Goal: Feedback & Contribution: Leave review/rating

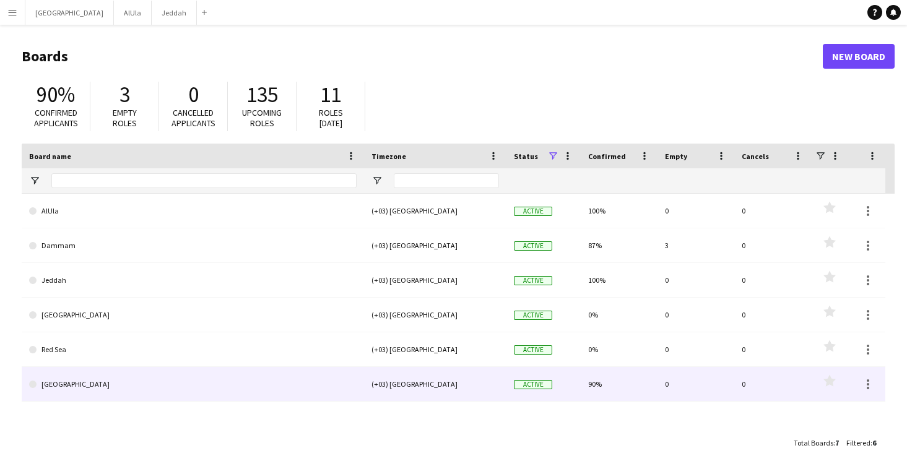
click at [121, 379] on link "[GEOGRAPHIC_DATA]" at bounding box center [193, 384] width 328 height 35
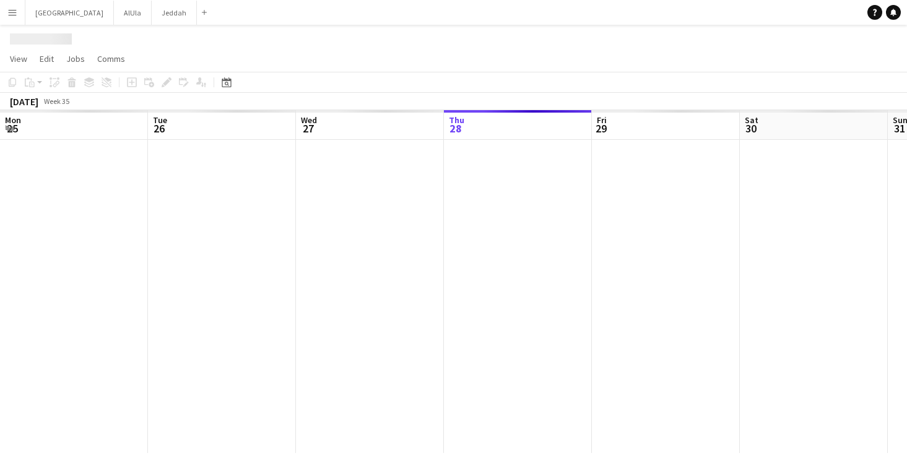
scroll to position [0, 296]
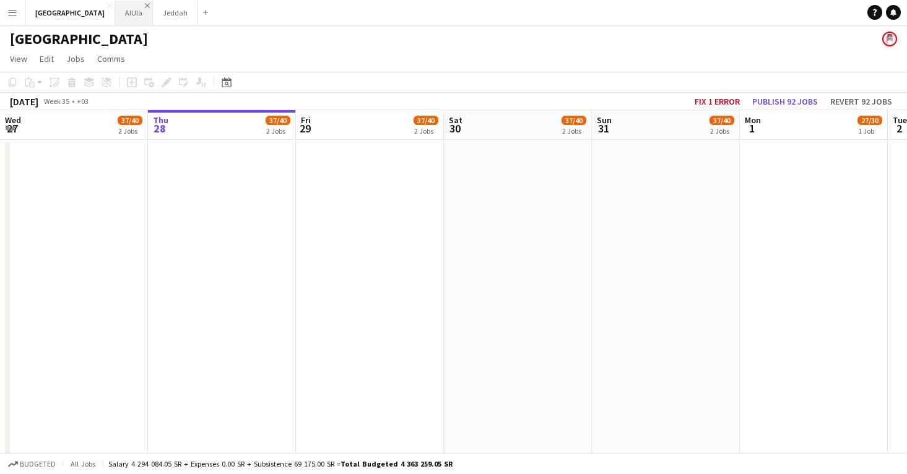
click at [145, 6] on app-icon "Close" at bounding box center [147, 5] width 5 height 5
click at [115, 6] on button "Jeddah Close" at bounding box center [137, 13] width 45 height 24
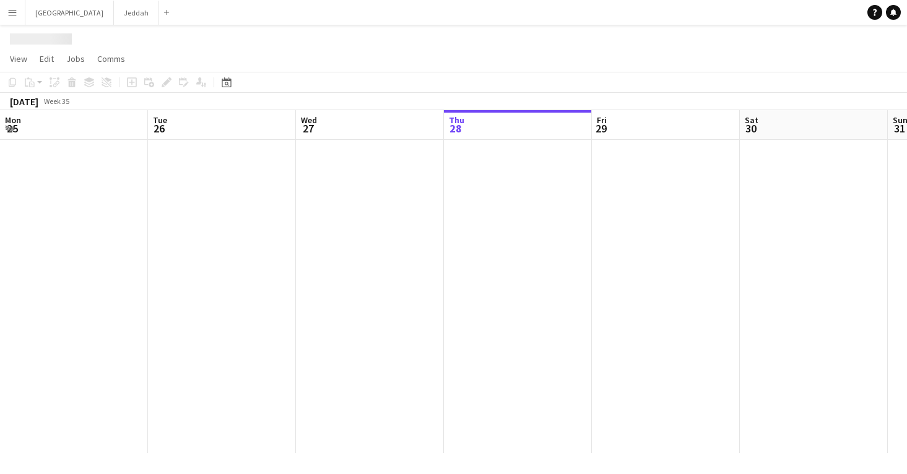
scroll to position [0, 296]
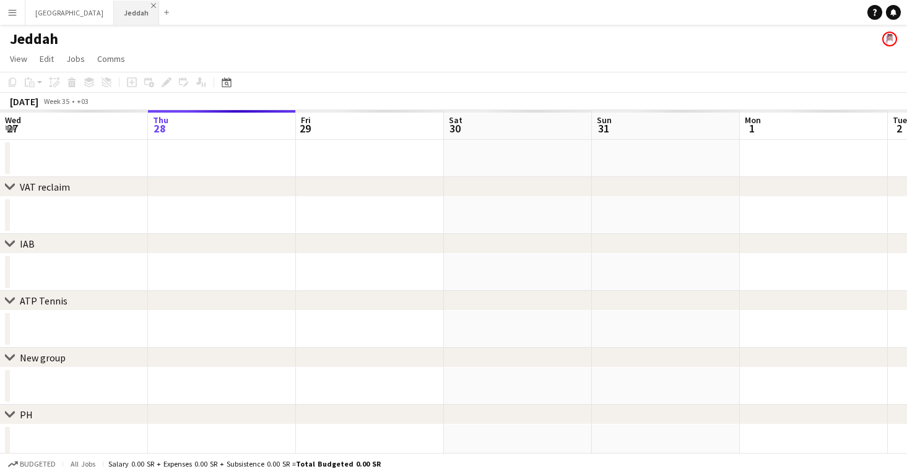
click at [151, 6] on app-icon "Close" at bounding box center [153, 5] width 5 height 5
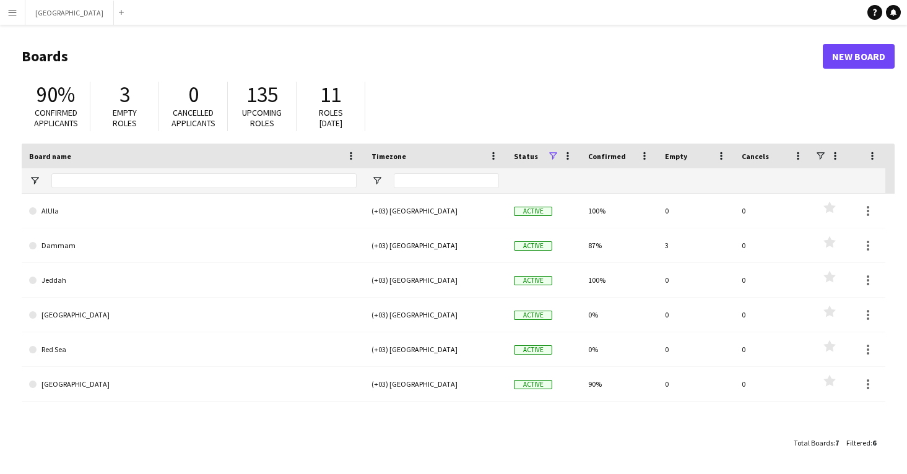
click at [14, 10] on app-icon "Menu" at bounding box center [12, 12] width 10 height 10
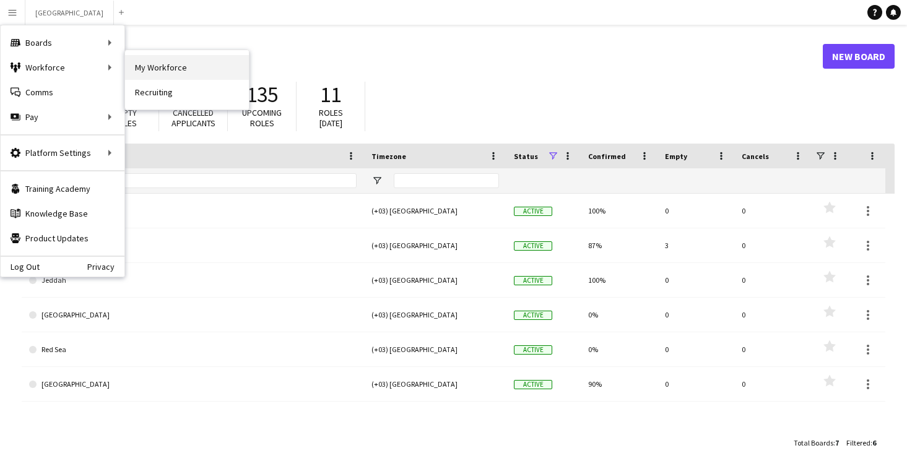
click at [136, 66] on link "My Workforce" at bounding box center [187, 67] width 124 height 25
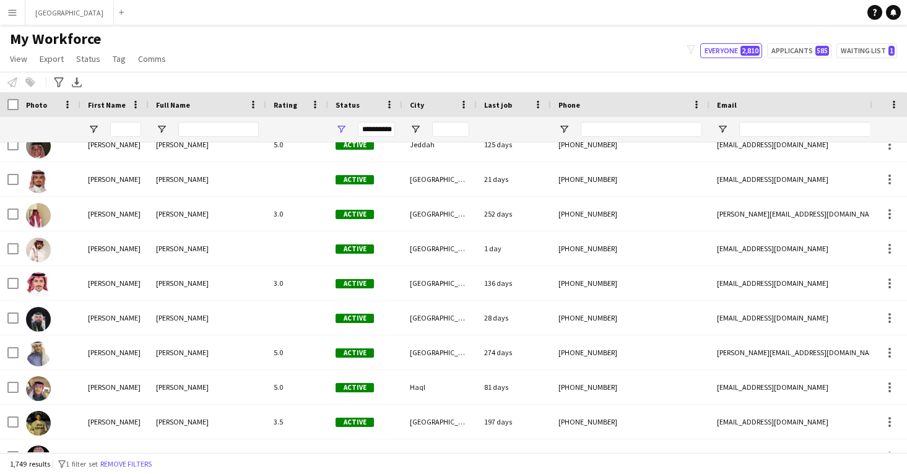
scroll to position [567, 0]
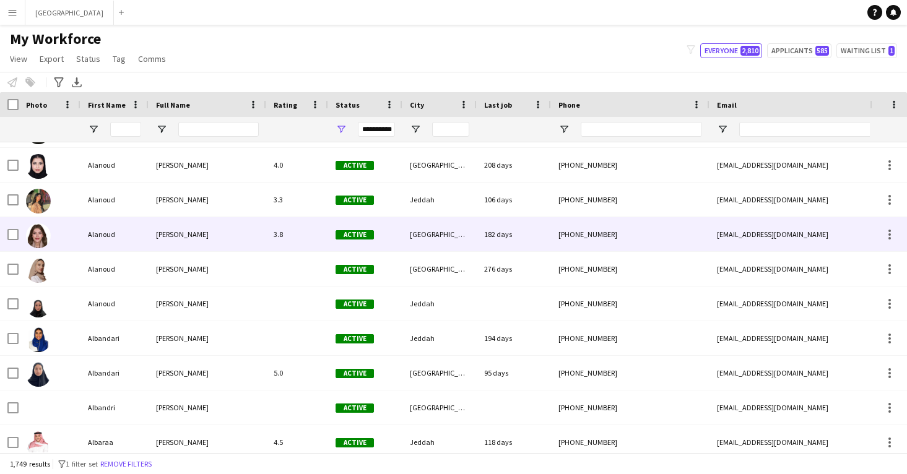
click at [253, 240] on div "[PERSON_NAME]" at bounding box center [208, 234] width 118 height 34
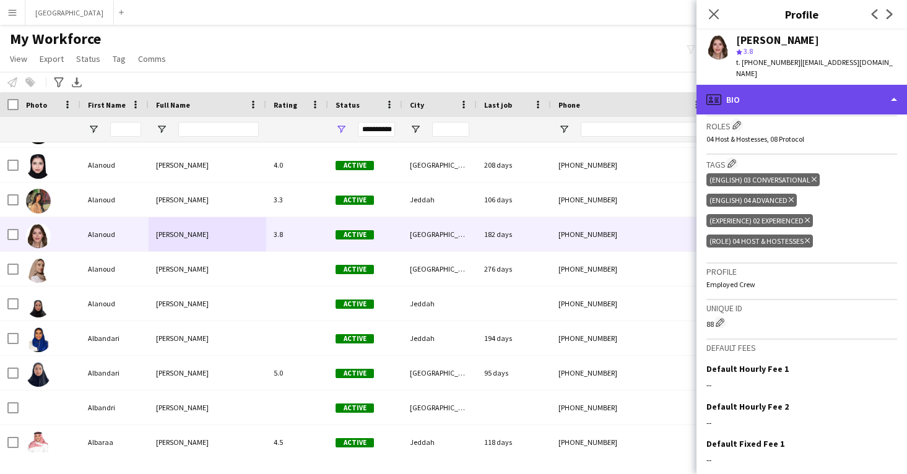
click at [773, 92] on div "profile Bio" at bounding box center [802, 100] width 211 height 30
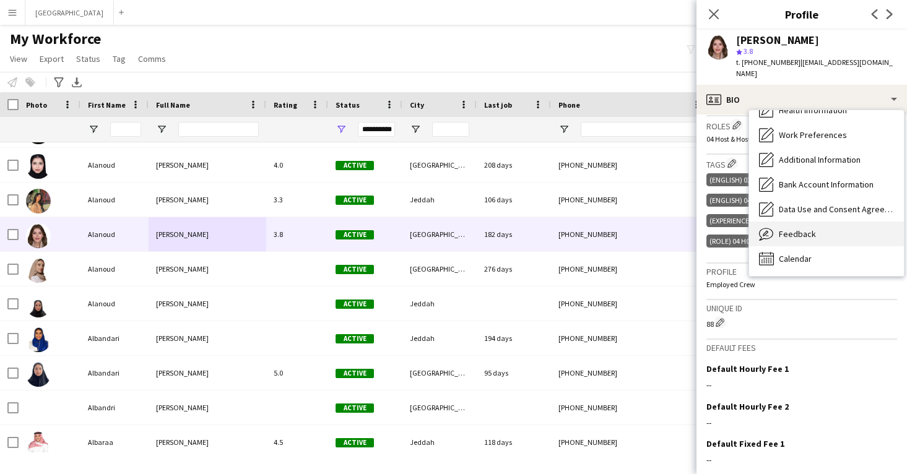
click at [801, 229] on span "Feedback" at bounding box center [797, 234] width 37 height 11
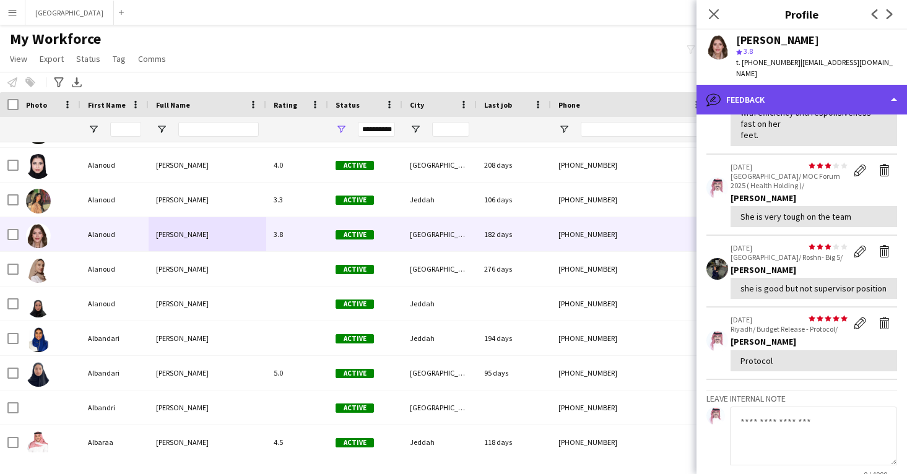
click at [790, 92] on div "bubble-pencil Feedback" at bounding box center [802, 100] width 211 height 30
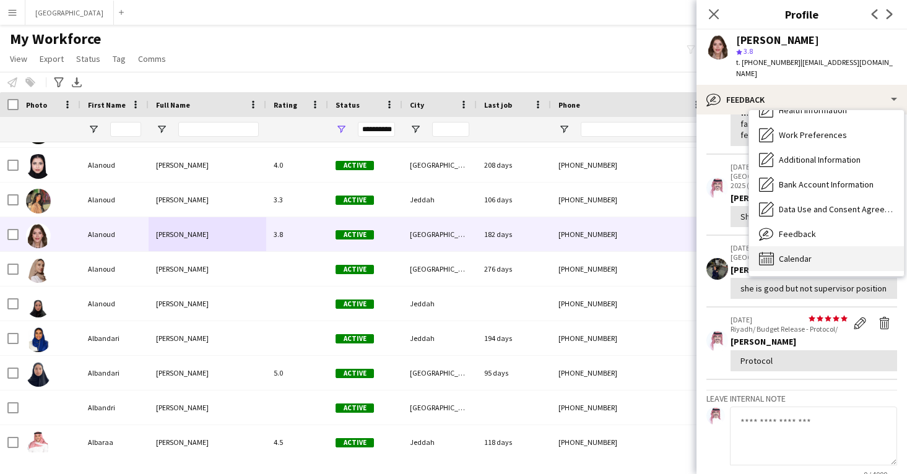
click at [798, 253] on span "Calendar" at bounding box center [795, 258] width 33 height 11
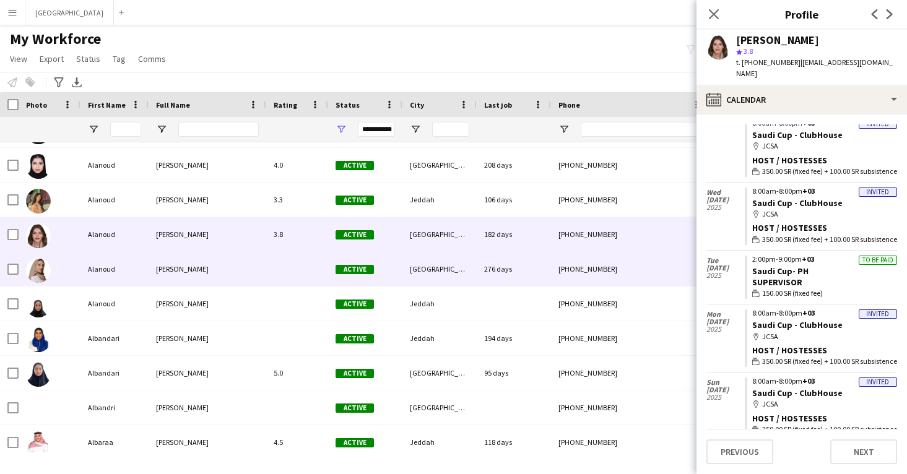
click at [455, 264] on div "[GEOGRAPHIC_DATA]" at bounding box center [440, 269] width 74 height 34
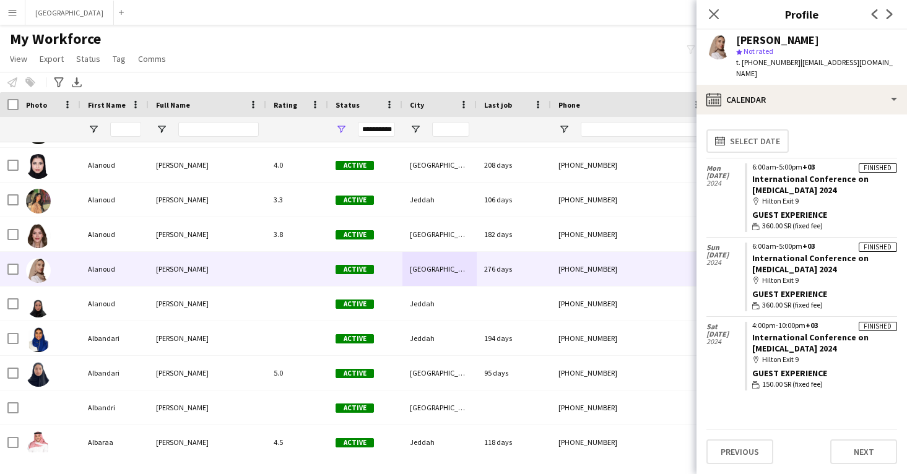
drag, startPoint x: 845, startPoint y: 180, endPoint x: 751, endPoint y: 170, distance: 95.3
click at [751, 170] on app-crew-calendar-job-card "Finished 6:00am-5:00pm +03 International Conference on Conjoined Twins 2024 map…" at bounding box center [821, 198] width 152 height 69
copy link "International Conference on [MEDICAL_DATA] 2024"
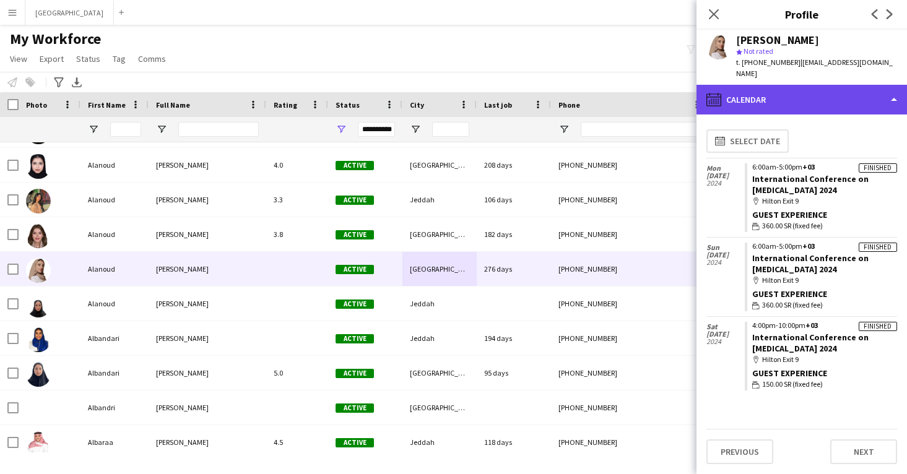
click at [772, 95] on div "calendar-full Calendar" at bounding box center [802, 100] width 211 height 30
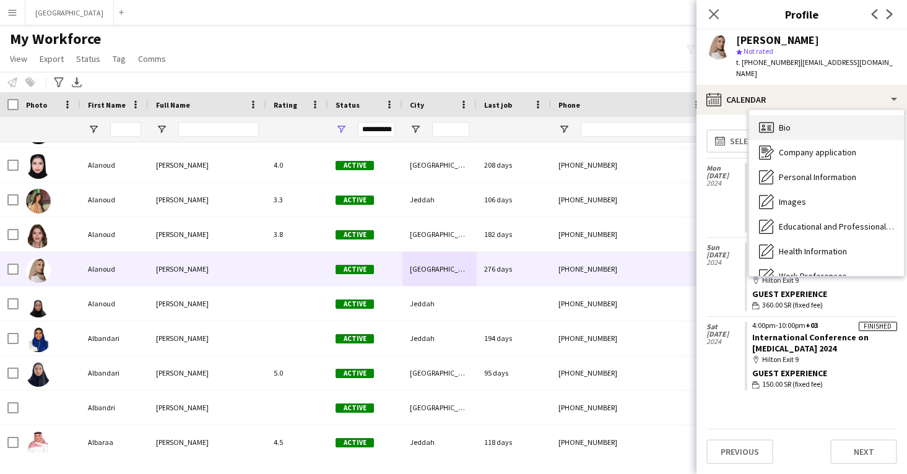
click at [774, 115] on div "Bio Bio" at bounding box center [826, 127] width 155 height 25
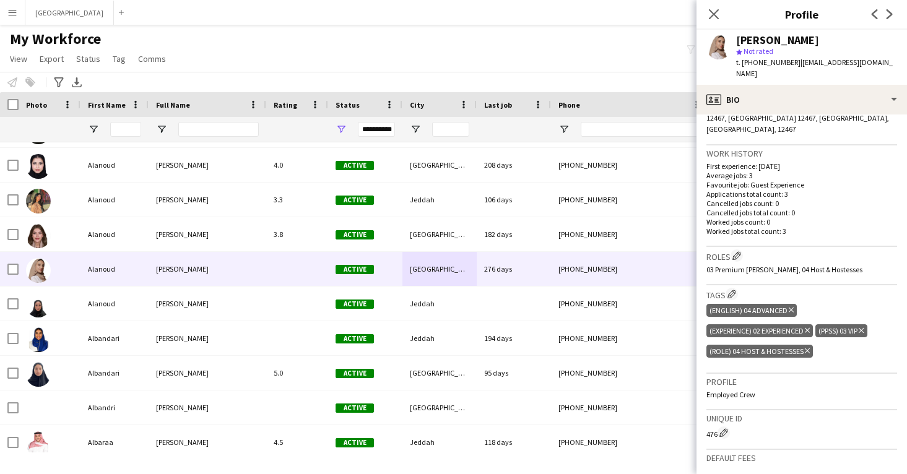
click at [748, 43] on div "[PERSON_NAME]" at bounding box center [777, 40] width 83 height 11
copy div "[PERSON_NAME]"
click at [715, 15] on icon at bounding box center [714, 14] width 12 height 12
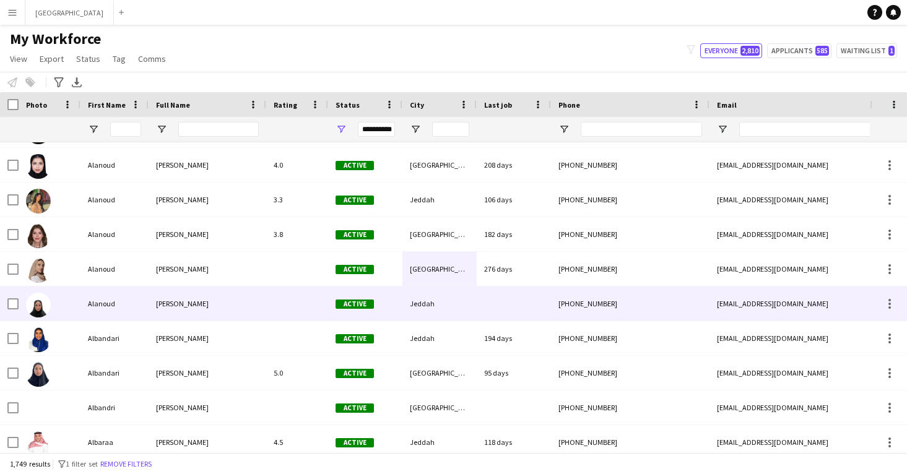
click at [510, 315] on div at bounding box center [514, 304] width 74 height 34
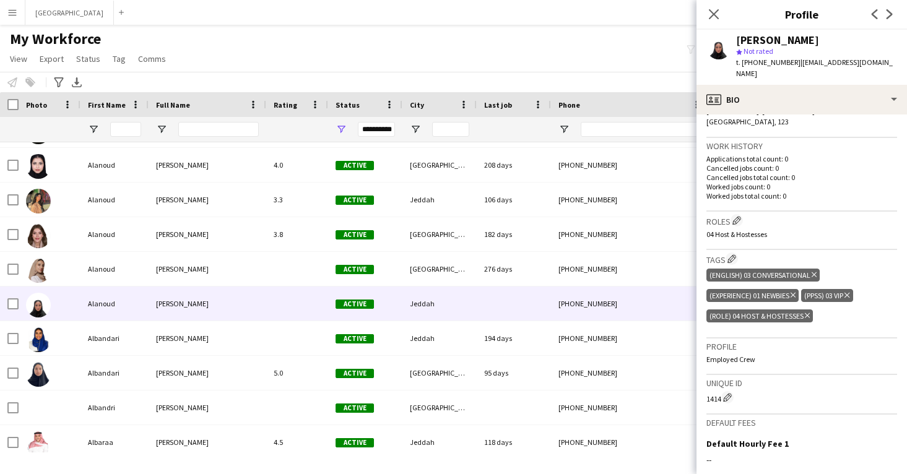
scroll to position [319, 0]
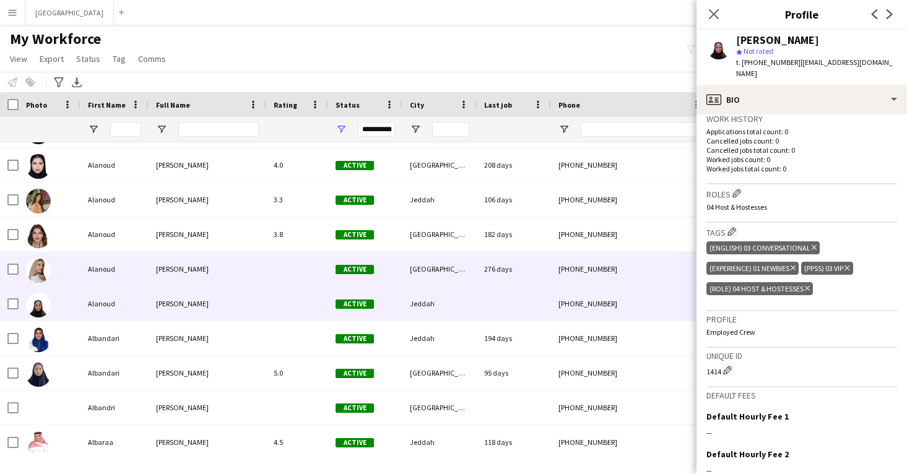
click at [653, 278] on div "+966567766326" at bounding box center [630, 269] width 159 height 34
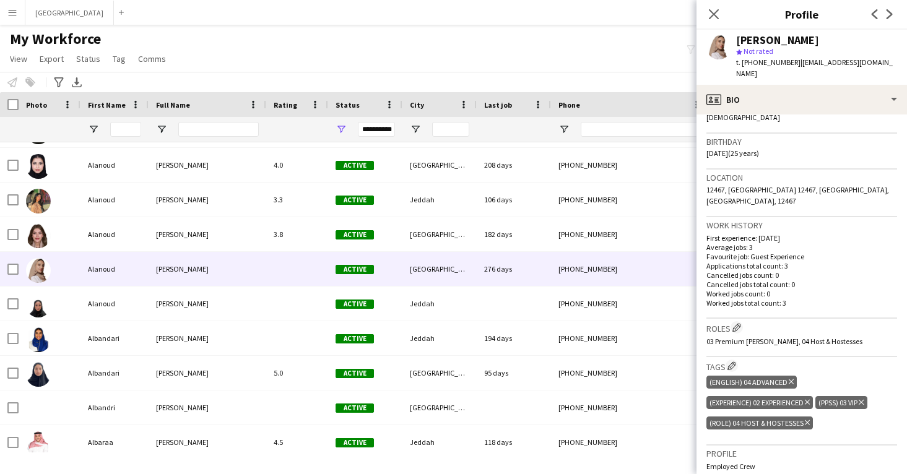
scroll to position [214, 0]
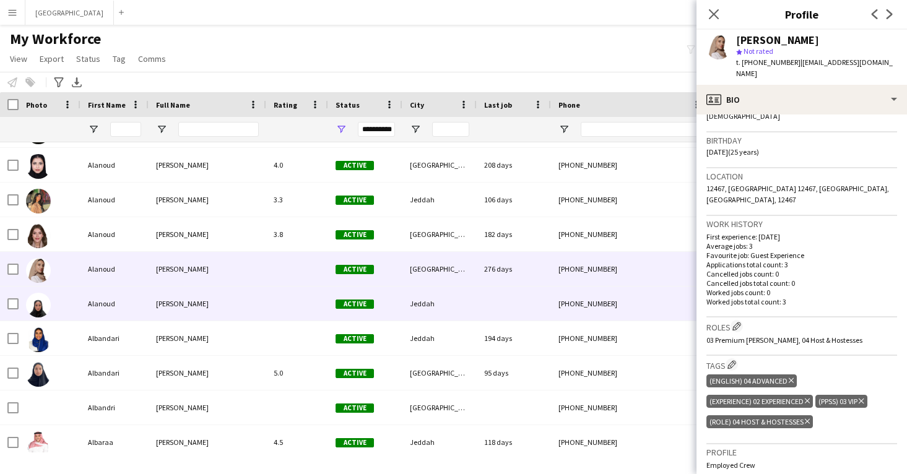
click at [573, 307] on div "+966566695388" at bounding box center [630, 304] width 159 height 34
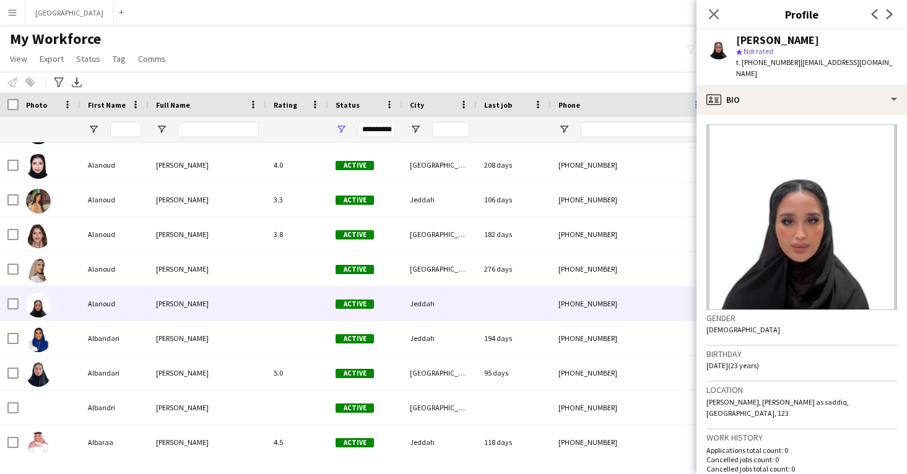
click at [788, 115] on app-crew-profile-bio "Gender Female Birthday 11-01-2002 (23 years) Location Al Basateen, abdulrahman …" at bounding box center [802, 295] width 211 height 360
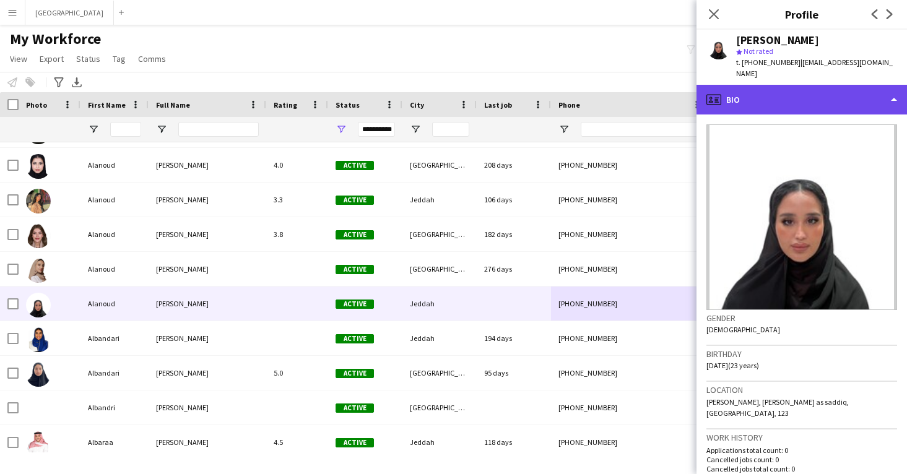
click at [789, 92] on div "profile Bio" at bounding box center [802, 100] width 211 height 30
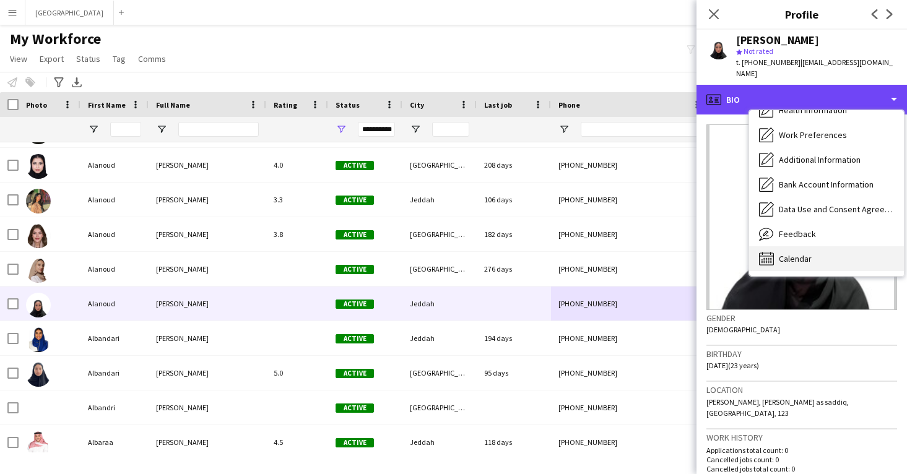
scroll to position [141, 0]
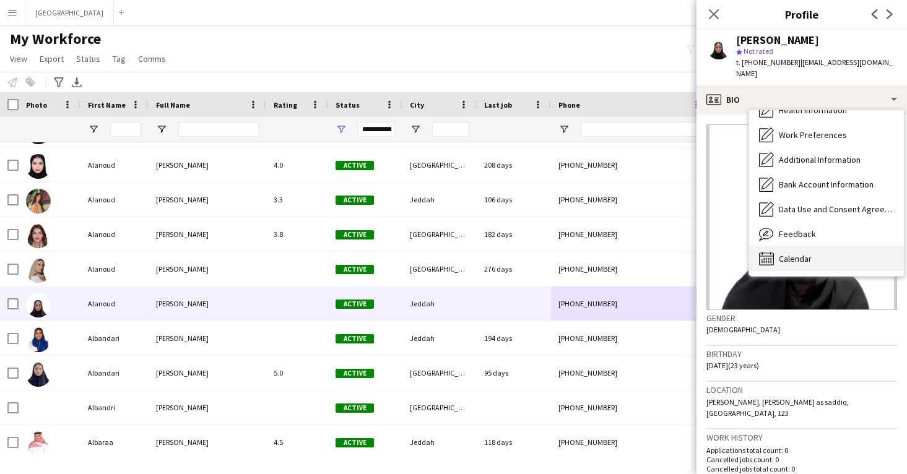
click at [794, 253] on span "Calendar" at bounding box center [795, 258] width 33 height 11
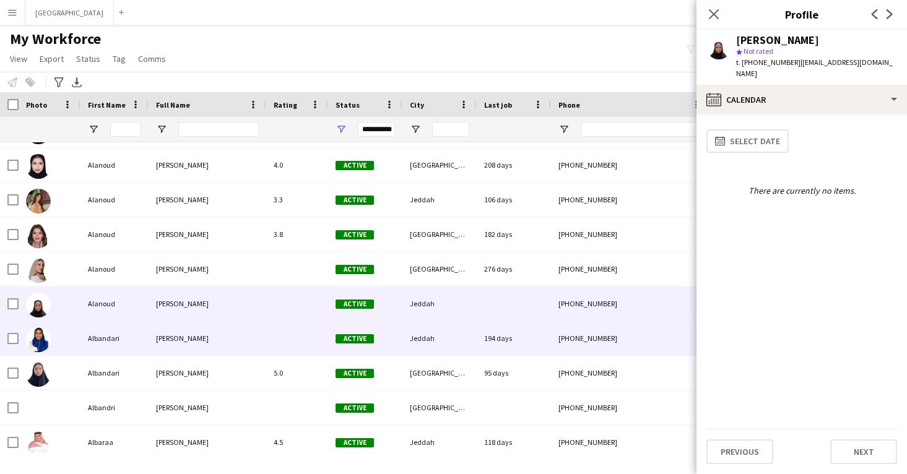
click at [616, 334] on div "+966595639699" at bounding box center [630, 338] width 159 height 34
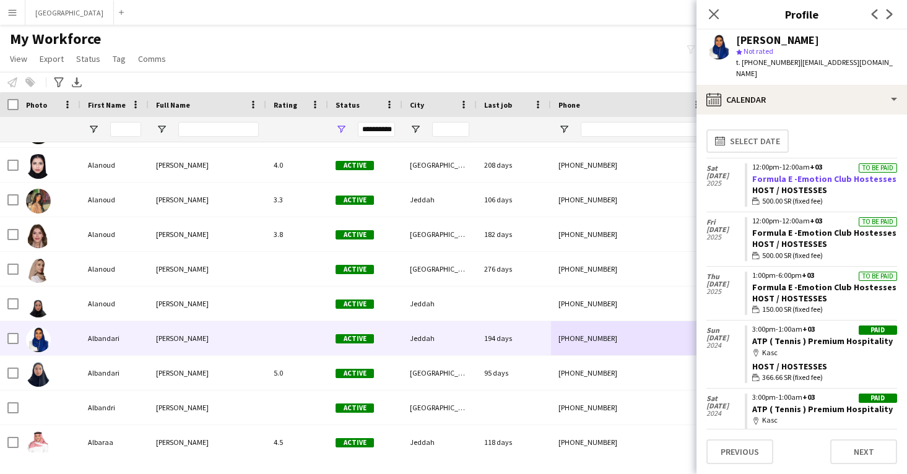
click at [808, 173] on link "Formula E -Emotion Club Hostesses" at bounding box center [825, 178] width 144 height 11
drag, startPoint x: 894, startPoint y: 167, endPoint x: 749, endPoint y: 171, distance: 145.0
click at [749, 171] on app-crew-calendar-job-card "To be paid 12:00pm-12:00am +03 Formula E -Emotion Club Hostesses Host / Hostess…" at bounding box center [821, 186] width 152 height 44
copy link "Formula E -Emotion Club Hostesses"
click at [792, 336] on link "ATP ( Tennis ) Premium Hospitality" at bounding box center [823, 341] width 141 height 11
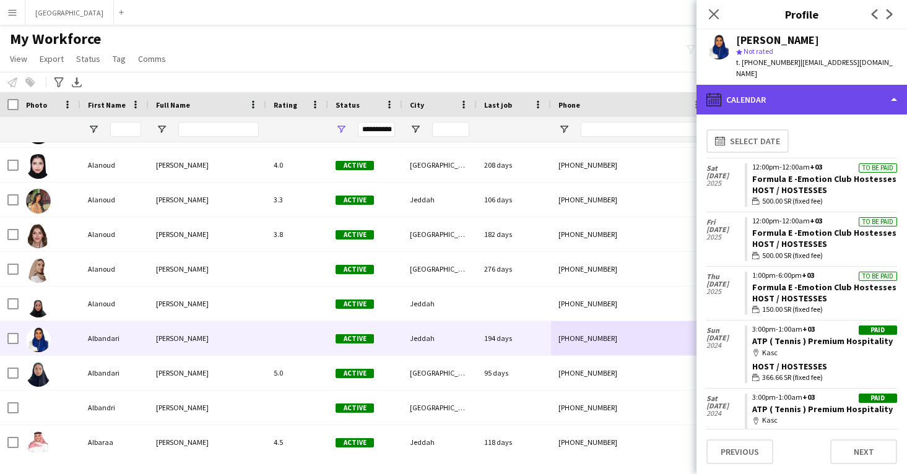
click at [730, 85] on div "calendar-full Calendar" at bounding box center [802, 100] width 211 height 30
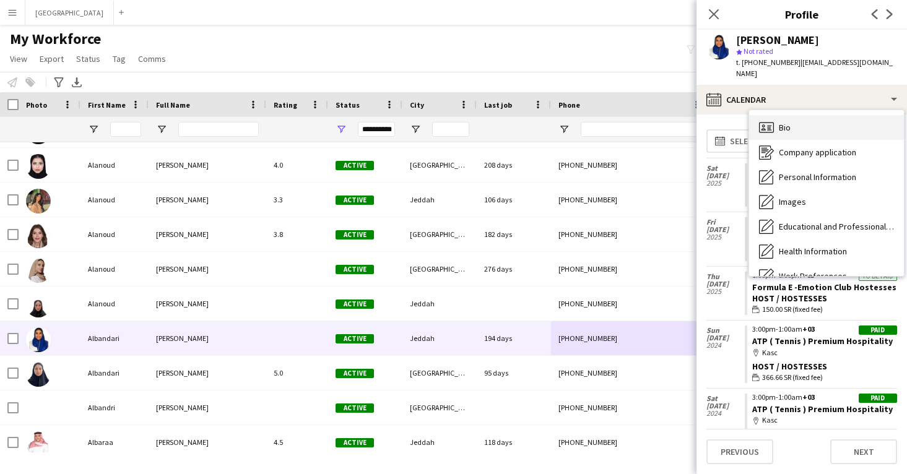
click at [757, 117] on div "Bio Bio" at bounding box center [826, 127] width 155 height 25
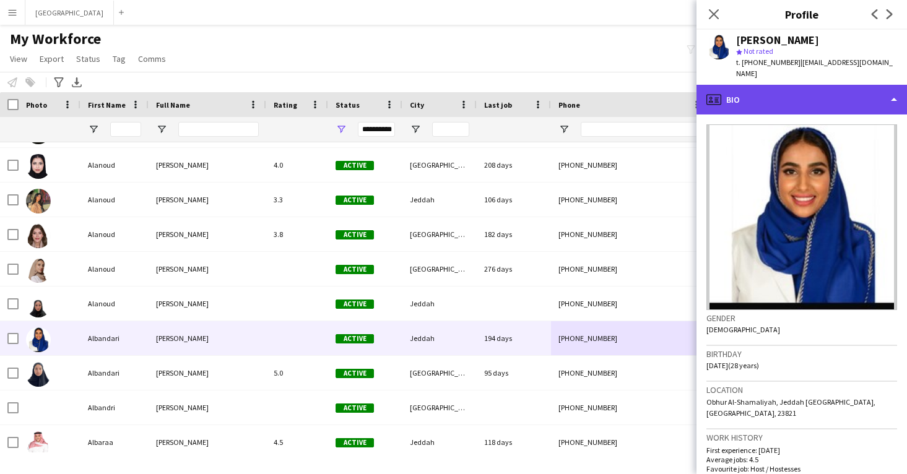
click at [751, 90] on div "profile Bio" at bounding box center [802, 100] width 211 height 30
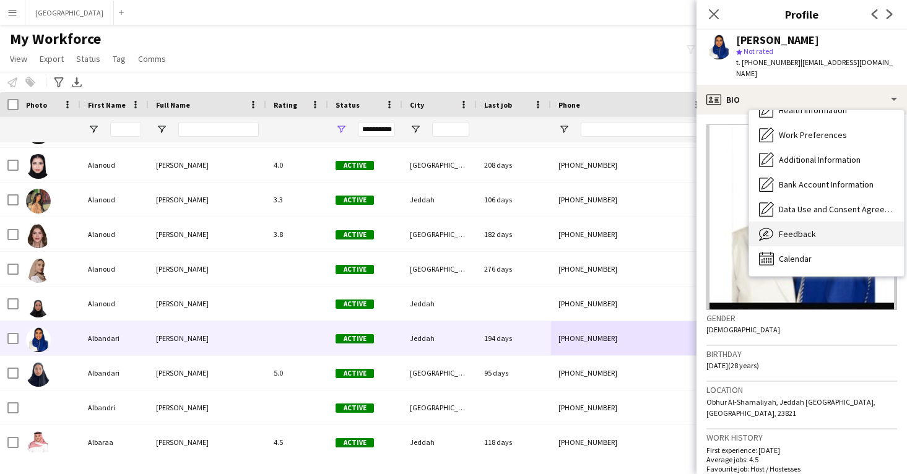
click at [803, 229] on span "Feedback" at bounding box center [797, 234] width 37 height 11
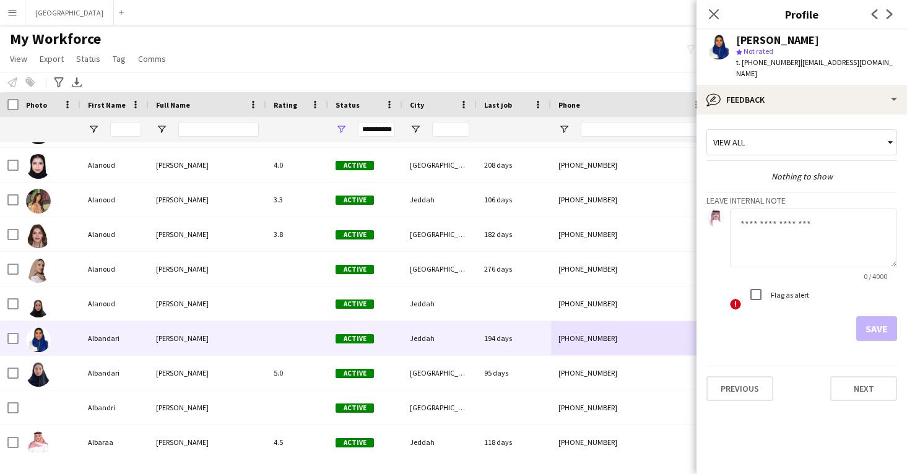
click at [754, 39] on div "Albandari Albalawi" at bounding box center [777, 40] width 83 height 11
copy div "Albandari Albalawi"
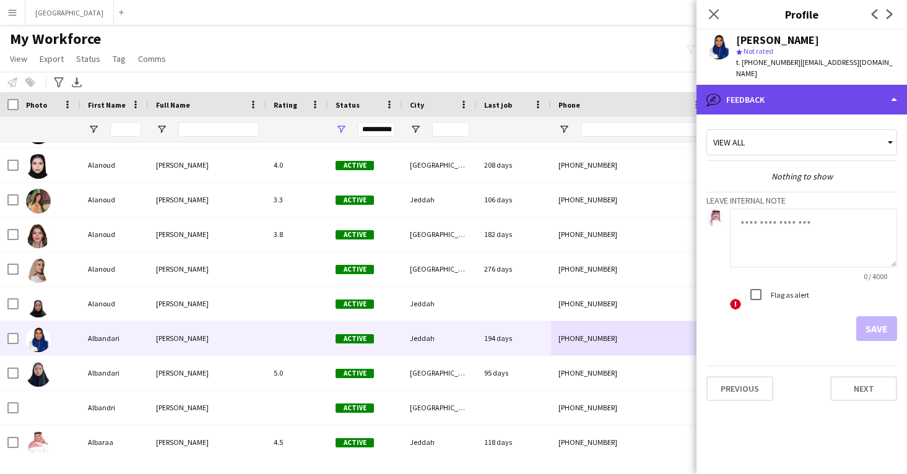
click at [756, 85] on div "bubble-pencil Feedback" at bounding box center [802, 100] width 211 height 30
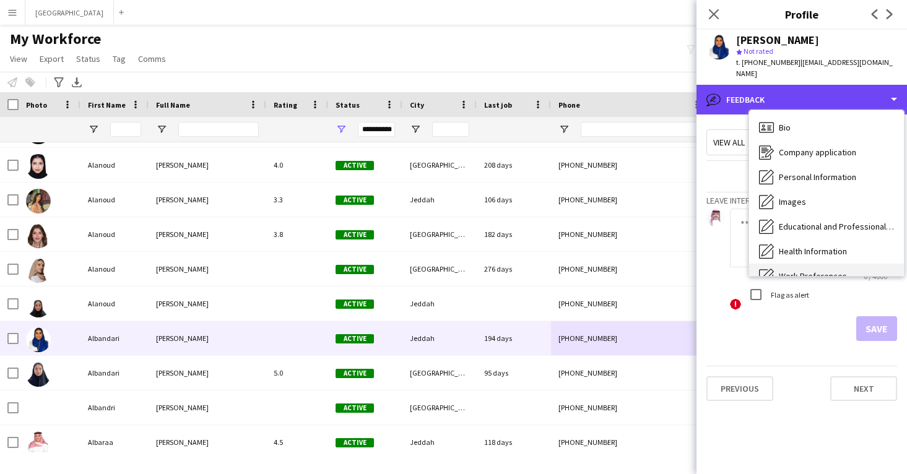
scroll to position [0, 0]
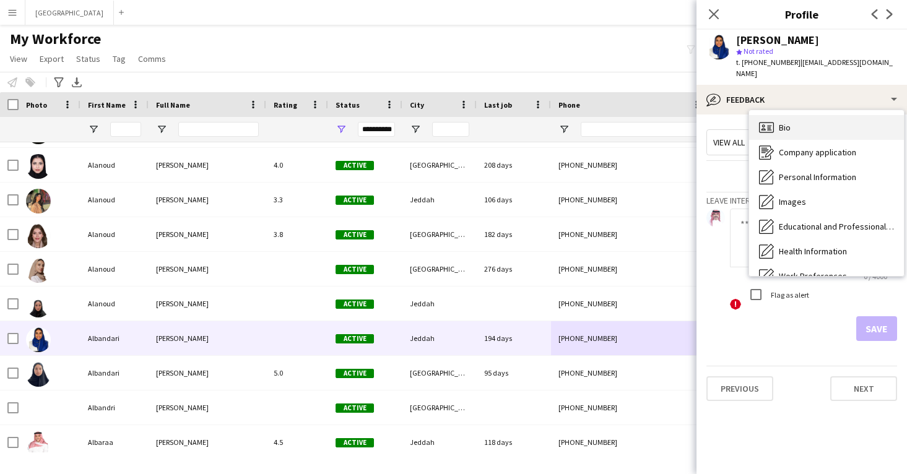
click at [785, 122] on span "Bio" at bounding box center [785, 127] width 12 height 11
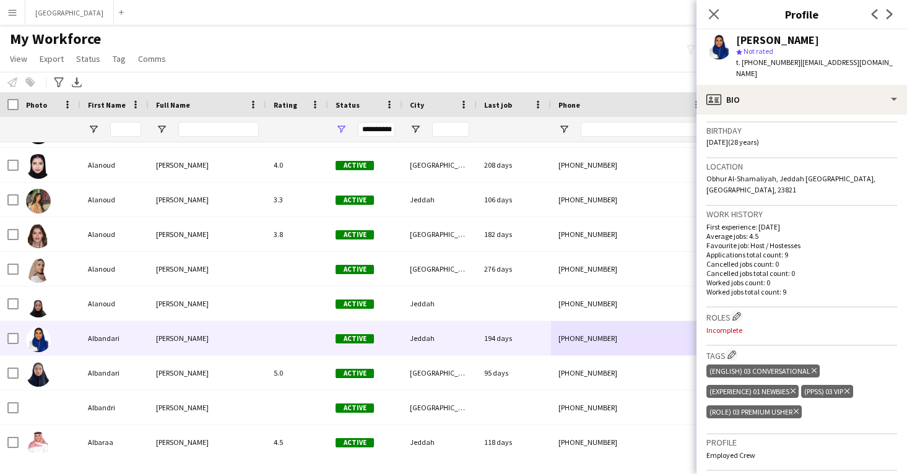
scroll to position [225, 0]
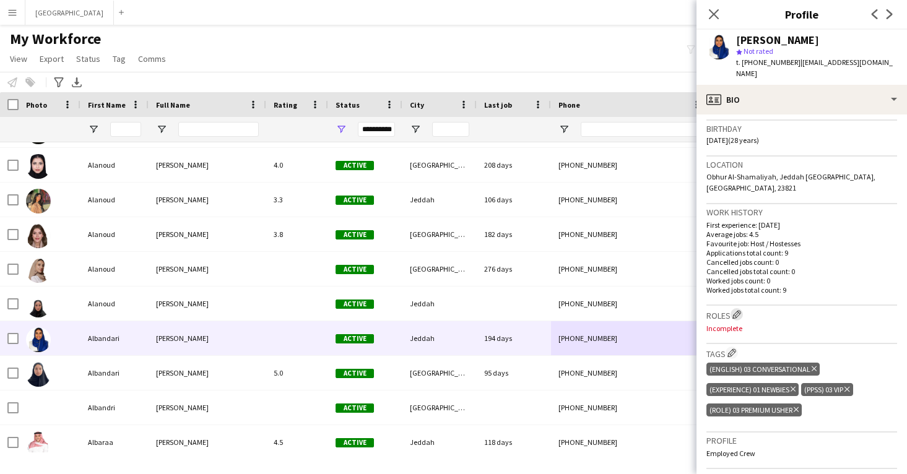
click at [737, 310] on app-icon "Edit crew company roles" at bounding box center [737, 314] width 9 height 9
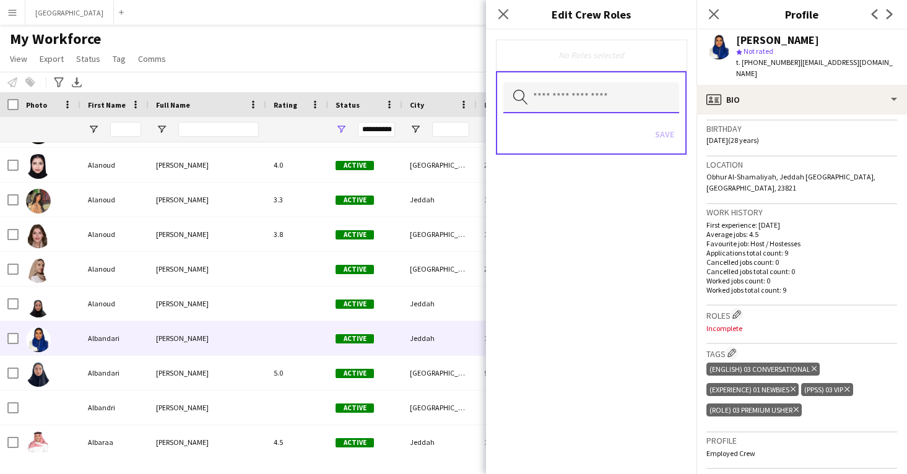
click at [594, 107] on input "text" at bounding box center [592, 97] width 176 height 31
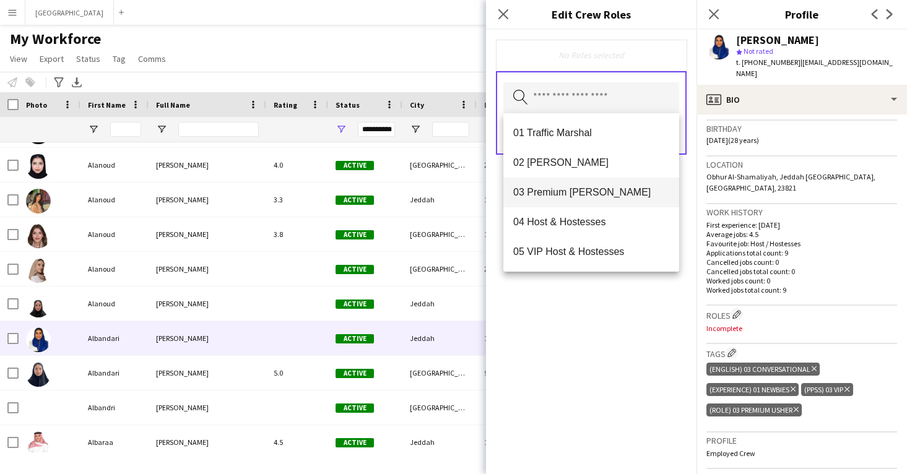
click at [595, 198] on span "03 Premium Usher" at bounding box center [591, 192] width 156 height 12
click at [600, 311] on div "03 Premium Usher Remove Search by role type Save" at bounding box center [591, 252] width 211 height 445
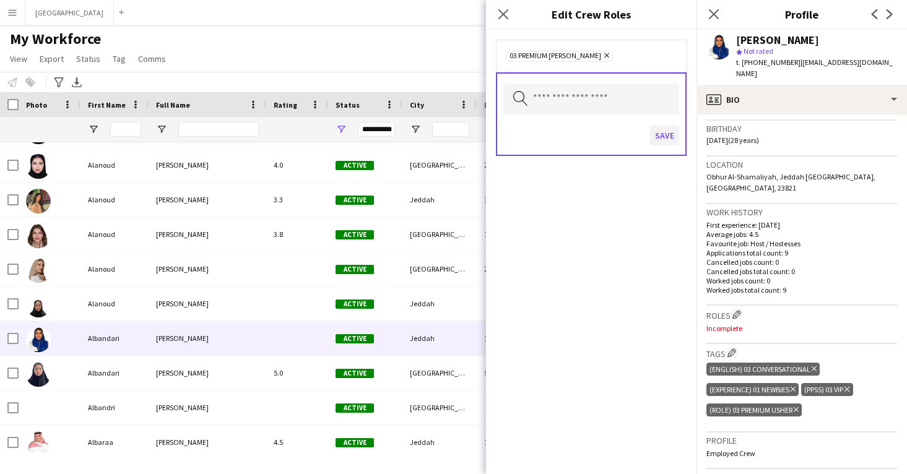
click at [659, 138] on button "Save" at bounding box center [664, 136] width 29 height 20
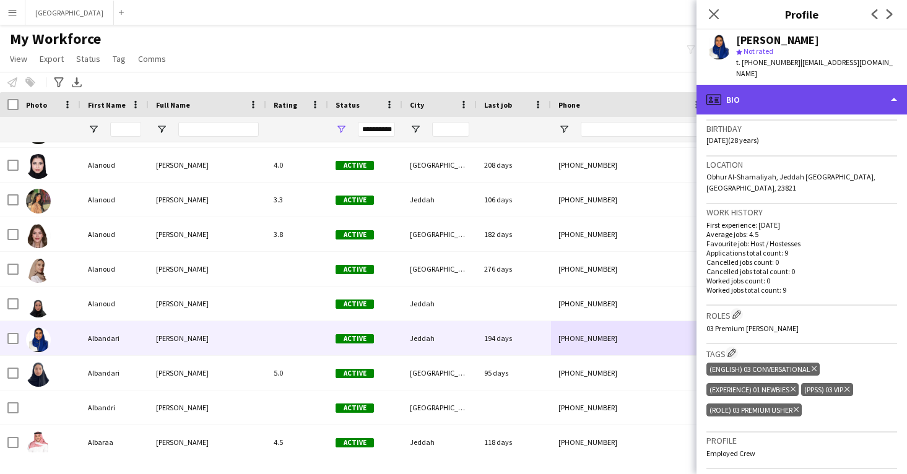
click at [730, 100] on div "profile Bio" at bounding box center [802, 100] width 211 height 30
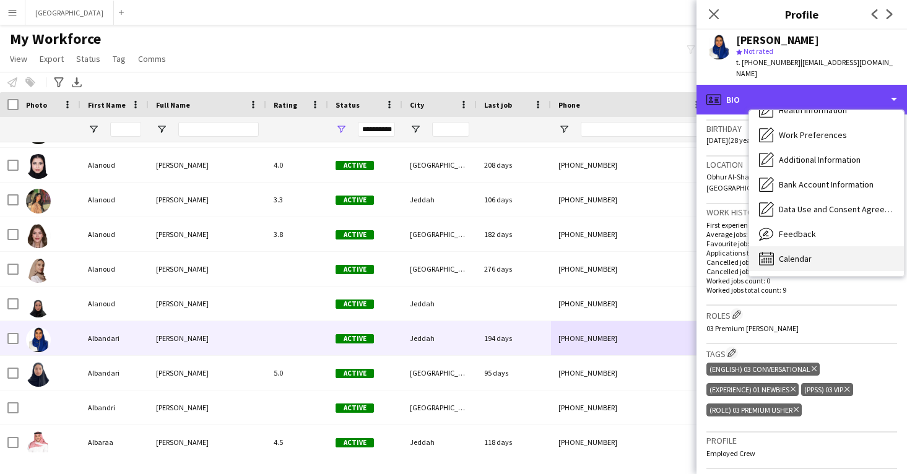
scroll to position [141, 0]
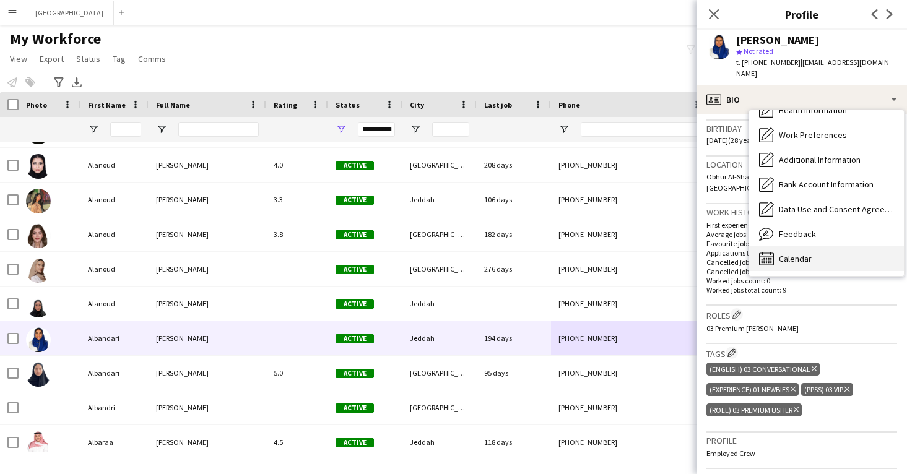
click at [792, 253] on span "Calendar" at bounding box center [795, 258] width 33 height 11
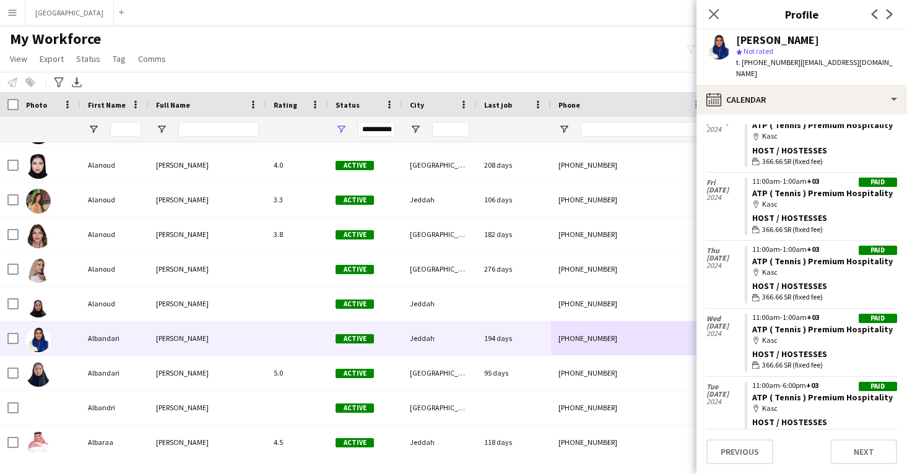
scroll to position [284, 0]
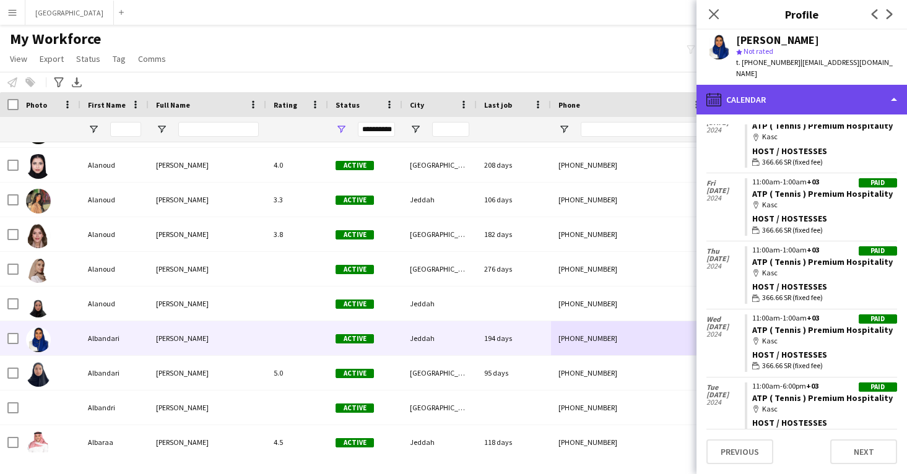
click at [790, 87] on div "calendar-full Calendar" at bounding box center [802, 100] width 211 height 30
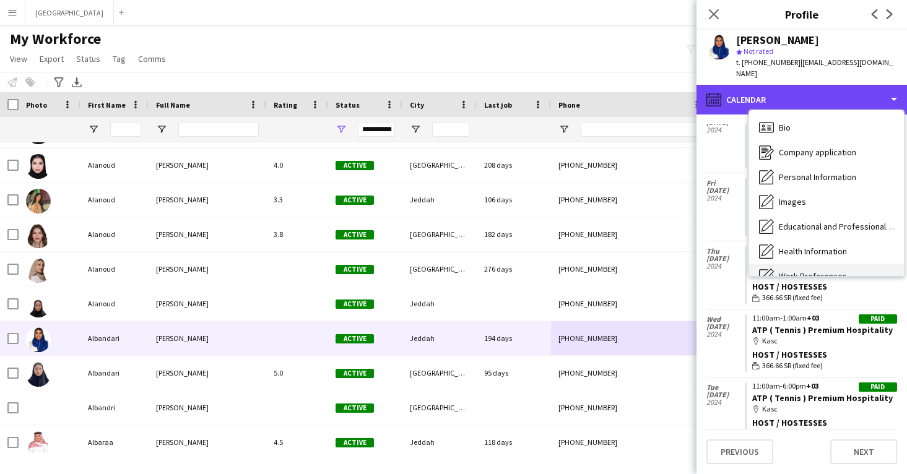
scroll to position [0, 0]
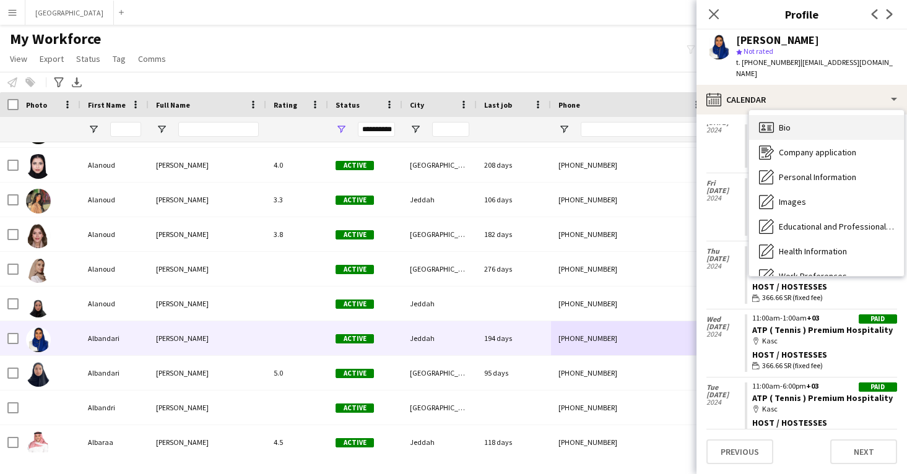
click at [805, 127] on div "Bio Bio" at bounding box center [826, 127] width 155 height 25
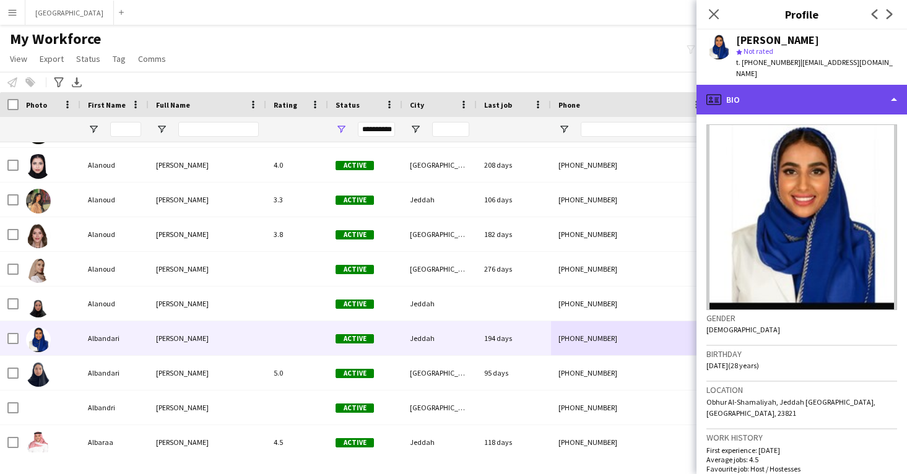
click at [814, 97] on div "profile Bio" at bounding box center [802, 100] width 211 height 30
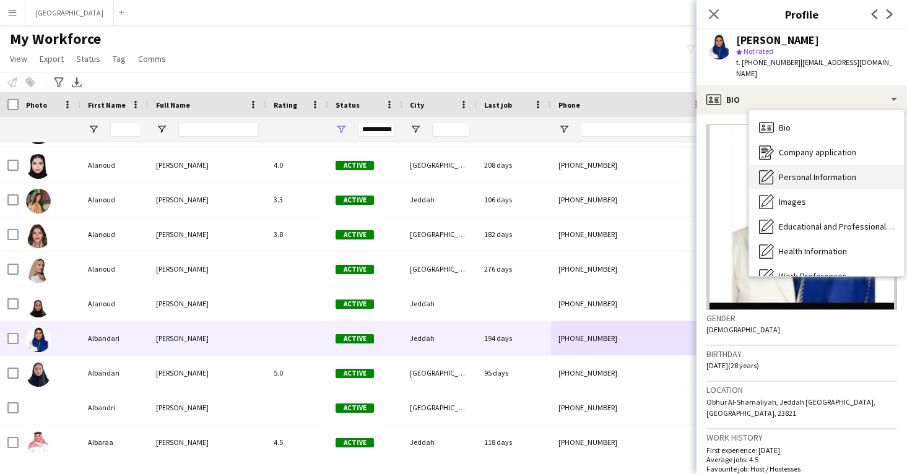
click at [804, 175] on div "Personal Information Personal Information" at bounding box center [826, 177] width 155 height 25
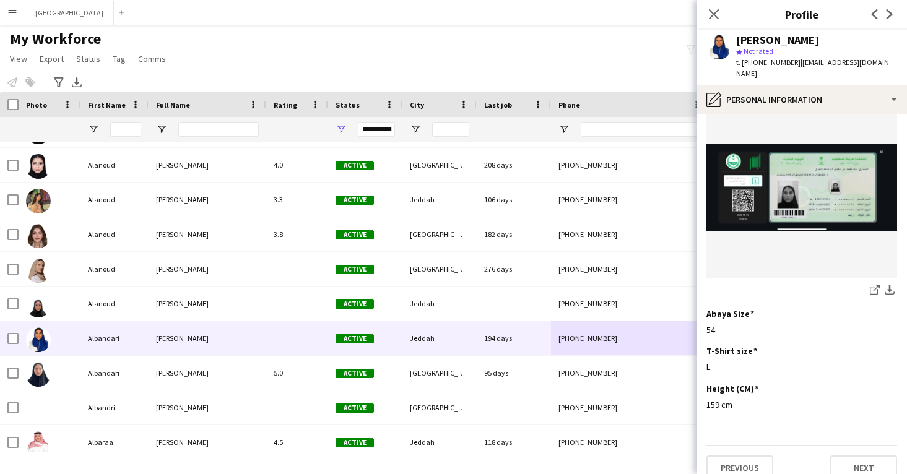
scroll to position [642, 0]
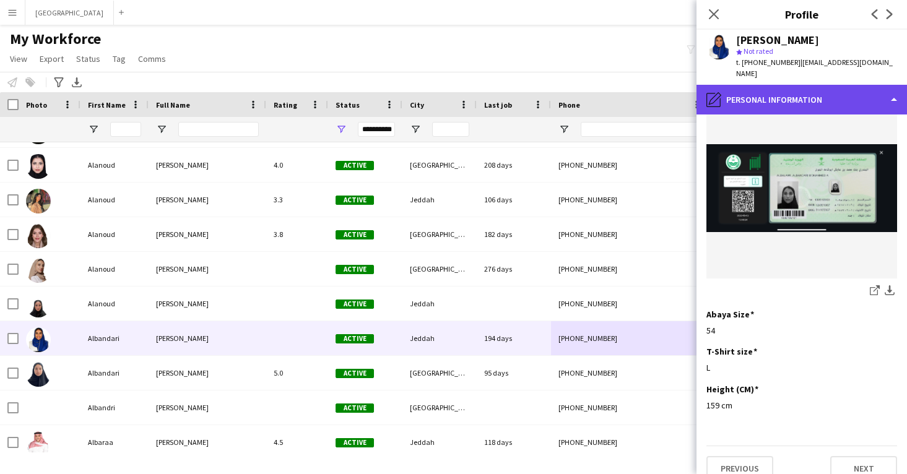
click at [782, 85] on div "pencil4 Personal Information" at bounding box center [802, 100] width 211 height 30
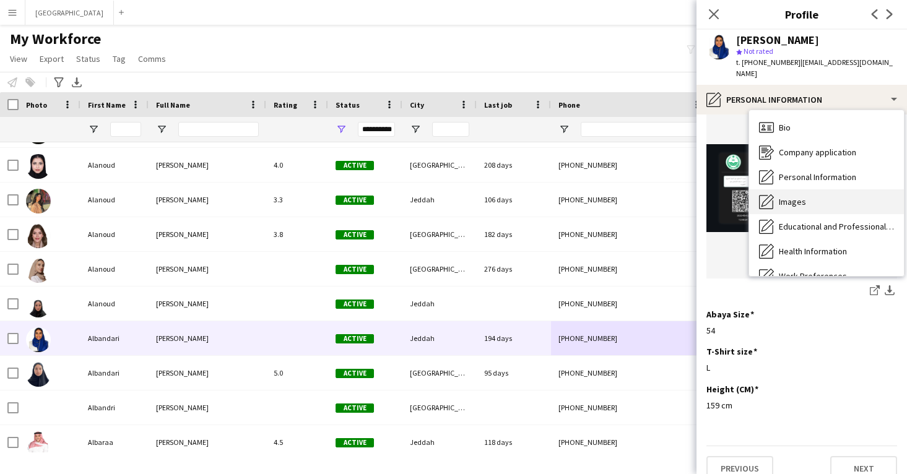
click at [782, 196] on span "Images" at bounding box center [792, 201] width 27 height 11
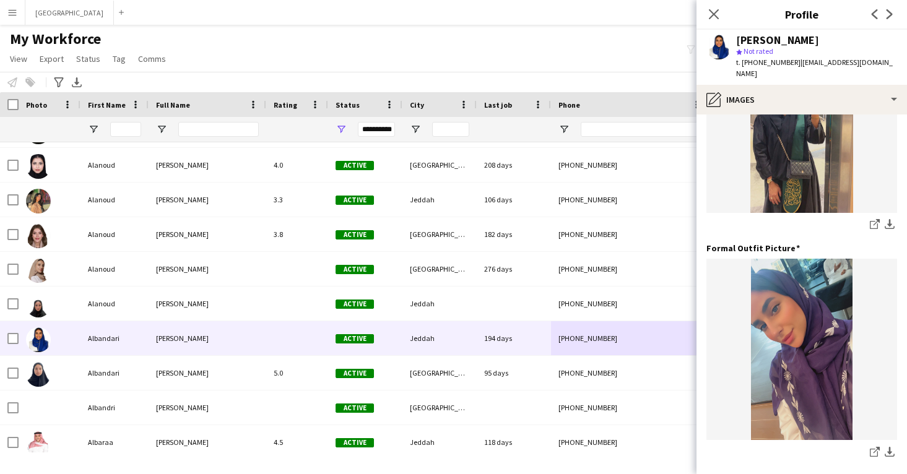
scroll to position [338, 0]
click at [872, 219] on icon "share-external-link-1" at bounding box center [875, 224] width 10 height 10
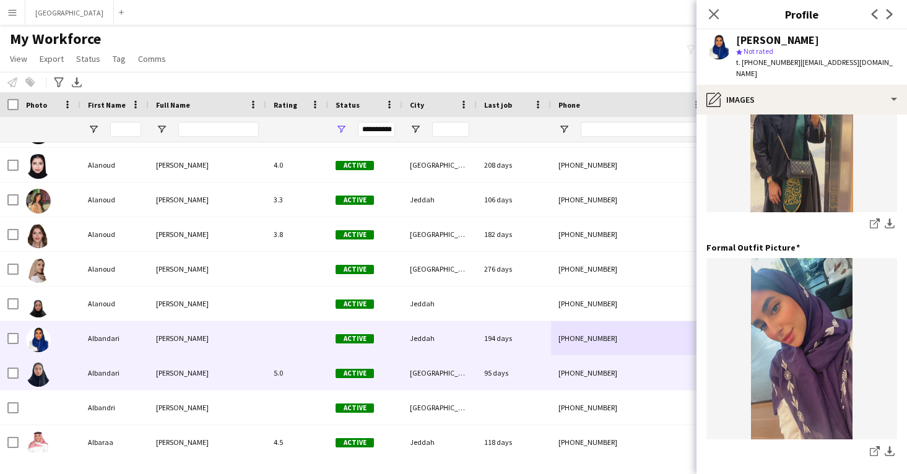
click at [424, 376] on div "[GEOGRAPHIC_DATA]" at bounding box center [440, 373] width 74 height 34
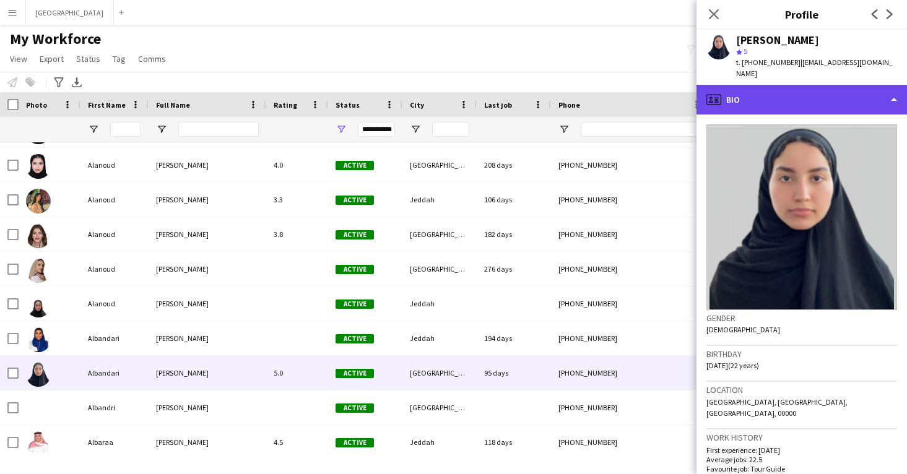
click at [832, 92] on div "profile Bio" at bounding box center [802, 100] width 211 height 30
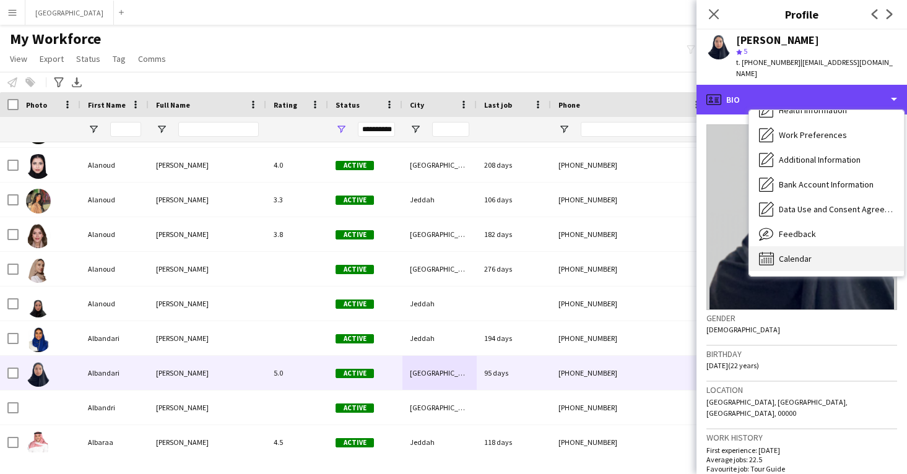
scroll to position [141, 0]
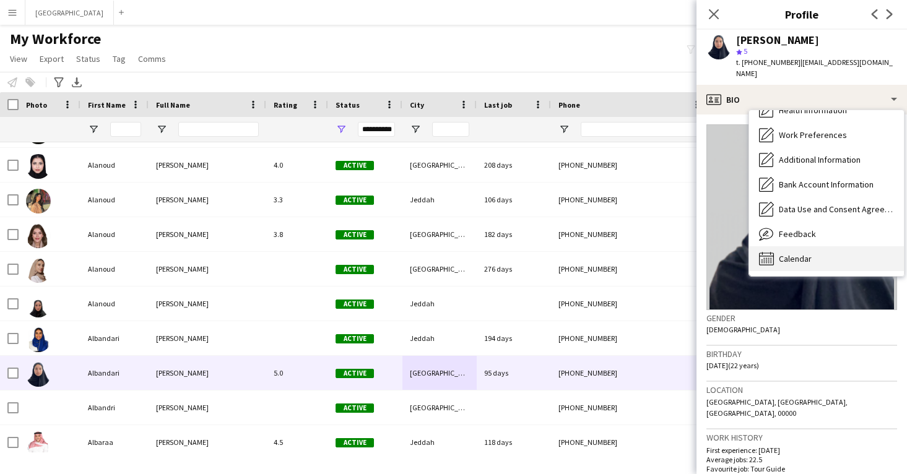
click at [800, 247] on div "Calendar Calendar" at bounding box center [826, 259] width 155 height 25
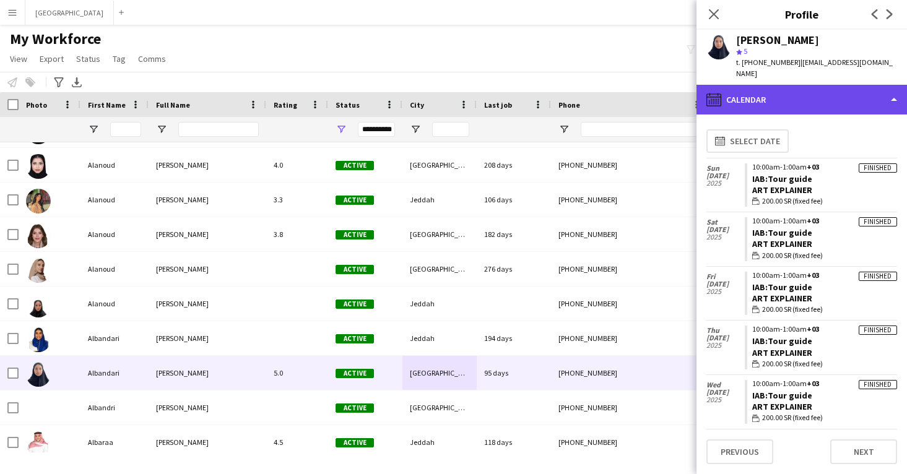
click at [838, 97] on div "calendar-full Calendar" at bounding box center [802, 100] width 211 height 30
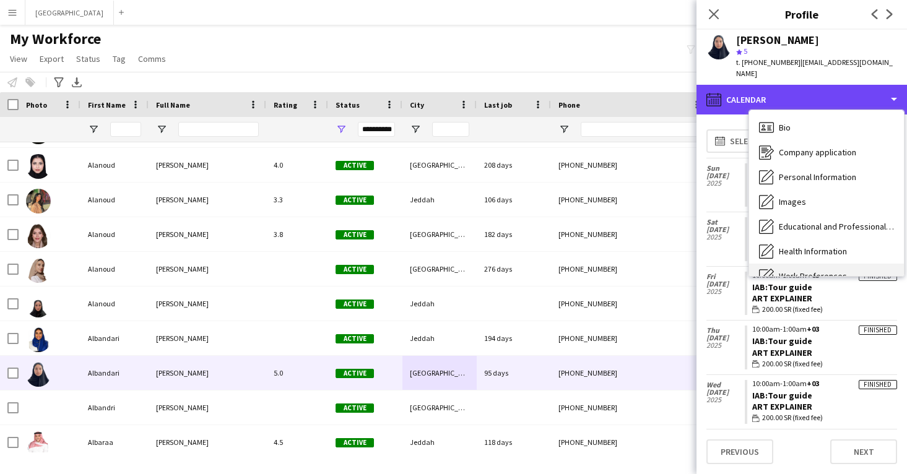
scroll to position [0, 0]
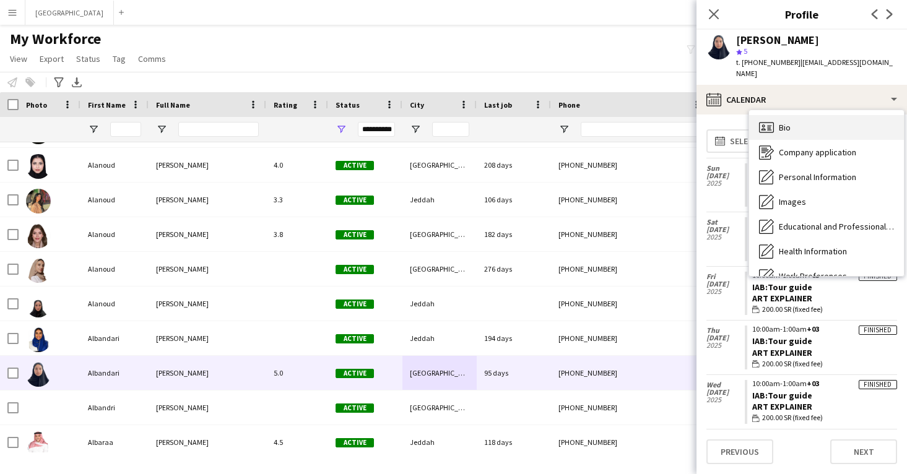
click at [837, 116] on div "Bio Bio" at bounding box center [826, 127] width 155 height 25
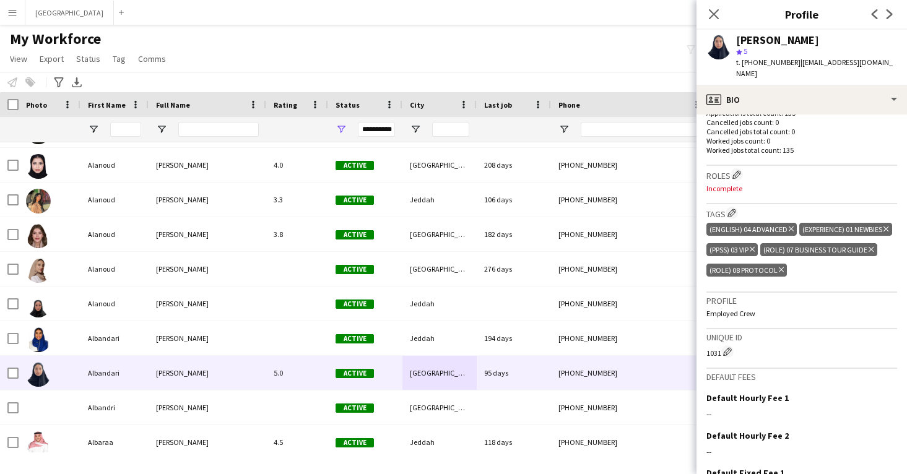
scroll to position [366, 0]
click at [740, 168] on button "Edit crew company roles" at bounding box center [737, 174] width 12 height 12
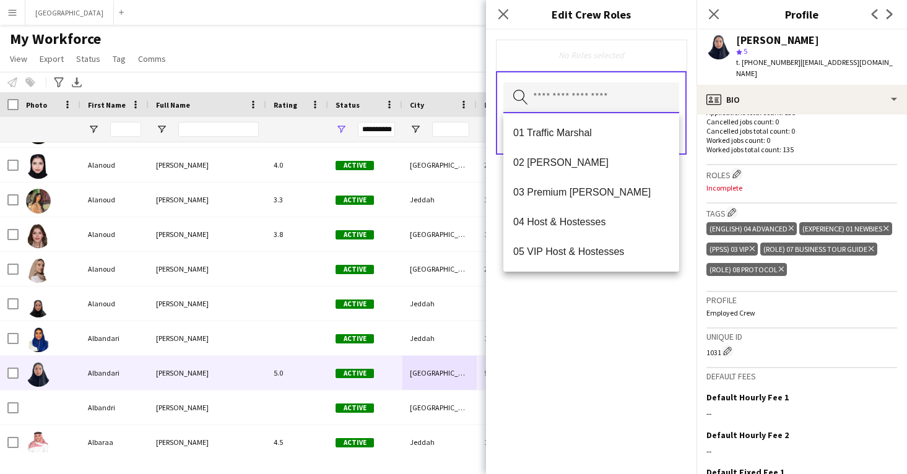
click at [637, 103] on input "text" at bounding box center [592, 97] width 176 height 31
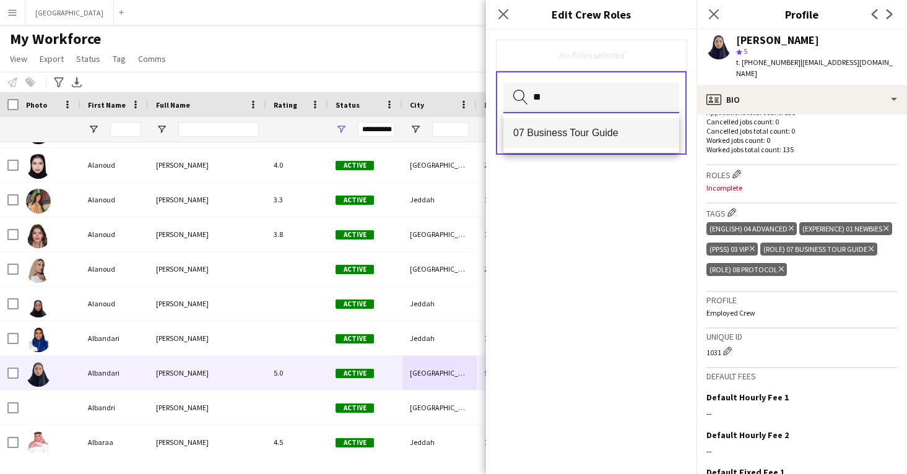
type input "**"
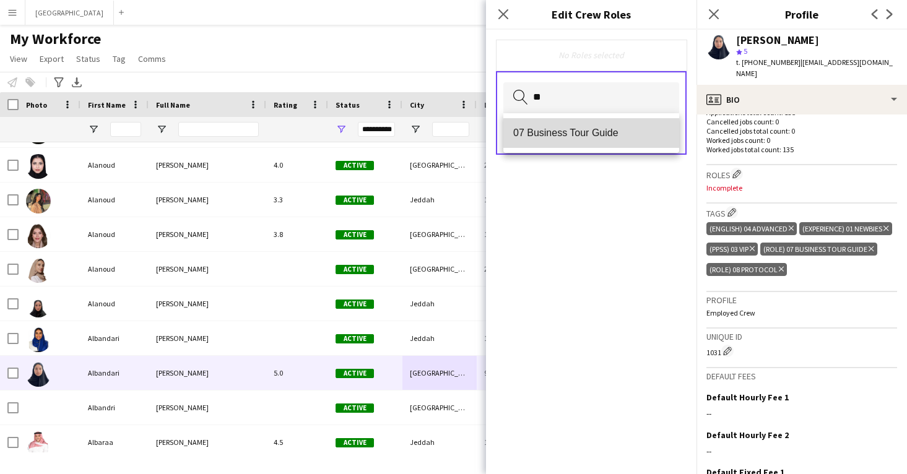
click at [616, 135] on span "07 Business Tour Guide" at bounding box center [591, 133] width 156 height 12
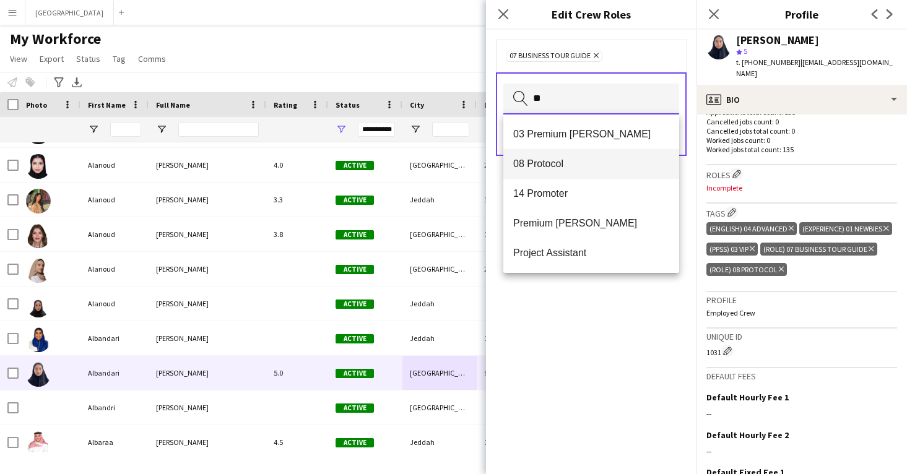
type input "**"
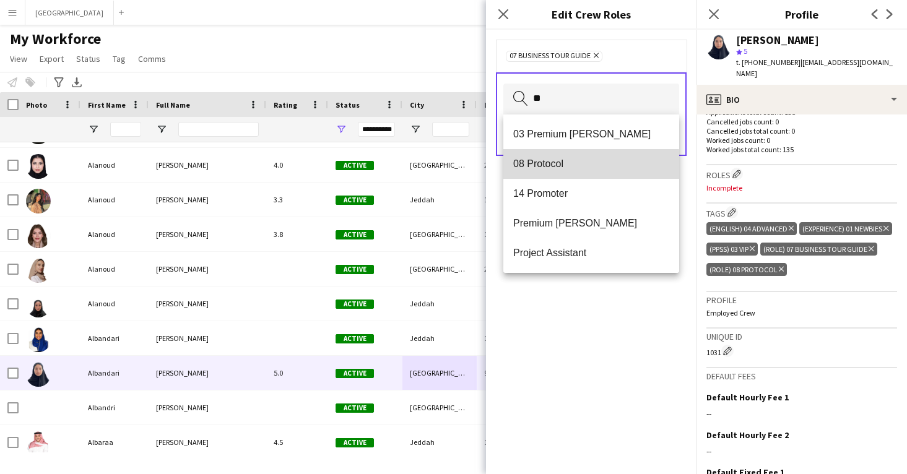
click at [588, 165] on span "08 Protocol" at bounding box center [591, 164] width 156 height 12
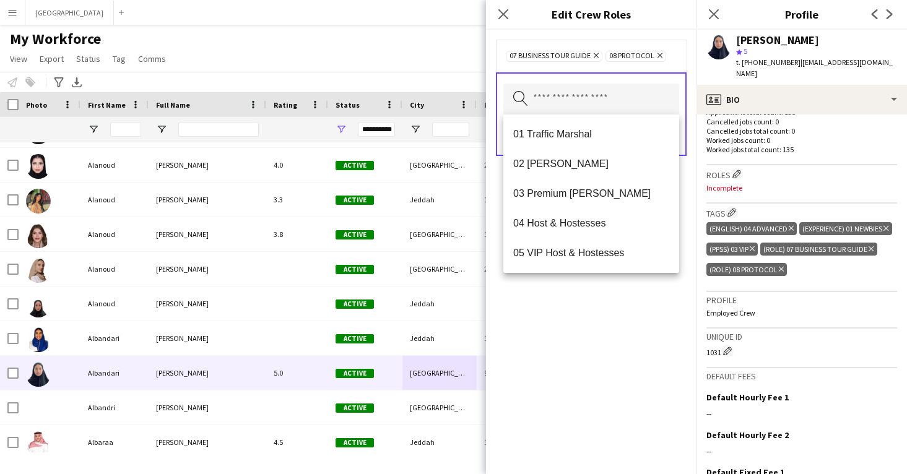
click at [597, 393] on div "07 Business Tour Guide Remove 08 Protocol Remove Search by role type Save" at bounding box center [591, 252] width 211 height 445
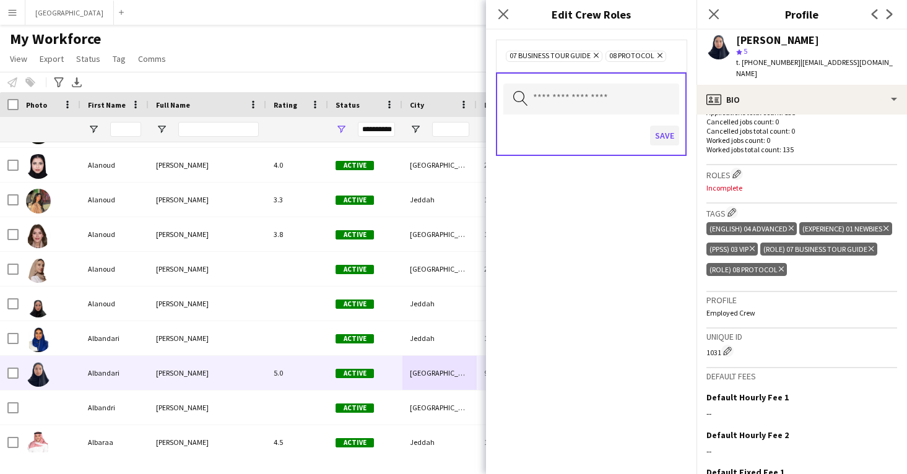
click at [666, 134] on button "Save" at bounding box center [664, 136] width 29 height 20
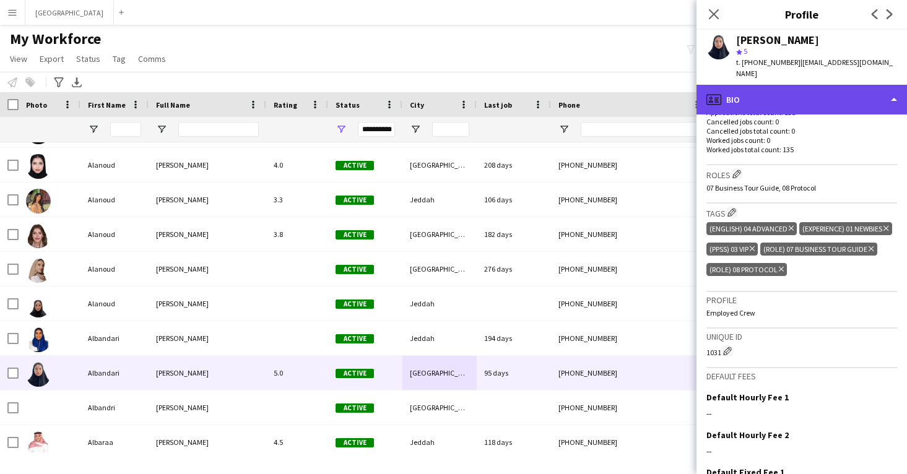
click at [766, 94] on div "profile Bio" at bounding box center [802, 100] width 211 height 30
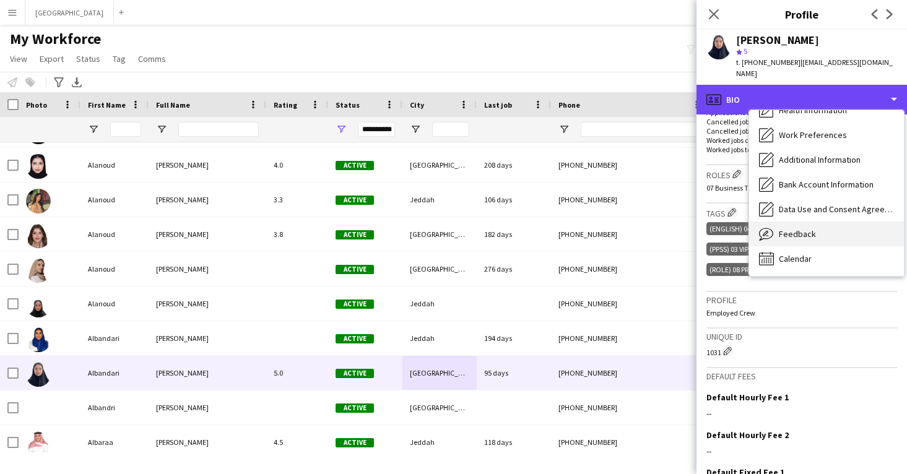
scroll to position [141, 0]
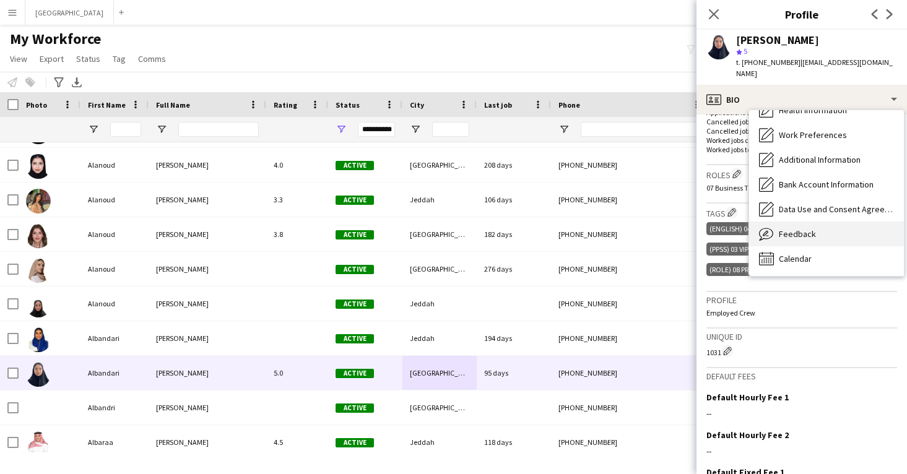
click at [780, 229] on span "Feedback" at bounding box center [797, 234] width 37 height 11
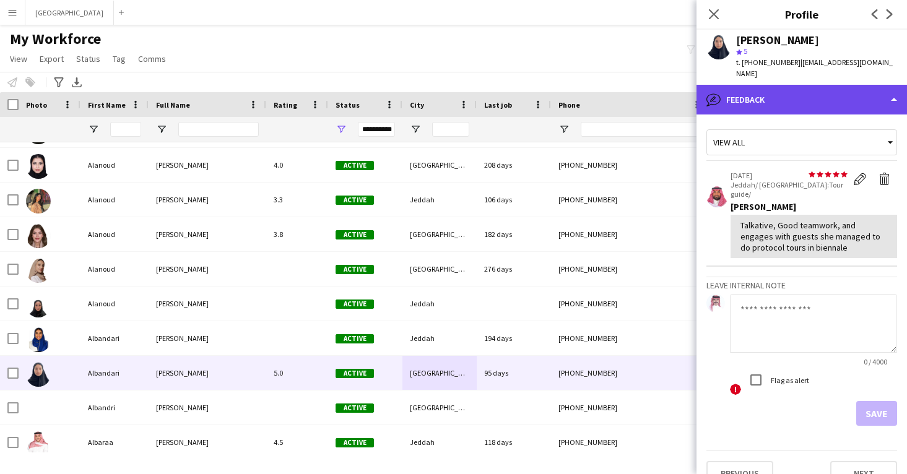
click at [785, 96] on div "bubble-pencil Feedback" at bounding box center [802, 100] width 211 height 30
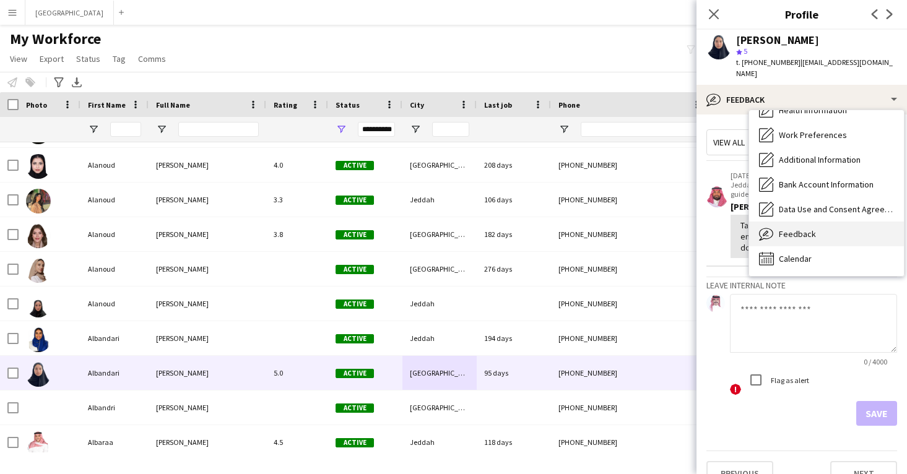
click at [778, 222] on div "Feedback Feedback" at bounding box center [826, 234] width 155 height 25
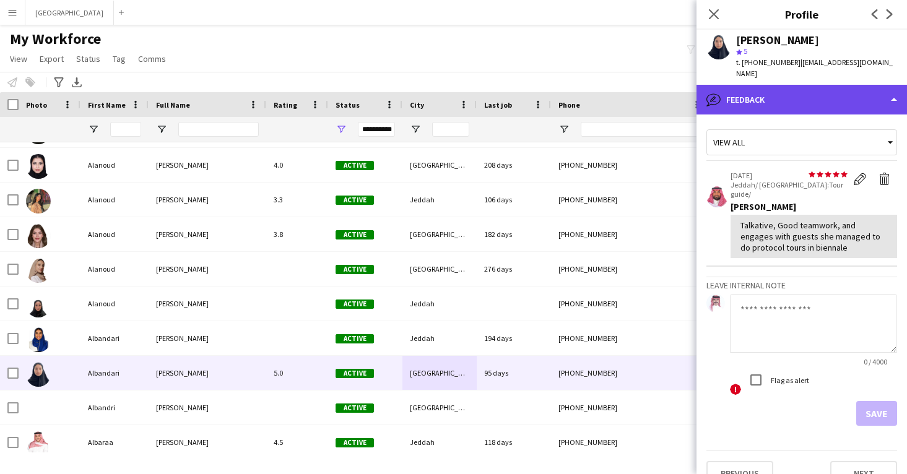
click at [789, 85] on div "bubble-pencil Feedback" at bounding box center [802, 100] width 211 height 30
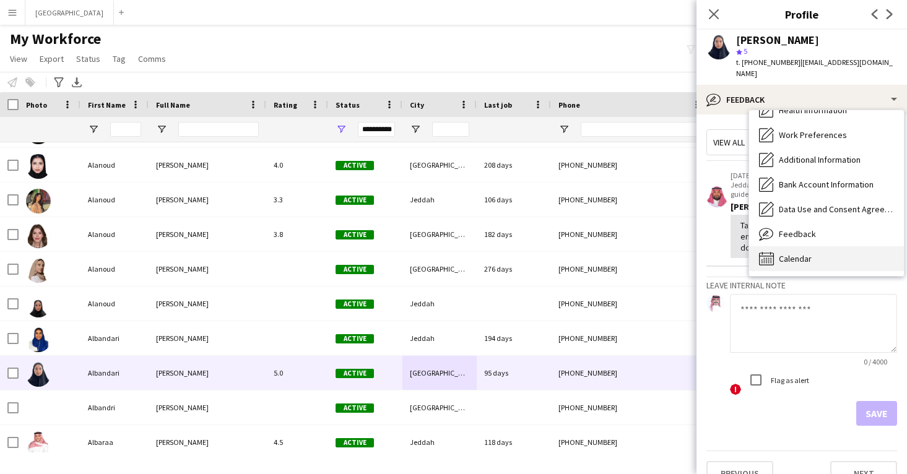
click at [801, 247] on div "Calendar Calendar" at bounding box center [826, 259] width 155 height 25
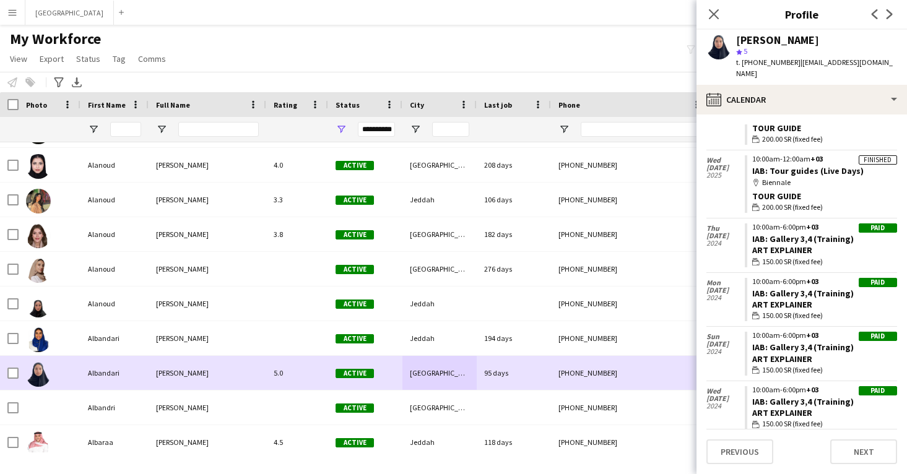
scroll to position [6424, 0]
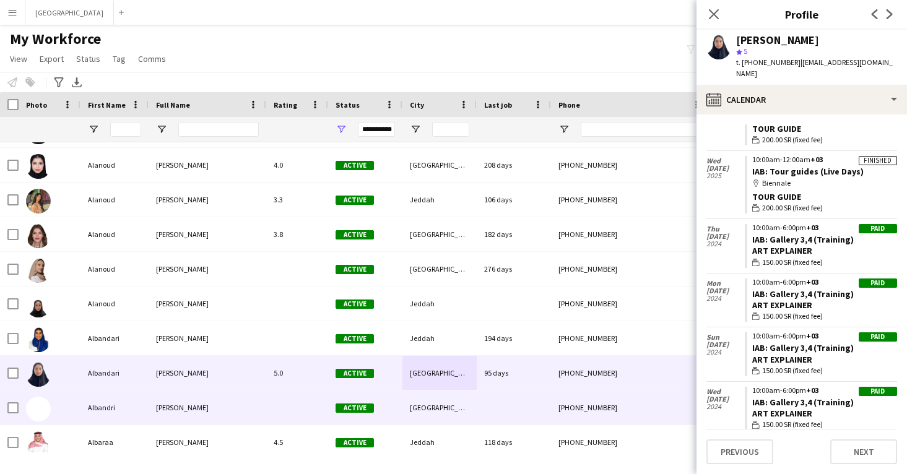
click at [579, 399] on div "[PHONE_NUMBER]" at bounding box center [630, 408] width 159 height 34
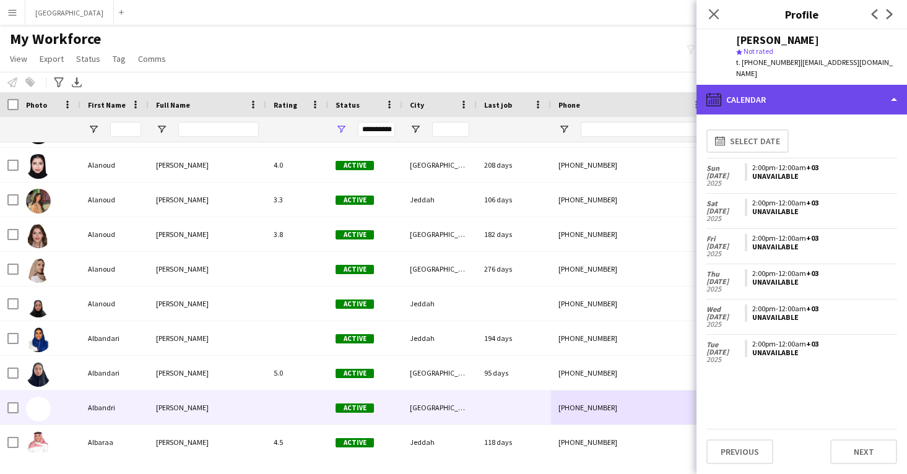
click at [813, 85] on div "calendar-full Calendar" at bounding box center [802, 100] width 211 height 30
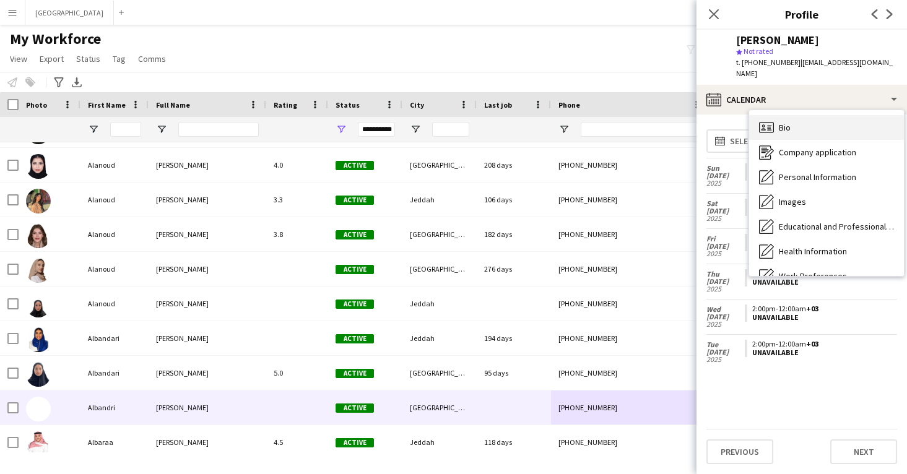
click at [819, 115] on div "Bio Bio" at bounding box center [826, 127] width 155 height 25
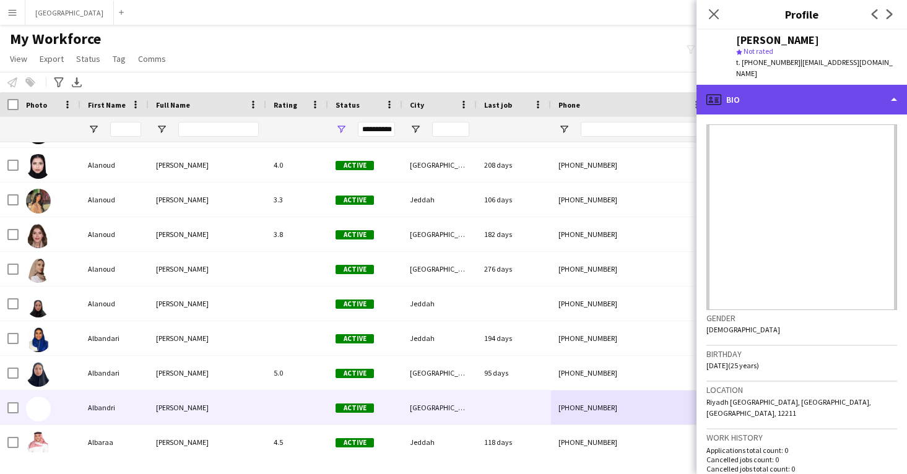
click at [811, 99] on div "profile Bio" at bounding box center [802, 100] width 211 height 30
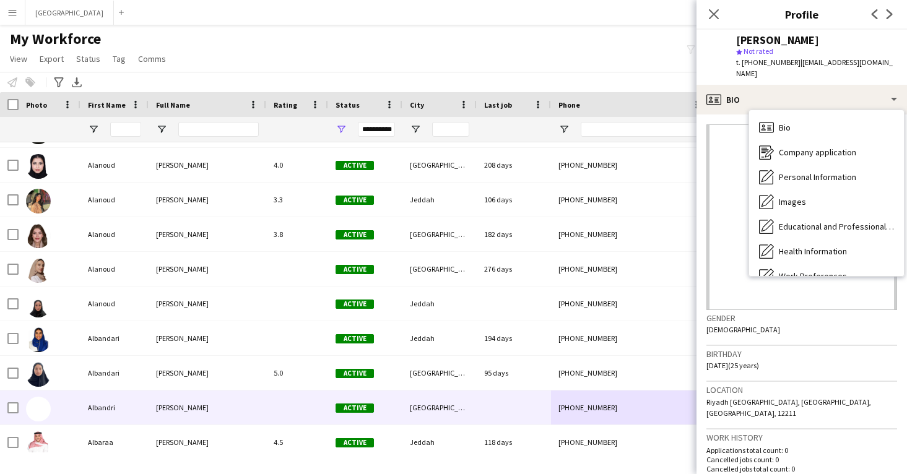
click at [821, 349] on h3 "Birthday" at bounding box center [802, 354] width 191 height 11
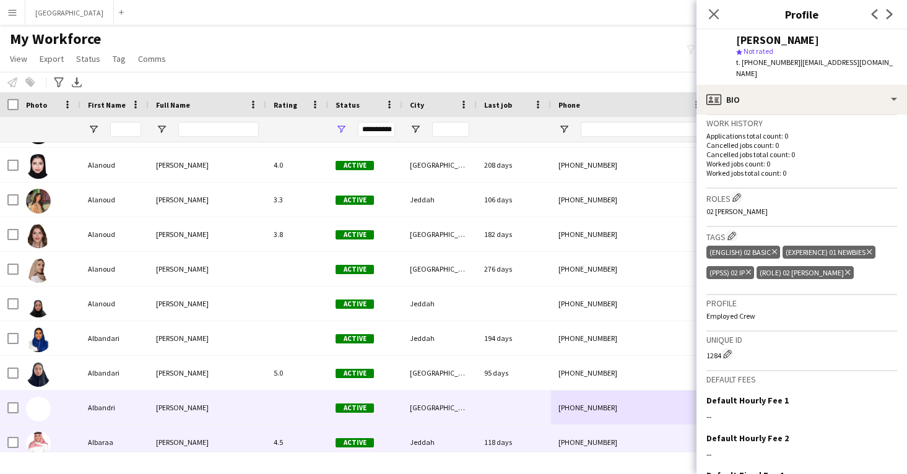
scroll to position [7042, 0]
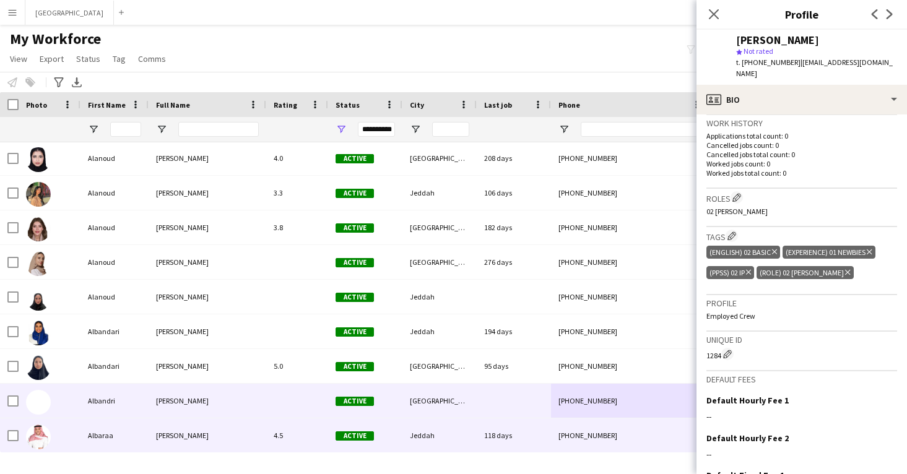
click at [557, 442] on div "[PHONE_NUMBER]" at bounding box center [630, 436] width 159 height 34
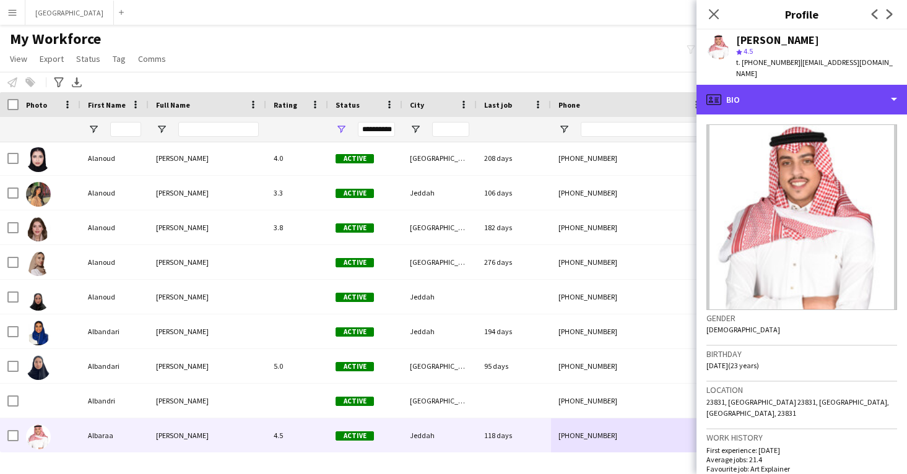
click at [812, 102] on div "profile Bio" at bounding box center [802, 100] width 211 height 30
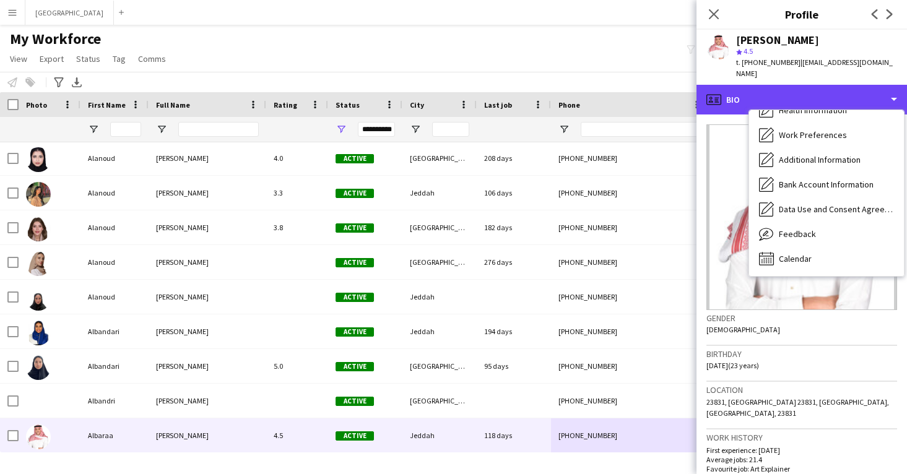
scroll to position [141, 0]
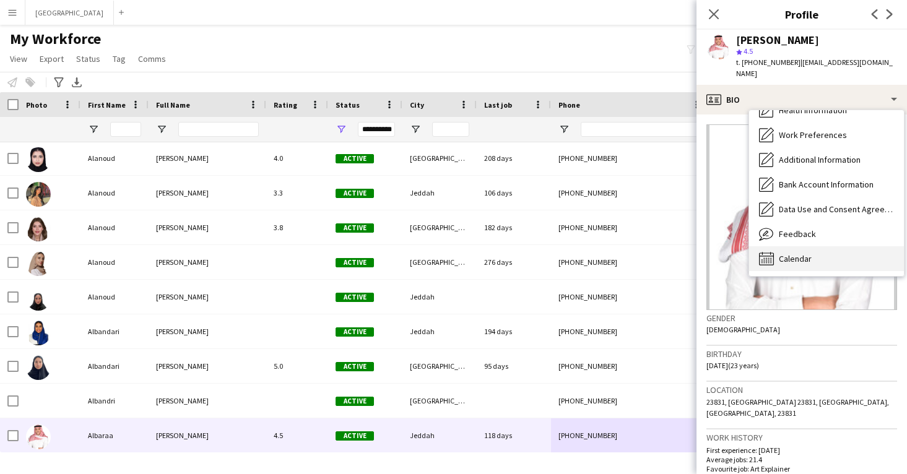
click at [793, 247] on div "Calendar Calendar" at bounding box center [826, 259] width 155 height 25
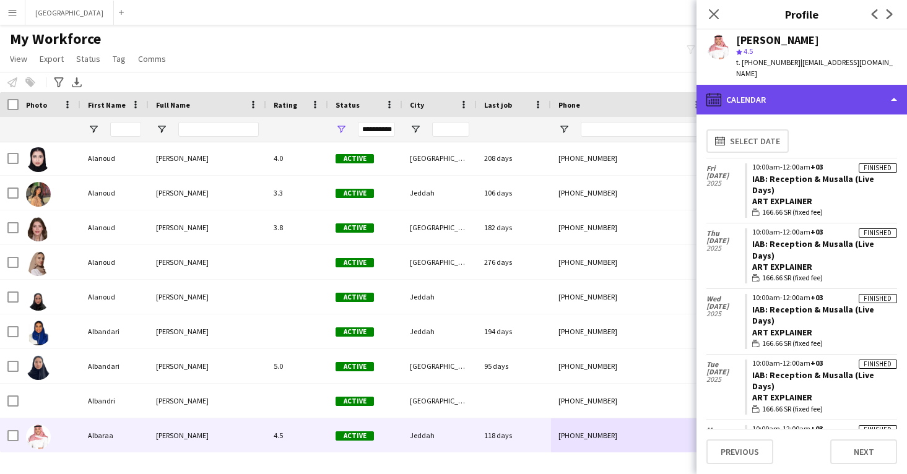
click at [806, 95] on div "calendar-full Calendar" at bounding box center [802, 100] width 211 height 30
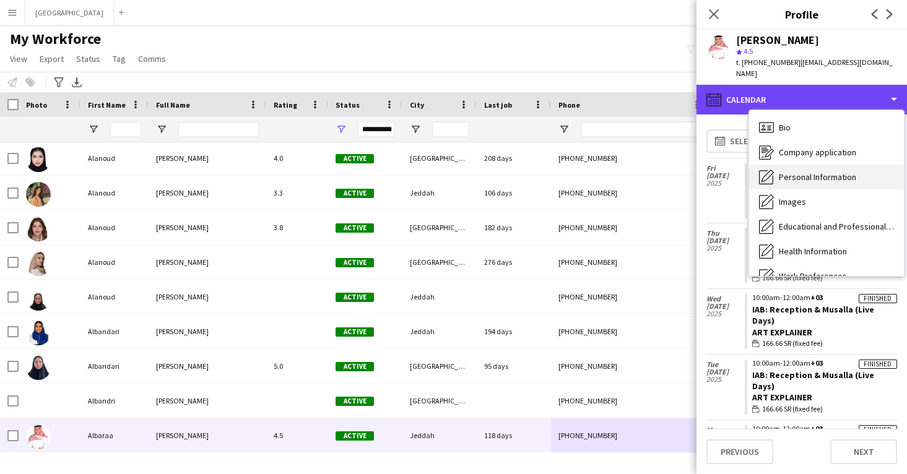
scroll to position [0, 0]
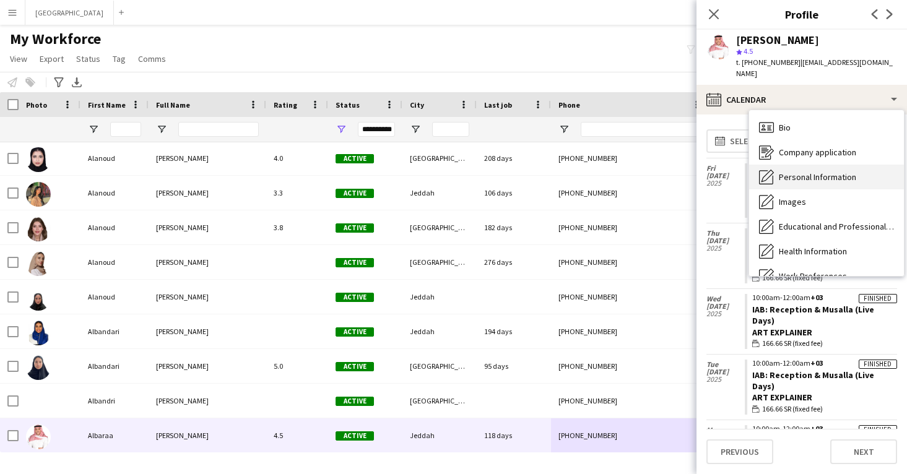
click at [813, 172] on span "Personal Information" at bounding box center [817, 177] width 77 height 11
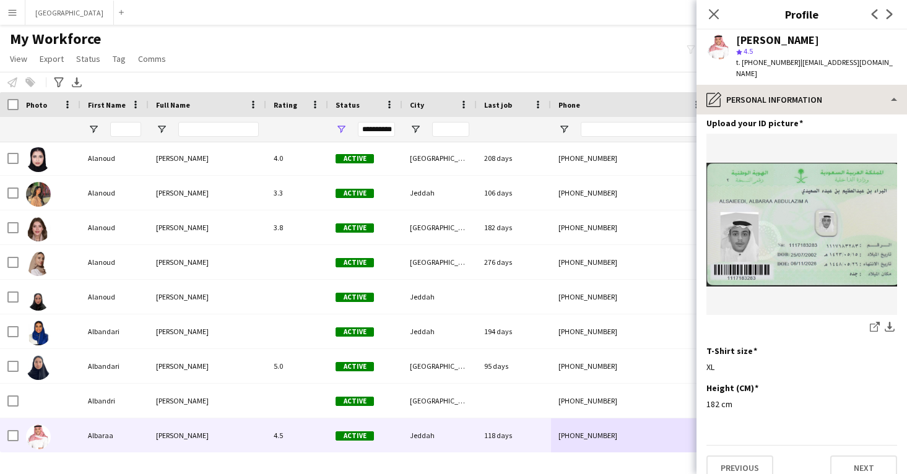
scroll to position [605, 0]
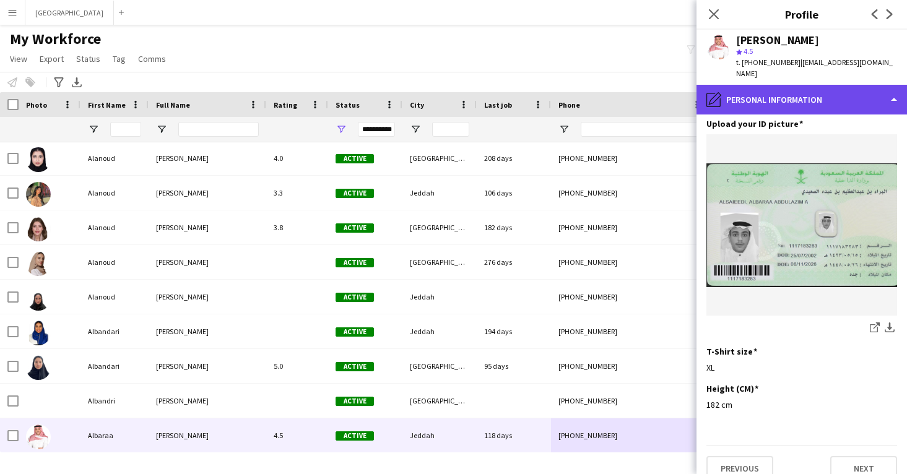
click at [800, 85] on div "pencil4 Personal Information" at bounding box center [802, 100] width 211 height 30
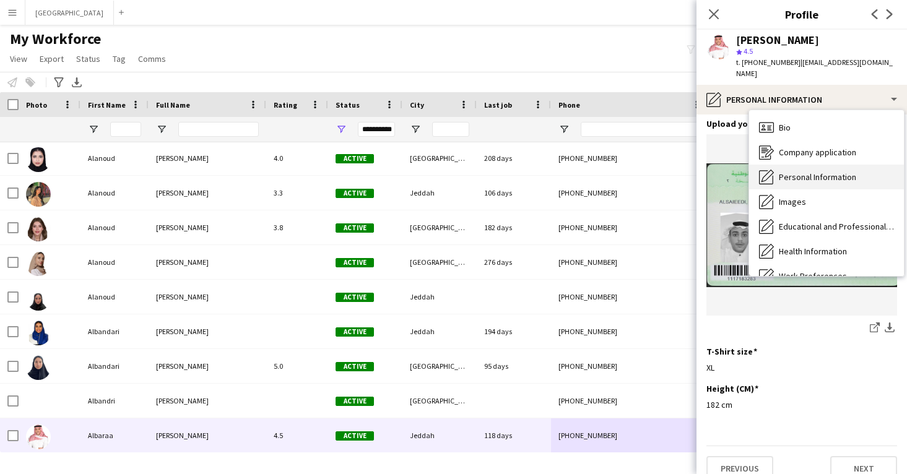
click at [790, 165] on div "Personal Information Personal Information" at bounding box center [826, 177] width 155 height 25
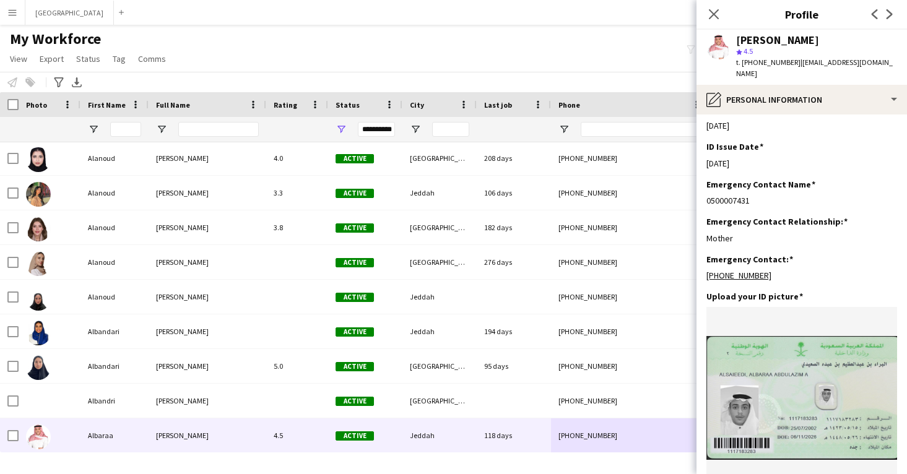
scroll to position [527, 0]
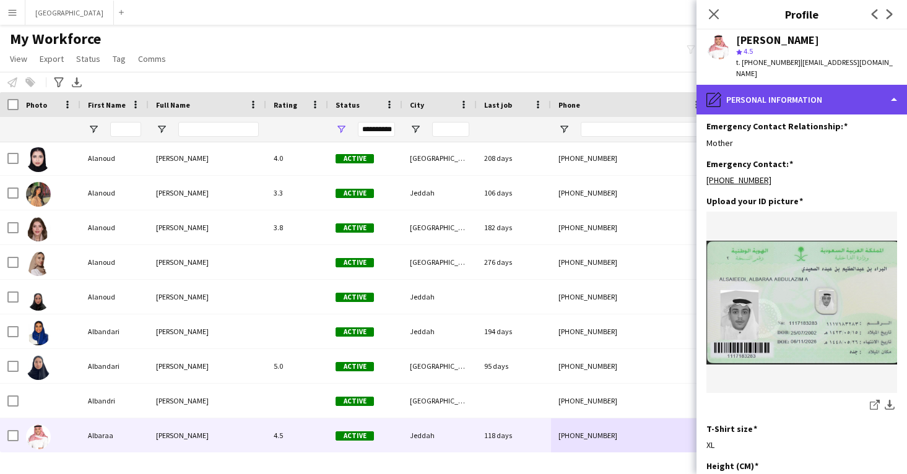
click at [790, 85] on div "pencil4 Personal Information" at bounding box center [802, 100] width 211 height 30
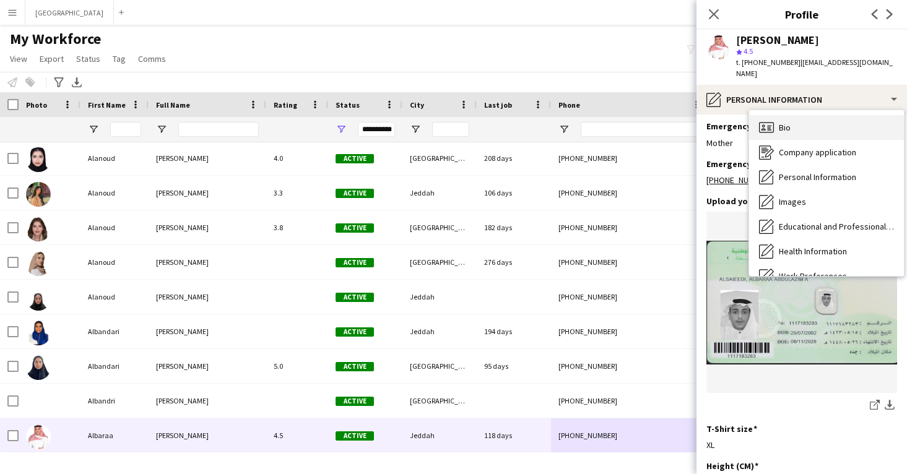
click at [796, 120] on div "Bio Bio" at bounding box center [826, 127] width 155 height 25
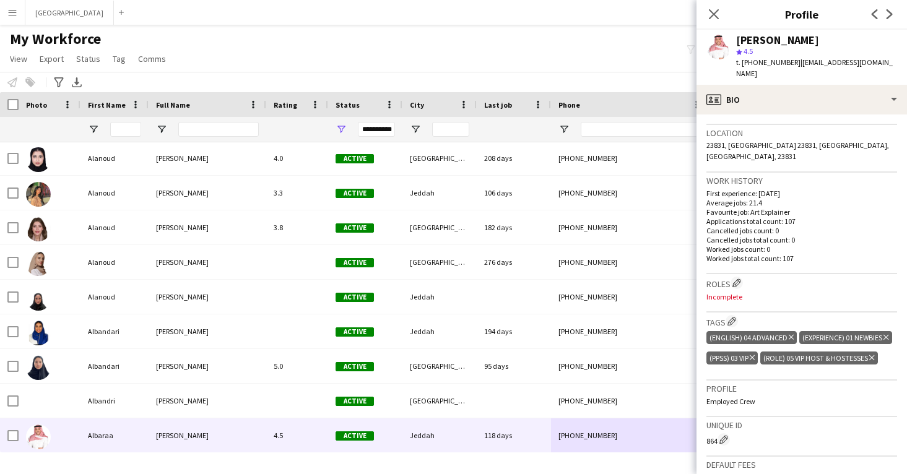
scroll to position [259, 0]
click at [740, 277] on app-icon "Edit crew company roles" at bounding box center [737, 281] width 9 height 9
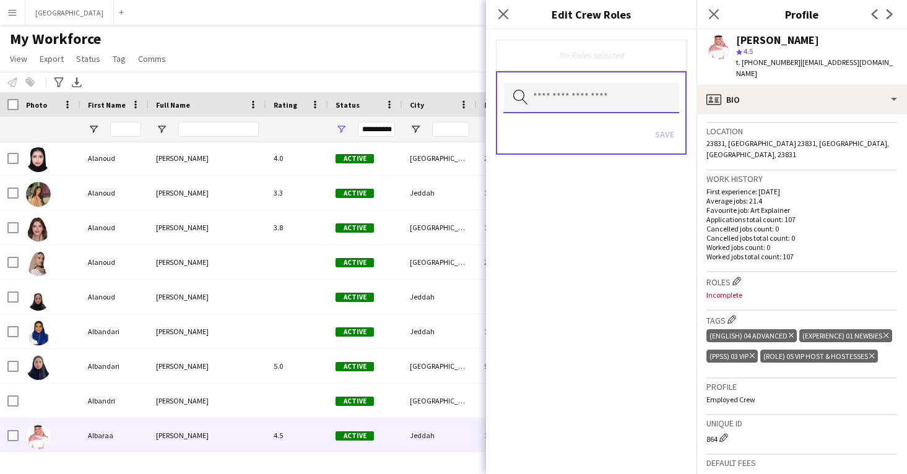
click at [578, 98] on input "text" at bounding box center [592, 97] width 176 height 31
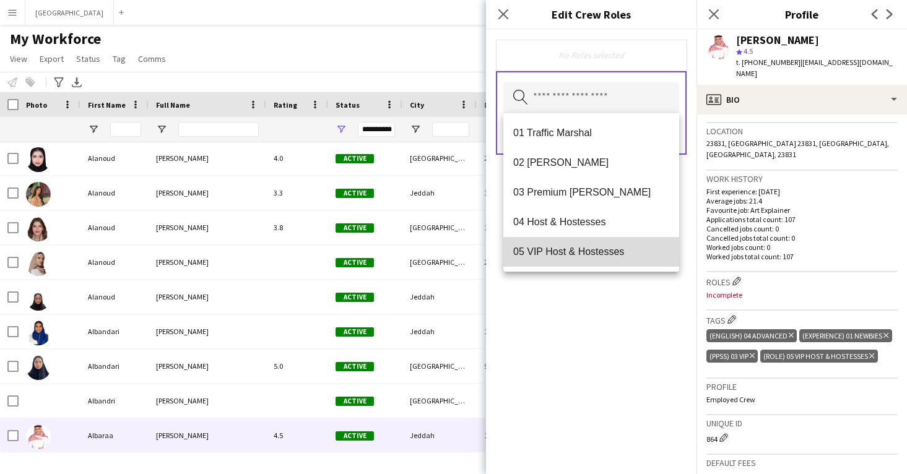
click at [592, 237] on mat-option "05 VIP Host & Hostesses" at bounding box center [592, 252] width 176 height 30
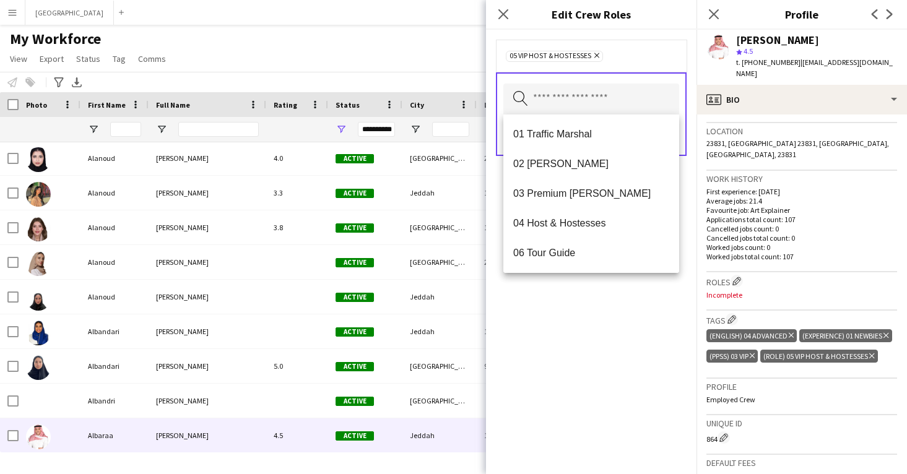
click at [621, 362] on div "05 VIP Host & Hostesses Remove Search by role type Save" at bounding box center [591, 252] width 211 height 445
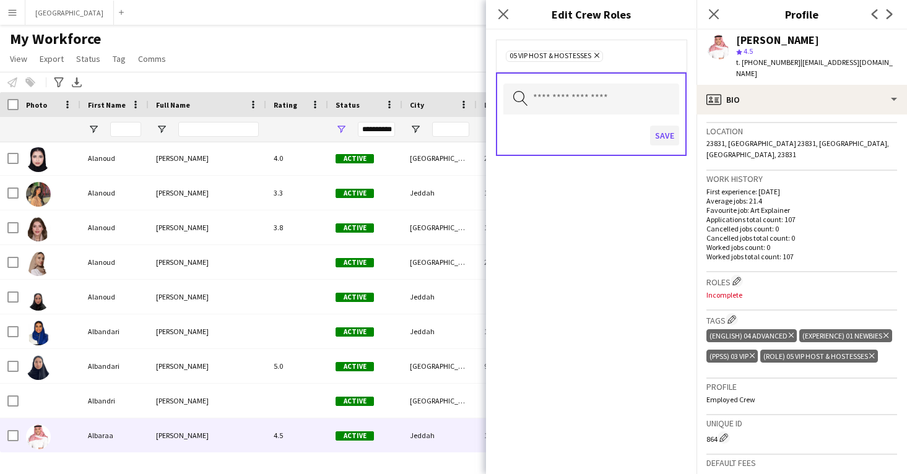
click at [665, 132] on button "Save" at bounding box center [664, 136] width 29 height 20
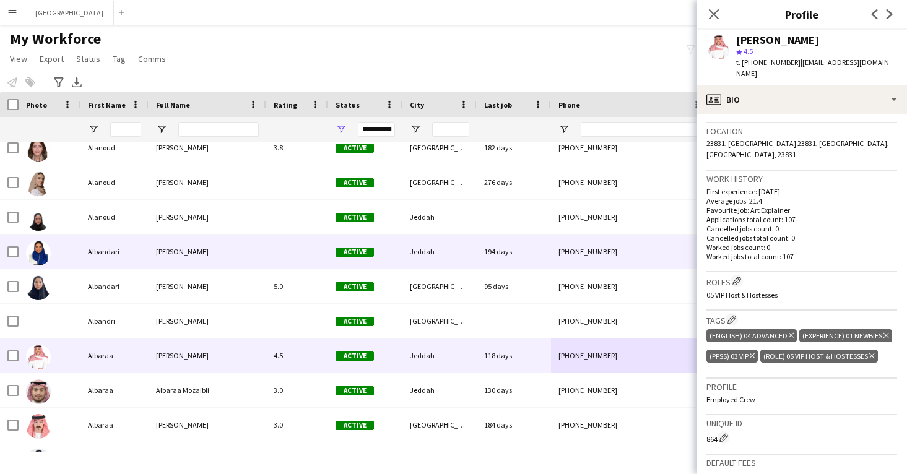
scroll to position [7172, 0]
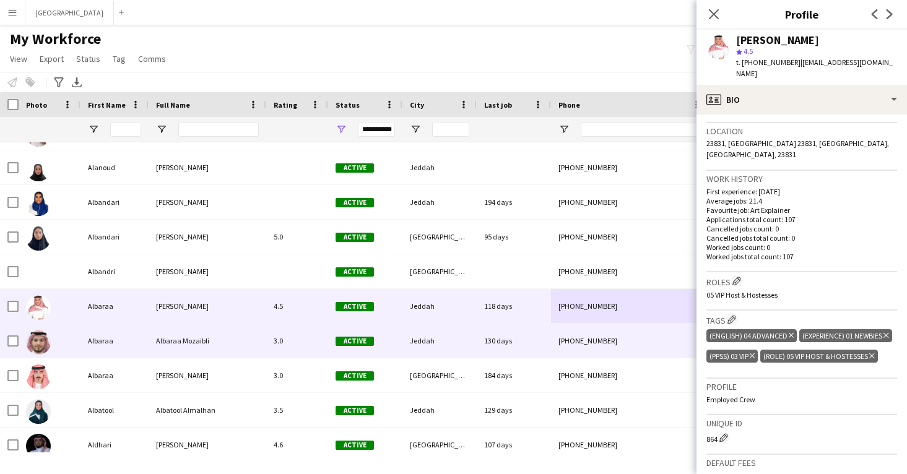
click at [365, 338] on span "Active" at bounding box center [355, 341] width 38 height 9
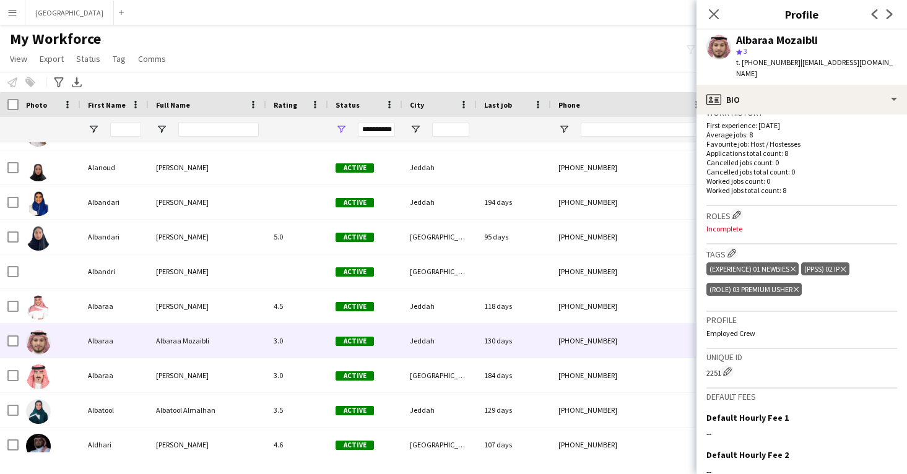
scroll to position [315, 0]
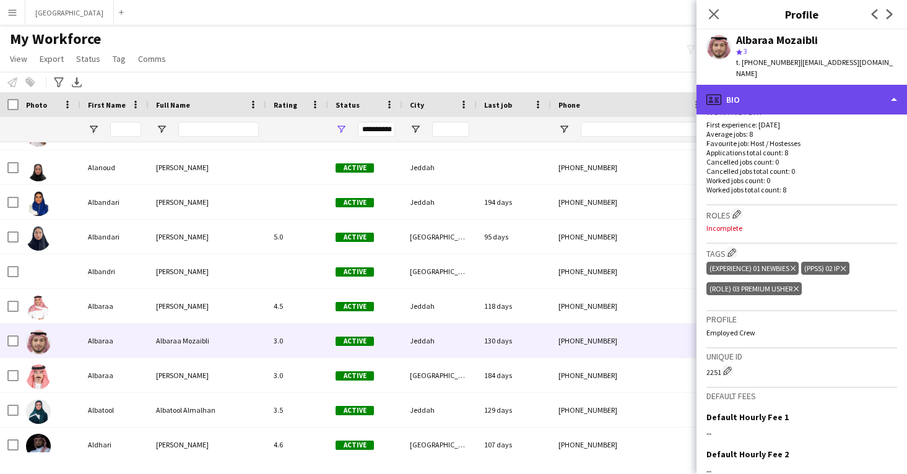
click at [794, 95] on div "profile Bio" at bounding box center [802, 100] width 211 height 30
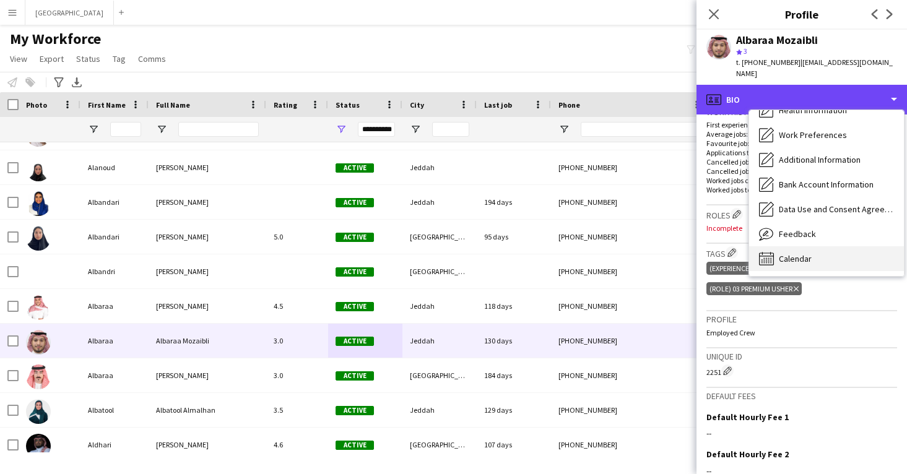
scroll to position [141, 0]
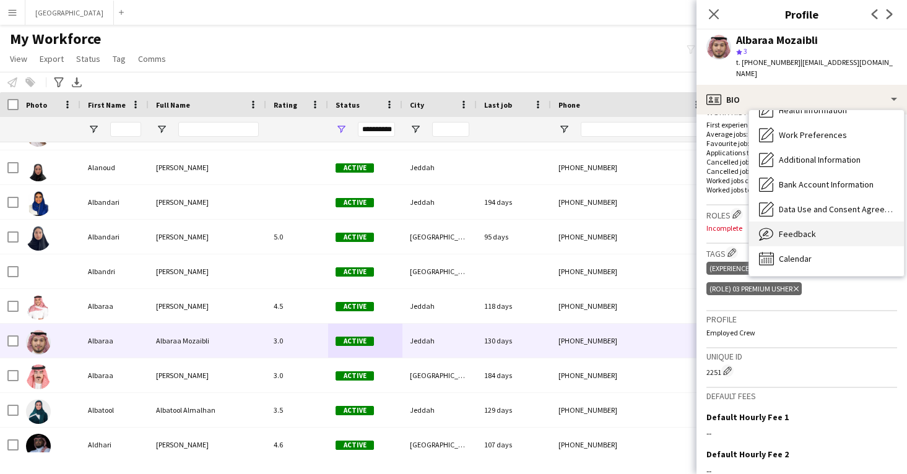
click at [800, 228] on div "Feedback Feedback" at bounding box center [826, 234] width 155 height 25
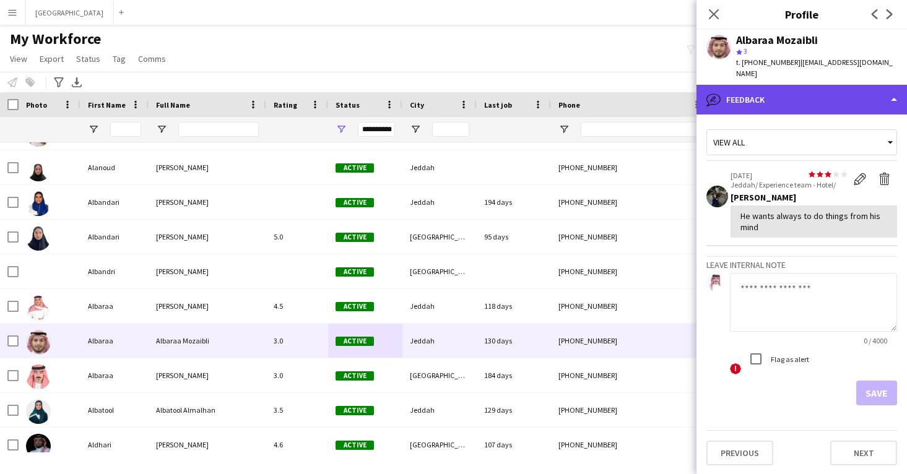
click at [772, 93] on div "bubble-pencil Feedback" at bounding box center [802, 100] width 211 height 30
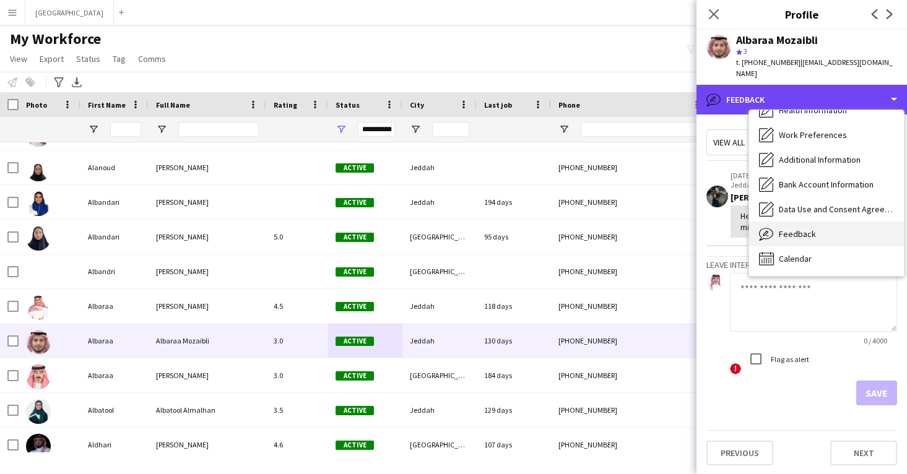
scroll to position [0, 0]
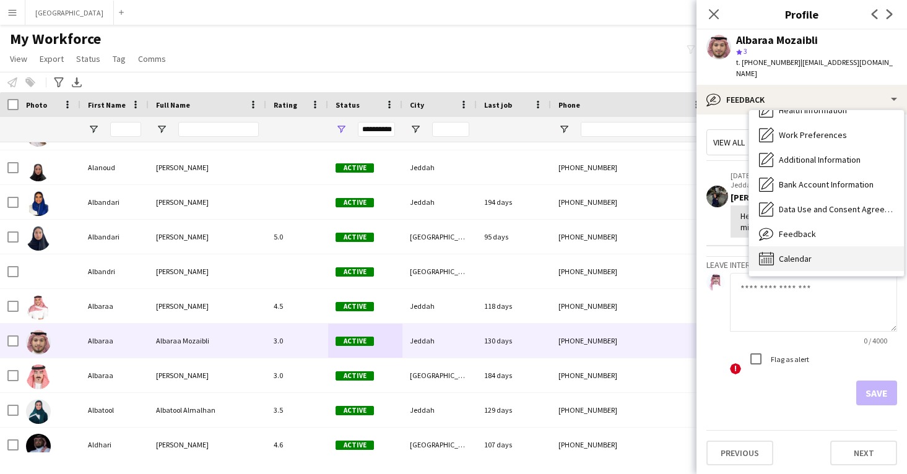
click at [814, 247] on div "Calendar Calendar" at bounding box center [826, 259] width 155 height 25
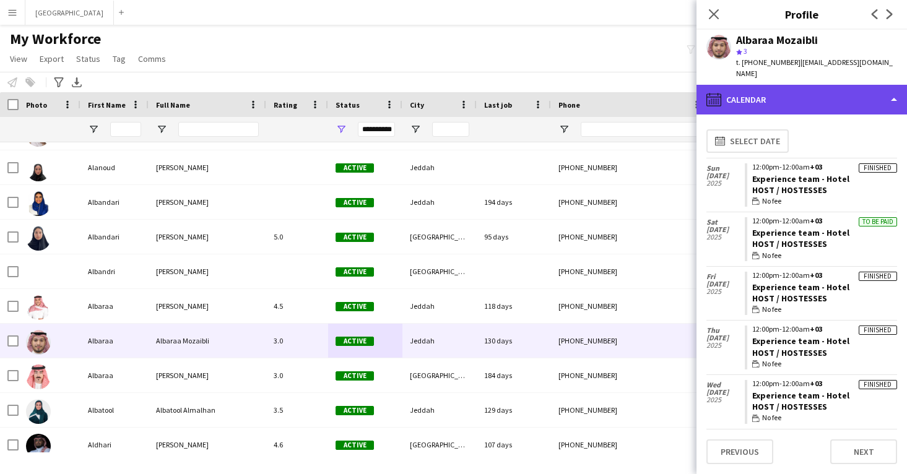
click at [782, 90] on div "calendar-full Calendar" at bounding box center [802, 100] width 211 height 30
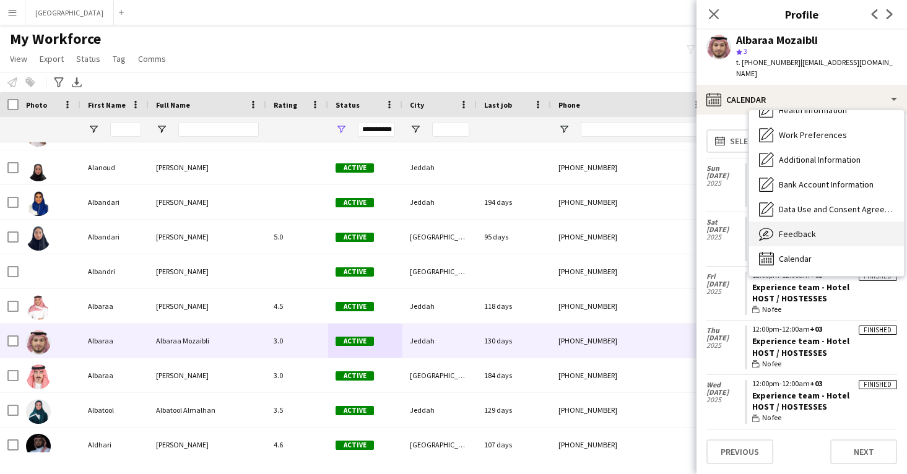
click at [819, 222] on div "Feedback Feedback" at bounding box center [826, 234] width 155 height 25
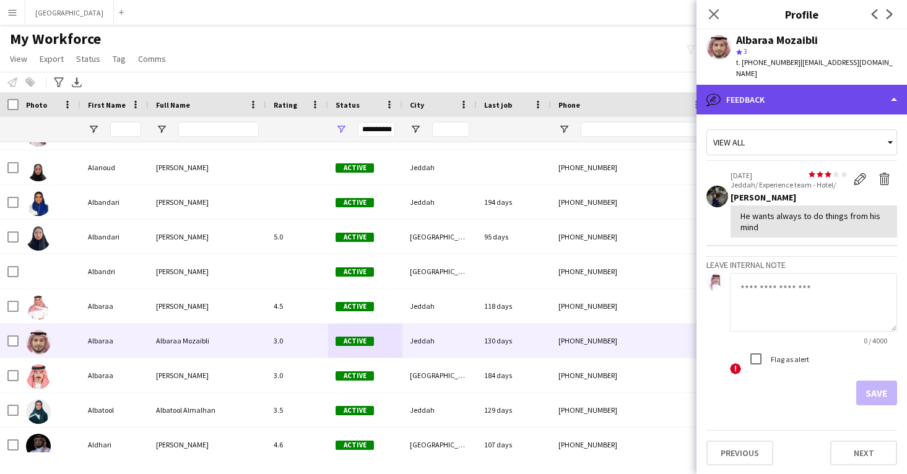
click at [793, 94] on div "bubble-pencil Feedback" at bounding box center [802, 100] width 211 height 30
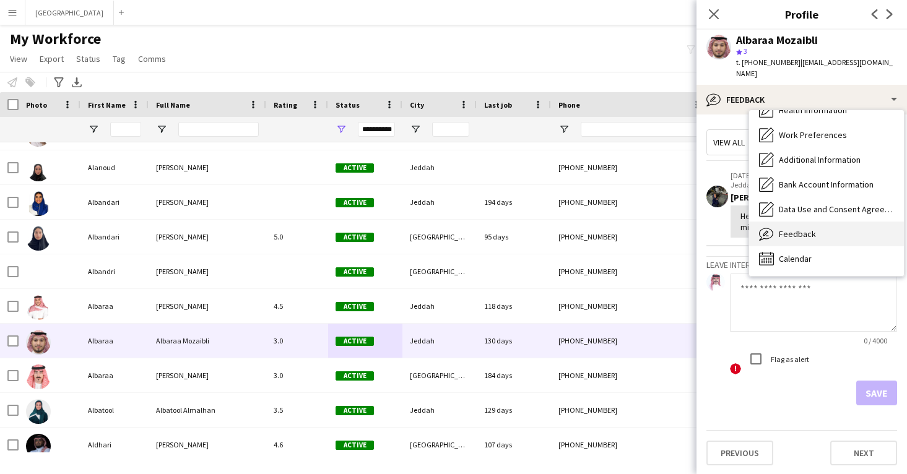
click at [808, 222] on div "Feedback Feedback" at bounding box center [826, 234] width 155 height 25
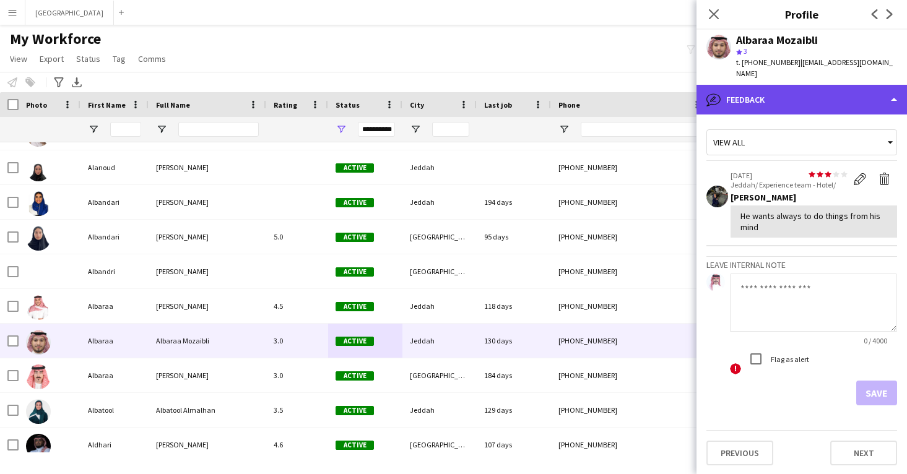
click at [777, 85] on div "bubble-pencil Feedback" at bounding box center [802, 100] width 211 height 30
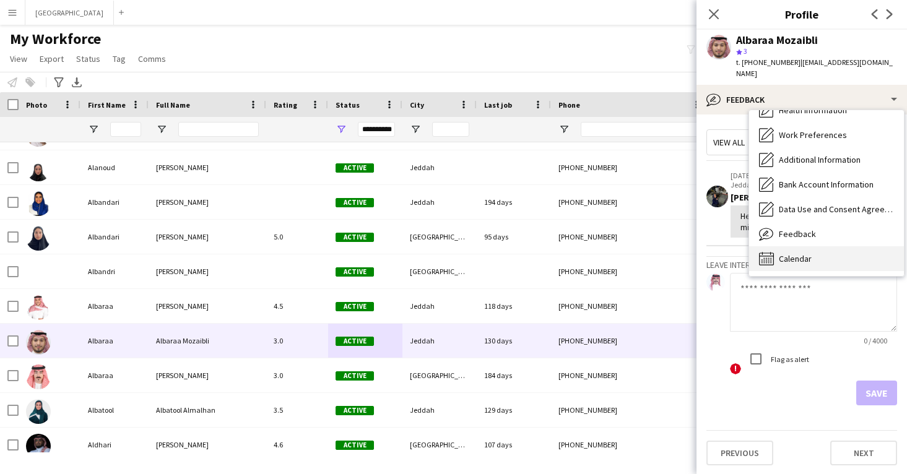
click at [796, 253] on span "Calendar" at bounding box center [795, 258] width 33 height 11
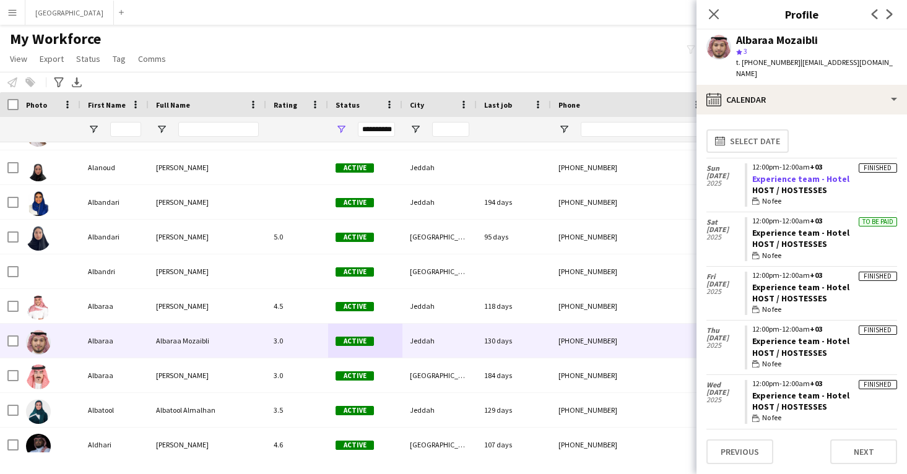
drag, startPoint x: 846, startPoint y: 168, endPoint x: 752, endPoint y: 169, distance: 94.2
click at [752, 169] on app-crew-calendar-job-card "Finished 12:00pm-12:00am +03 Experience team - Hotel Host / Hostesses wallet No…" at bounding box center [821, 186] width 152 height 44
copy link "Experience team - Hotel"
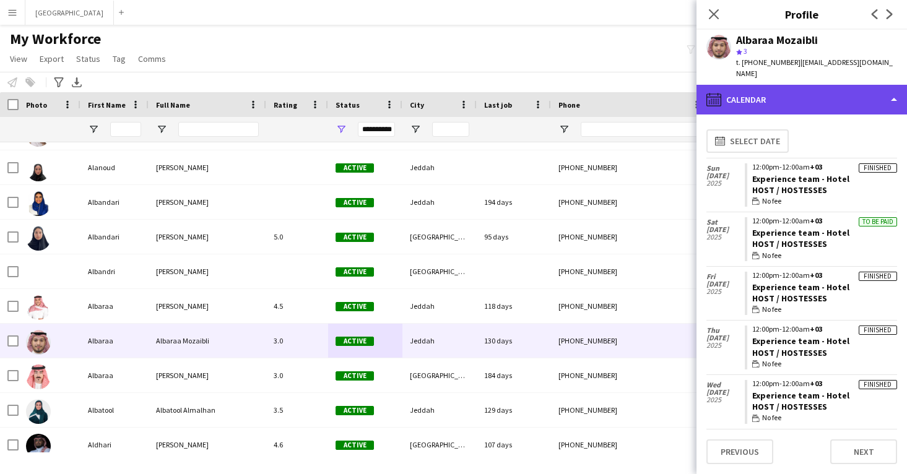
click at [733, 85] on div "calendar-full Calendar" at bounding box center [802, 100] width 211 height 30
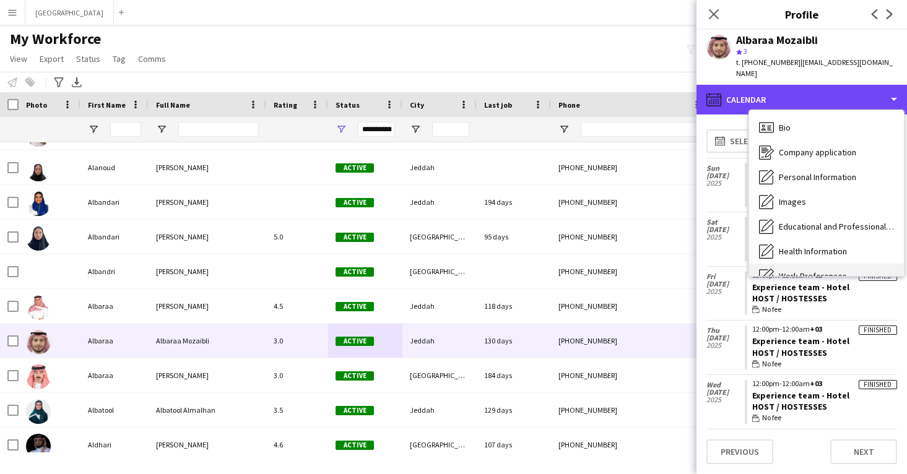
scroll to position [-1, 0]
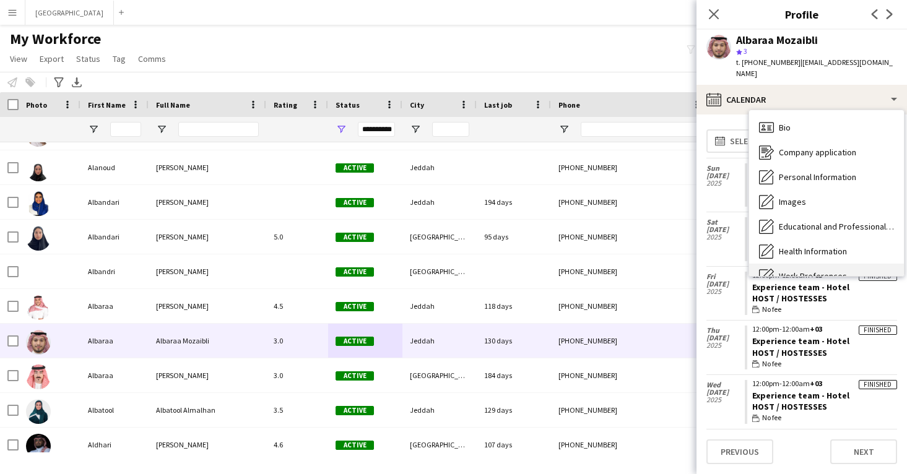
click at [774, 119] on div "Bio Bio" at bounding box center [826, 127] width 155 height 25
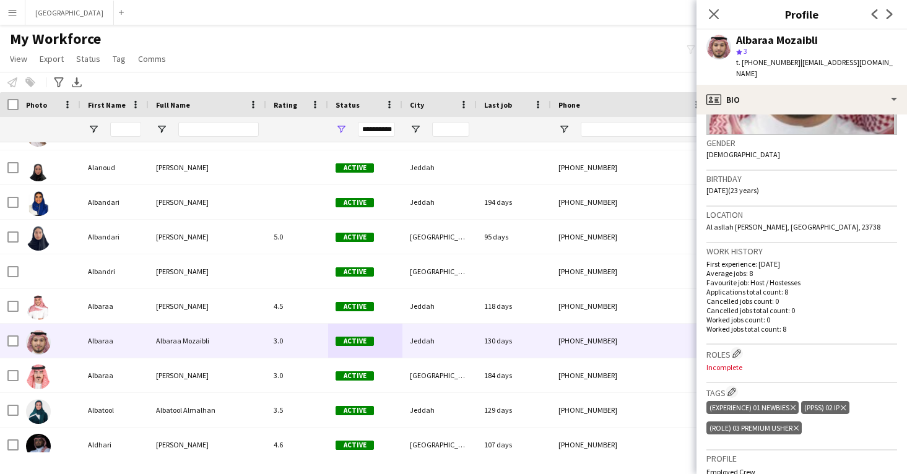
scroll to position [176, 0]
click at [769, 41] on div "Albaraa Mozaibli" at bounding box center [777, 40] width 82 height 11
copy div "Albaraa Mozaibli"
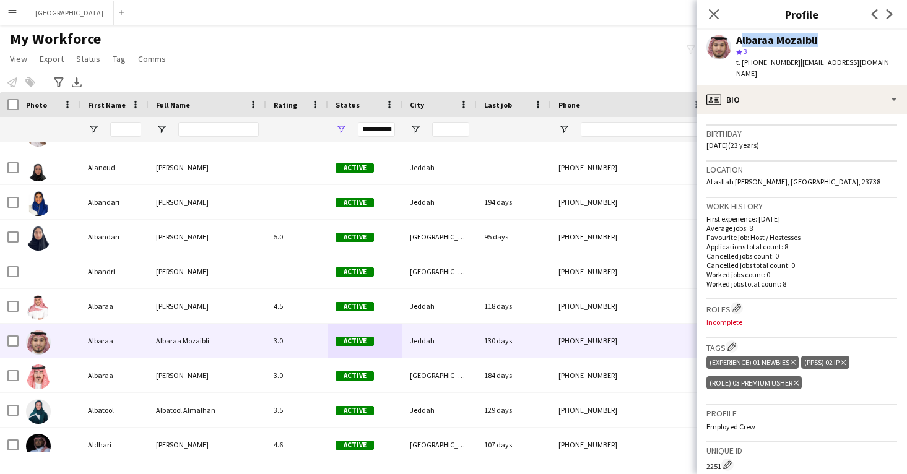
scroll to position [242, 0]
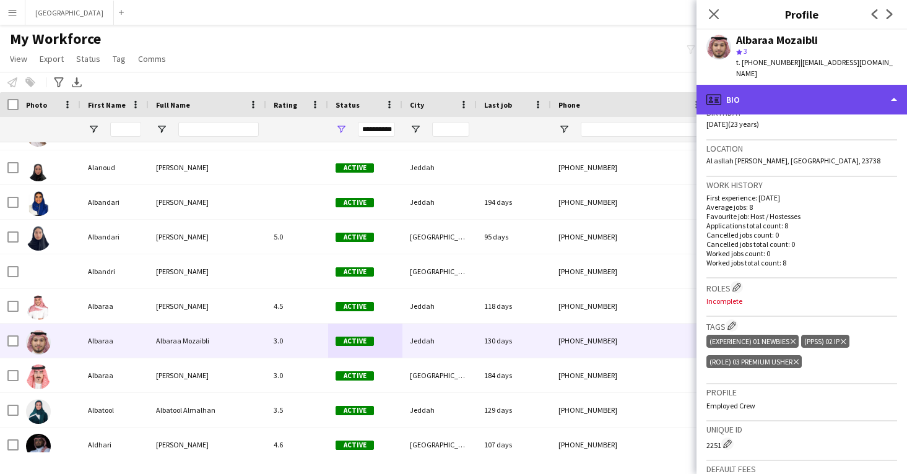
click at [771, 91] on div "profile Bio" at bounding box center [802, 100] width 211 height 30
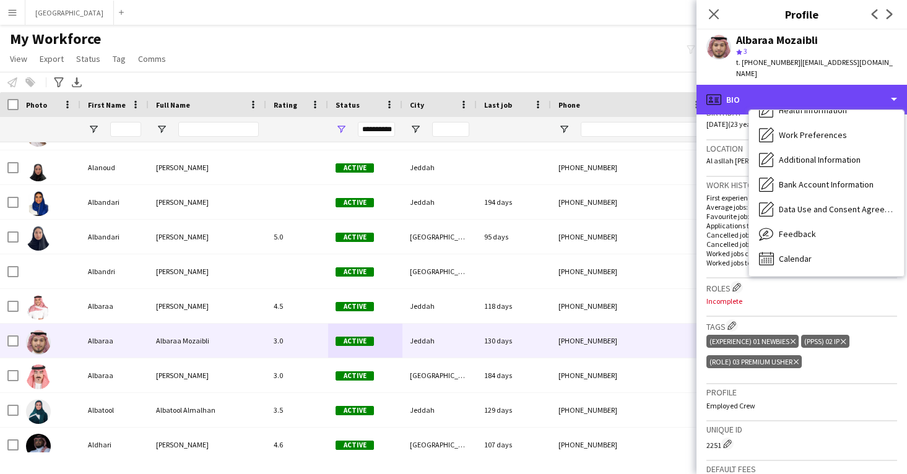
scroll to position [142, 0]
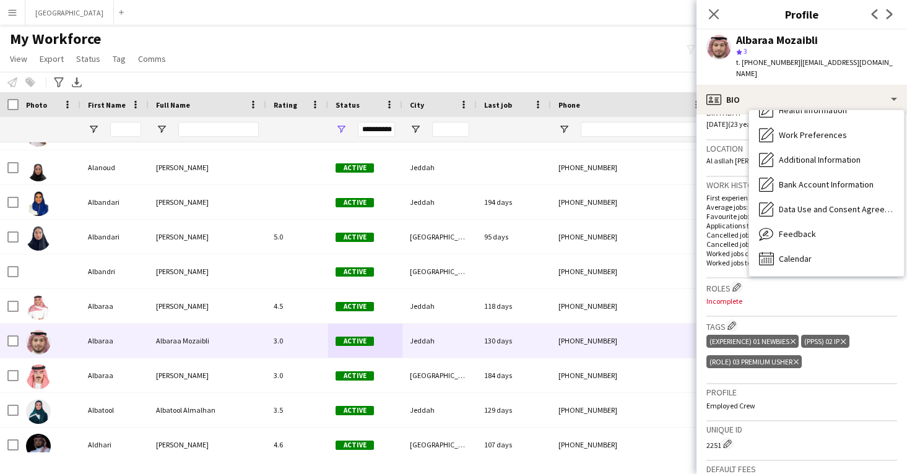
click at [782, 229] on span "Feedback" at bounding box center [797, 234] width 37 height 11
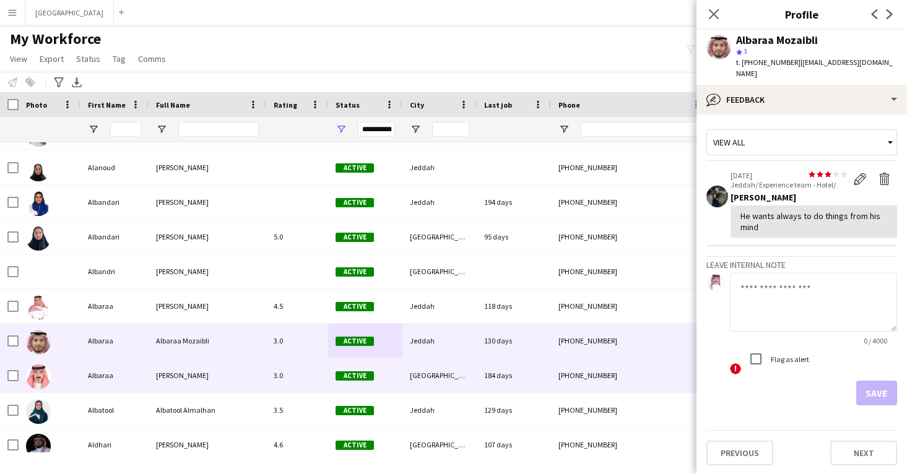
click at [522, 391] on div "184 days" at bounding box center [514, 376] width 74 height 34
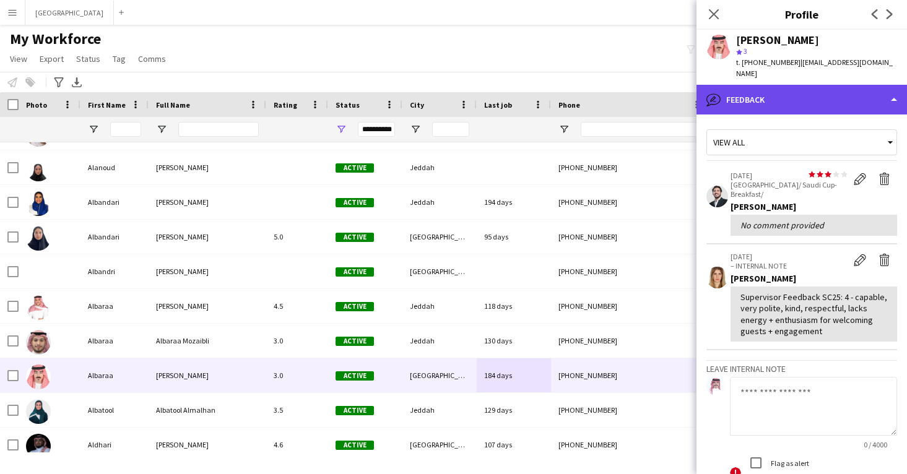
click at [770, 87] on div "bubble-pencil Feedback" at bounding box center [802, 100] width 211 height 30
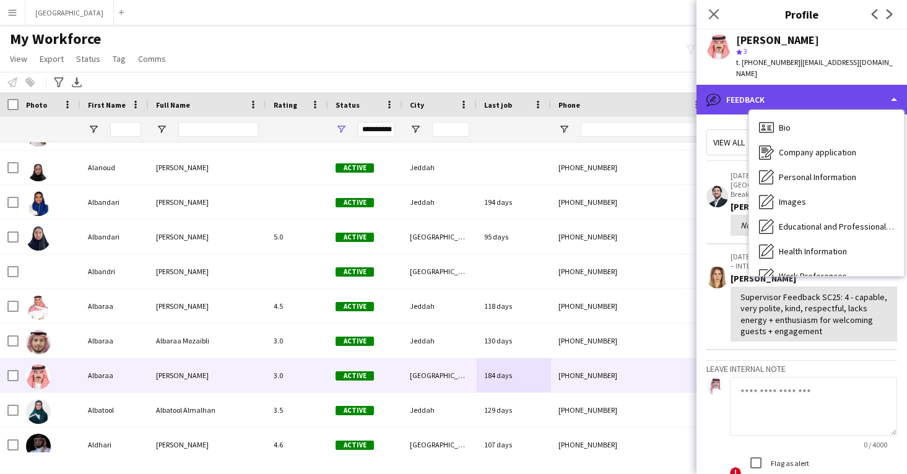
click at [770, 87] on div "bubble-pencil Feedback" at bounding box center [802, 100] width 211 height 30
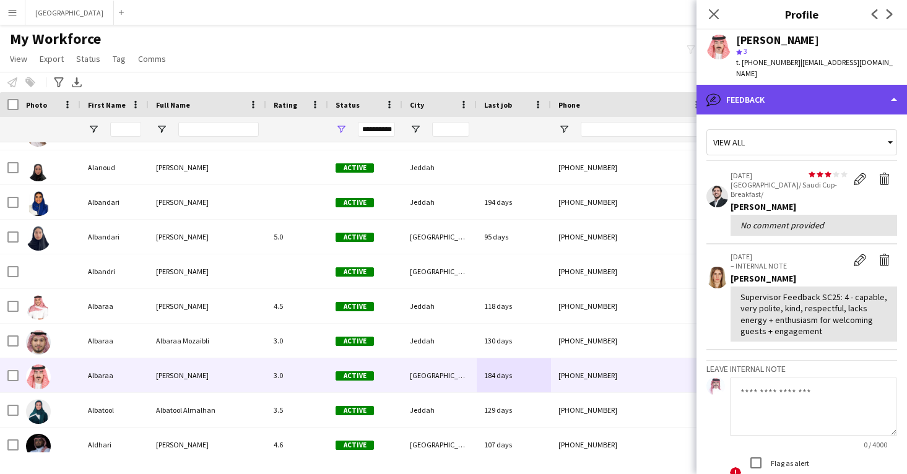
click at [770, 87] on div "bubble-pencil Feedback" at bounding box center [802, 100] width 211 height 30
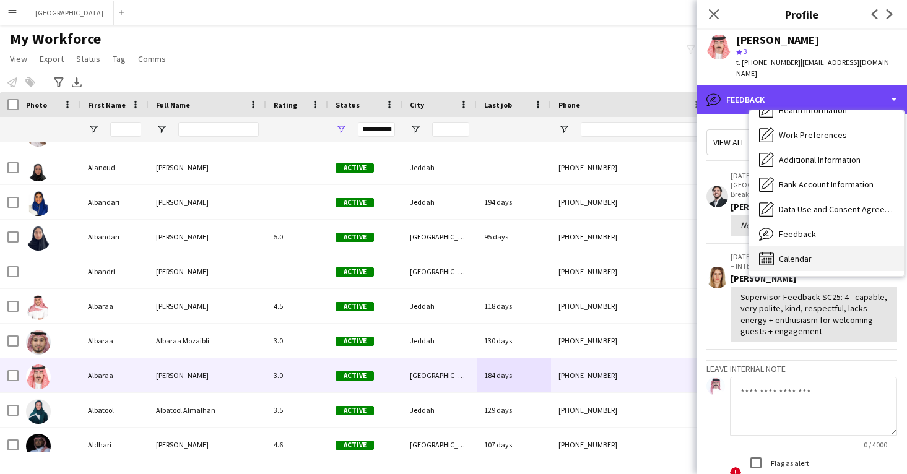
scroll to position [141, 0]
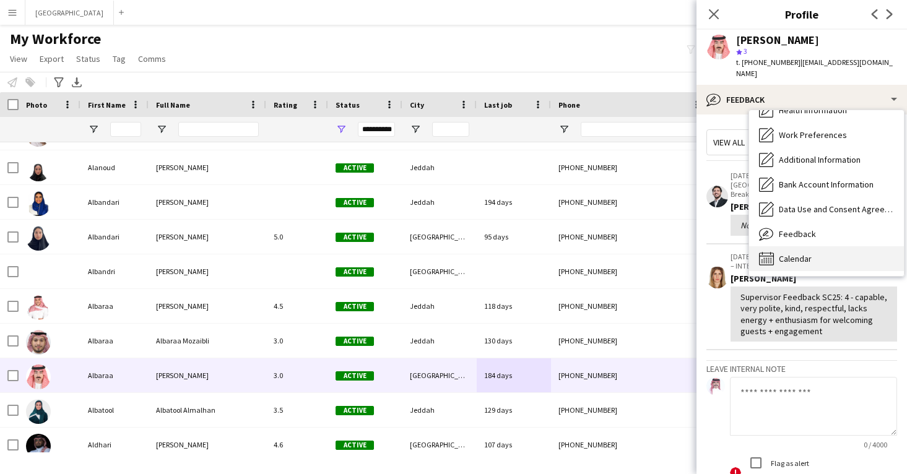
click at [819, 247] on div "Calendar Calendar" at bounding box center [826, 259] width 155 height 25
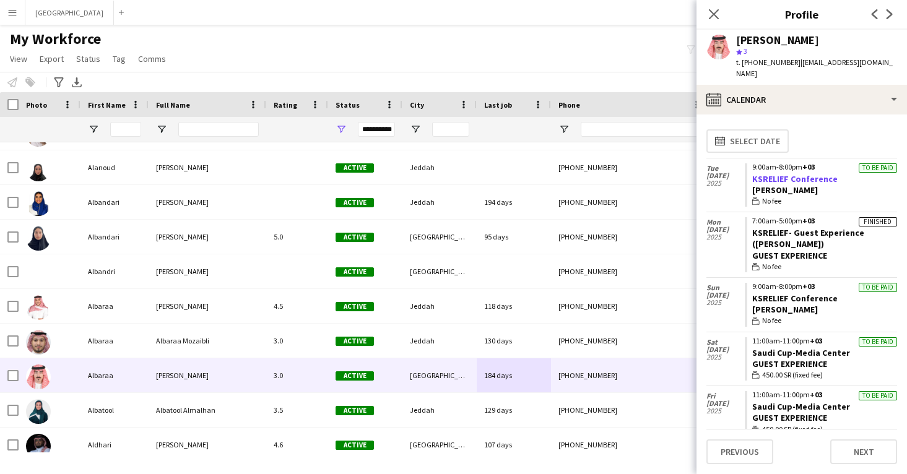
scroll to position [0, 0]
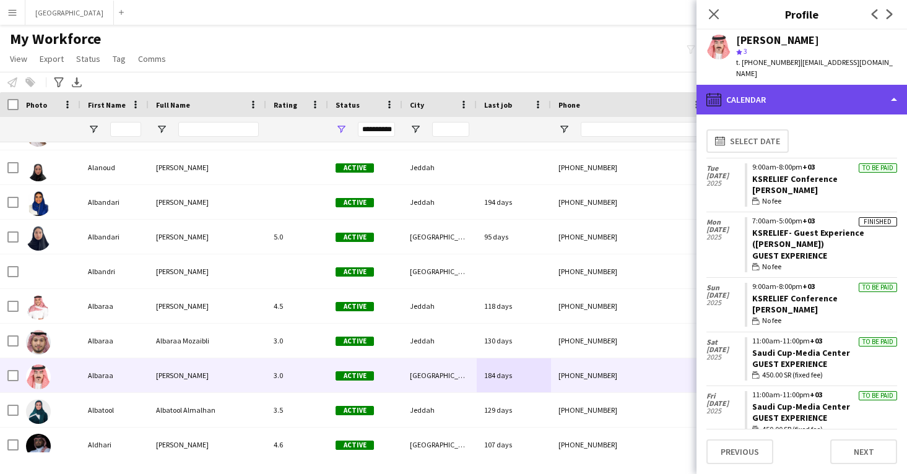
click at [803, 85] on div "calendar-full Calendar" at bounding box center [802, 100] width 211 height 30
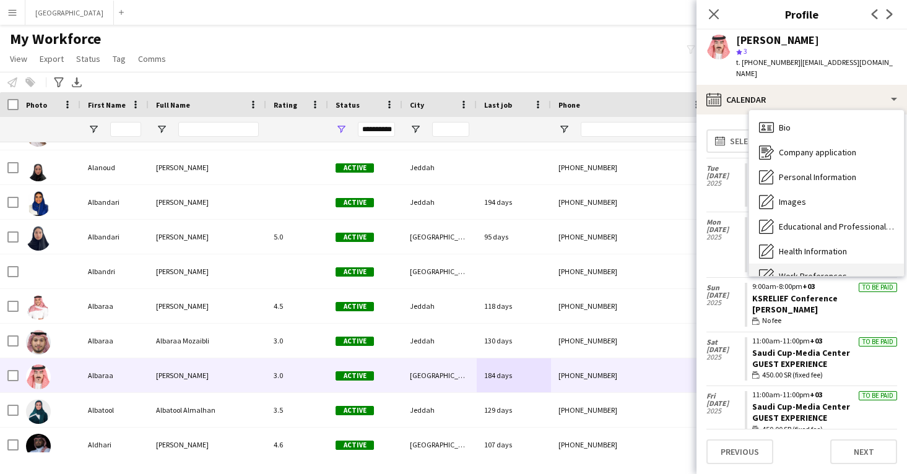
click at [815, 124] on div "Bio Bio" at bounding box center [826, 127] width 155 height 25
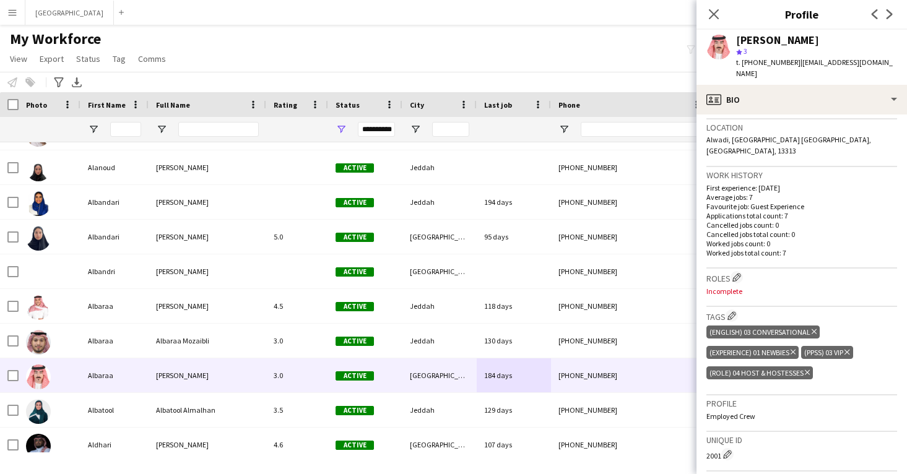
scroll to position [264, 0]
click at [737, 272] on app-icon "Edit crew company roles" at bounding box center [737, 276] width 9 height 9
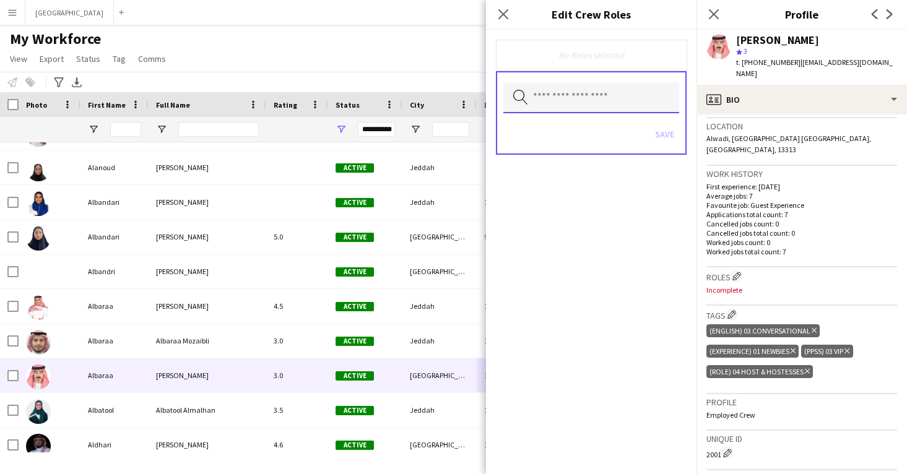
click at [621, 90] on input "text" at bounding box center [592, 97] width 176 height 31
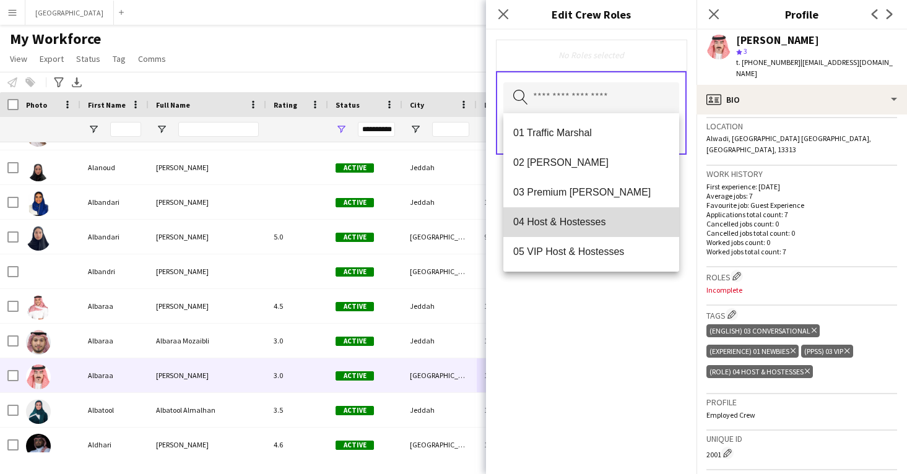
click at [601, 234] on mat-option "04 Host & Hostesses" at bounding box center [592, 222] width 176 height 30
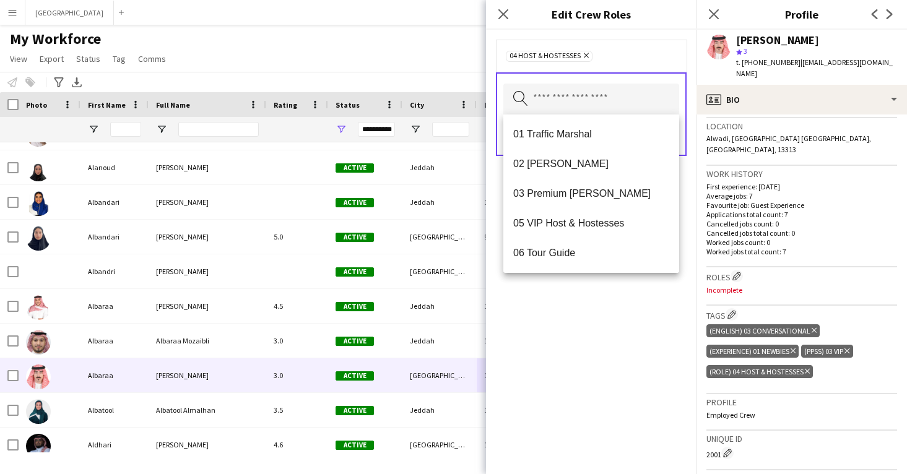
click at [606, 326] on div "04 Host & Hostesses Remove Search by role type Save" at bounding box center [591, 252] width 211 height 445
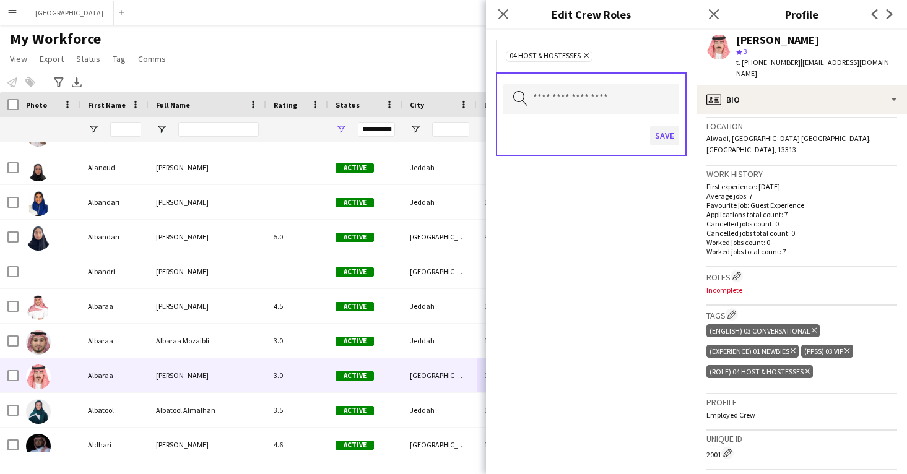
click at [666, 132] on button "Save" at bounding box center [664, 136] width 29 height 20
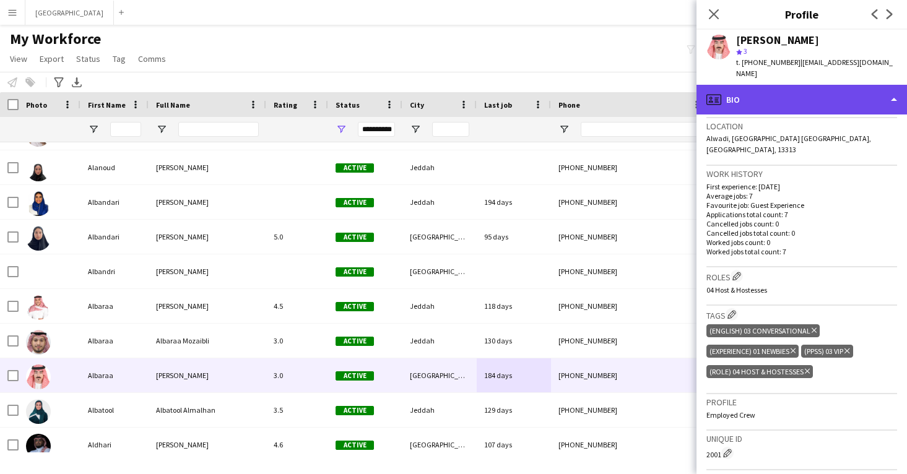
click at [759, 87] on div "profile Bio" at bounding box center [802, 100] width 211 height 30
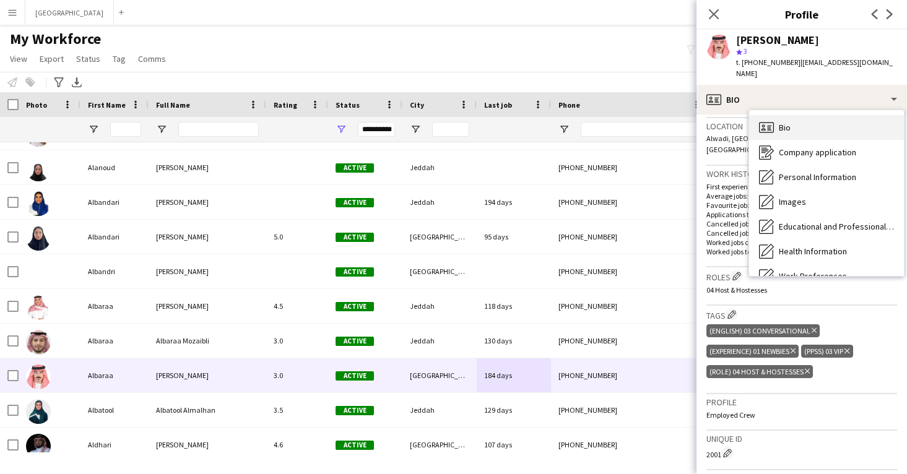
click at [774, 115] on div "Bio Bio" at bounding box center [826, 127] width 155 height 25
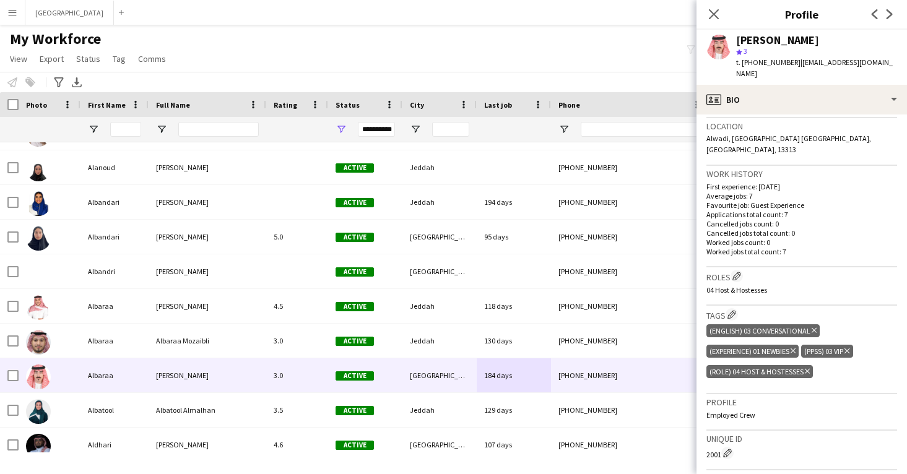
click at [756, 38] on div "[PERSON_NAME]" at bounding box center [777, 40] width 83 height 11
copy div "[PERSON_NAME]"
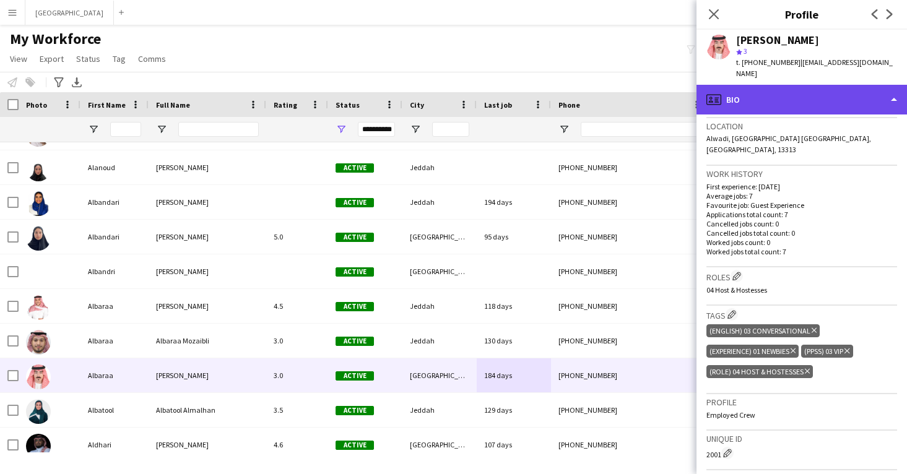
click at [782, 85] on div "profile Bio" at bounding box center [802, 100] width 211 height 30
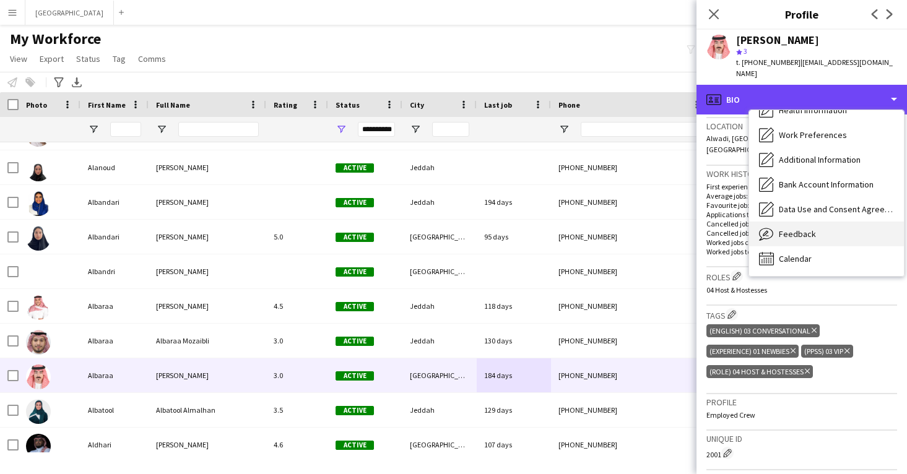
scroll to position [141, 0]
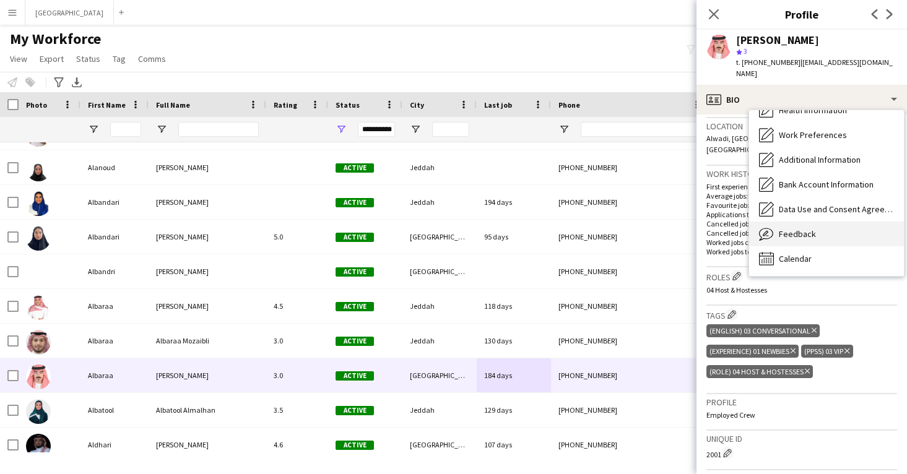
click at [808, 229] on span "Feedback" at bounding box center [797, 234] width 37 height 11
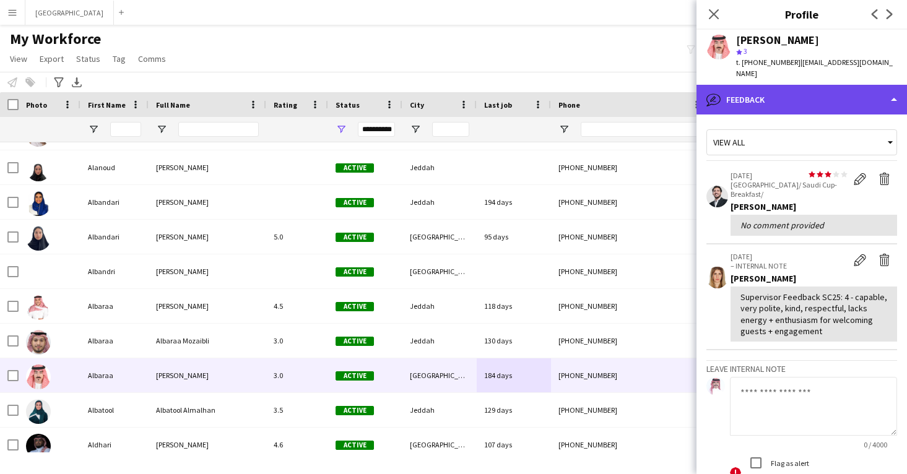
click at [792, 85] on div "bubble-pencil Feedback" at bounding box center [802, 100] width 211 height 30
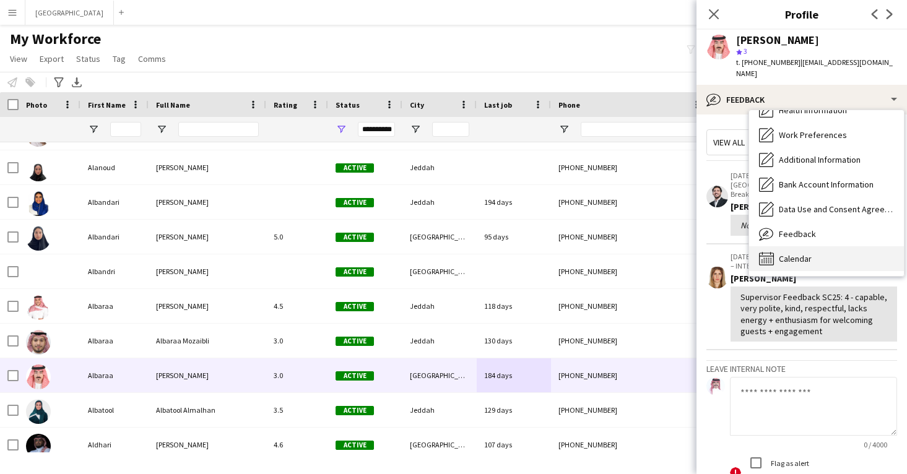
click at [790, 254] on div "Calendar Calendar" at bounding box center [826, 259] width 155 height 25
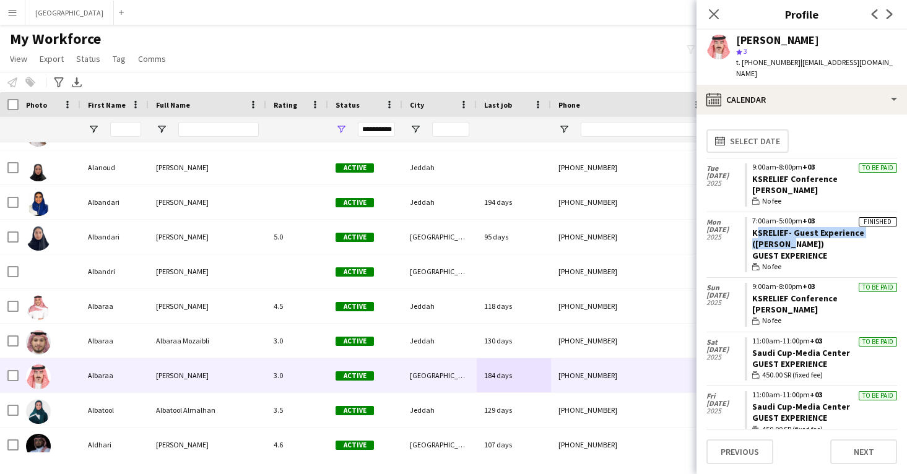
drag, startPoint x: 811, startPoint y: 232, endPoint x: 748, endPoint y: 224, distance: 64.4
click at [748, 224] on app-crew-calendar-job-card "Finished 7:00am-5:00pm +03 KSRELIEF- Guest Experience (Raneem) Guest Experience…" at bounding box center [821, 244] width 152 height 55
copy link "KSRELIEF- Guest Experience (Raneem)"
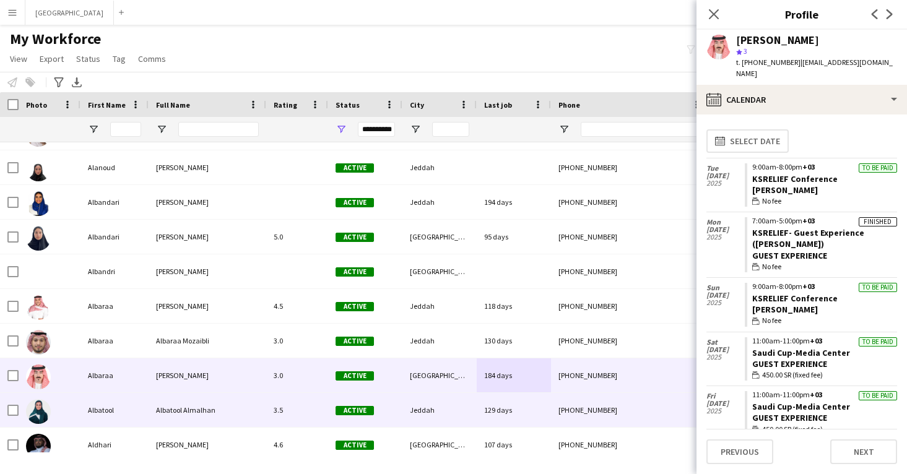
click at [290, 406] on div "3.5" at bounding box center [297, 410] width 62 height 34
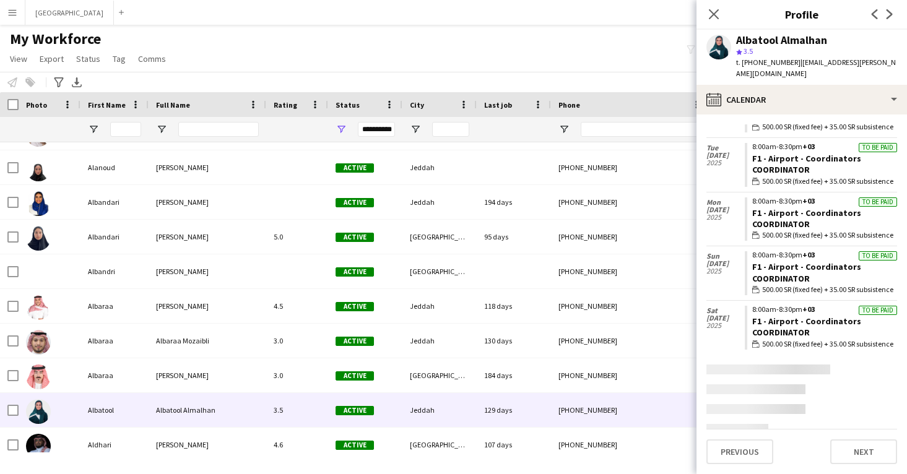
scroll to position [345, 0]
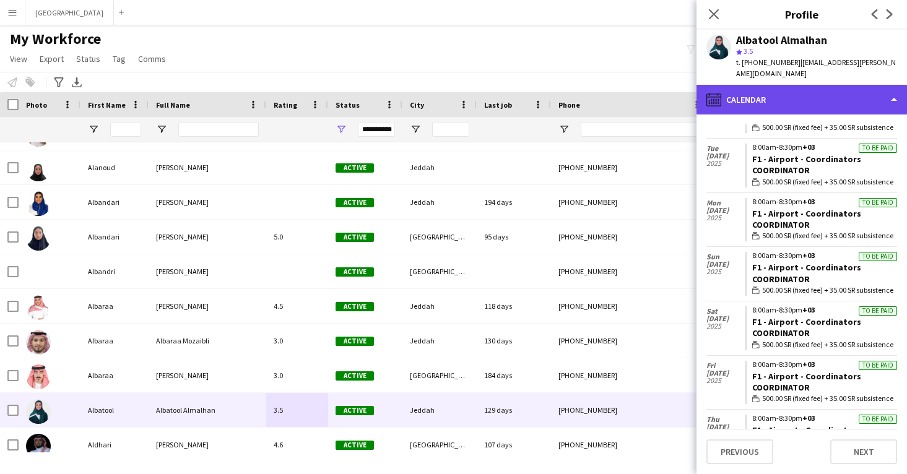
click at [808, 85] on div "calendar-full Calendar" at bounding box center [802, 100] width 211 height 30
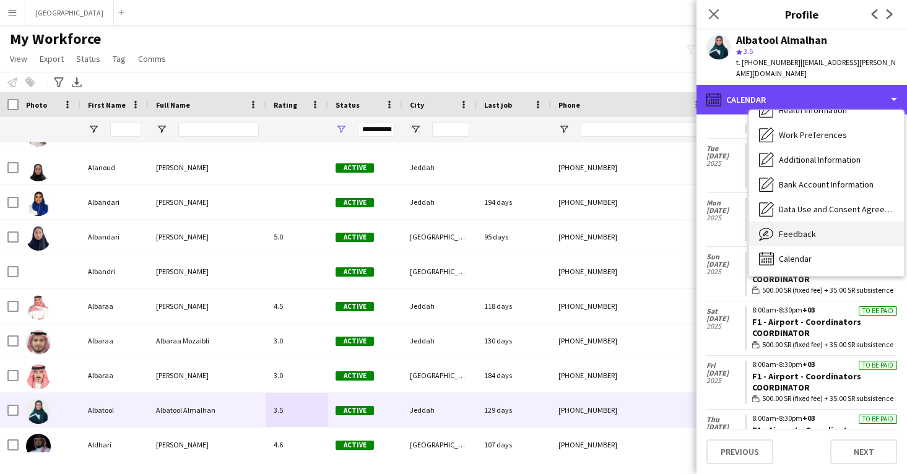
scroll to position [141, 0]
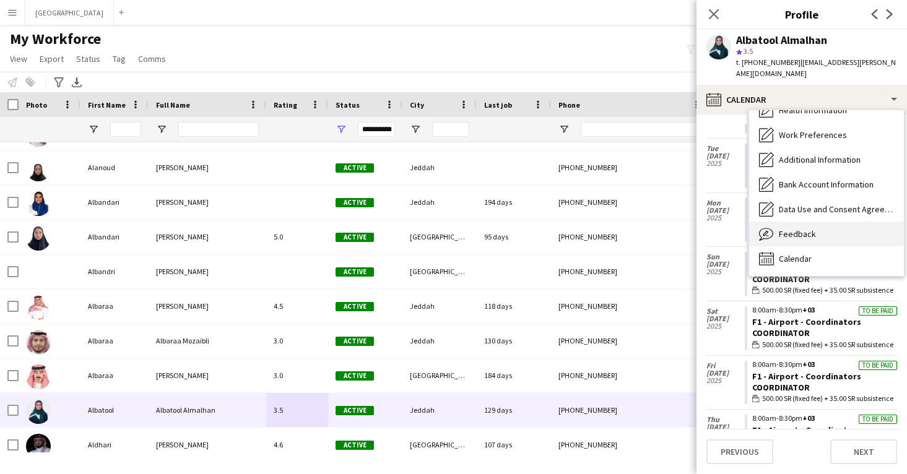
click at [822, 226] on div "Feedback Feedback" at bounding box center [826, 234] width 155 height 25
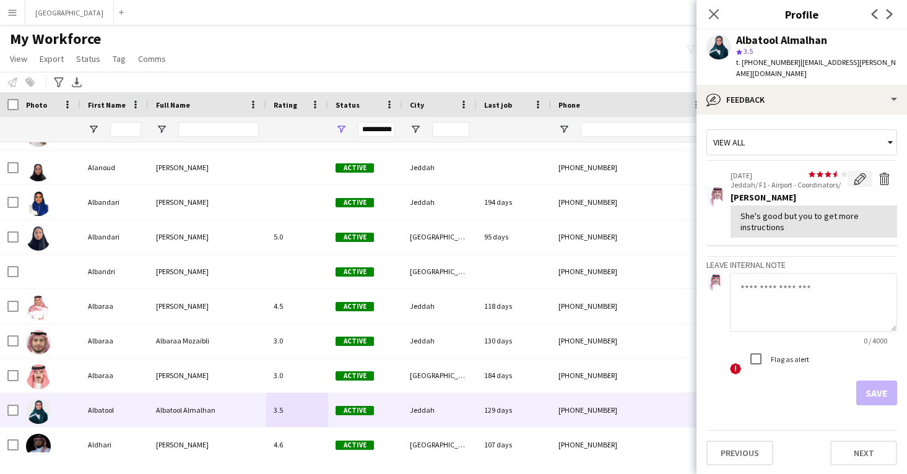
click at [863, 173] on app-icon "Edit feedback" at bounding box center [860, 179] width 12 height 12
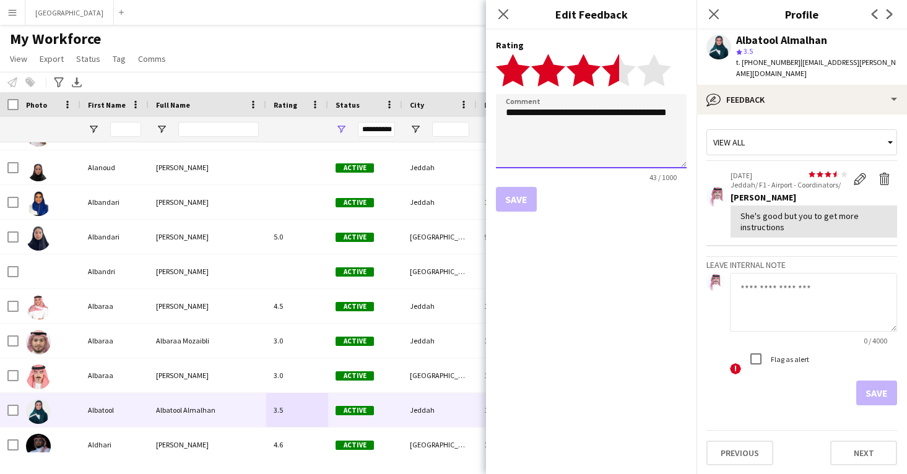
click at [587, 117] on textarea "**********" at bounding box center [591, 131] width 191 height 74
click at [626, 116] on textarea "**********" at bounding box center [591, 131] width 191 height 74
type textarea "**********"
click at [525, 188] on button "Save" at bounding box center [516, 199] width 41 height 25
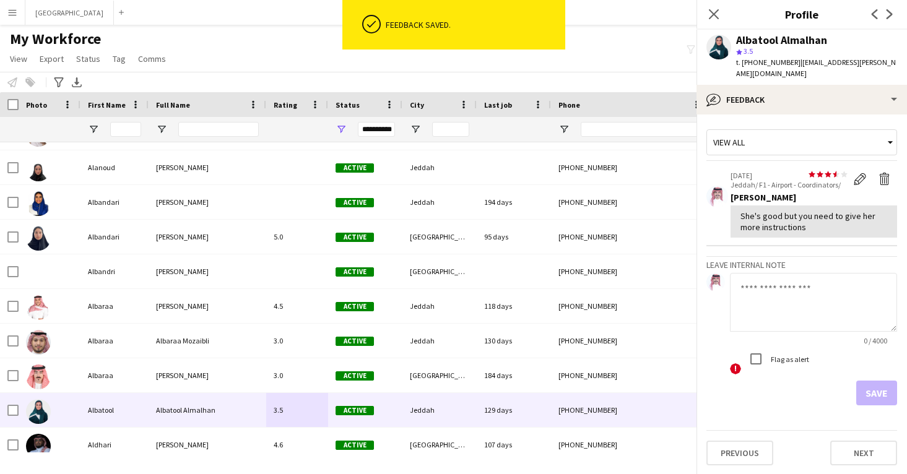
click at [522, 201] on div "194 days" at bounding box center [514, 202] width 74 height 34
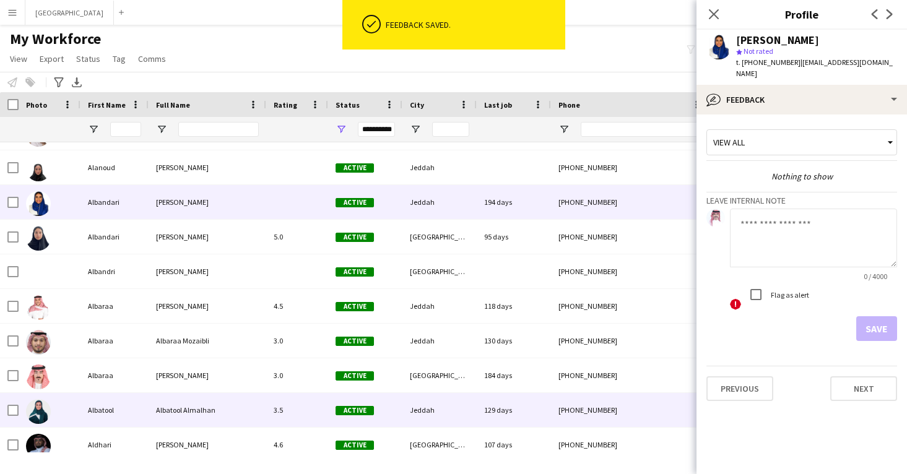
click at [409, 422] on div "Jeddah" at bounding box center [440, 410] width 74 height 34
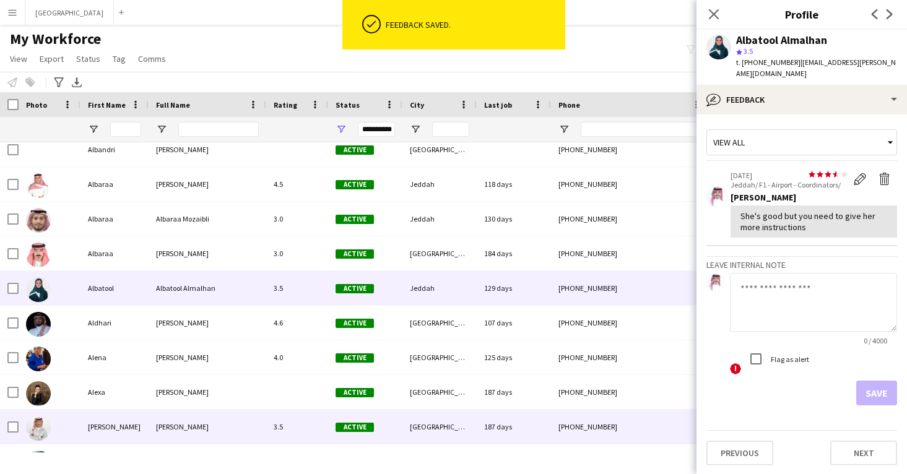
scroll to position [7301, 0]
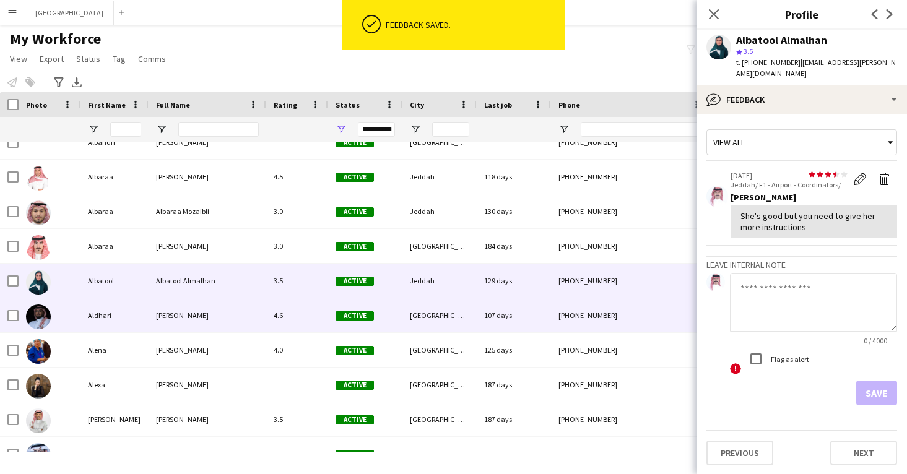
click at [373, 318] on span "Active" at bounding box center [355, 316] width 38 height 9
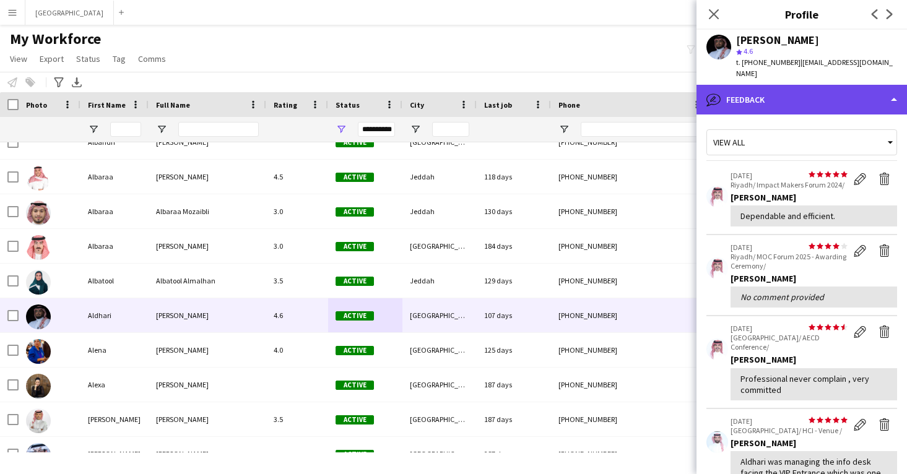
click at [755, 85] on div "bubble-pencil Feedback" at bounding box center [802, 100] width 211 height 30
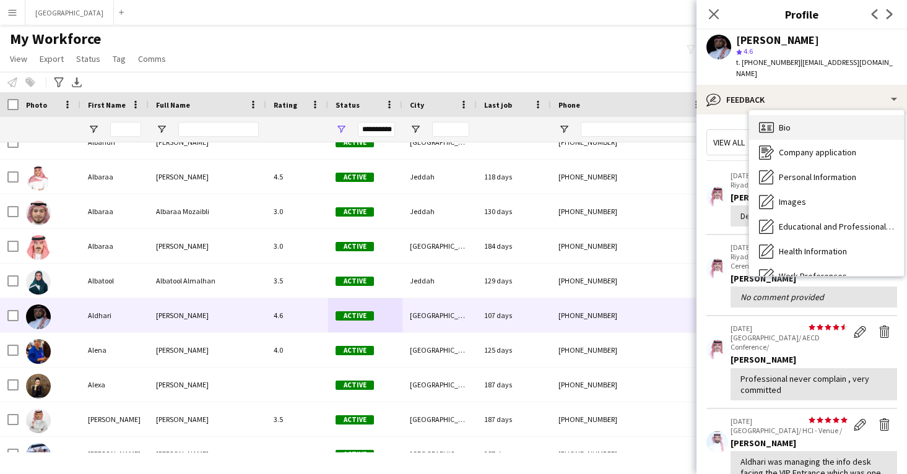
click at [774, 115] on div "Bio Bio" at bounding box center [826, 127] width 155 height 25
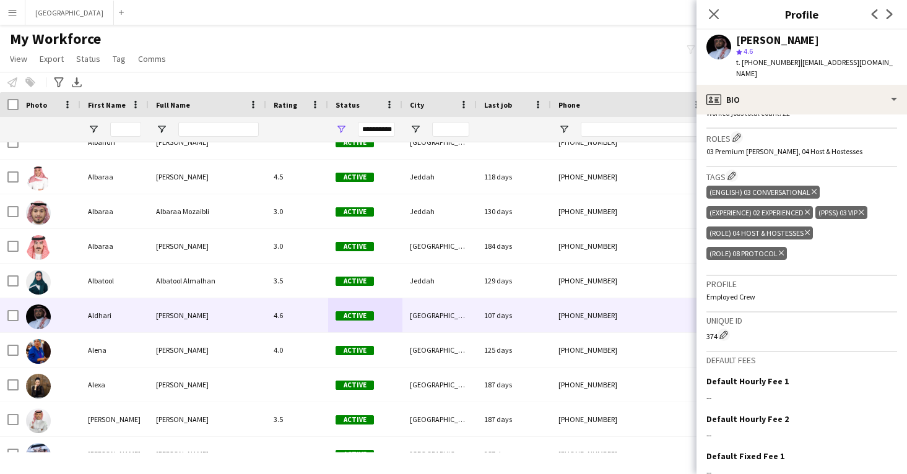
scroll to position [400, 0]
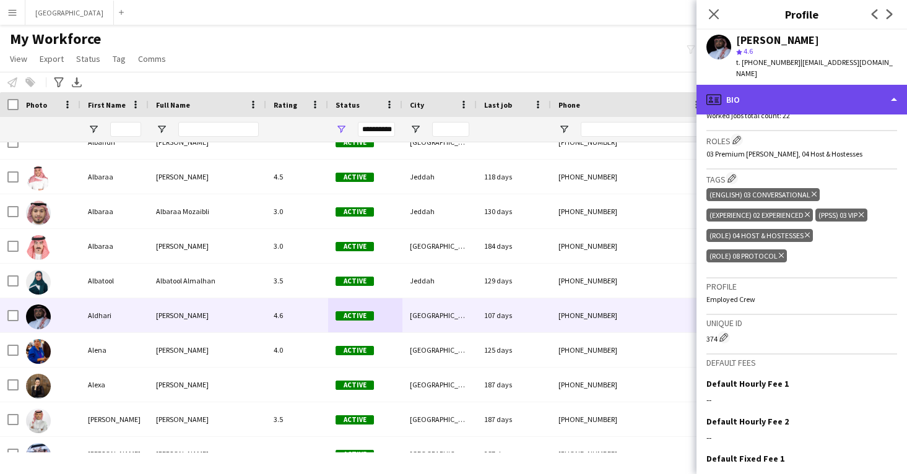
click at [777, 91] on div "profile Bio" at bounding box center [802, 100] width 211 height 30
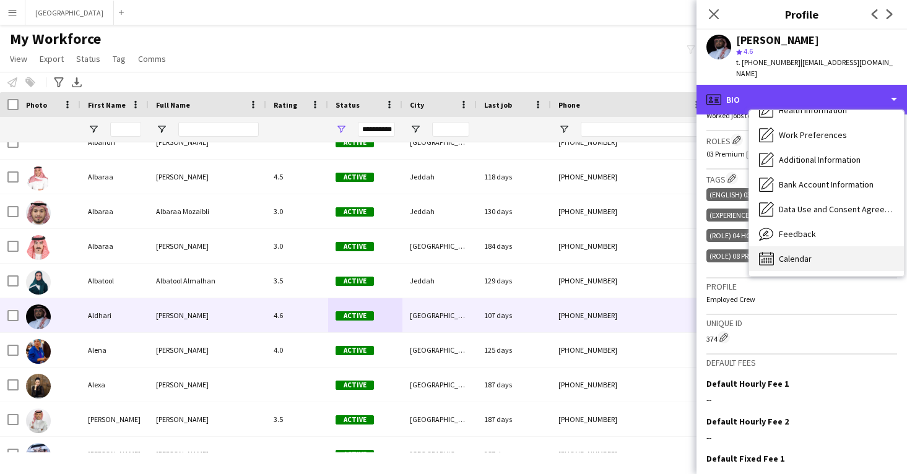
scroll to position [141, 0]
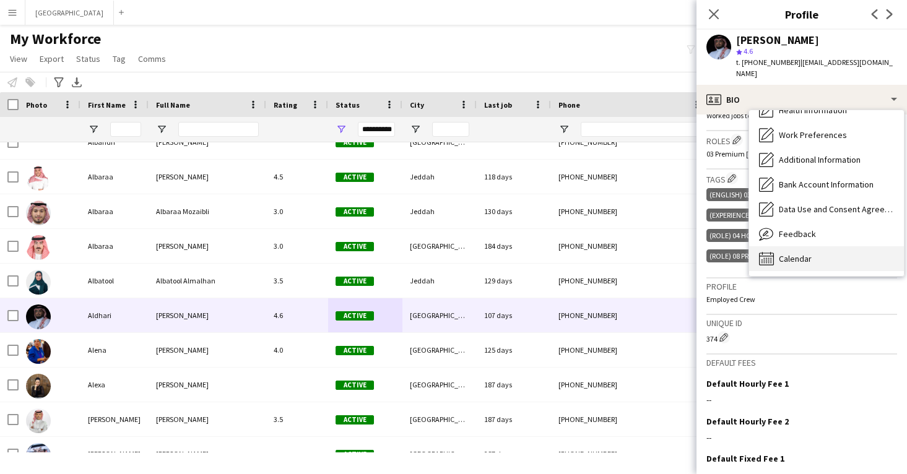
click at [793, 253] on span "Calendar" at bounding box center [795, 258] width 33 height 11
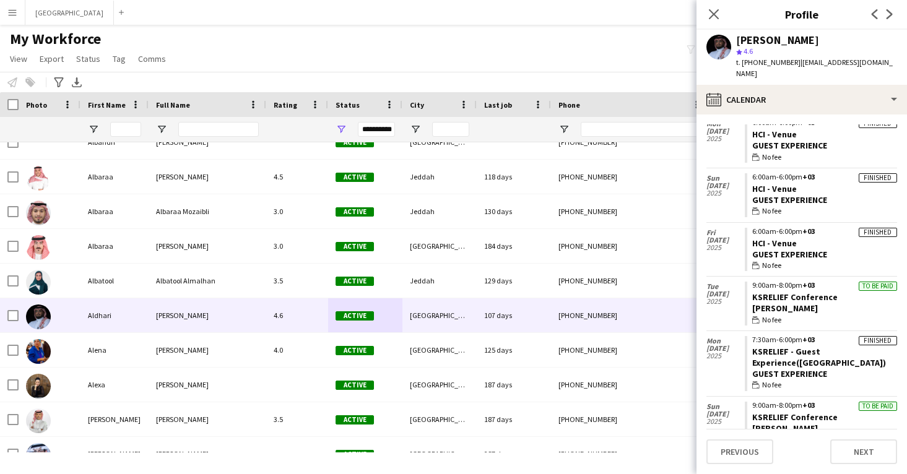
scroll to position [440, 0]
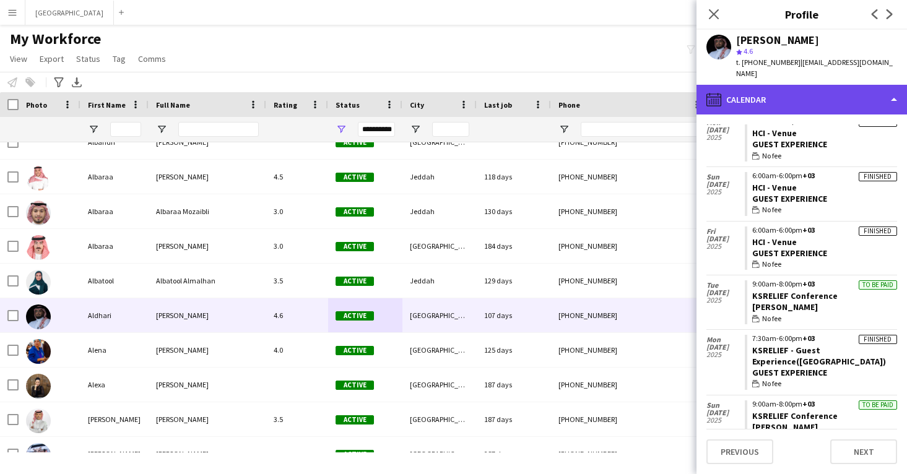
click at [787, 95] on div "calendar-full Calendar" at bounding box center [802, 100] width 211 height 30
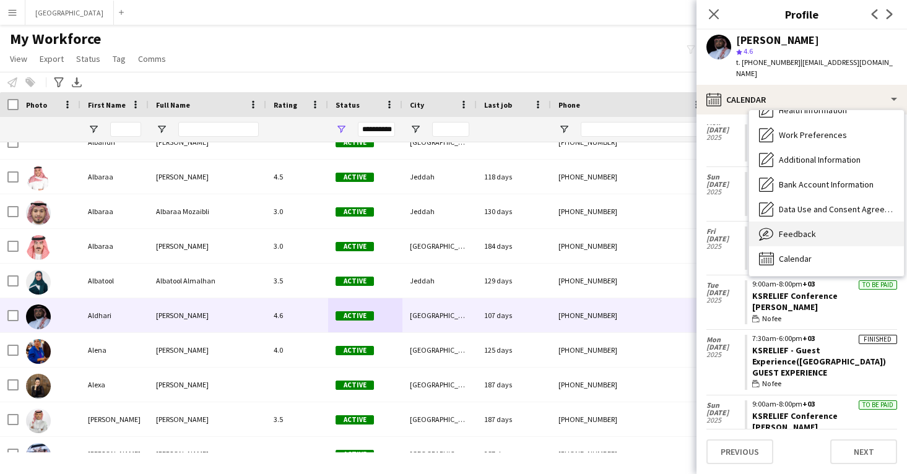
click at [803, 222] on div "Feedback Feedback" at bounding box center [826, 234] width 155 height 25
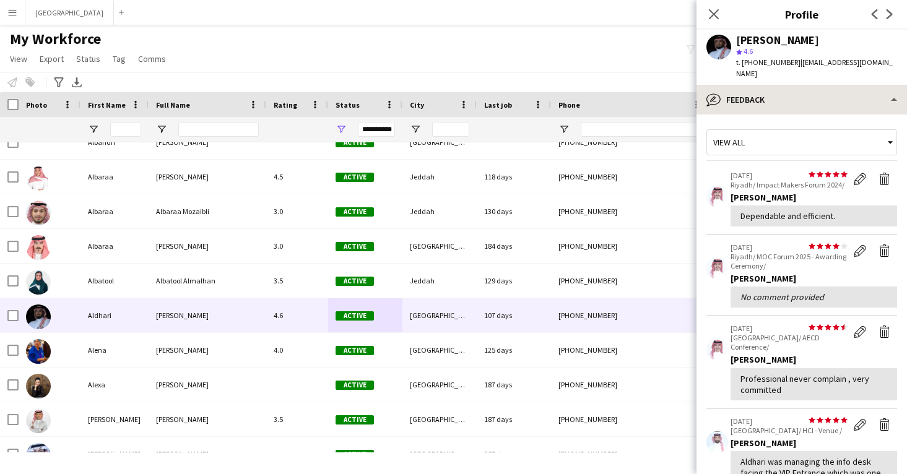
scroll to position [0, 0]
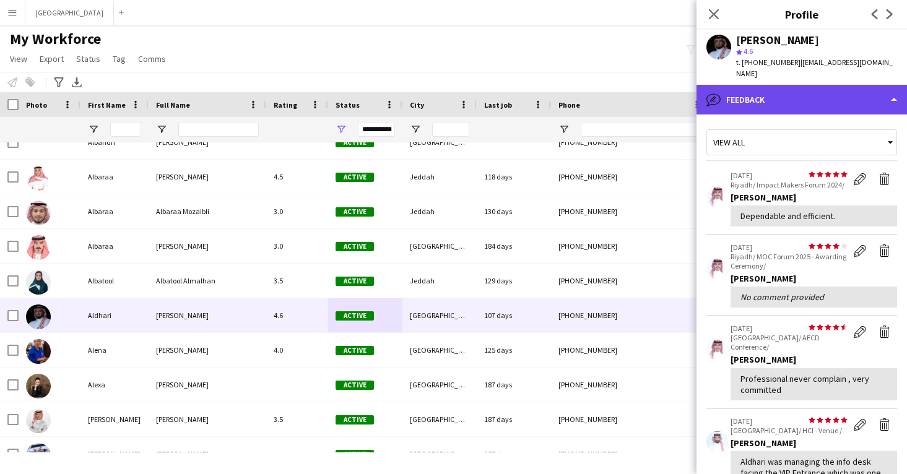
click at [784, 89] on div "bubble-pencil Feedback" at bounding box center [802, 100] width 211 height 30
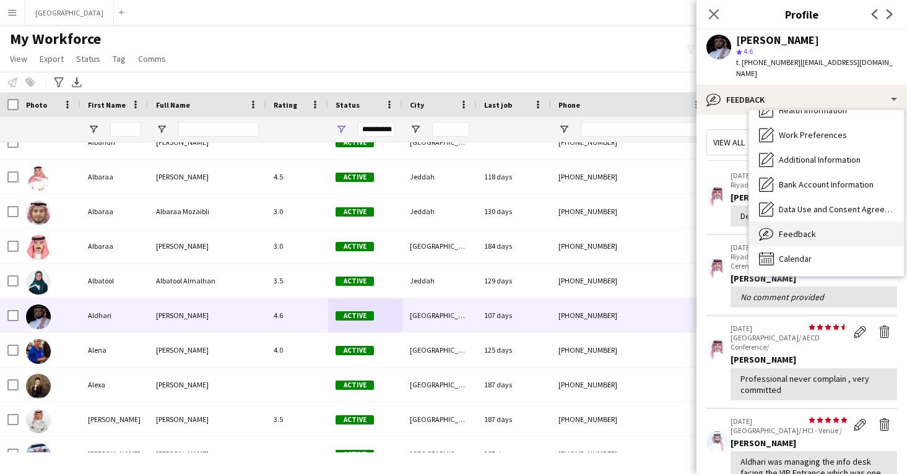
click at [806, 234] on div "Feedback Feedback" at bounding box center [826, 234] width 155 height 25
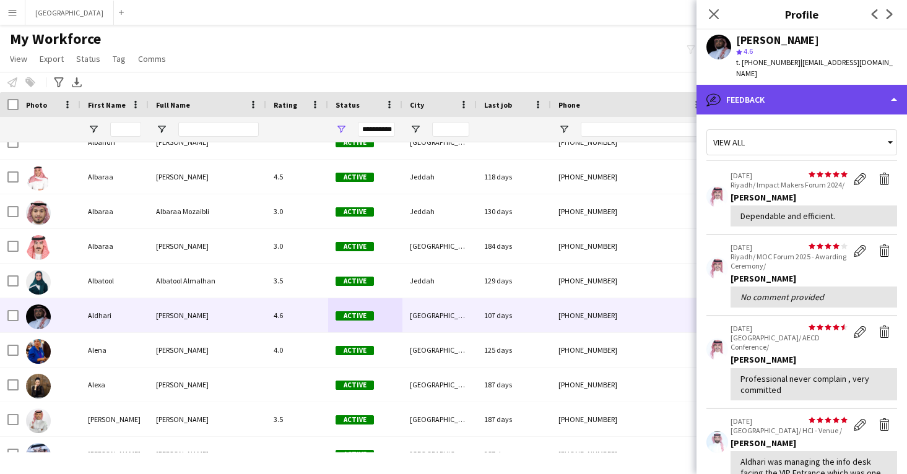
click at [806, 93] on div "bubble-pencil Feedback" at bounding box center [802, 100] width 211 height 30
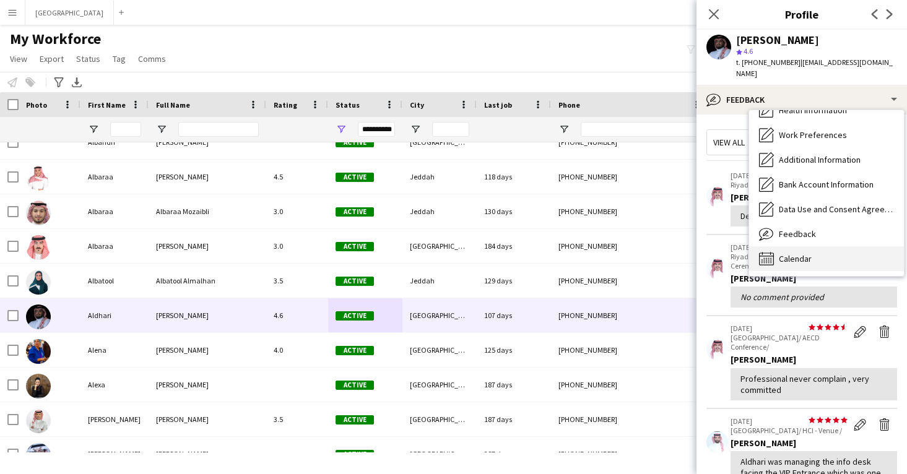
click at [820, 249] on div "Calendar Calendar" at bounding box center [826, 259] width 155 height 25
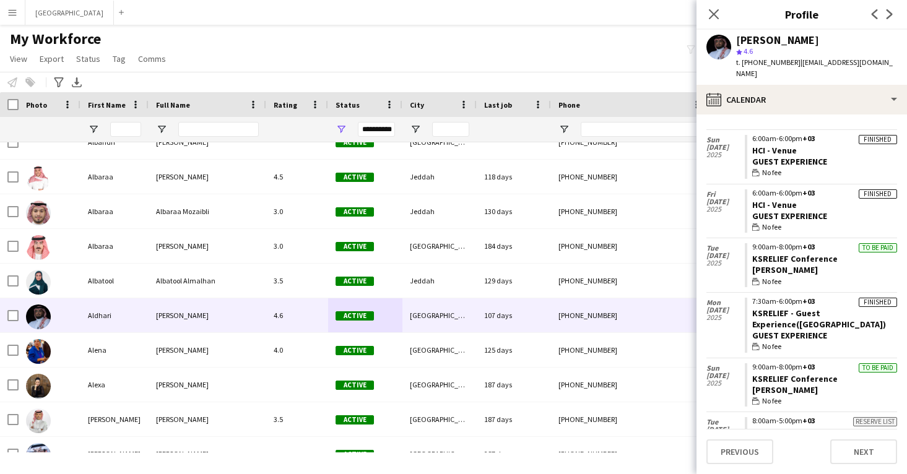
scroll to position [481, 0]
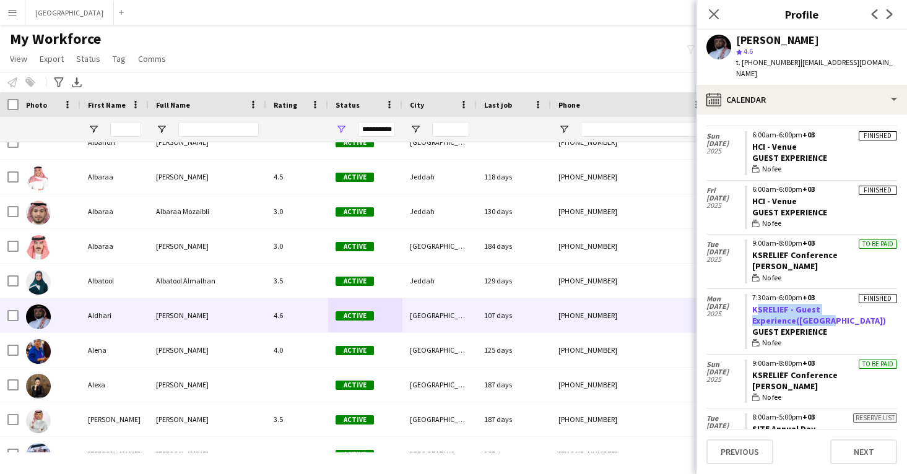
drag, startPoint x: 893, startPoint y: 303, endPoint x: 753, endPoint y: 304, distance: 140.6
click at [753, 304] on app-crew-calendar-job-card "Finished 7:30am-6:00pm +03 KSRELIEF - Guest Experience(Naqaa) Guest Experience …" at bounding box center [821, 321] width 152 height 55
copy link "KSRELIEF - Guest Experience([GEOGRAPHIC_DATA])"
click at [754, 38] on div "[PERSON_NAME]" at bounding box center [777, 40] width 83 height 11
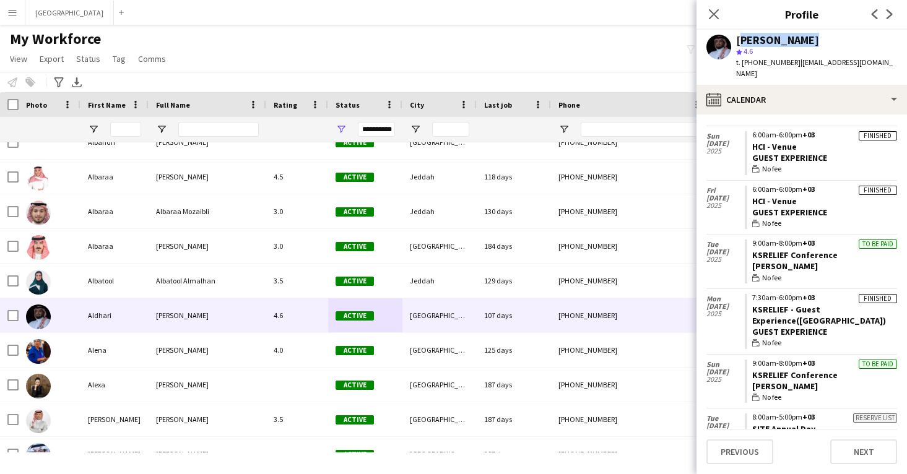
click at [754, 38] on div "[PERSON_NAME]" at bounding box center [777, 40] width 83 height 11
copy div "[PERSON_NAME]"
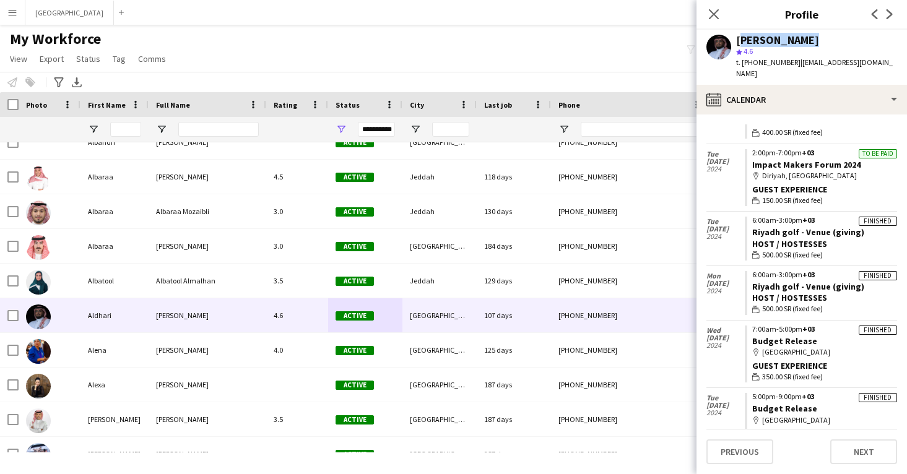
scroll to position [1186, 0]
drag, startPoint x: 865, startPoint y: 256, endPoint x: 747, endPoint y: 251, distance: 117.8
click at [747, 270] on app-crew-calendar-job-card "Finished 6:00am-3:00pm +03 Riyadh golf - Venue (giving) Host / Hostesses wallet…" at bounding box center [821, 292] width 152 height 44
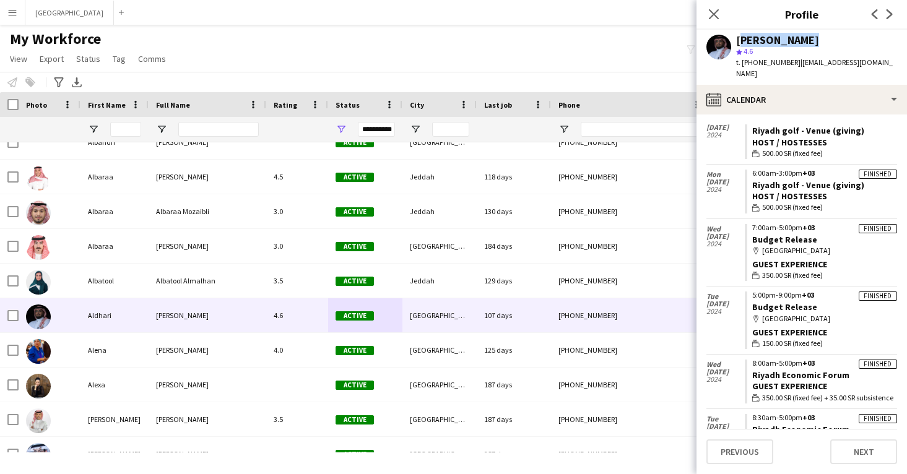
scroll to position [1286, 0]
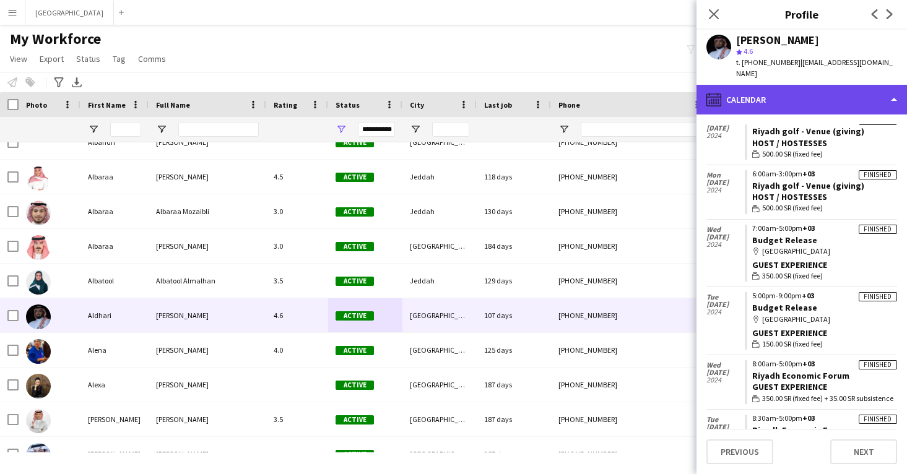
click at [818, 89] on div "calendar-full Calendar" at bounding box center [802, 100] width 211 height 30
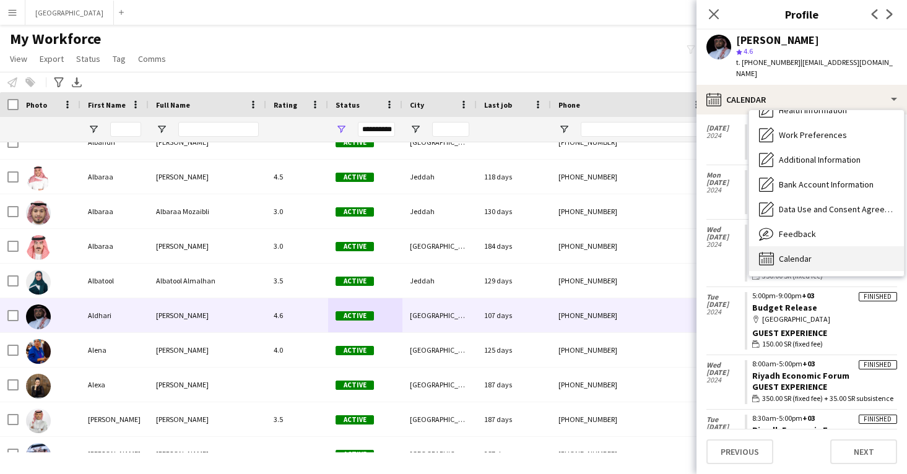
click at [819, 253] on div "Calendar Calendar" at bounding box center [826, 259] width 155 height 25
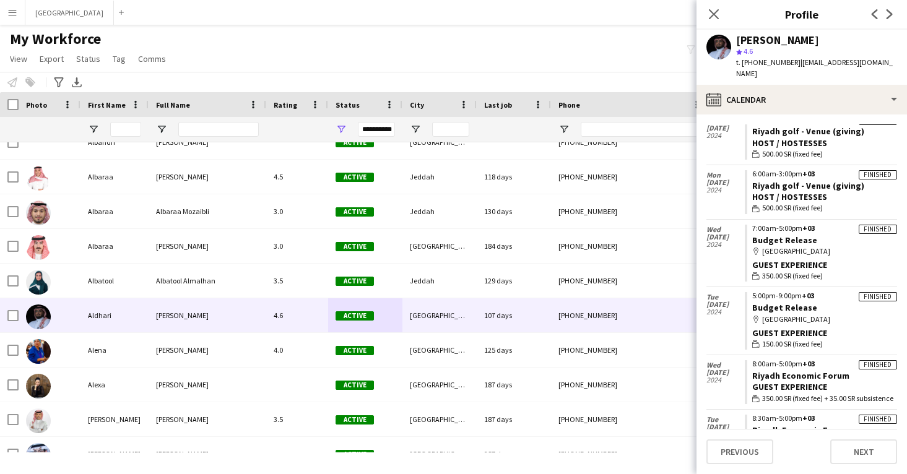
click at [795, 66] on span "| da.alsubie@gmail.com" at bounding box center [814, 68] width 157 height 20
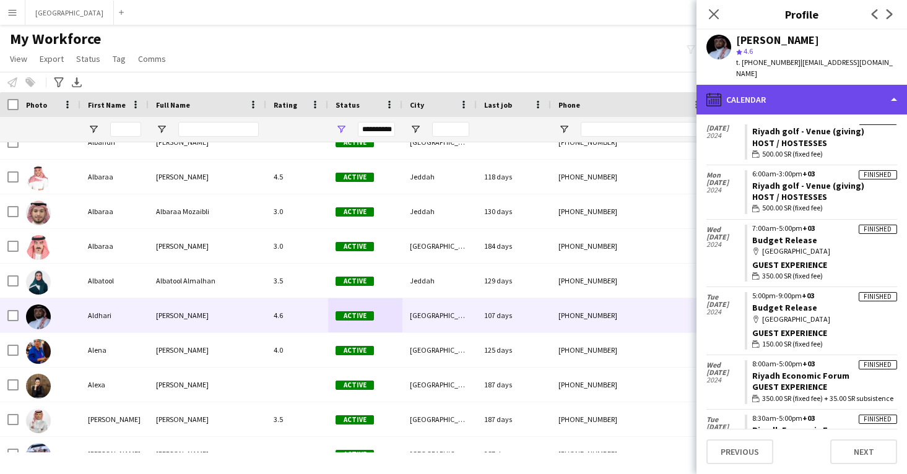
click at [797, 92] on div "calendar-full Calendar" at bounding box center [802, 100] width 211 height 30
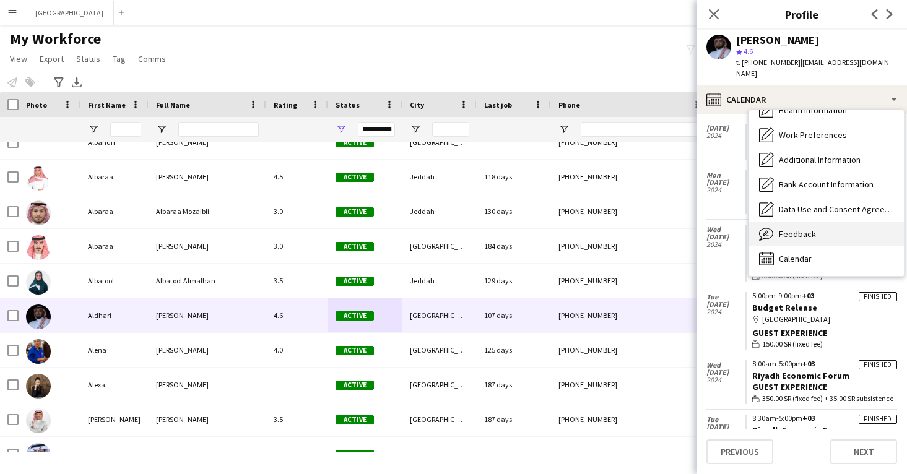
click at [806, 222] on div "Feedback Feedback" at bounding box center [826, 234] width 155 height 25
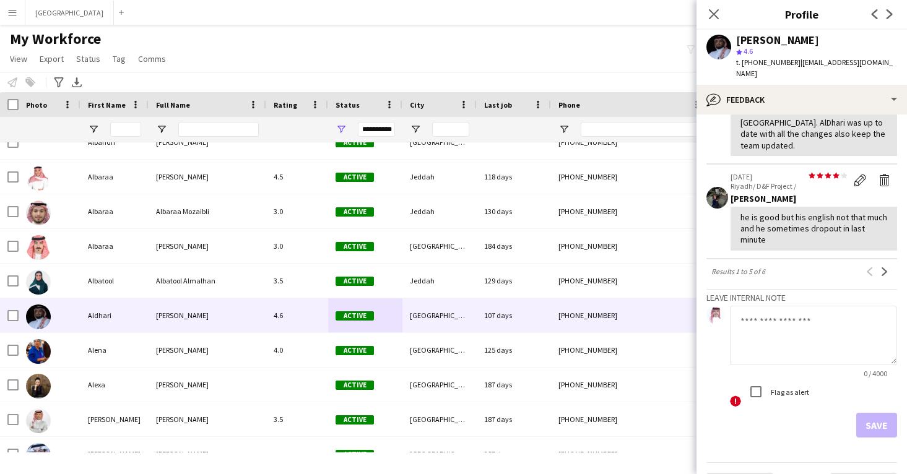
scroll to position [395, 0]
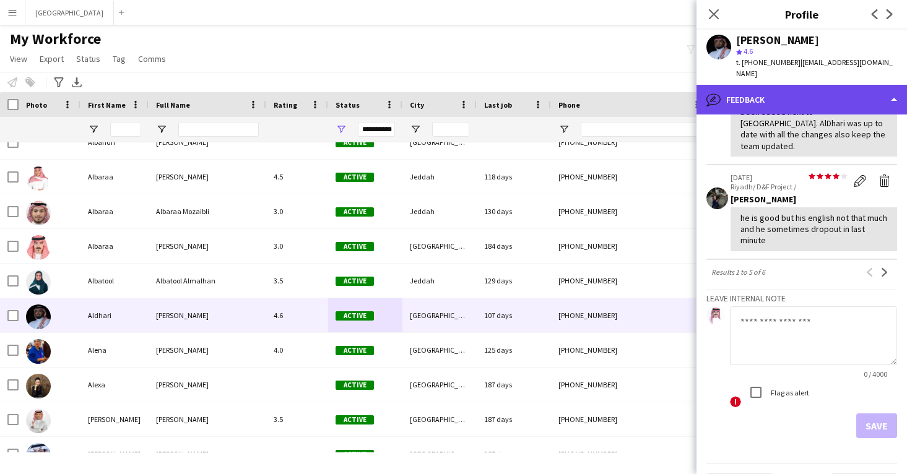
click at [803, 89] on div "bubble-pencil Feedback" at bounding box center [802, 100] width 211 height 30
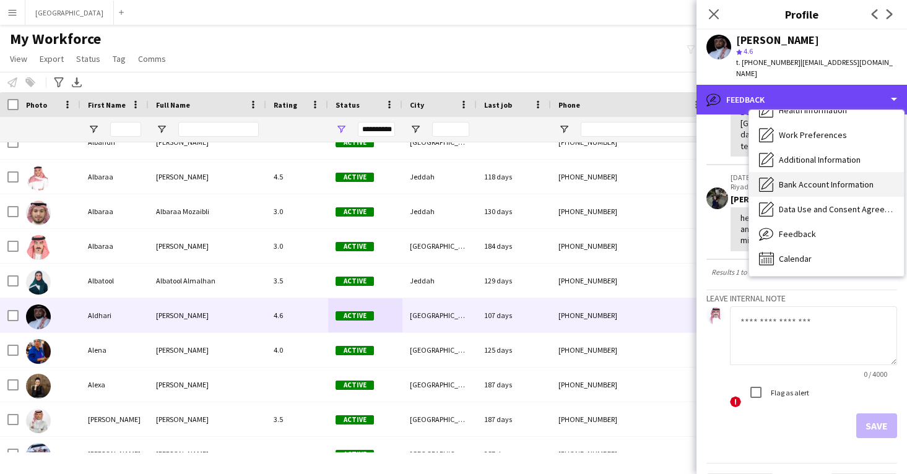
scroll to position [0, 0]
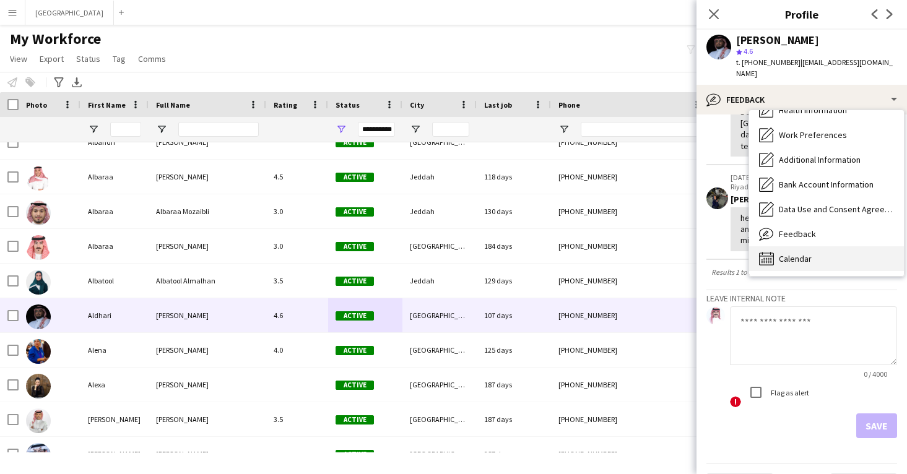
click at [810, 253] on span "Calendar" at bounding box center [795, 258] width 33 height 11
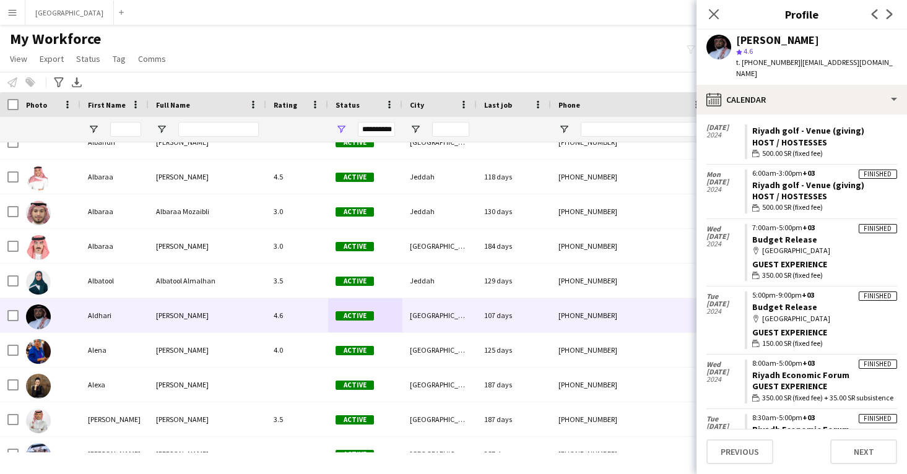
scroll to position [1286, 0]
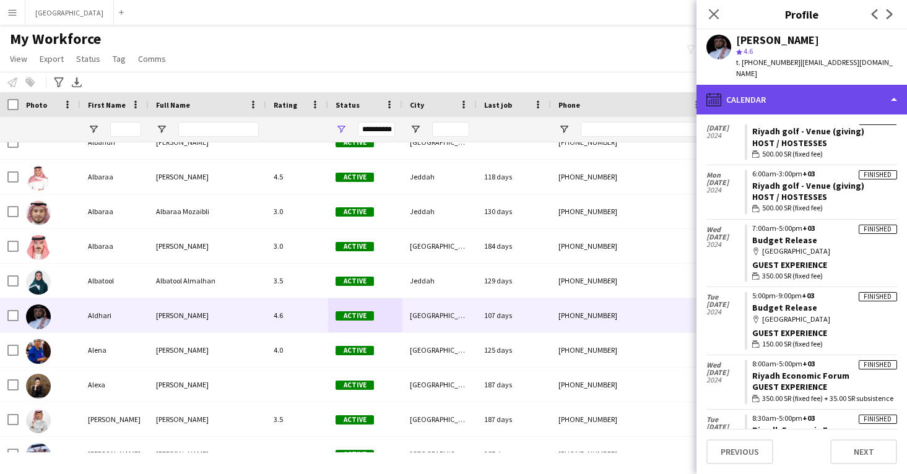
click at [803, 87] on div "calendar-full Calendar" at bounding box center [802, 100] width 211 height 30
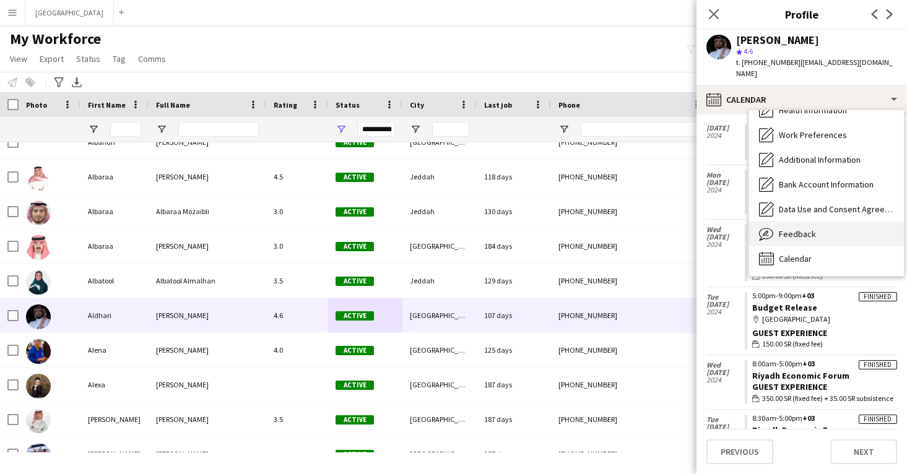
click at [813, 222] on div "Feedback Feedback" at bounding box center [826, 234] width 155 height 25
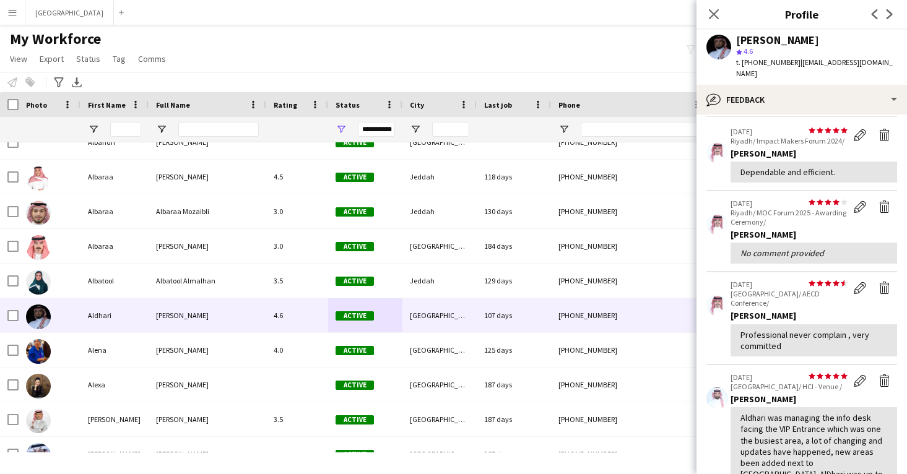
scroll to position [45, 0]
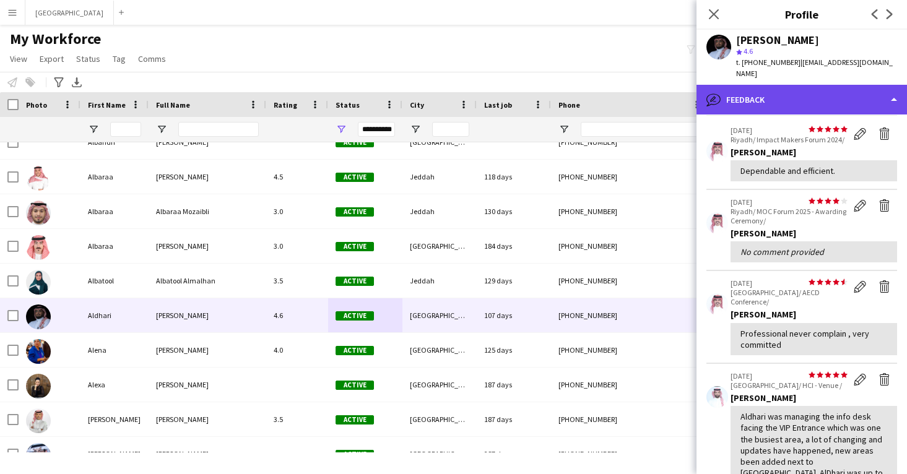
click at [746, 85] on div "bubble-pencil Feedback" at bounding box center [802, 100] width 211 height 30
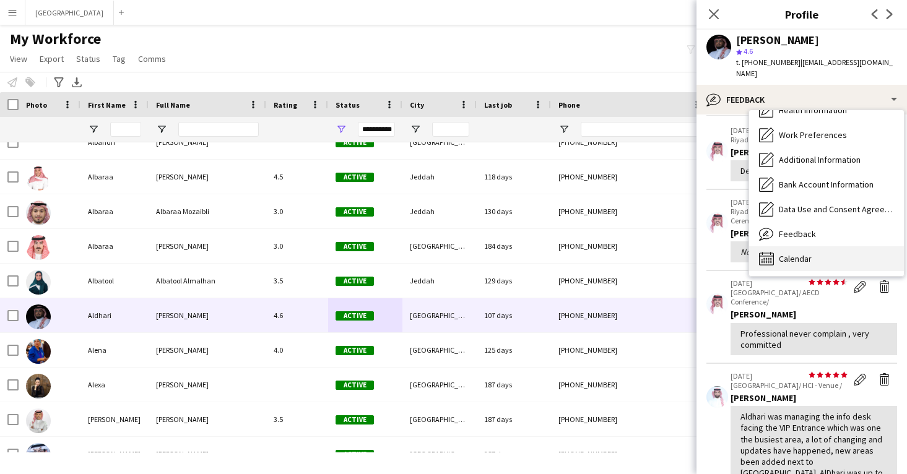
click at [832, 253] on div "Calendar Calendar" at bounding box center [826, 259] width 155 height 25
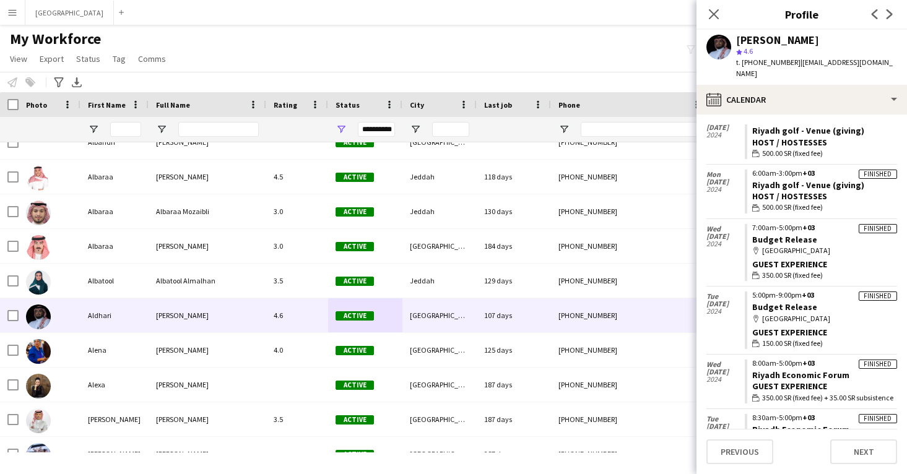
scroll to position [1286, 0]
click at [777, 425] on link "Riyadh Economic Forum" at bounding box center [801, 430] width 97 height 11
click at [784, 370] on link "Riyadh Economic Forum" at bounding box center [801, 375] width 97 height 11
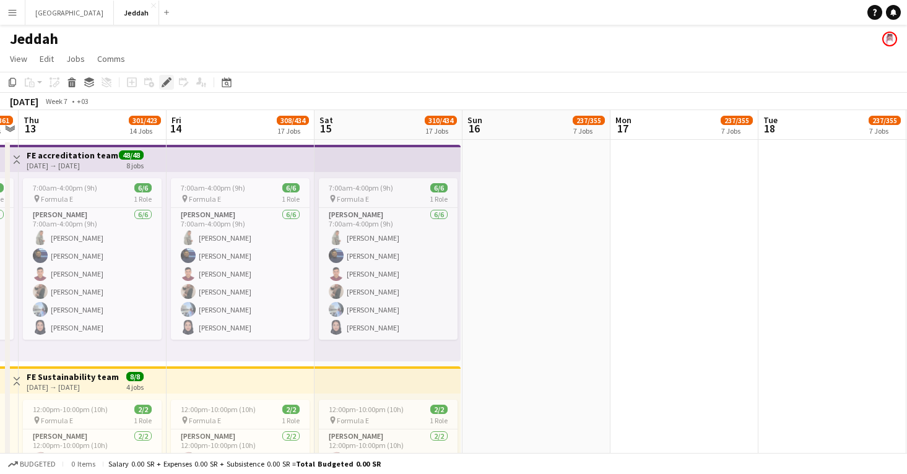
click at [167, 86] on icon "Edit" at bounding box center [167, 82] width 10 height 10
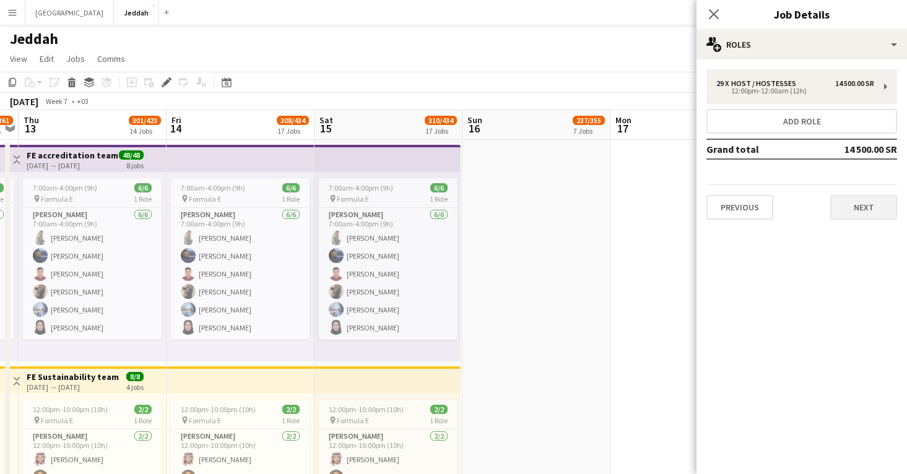
click at [857, 205] on button "Next" at bounding box center [864, 207] width 67 height 25
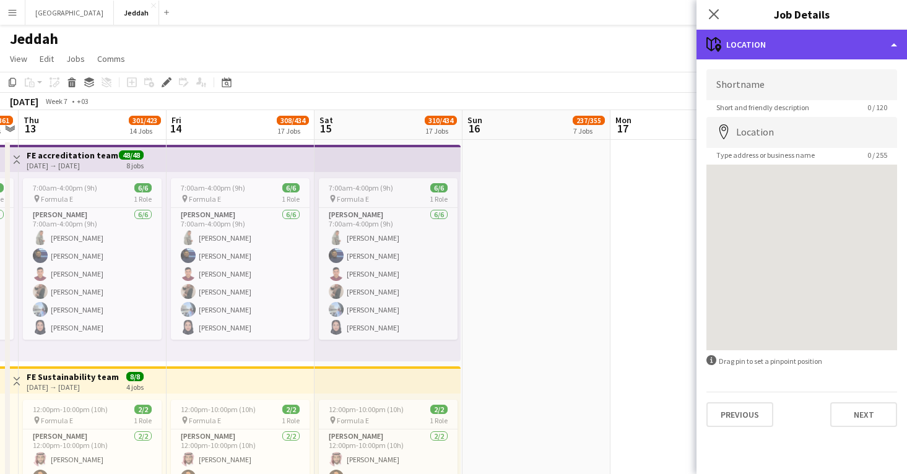
click at [832, 40] on div "maps-pin-1 Location" at bounding box center [802, 45] width 211 height 30
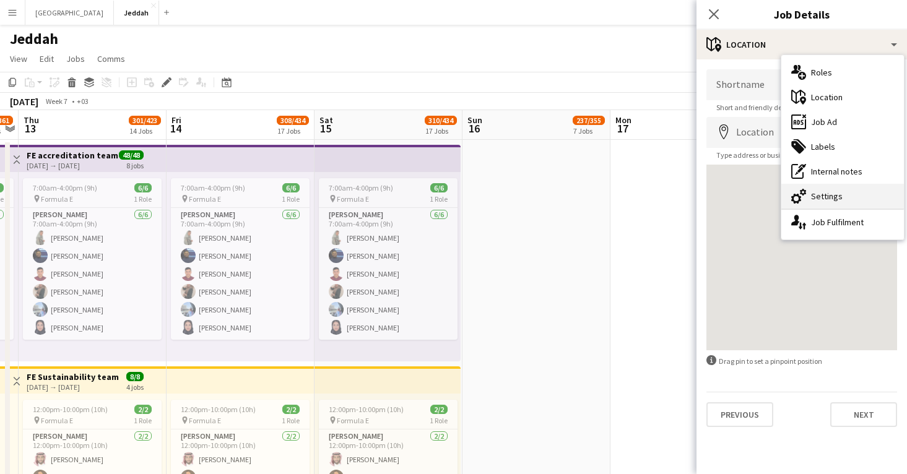
click at [827, 203] on div "cog-double-3 Settings" at bounding box center [843, 196] width 123 height 25
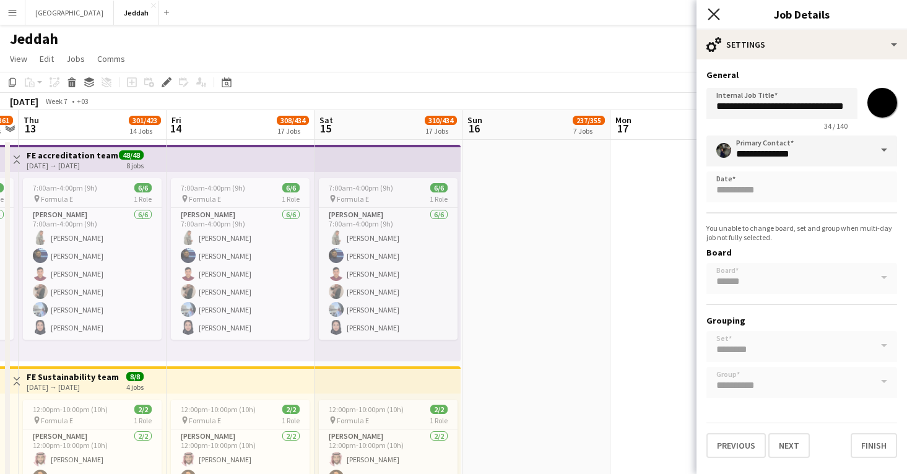
click at [718, 12] on icon "Close pop-in" at bounding box center [714, 14] width 12 height 12
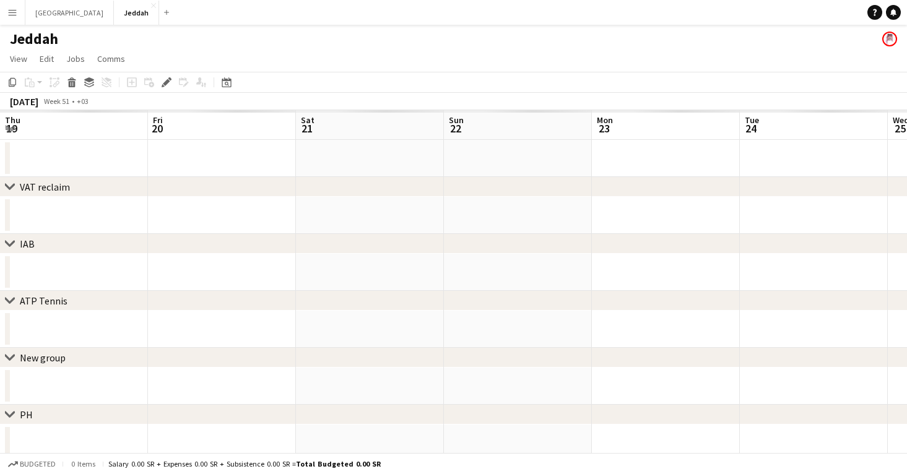
scroll to position [0, 426]
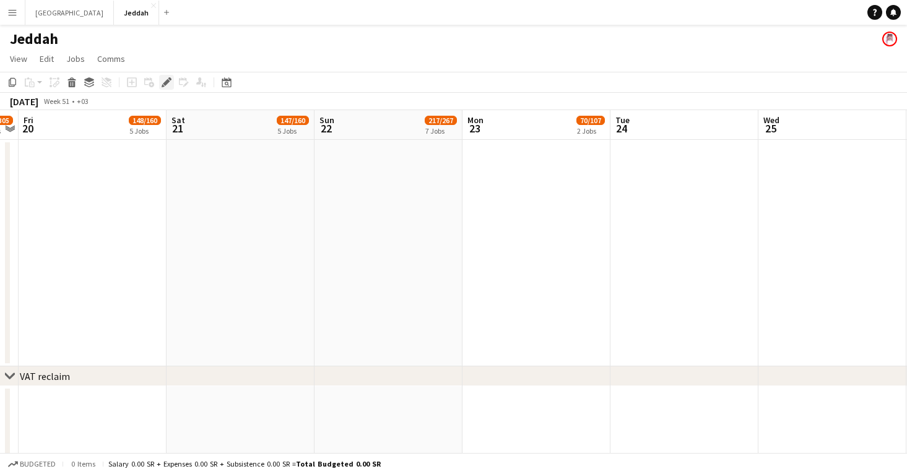
click at [167, 85] on icon "Edit" at bounding box center [167, 82] width 10 height 10
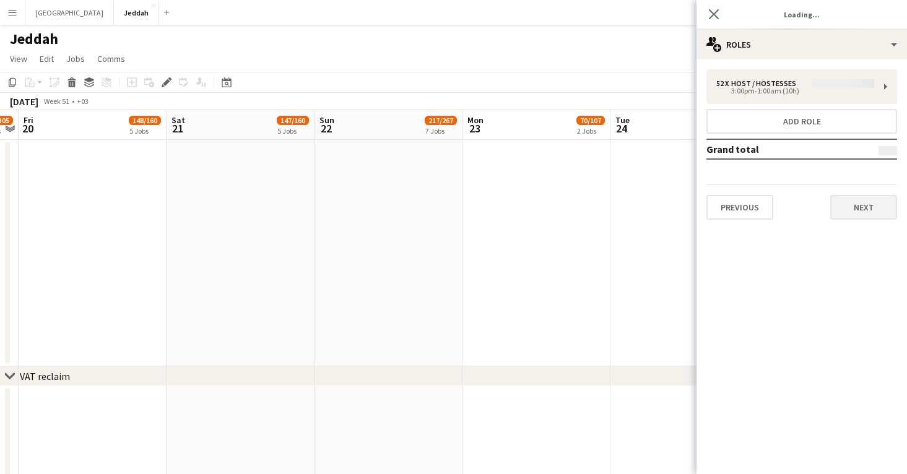
click at [880, 203] on button "Next" at bounding box center [864, 207] width 67 height 25
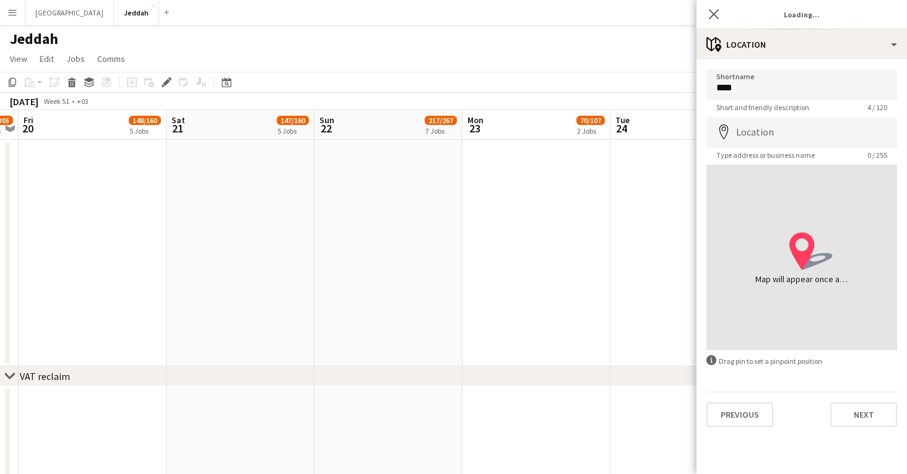
type input "*******"
type input "**********"
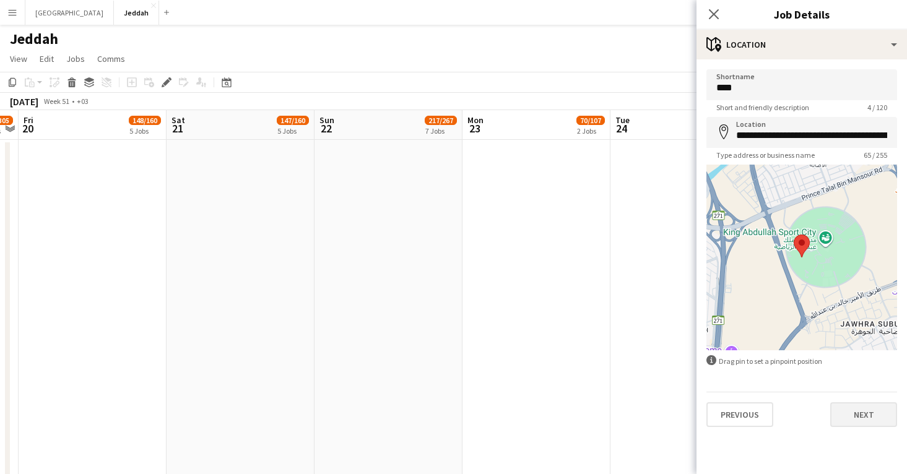
click at [860, 423] on button "Next" at bounding box center [864, 415] width 67 height 25
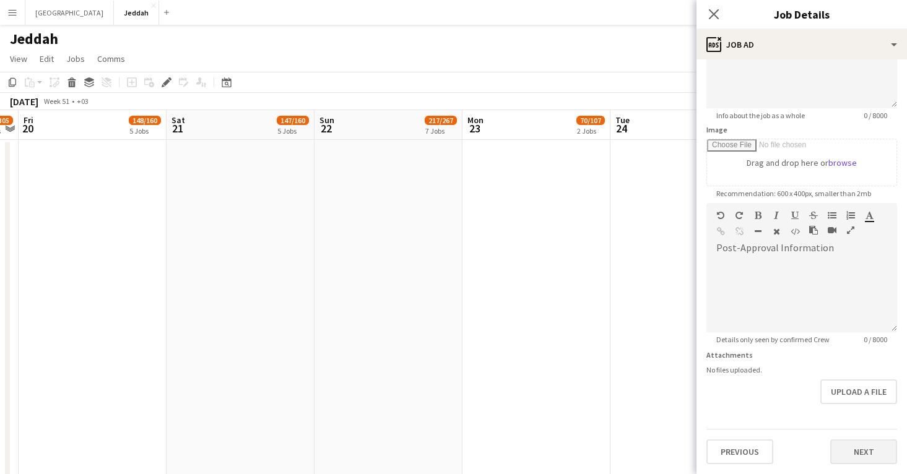
scroll to position [138, 0]
click at [853, 443] on button "Next" at bounding box center [864, 452] width 67 height 25
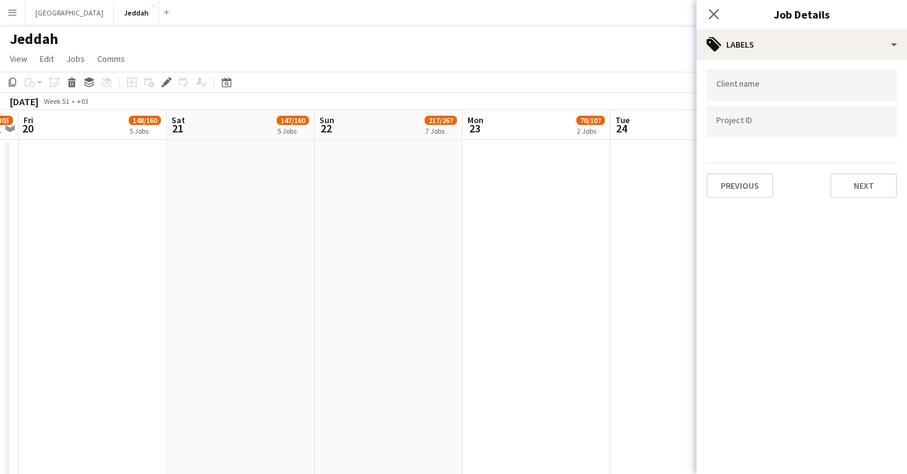
scroll to position [0, 0]
click at [868, 191] on button "Next" at bounding box center [864, 185] width 67 height 25
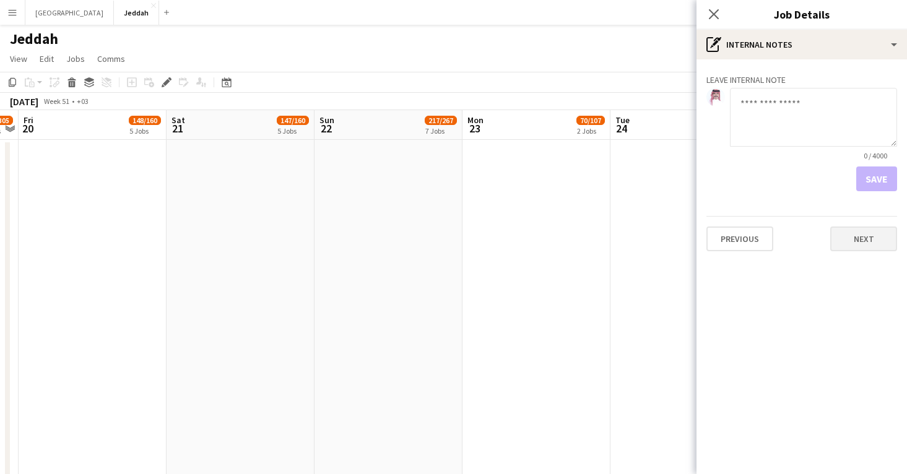
click at [861, 243] on button "Next" at bounding box center [864, 239] width 67 height 25
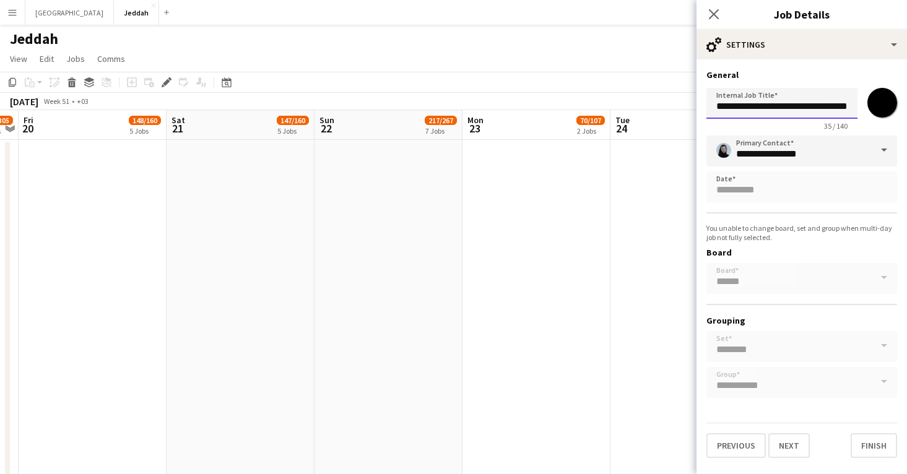
click at [772, 101] on input "**********" at bounding box center [782, 103] width 151 height 31
click at [715, 16] on icon at bounding box center [714, 14] width 12 height 12
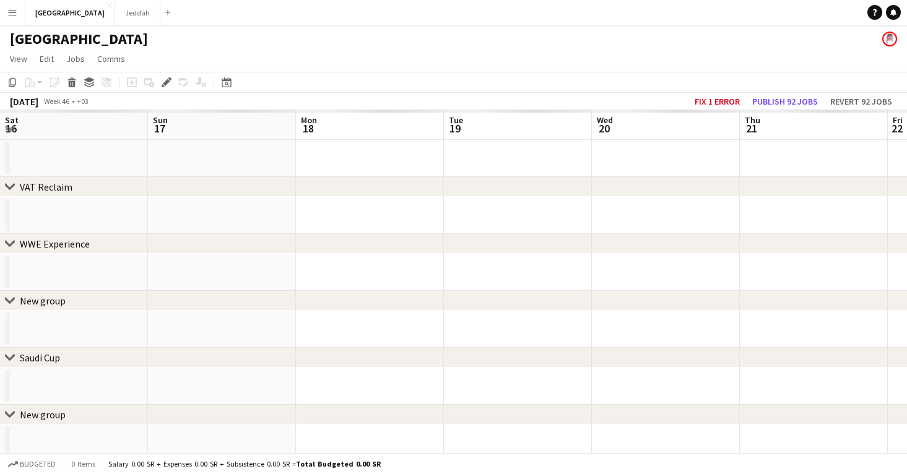
scroll to position [0, 426]
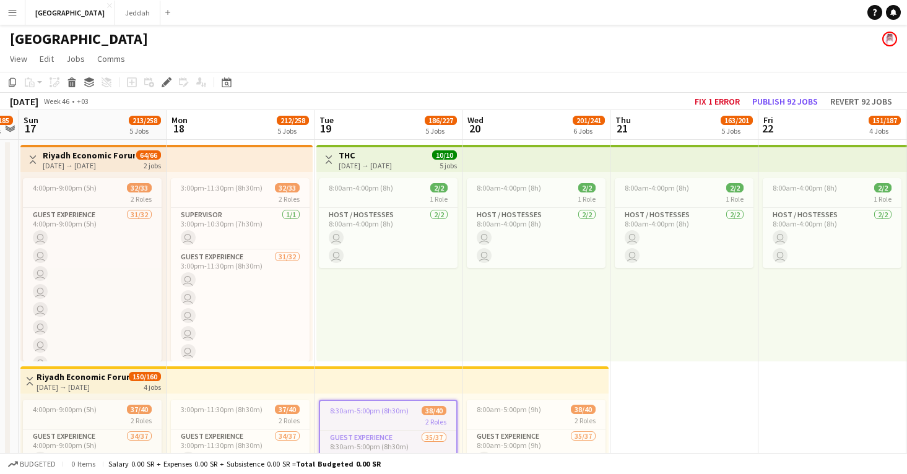
click at [9, 15] on app-icon "Menu" at bounding box center [12, 12] width 10 height 10
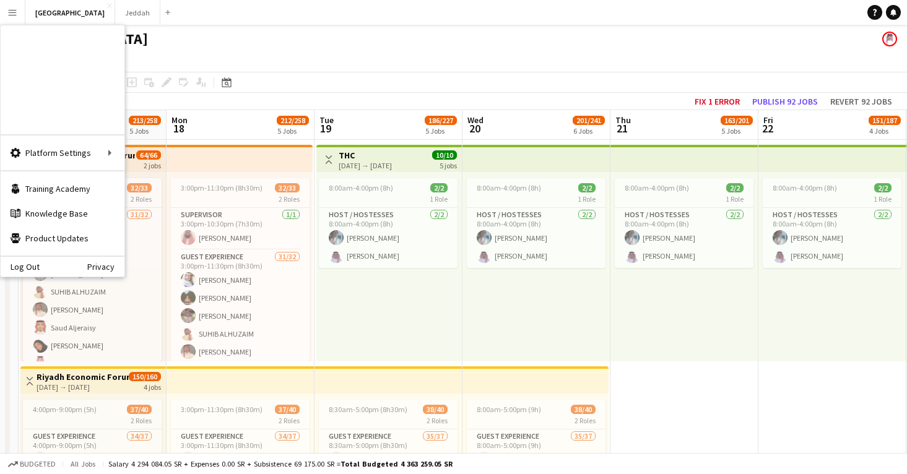
click at [14, 14] on app-icon "Menu" at bounding box center [12, 12] width 10 height 10
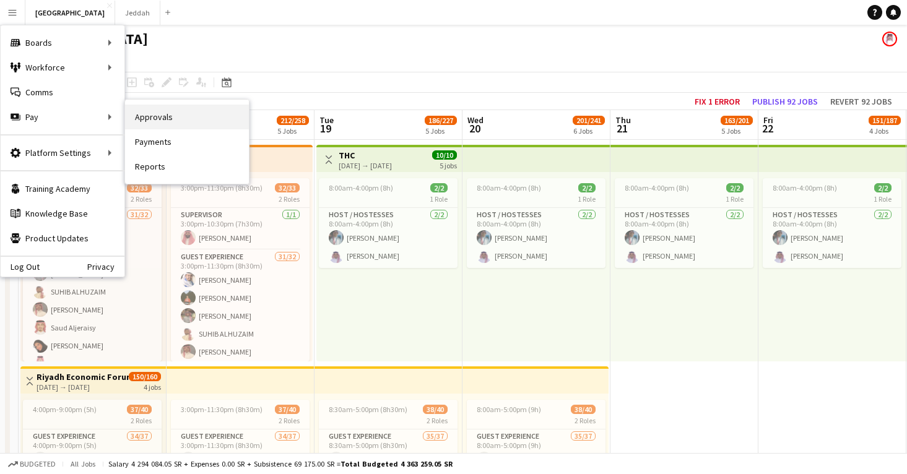
click at [146, 120] on link "Approvals" at bounding box center [187, 117] width 124 height 25
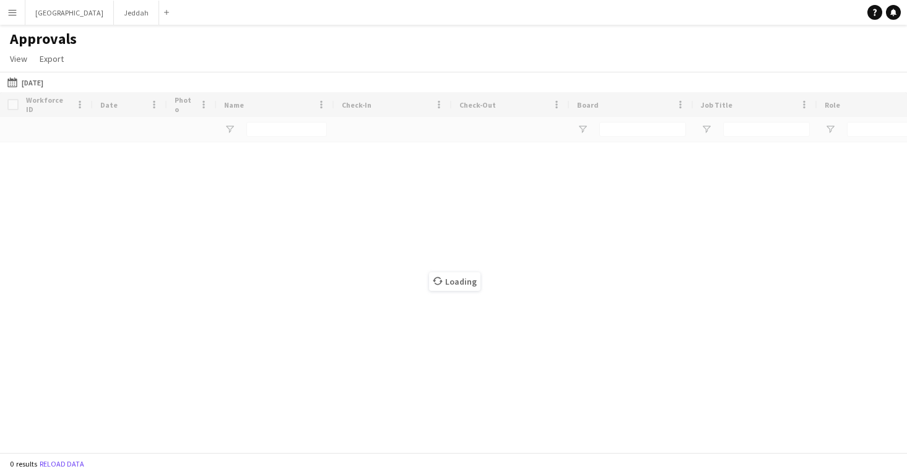
type input "**********"
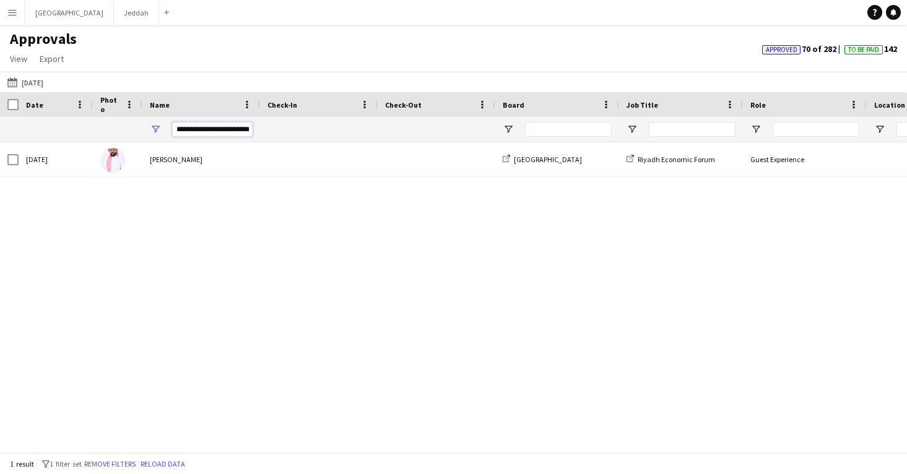
click at [209, 133] on input "**********" at bounding box center [212, 129] width 81 height 15
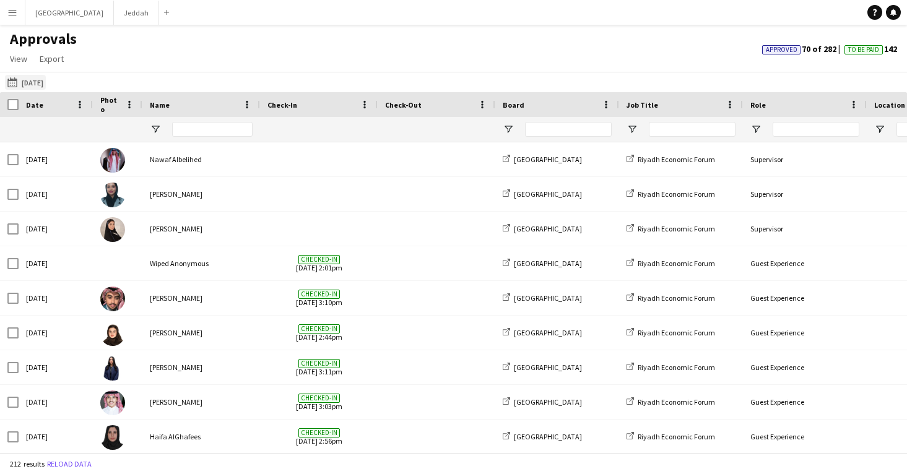
click at [33, 81] on button "[DATE] [DATE]" at bounding box center [25, 82] width 41 height 15
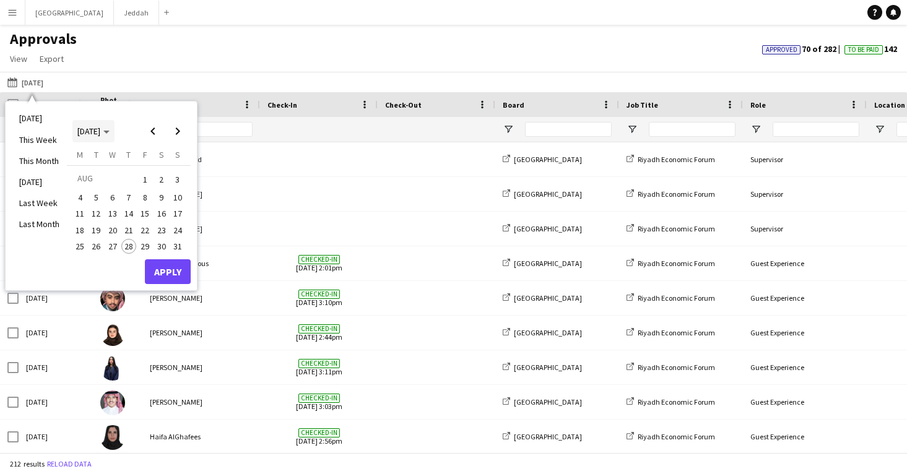
click at [110, 131] on icon "Choose month and year" at bounding box center [106, 132] width 6 height 3
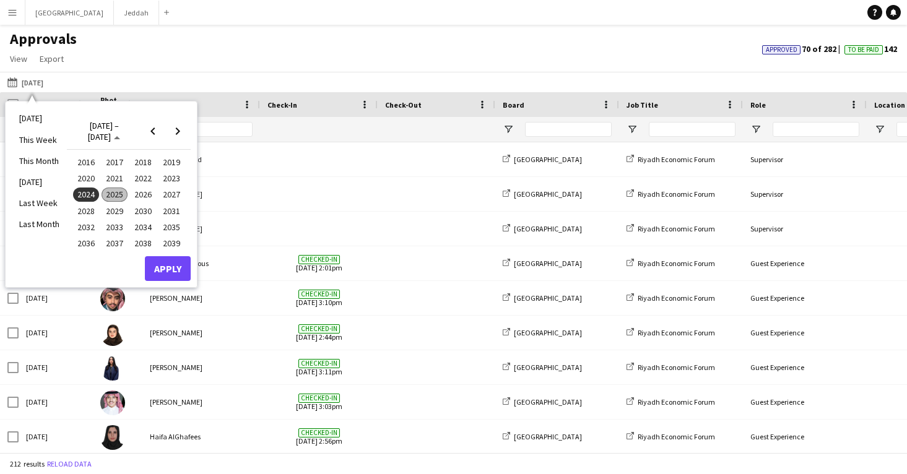
click at [88, 193] on span "2024" at bounding box center [85, 195] width 25 height 15
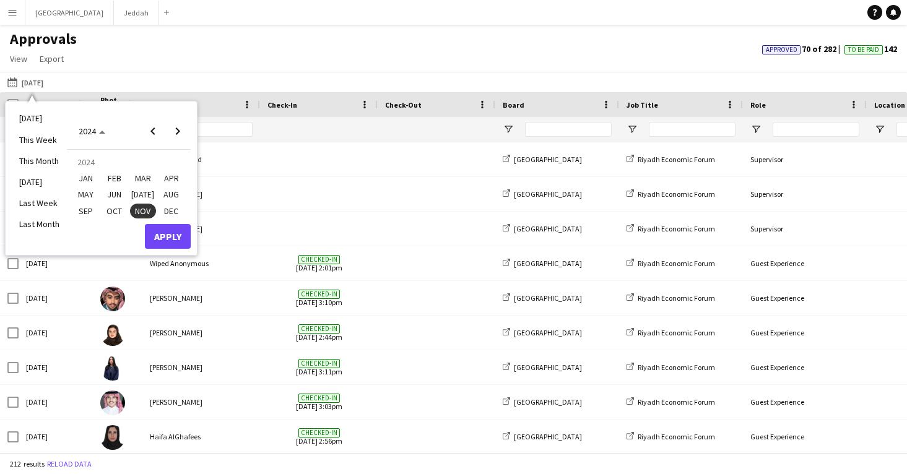
click at [144, 208] on span "NOV" at bounding box center [142, 211] width 25 height 15
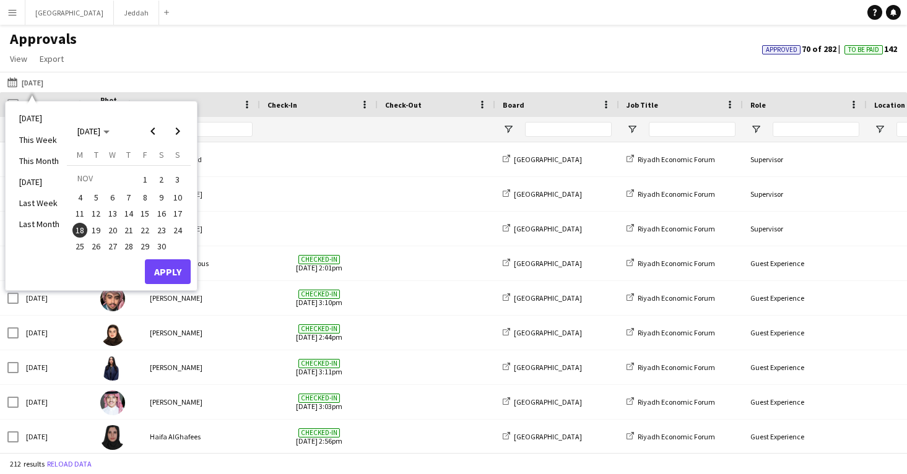
click at [96, 225] on span "19" at bounding box center [96, 230] width 15 height 15
click at [160, 266] on button "Apply" at bounding box center [168, 272] width 46 height 25
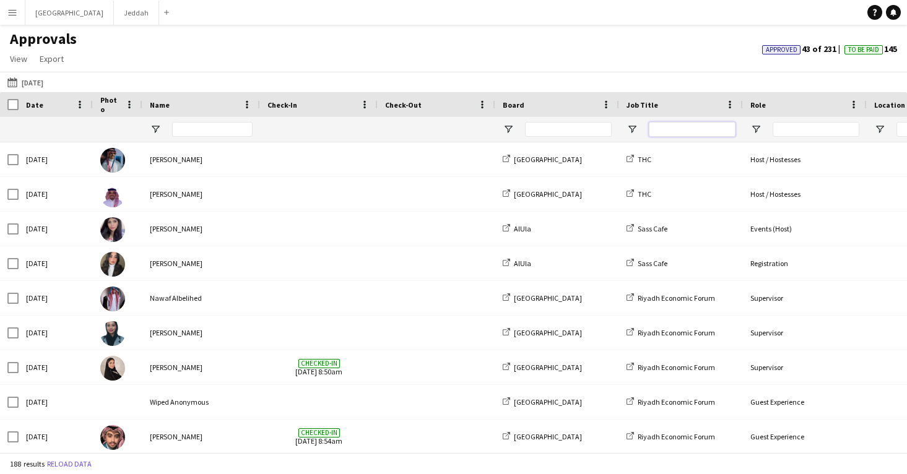
click at [676, 125] on input "Job Title Filter Input" at bounding box center [692, 129] width 87 height 15
click at [756, 131] on span "Open Filter Menu" at bounding box center [756, 129] width 11 height 11
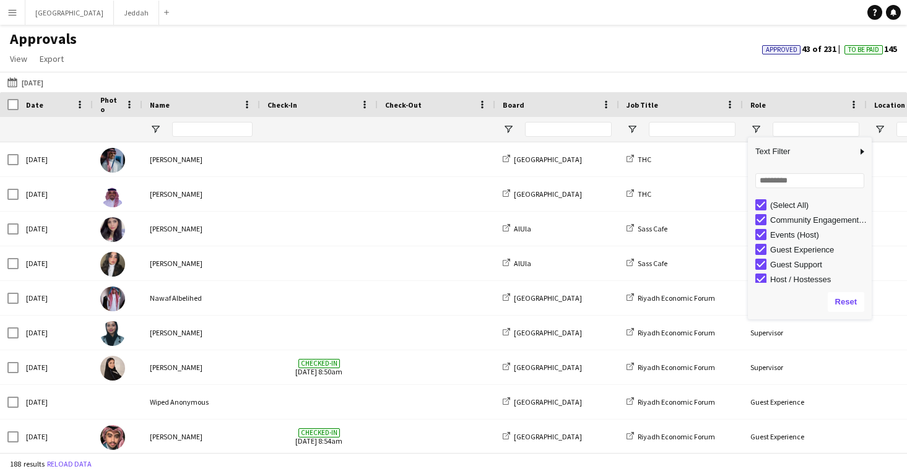
click at [762, 199] on div "(Select All)" at bounding box center [814, 205] width 116 height 15
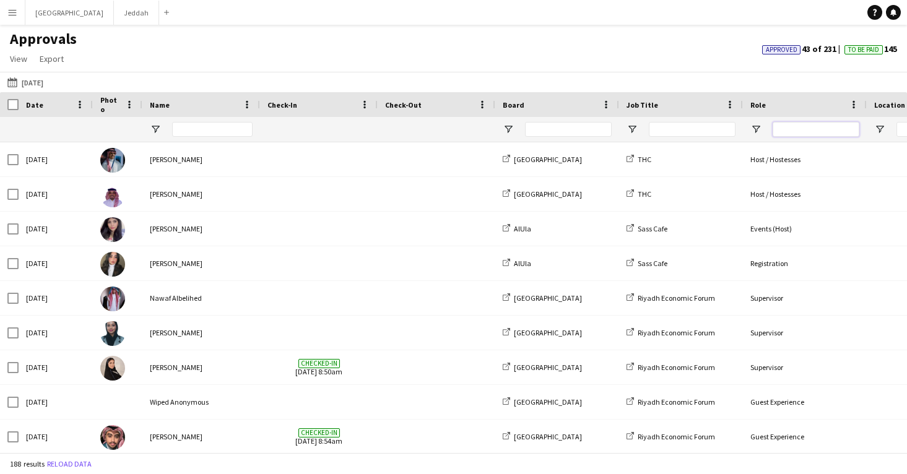
click at [810, 125] on input "Role Filter Input" at bounding box center [816, 129] width 87 height 15
click at [633, 128] on span "Open Filter Menu" at bounding box center [632, 129] width 11 height 11
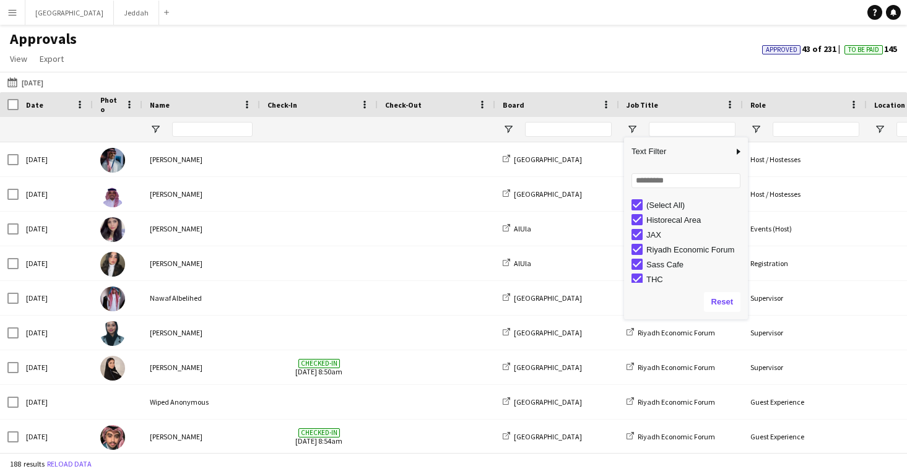
click at [643, 209] on div "(Select All)" at bounding box center [690, 205] width 116 height 15
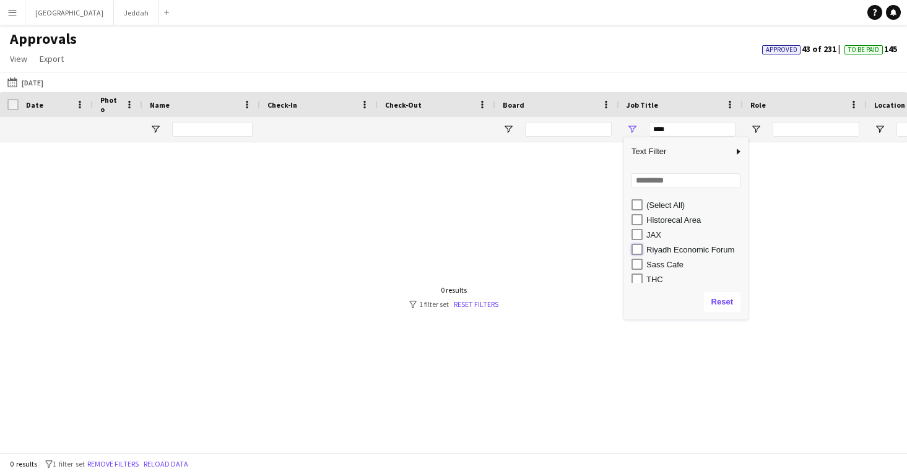
type input "**********"
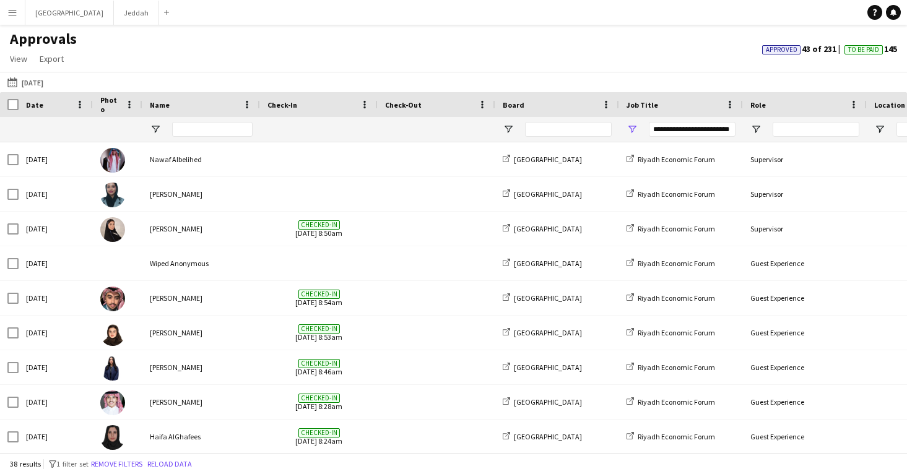
click at [561, 77] on div "18-11-2024 19-11-2024 Today This Week This Month Yesterday Last Week Last Month…" at bounding box center [453, 82] width 907 height 20
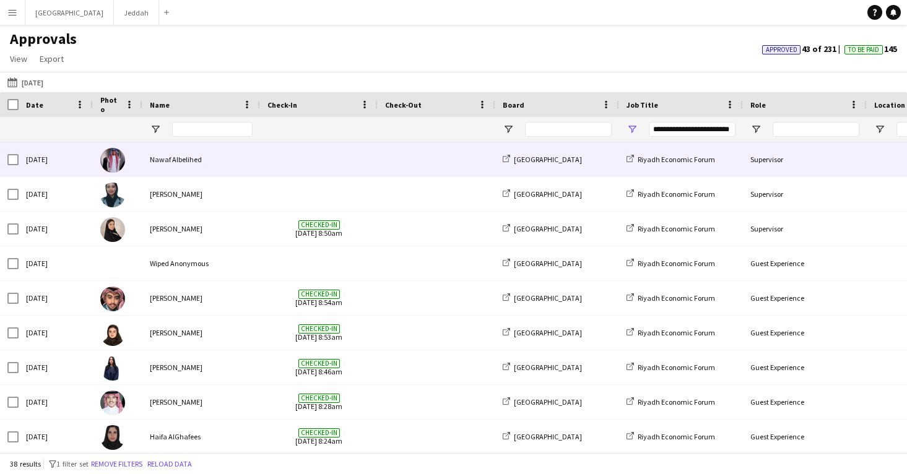
click at [371, 152] on div at bounding box center [319, 159] width 118 height 34
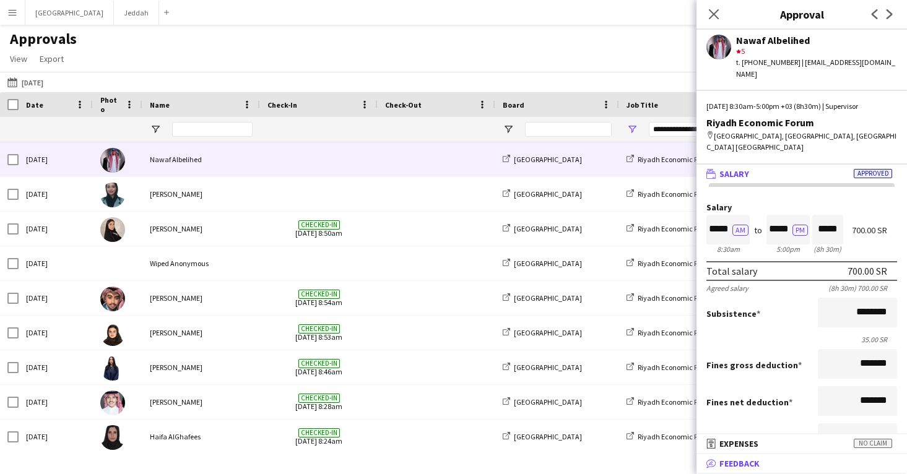
click at [736, 469] on span "Feedback" at bounding box center [740, 463] width 40 height 11
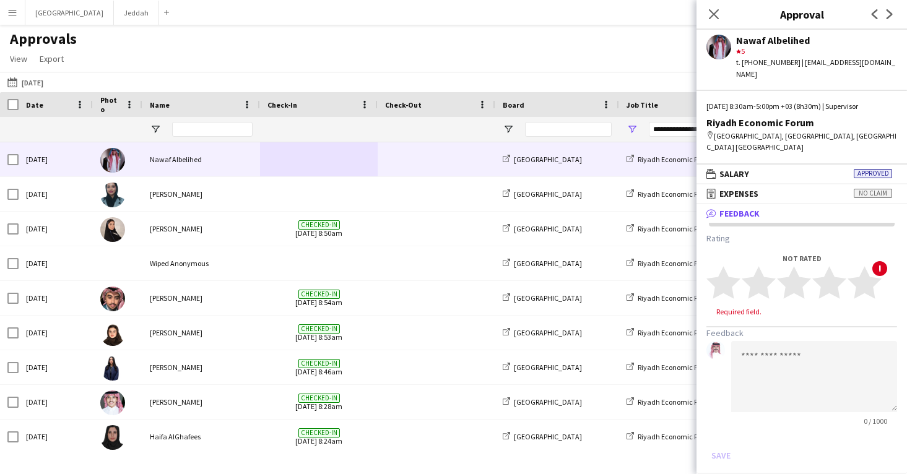
click at [495, 80] on div "18-11-2024 19-11-2024 Today This Week This Month Yesterday Last Week Last Month…" at bounding box center [453, 82] width 907 height 20
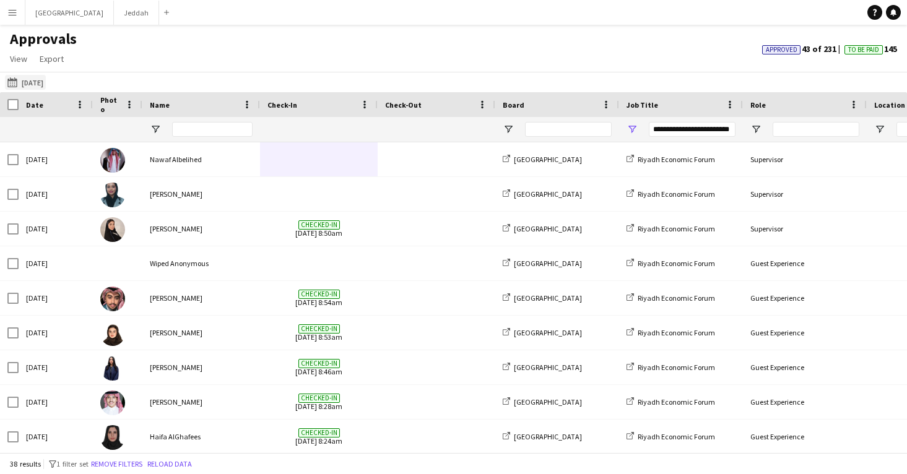
click at [38, 87] on button "18-11-2024 19-11-2024" at bounding box center [25, 82] width 41 height 15
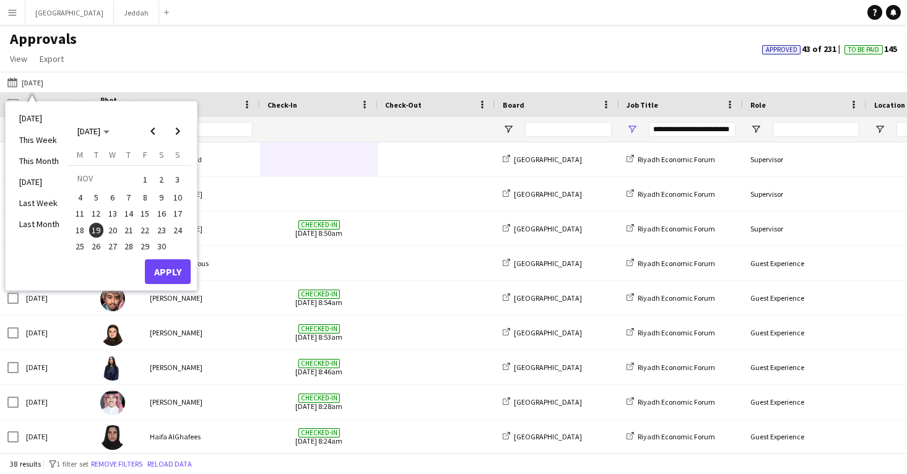
click at [80, 228] on span "18" at bounding box center [79, 230] width 15 height 15
click at [161, 269] on button "Apply" at bounding box center [168, 272] width 46 height 25
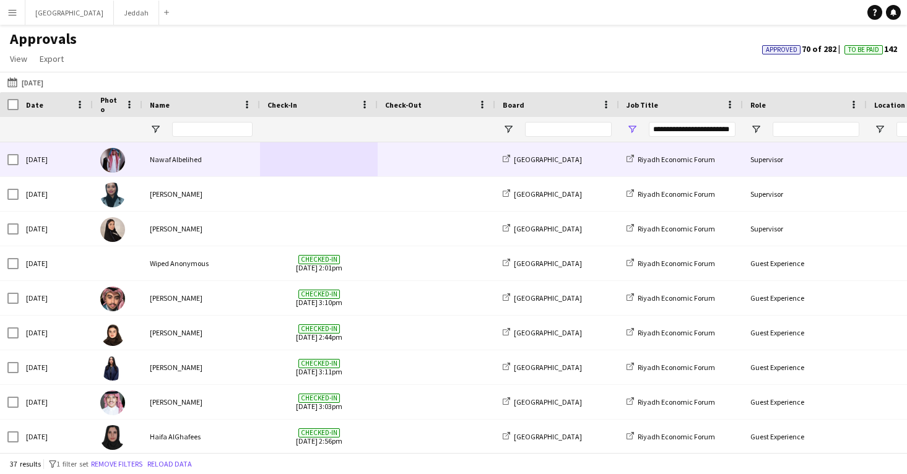
click at [201, 157] on div "Nawaf Albelihed" at bounding box center [201, 159] width 118 height 34
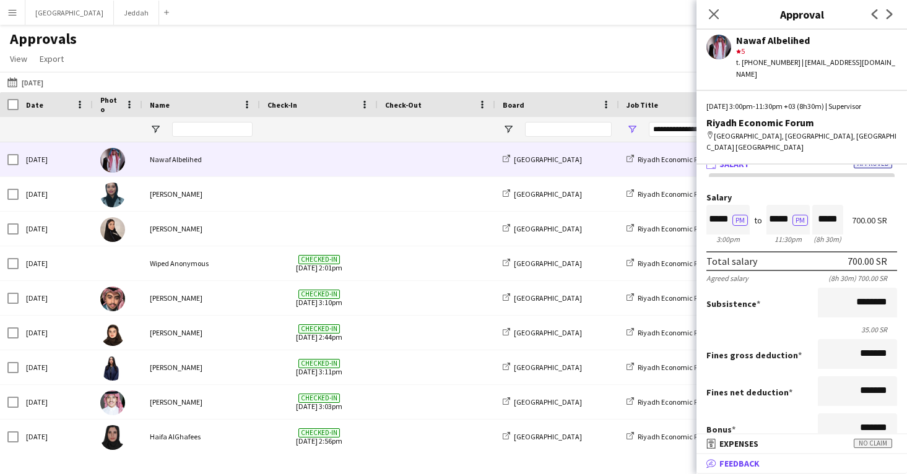
click at [755, 472] on mat-expansion-panel-header "bubble-pencil Feedback" at bounding box center [802, 464] width 211 height 19
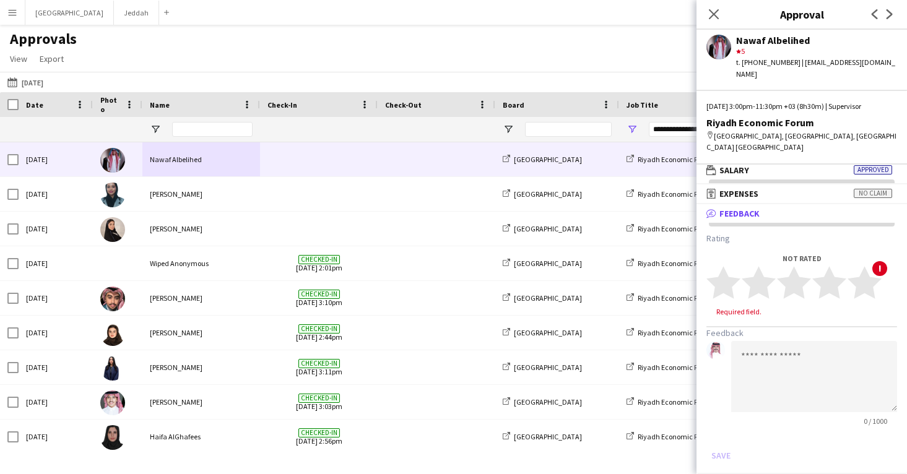
click at [583, 2] on app-navbar "Menu Boards Boards Boards All jobs Status Workforce Workforce My Workforce Recr…" at bounding box center [453, 12] width 907 height 25
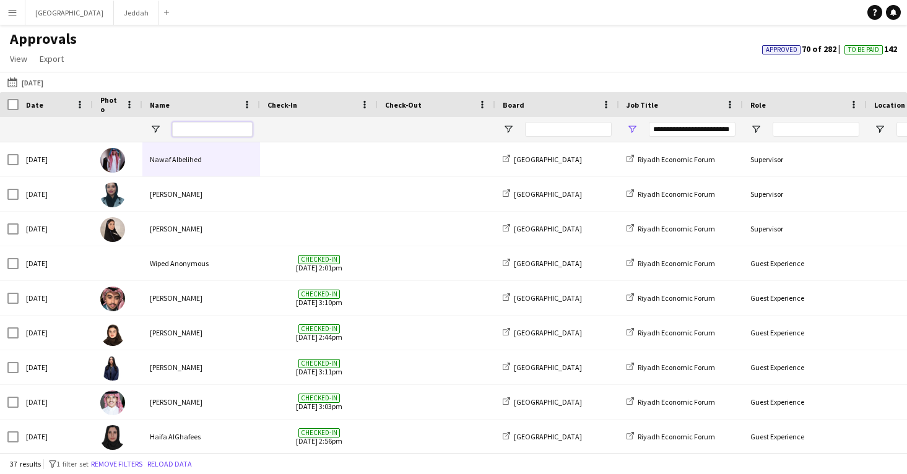
click at [220, 130] on input "Name Filter Input" at bounding box center [212, 129] width 81 height 15
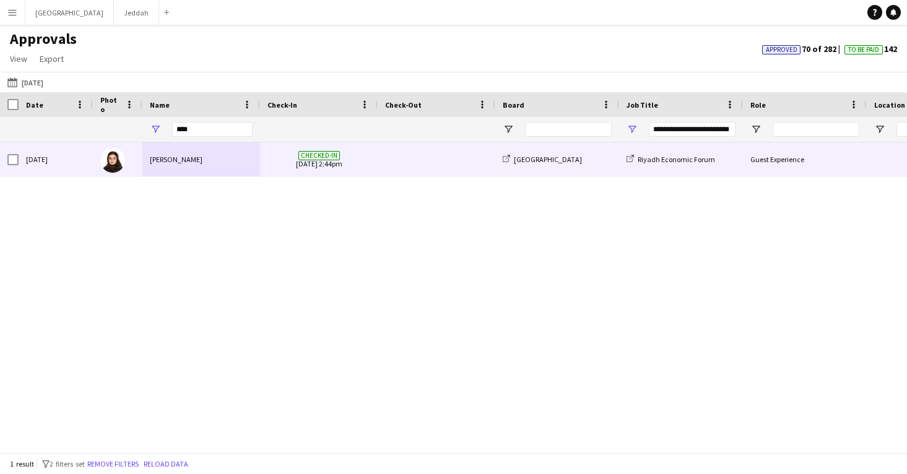
click at [202, 172] on div "[PERSON_NAME]" at bounding box center [201, 159] width 118 height 34
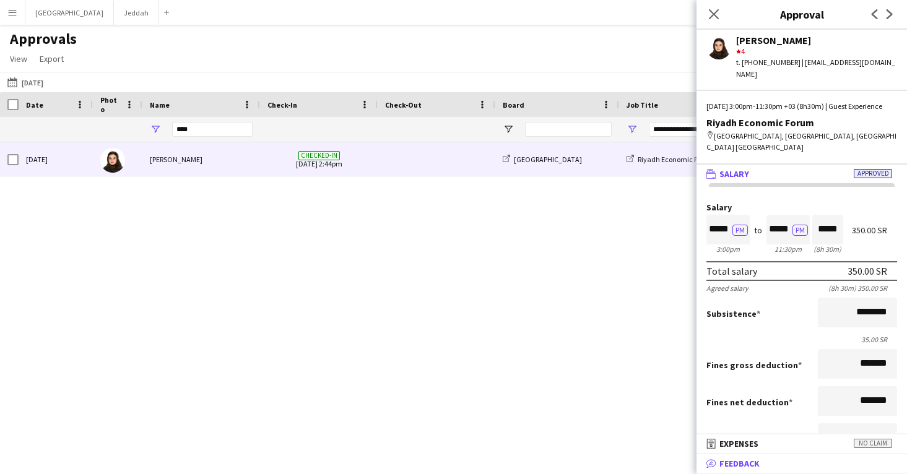
click at [737, 465] on span "Feedback" at bounding box center [740, 463] width 40 height 11
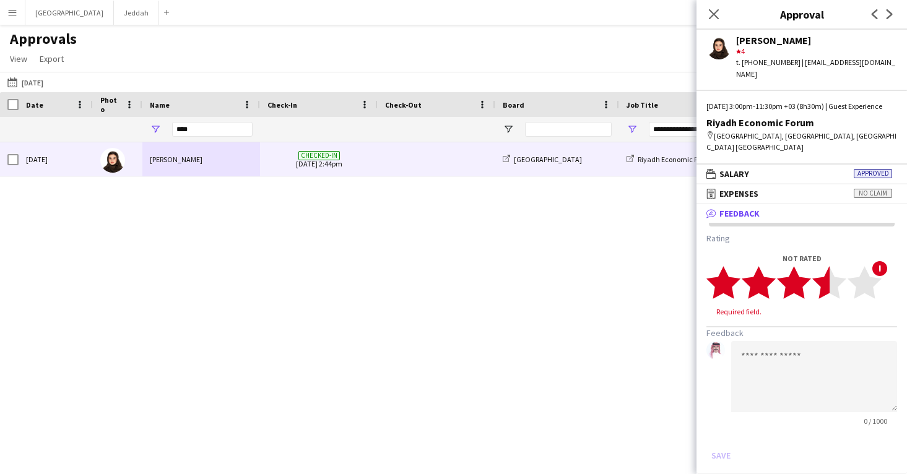
click at [827, 286] on polygon at bounding box center [830, 282] width 34 height 32
click at [727, 444] on button "Save" at bounding box center [721, 444] width 29 height 20
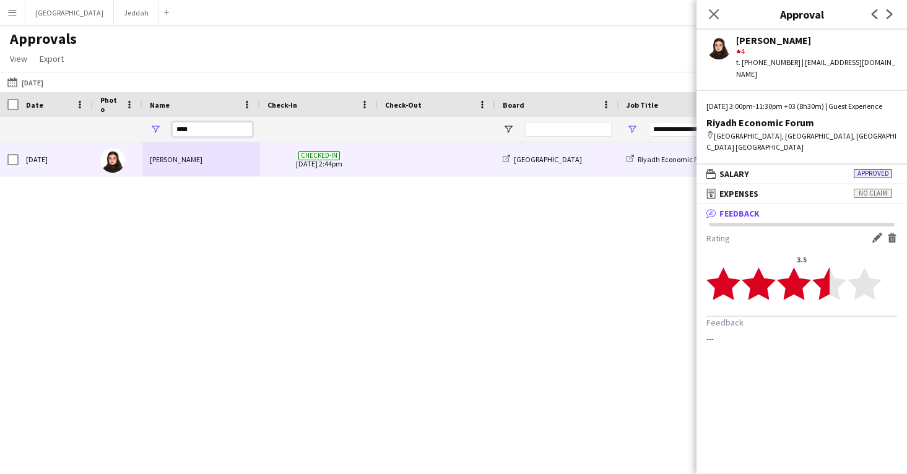
click at [184, 128] on input "****" at bounding box center [212, 129] width 81 height 15
paste input "Name Filter Input"
click at [226, 159] on div "[PERSON_NAME]" at bounding box center [201, 159] width 118 height 34
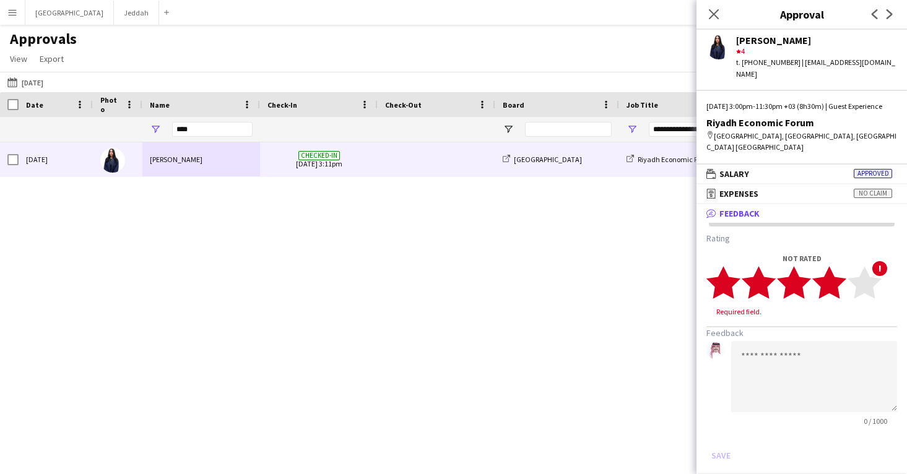
click at [837, 281] on polygon at bounding box center [830, 282] width 34 height 32
click at [715, 448] on button "Save" at bounding box center [721, 444] width 29 height 20
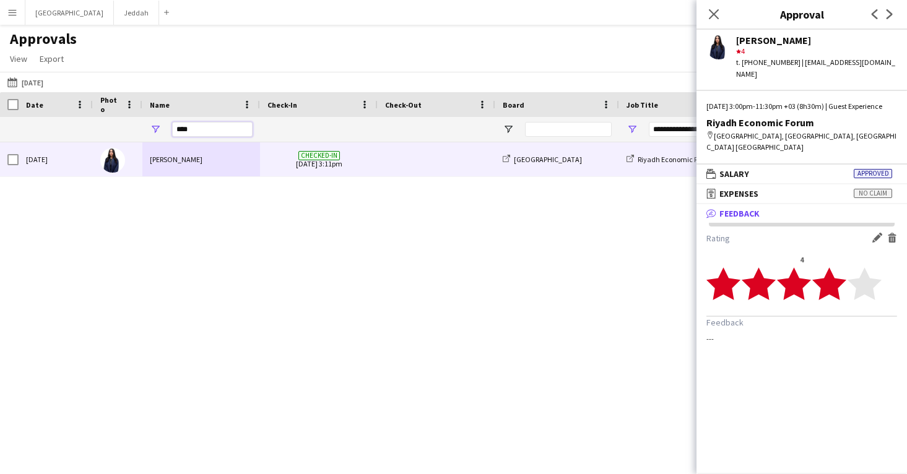
click at [238, 132] on input "****" at bounding box center [212, 129] width 81 height 15
paste input "****"
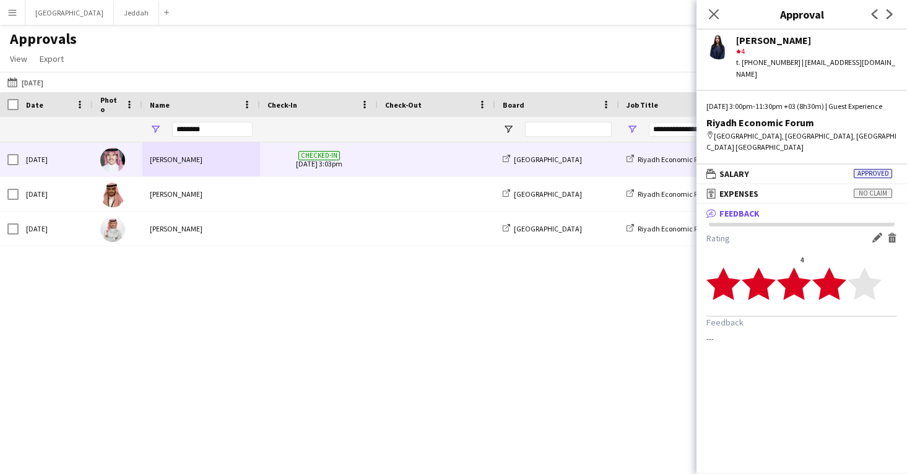
click at [263, 159] on div "Checked-in 18-11-2024 3:03pm" at bounding box center [319, 159] width 118 height 34
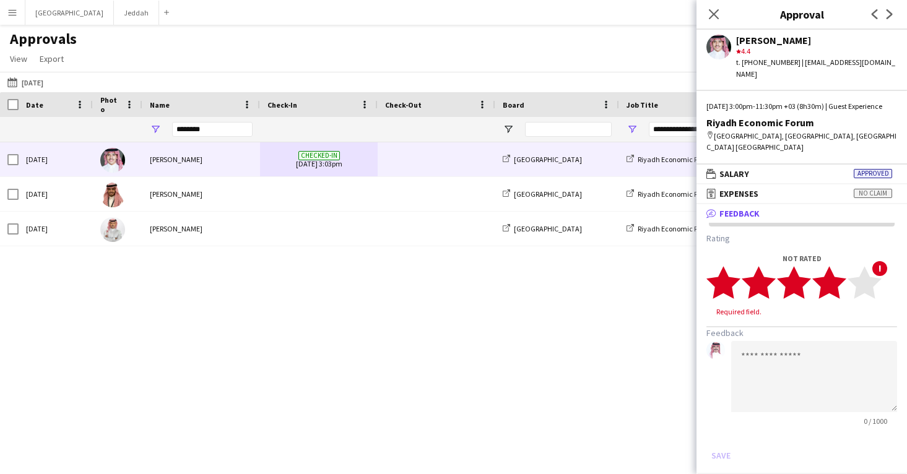
click at [836, 279] on polygon at bounding box center [830, 282] width 34 height 32
click at [722, 434] on button "Save" at bounding box center [721, 444] width 29 height 20
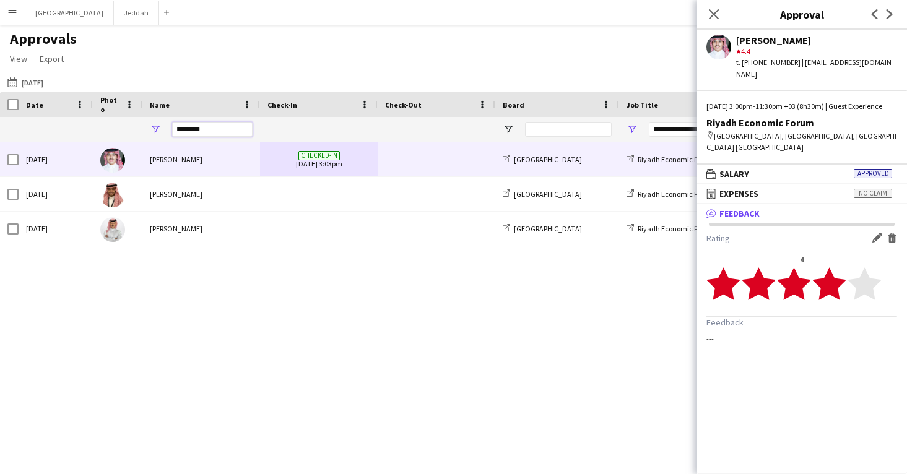
click at [238, 124] on input "********" at bounding box center [212, 129] width 81 height 15
paste input "Name Filter Input"
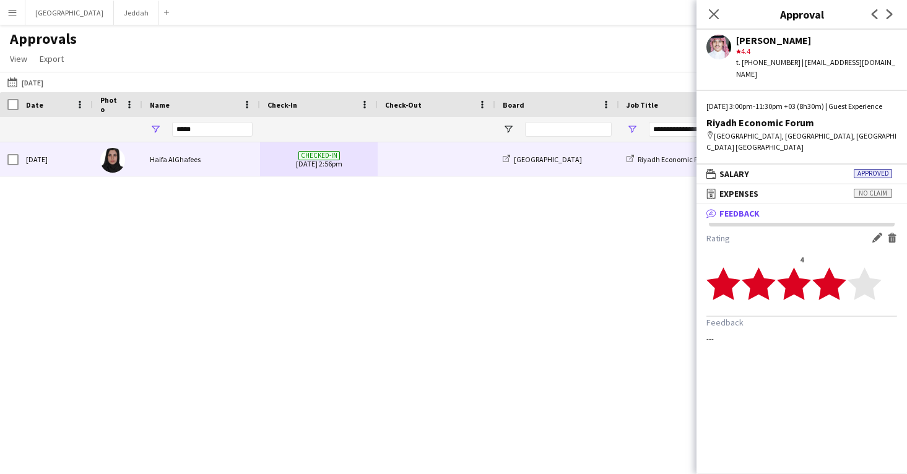
click at [271, 164] on span "Checked-in 18-11-2024 2:56pm" at bounding box center [319, 159] width 103 height 34
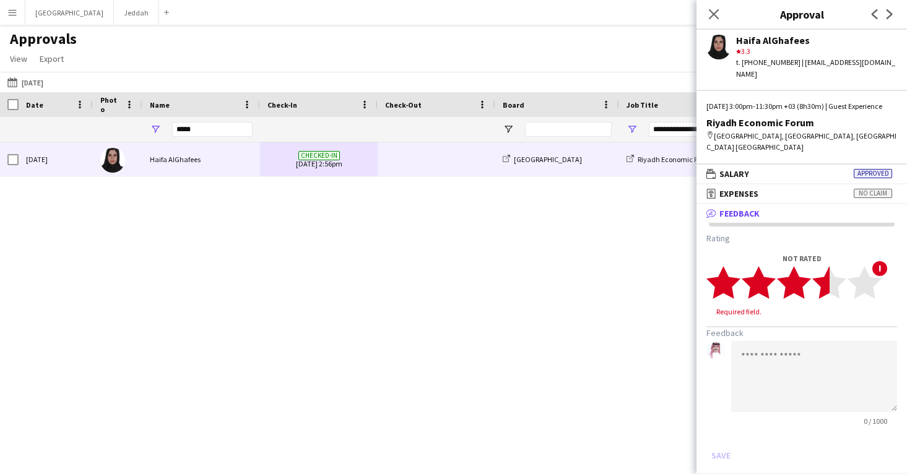
click at [825, 293] on polygon at bounding box center [830, 282] width 34 height 32
click at [716, 447] on button "Save" at bounding box center [721, 444] width 29 height 20
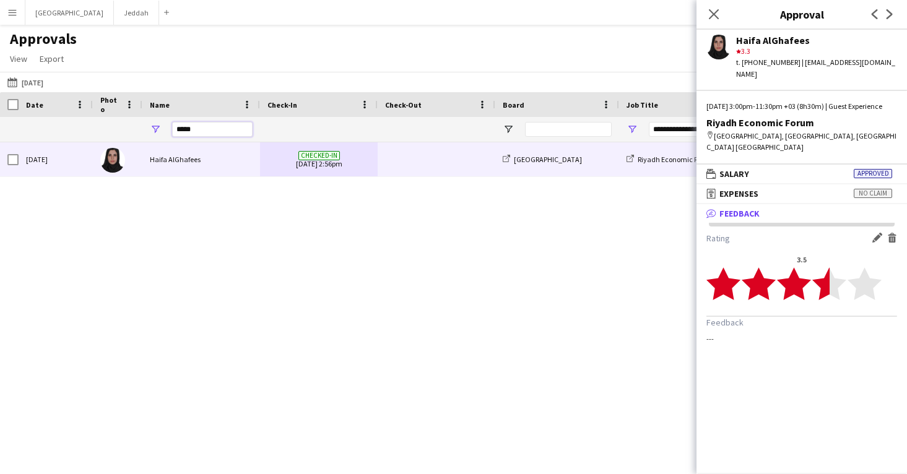
click at [234, 129] on input "*****" at bounding box center [212, 129] width 81 height 15
paste input "***"
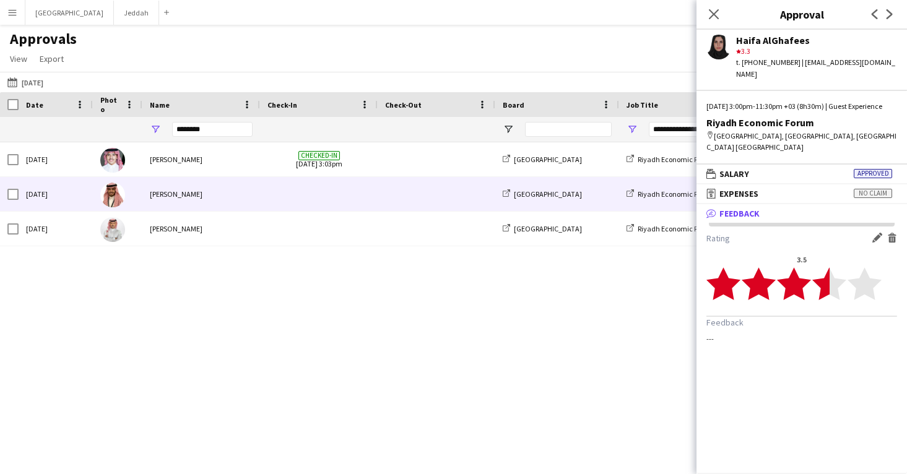
click at [273, 200] on span at bounding box center [319, 194] width 103 height 34
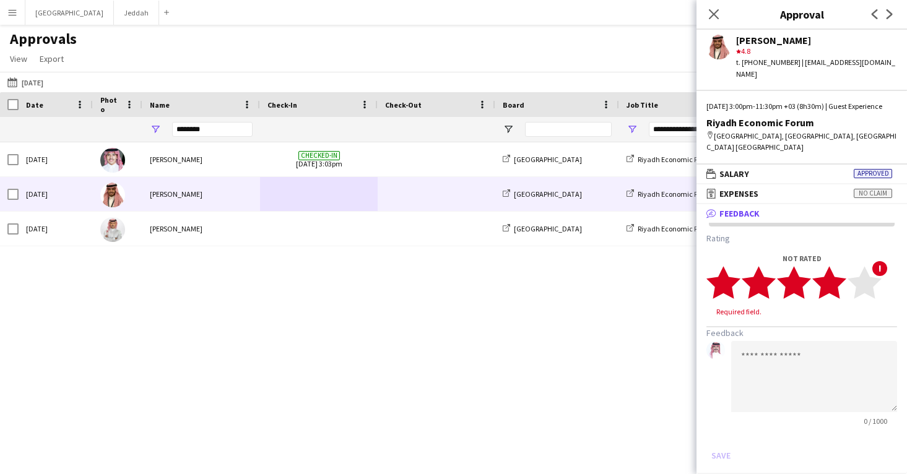
drag, startPoint x: 829, startPoint y: 278, endPoint x: 836, endPoint y: 282, distance: 8.1
click at [836, 282] on polygon at bounding box center [830, 282] width 34 height 32
click at [719, 440] on button "Save" at bounding box center [721, 444] width 29 height 20
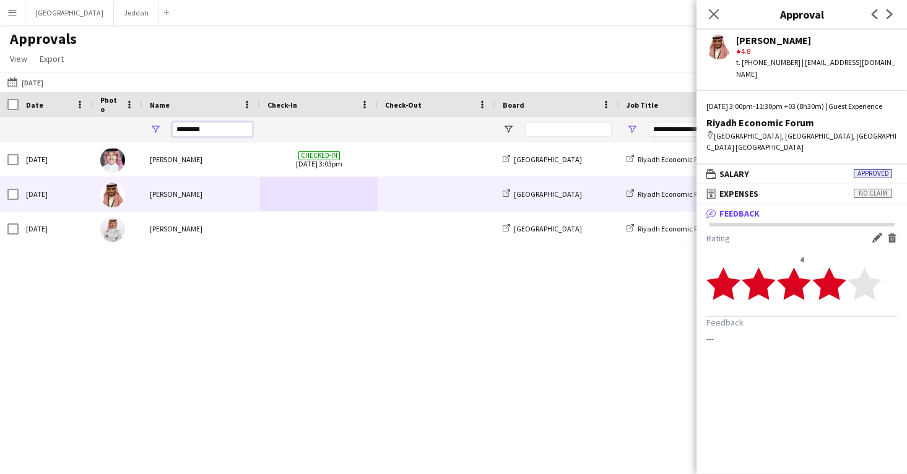
click at [234, 128] on input "********" at bounding box center [212, 129] width 81 height 15
paste input "Name Filter Input"
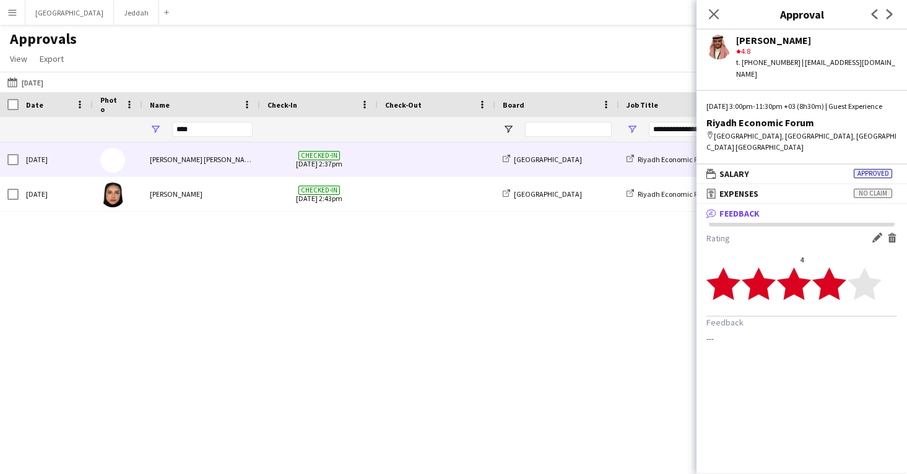
click at [264, 166] on div "Checked-in 18-11-2024 2:37pm" at bounding box center [319, 159] width 118 height 34
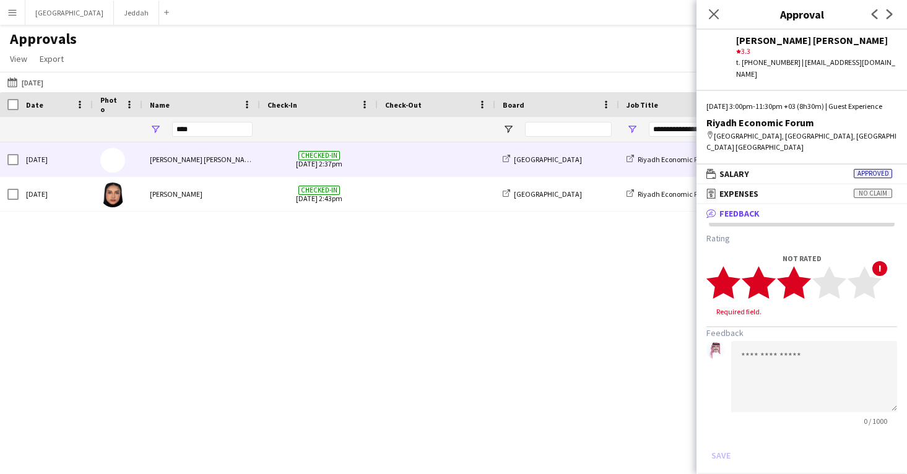
click at [804, 289] on icon "star" at bounding box center [794, 283] width 34 height 34
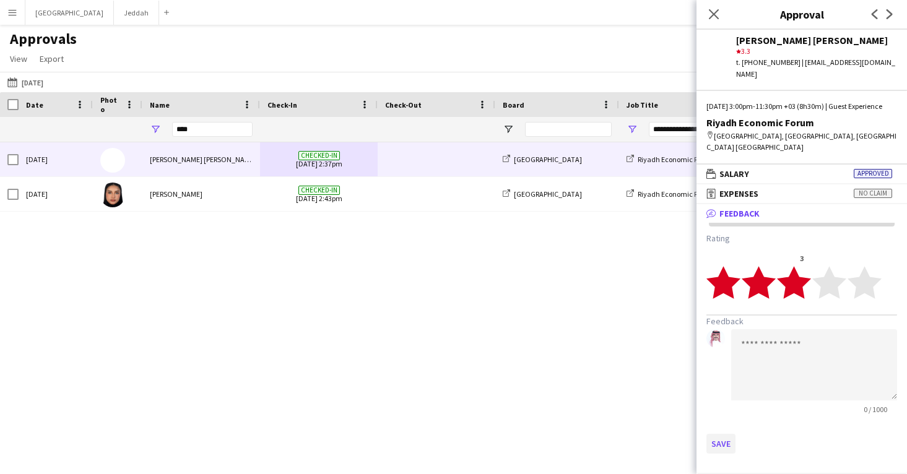
click at [722, 439] on button "Save" at bounding box center [721, 444] width 29 height 20
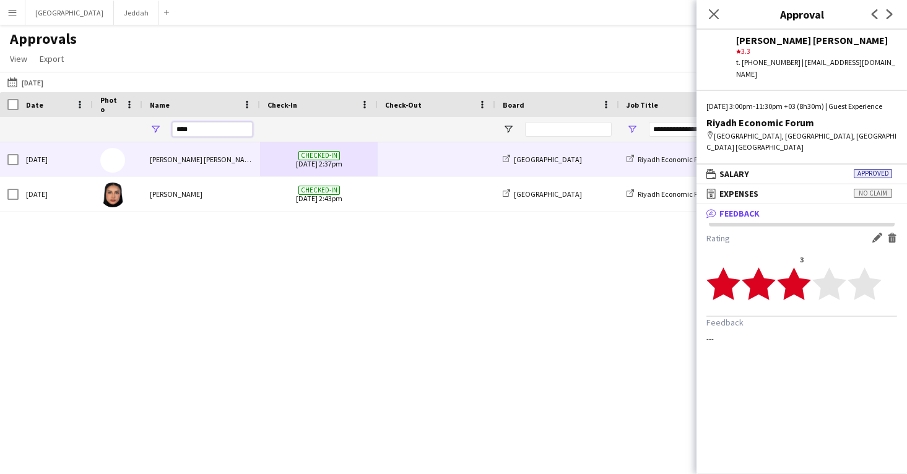
click at [230, 136] on input "****" at bounding box center [212, 129] width 81 height 15
paste input "Name Filter Input"
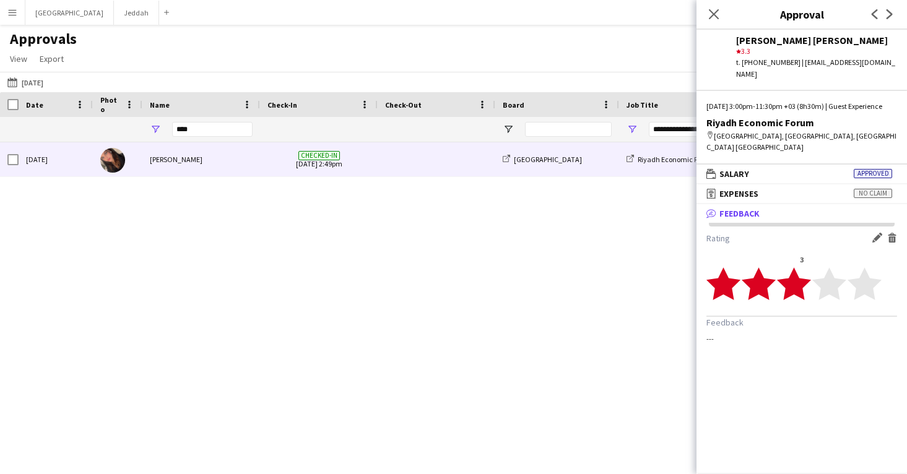
click at [336, 168] on span "Checked-in 18-11-2024 2:49pm" at bounding box center [319, 159] width 103 height 34
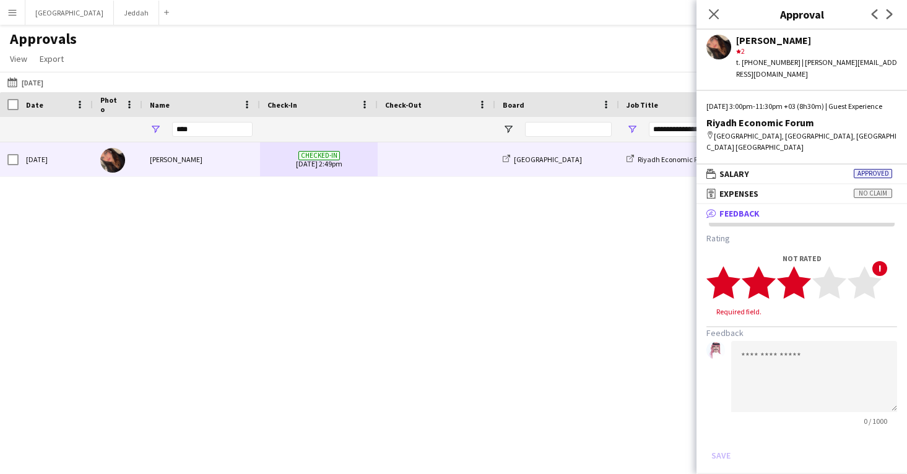
click at [797, 284] on polygon at bounding box center [794, 282] width 34 height 32
click at [722, 448] on button "Save" at bounding box center [721, 444] width 29 height 20
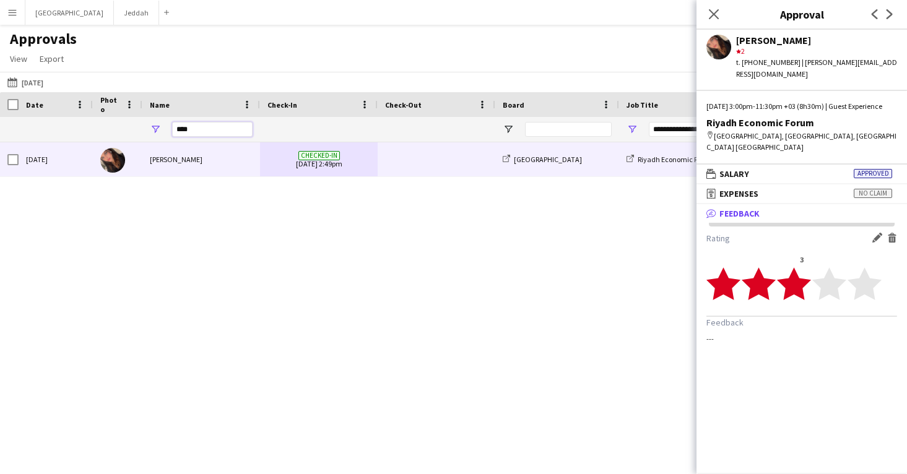
click at [207, 135] on input "****" at bounding box center [212, 129] width 81 height 15
paste input "*"
click at [417, 153] on span at bounding box center [436, 159] width 103 height 34
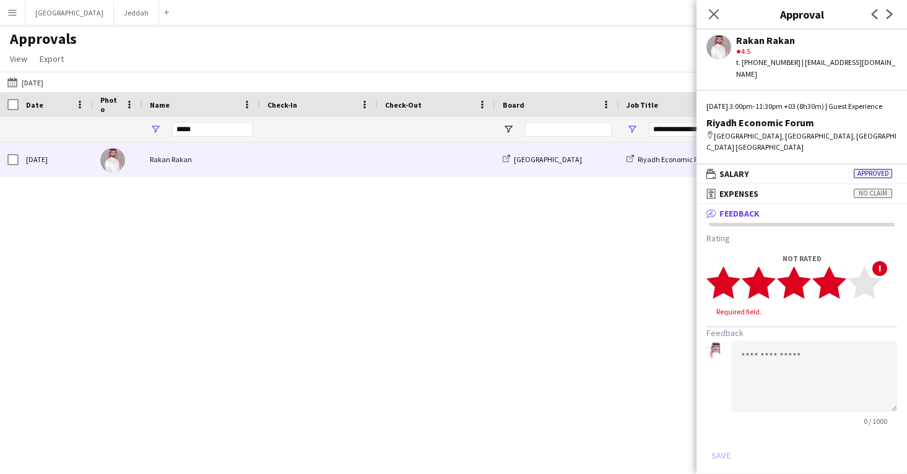
click at [837, 272] on icon "star" at bounding box center [830, 283] width 34 height 34
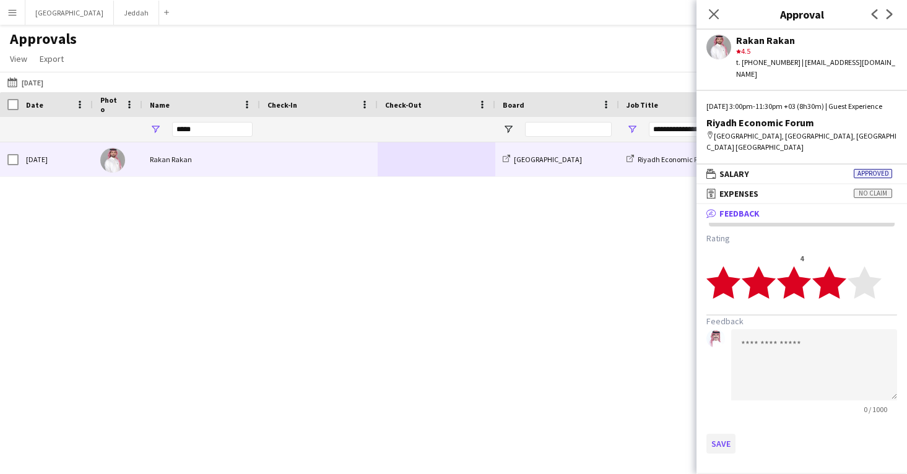
click at [722, 448] on button "Save" at bounding box center [721, 444] width 29 height 20
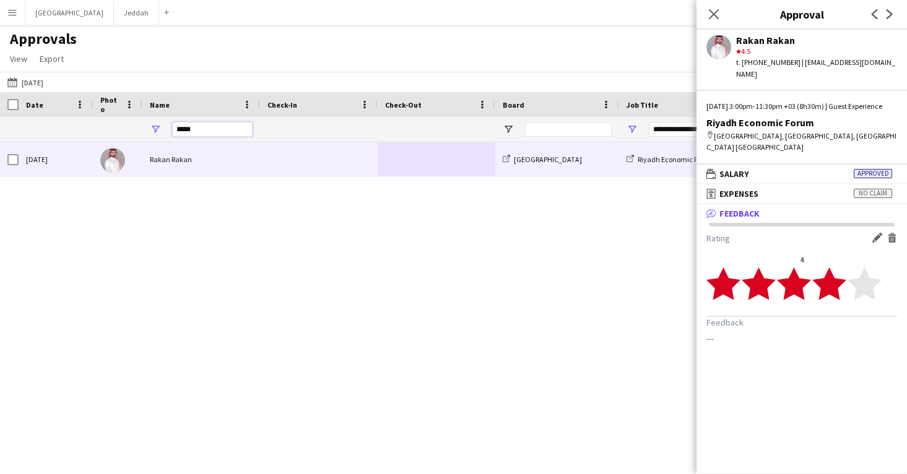
click at [219, 132] on input "*****" at bounding box center [212, 129] width 81 height 15
paste input "Name Filter Input"
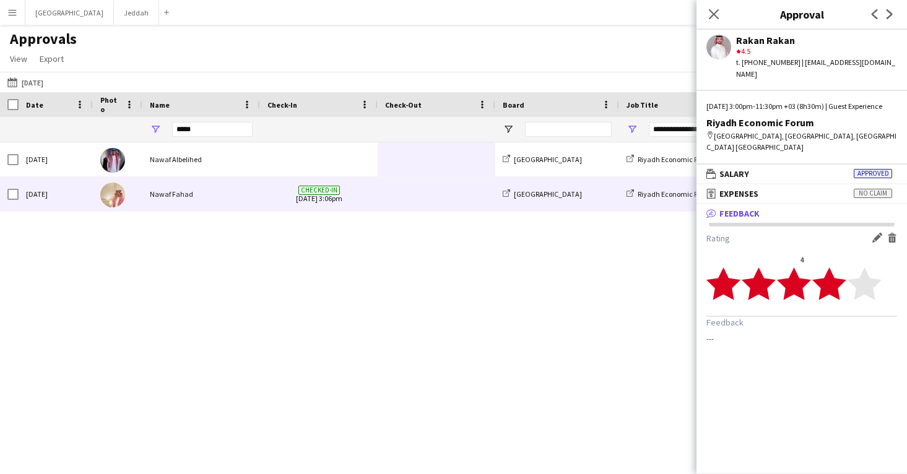
click at [245, 196] on div "Nawaf Fahad" at bounding box center [201, 194] width 118 height 34
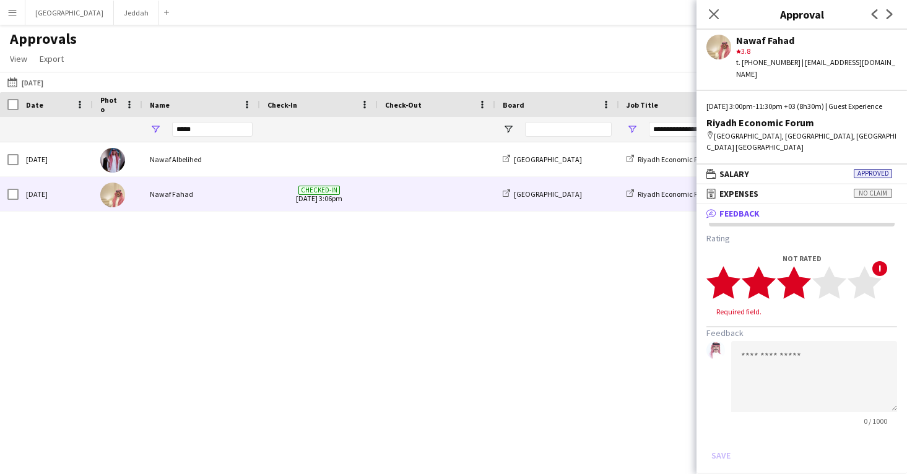
click at [801, 294] on polygon at bounding box center [794, 282] width 34 height 32
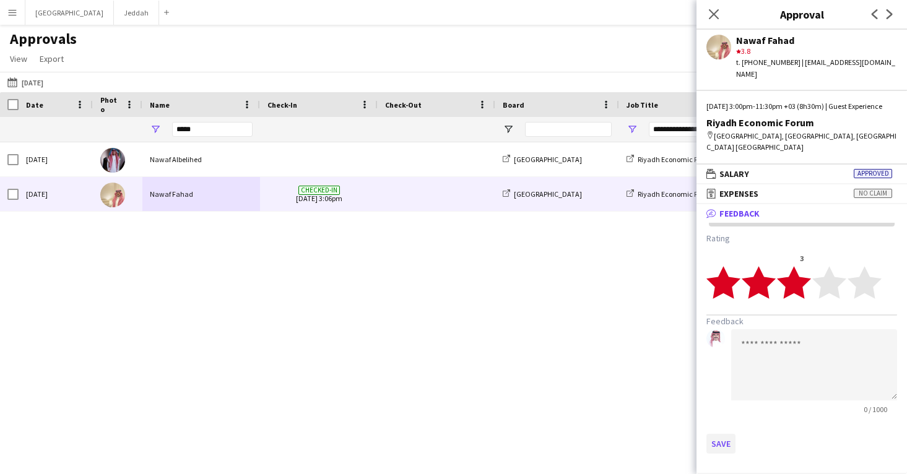
click at [723, 447] on button "Save" at bounding box center [721, 444] width 29 height 20
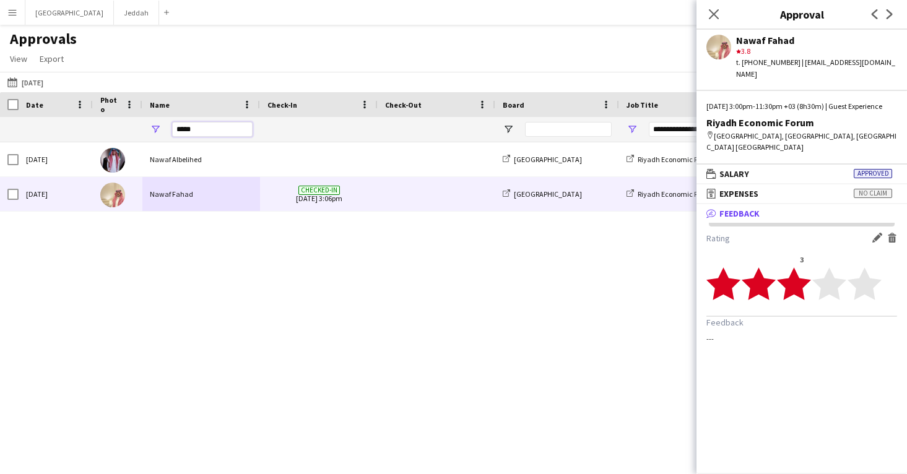
click at [183, 123] on input "*****" at bounding box center [212, 129] width 81 height 15
paste input "Name Filter Input"
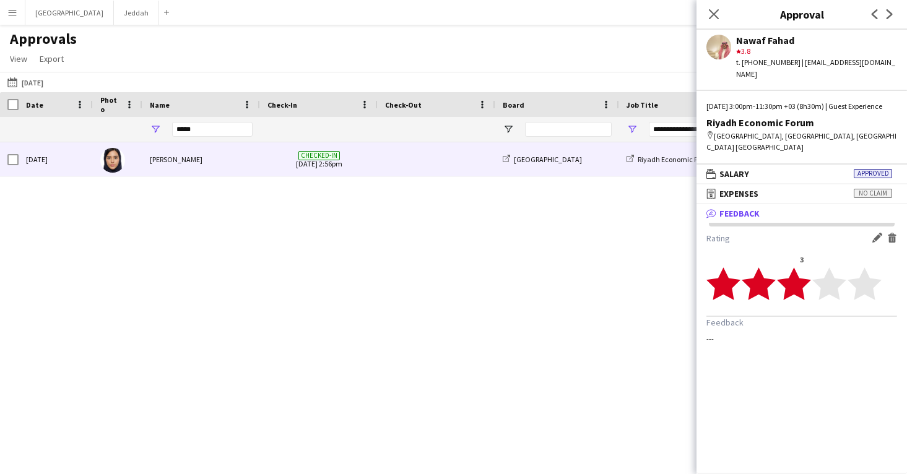
click at [207, 160] on div "leenh Alasem" at bounding box center [201, 159] width 118 height 34
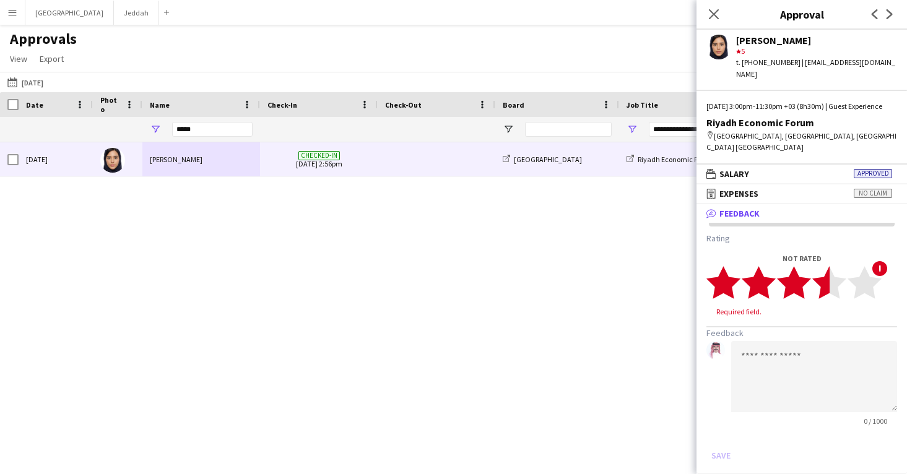
click at [826, 284] on polygon at bounding box center [830, 282] width 34 height 32
click at [718, 439] on button "Save" at bounding box center [721, 444] width 29 height 20
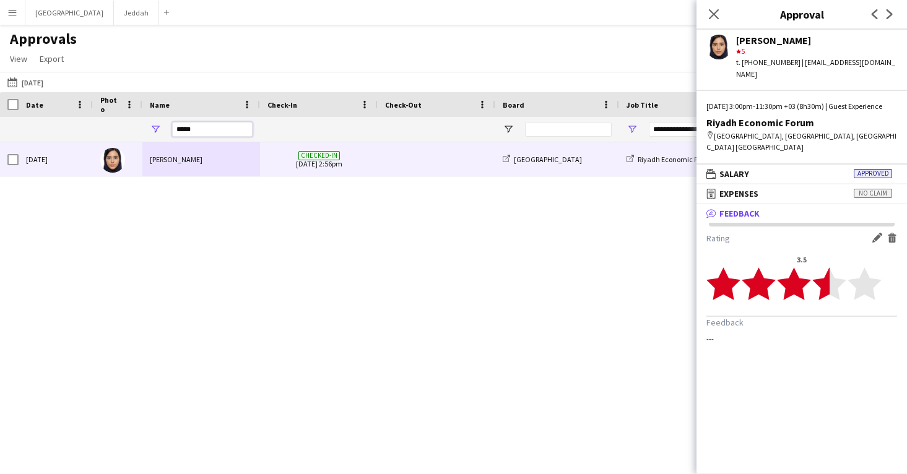
click at [195, 129] on input "*****" at bounding box center [212, 129] width 81 height 15
paste input "Name Filter Input"
click at [198, 157] on div "Lama Alabdulrahman" at bounding box center [201, 159] width 118 height 34
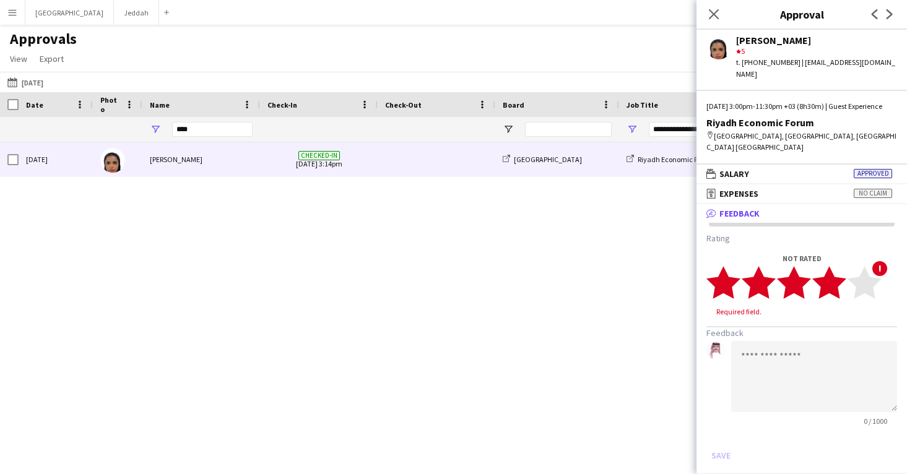
click at [837, 281] on polygon at bounding box center [830, 282] width 34 height 32
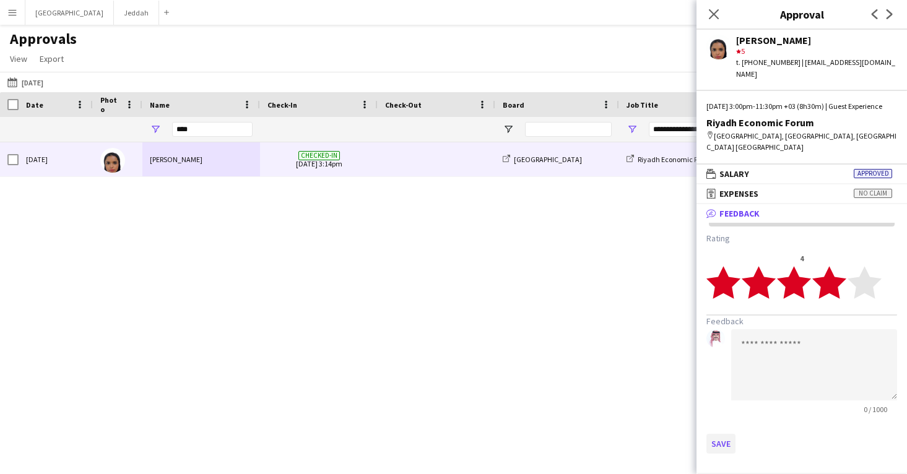
click at [721, 442] on button "Save" at bounding box center [721, 444] width 29 height 20
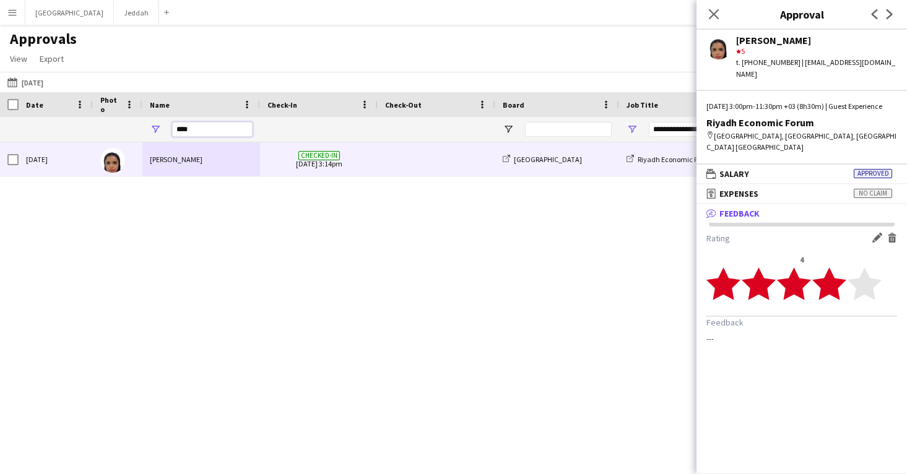
click at [202, 131] on input "****" at bounding box center [212, 129] width 81 height 15
paste input "*"
click at [220, 168] on div "Reuof Alqasem" at bounding box center [201, 159] width 118 height 34
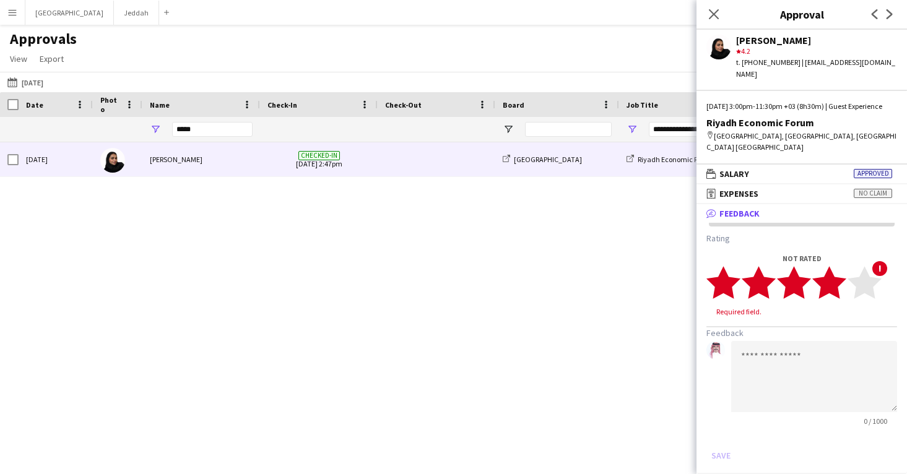
click at [836, 280] on polygon at bounding box center [830, 282] width 34 height 32
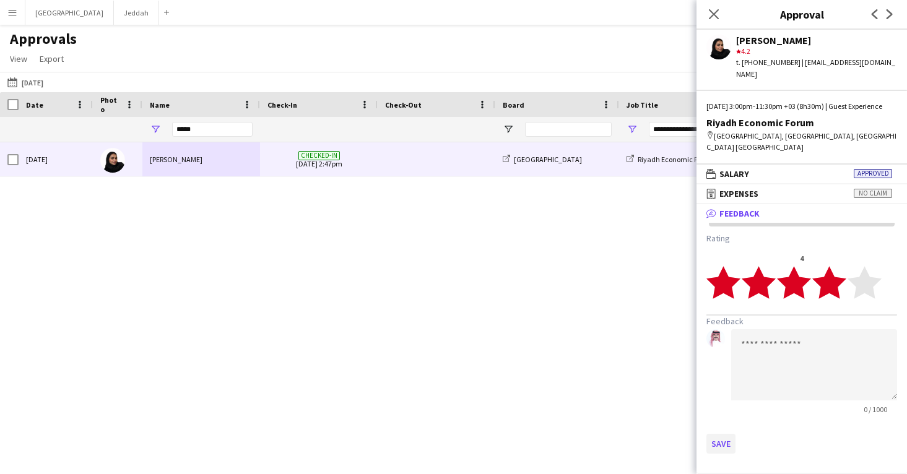
click at [722, 434] on button "Save" at bounding box center [721, 444] width 29 height 20
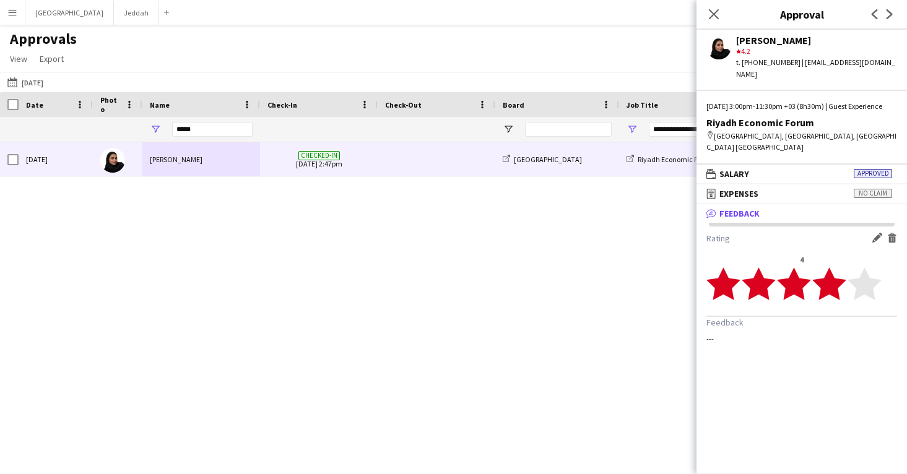
click at [221, 121] on div "*****" at bounding box center [212, 129] width 81 height 25
click at [220, 124] on input "*****" at bounding box center [212, 129] width 81 height 15
paste input "Name Filter Input"
click at [282, 152] on span "Checked-in 18-11-2024 2:43pm" at bounding box center [319, 159] width 103 height 34
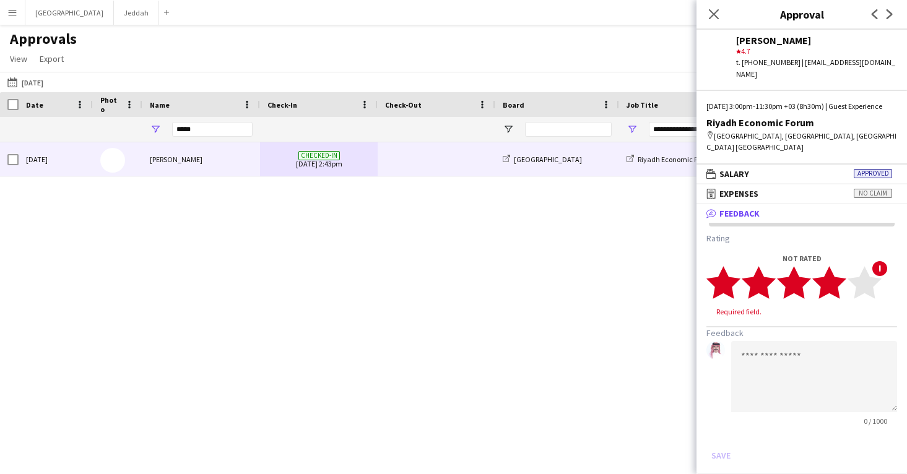
click at [834, 281] on polygon at bounding box center [830, 282] width 34 height 32
click at [727, 445] on button "Save" at bounding box center [721, 444] width 29 height 20
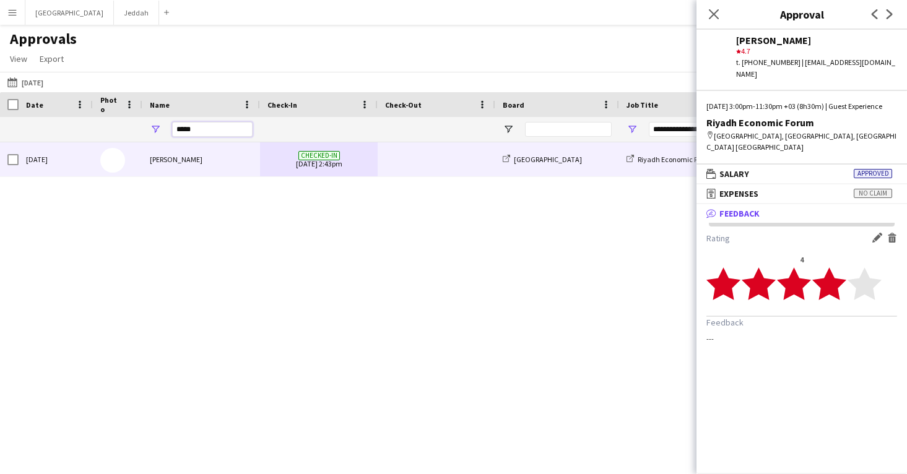
click at [199, 127] on input "*****" at bounding box center [212, 129] width 81 height 15
paste input "Name Filter Input"
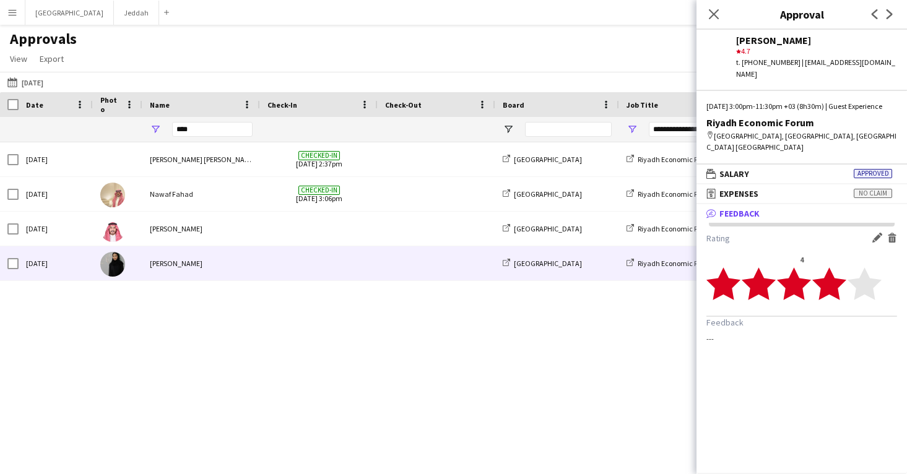
click at [258, 262] on div "Ahad Bader" at bounding box center [201, 264] width 118 height 34
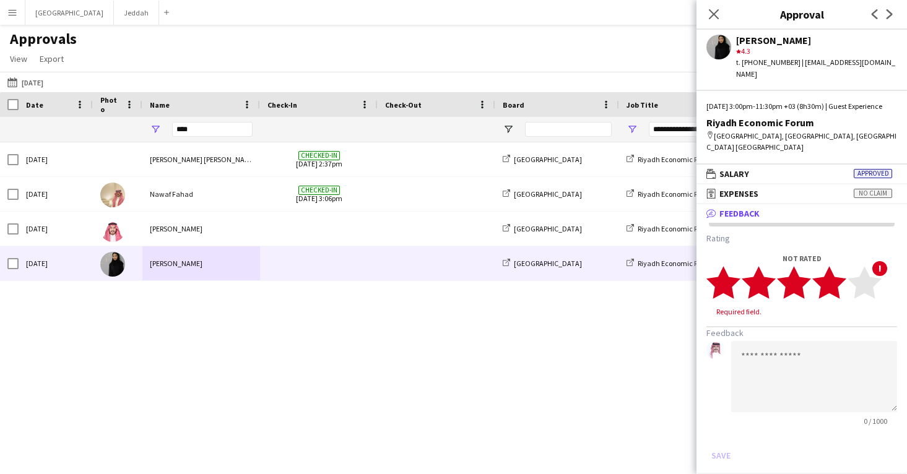
click at [837, 277] on polygon at bounding box center [830, 282] width 34 height 32
click at [729, 448] on button "Save" at bounding box center [721, 444] width 29 height 20
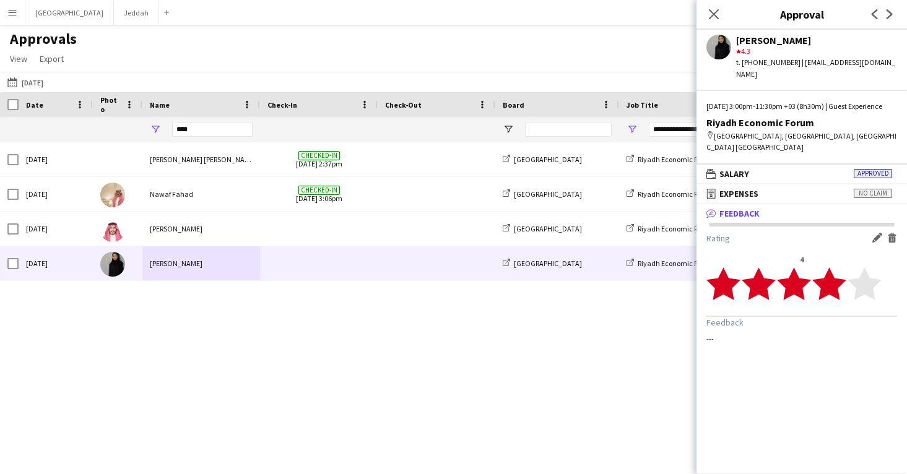
click at [188, 138] on div "****" at bounding box center [212, 129] width 81 height 25
click at [188, 136] on input "****" at bounding box center [212, 129] width 81 height 15
paste input "**"
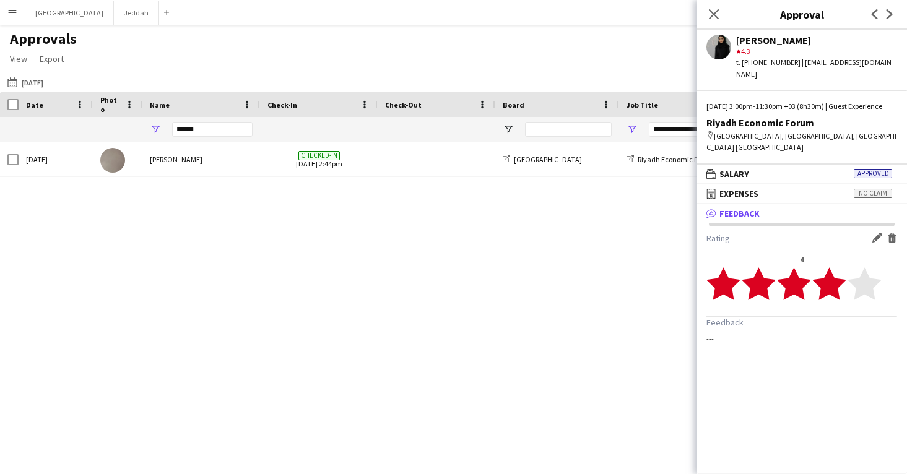
click at [245, 185] on div "Mon, 18 Nov 2024 Felwah Almuzaini Checked-in 18-11-2024 2:44pm Riyadh Riyadh Ec…" at bounding box center [453, 297] width 907 height 310
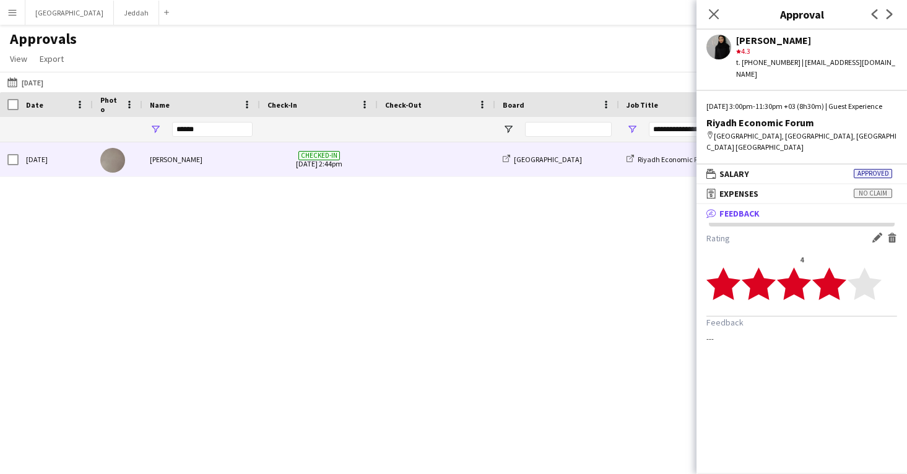
click at [256, 166] on div "Felwah Almuzaini" at bounding box center [201, 159] width 118 height 34
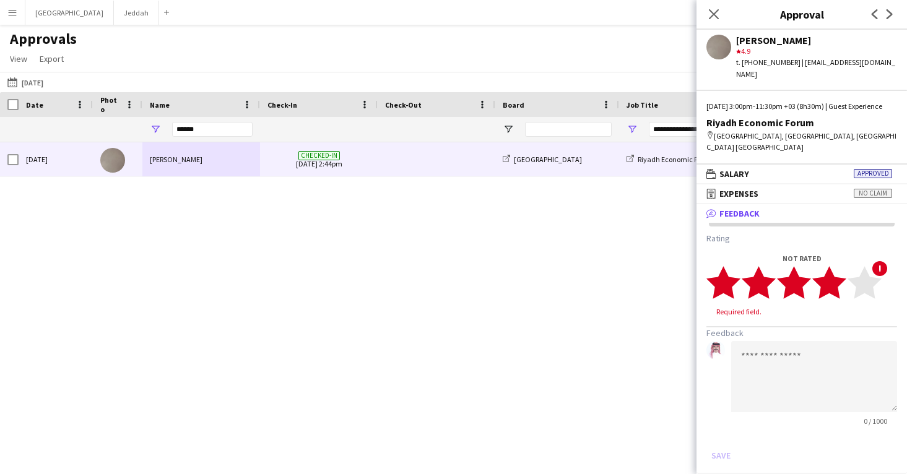
click at [840, 294] on icon "star" at bounding box center [830, 283] width 34 height 34
click at [710, 456] on div "Rating 4 star star star star star star star star star star Feedback 0 / 1000 Sa…" at bounding box center [802, 343] width 211 height 241
click at [715, 448] on button "Save" at bounding box center [721, 444] width 29 height 20
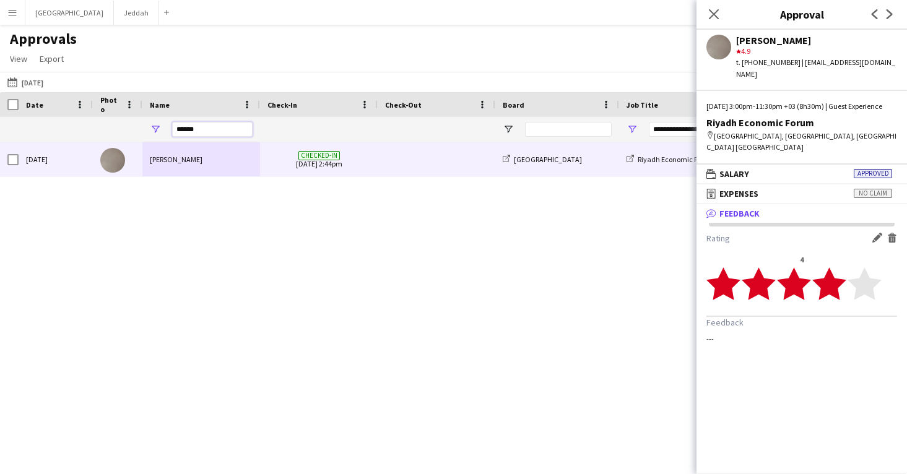
click at [208, 132] on input "******" at bounding box center [212, 129] width 81 height 15
paste input "**"
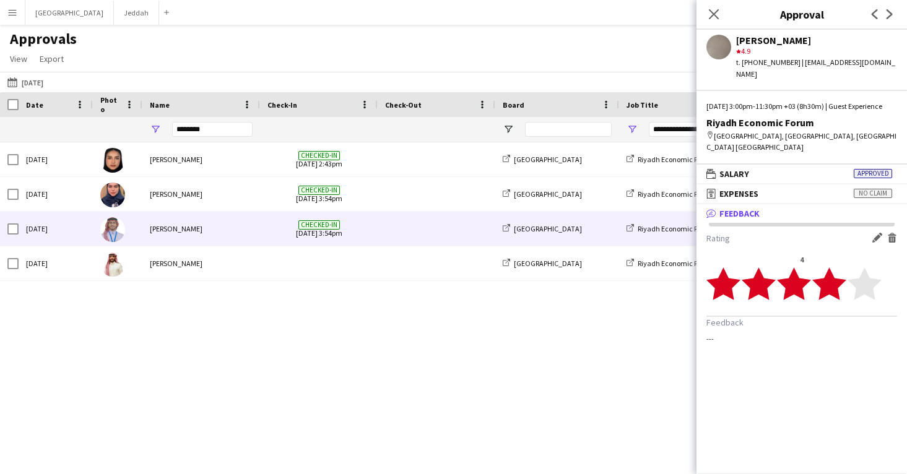
click at [248, 234] on div "Mohammed Alothman" at bounding box center [201, 229] width 118 height 34
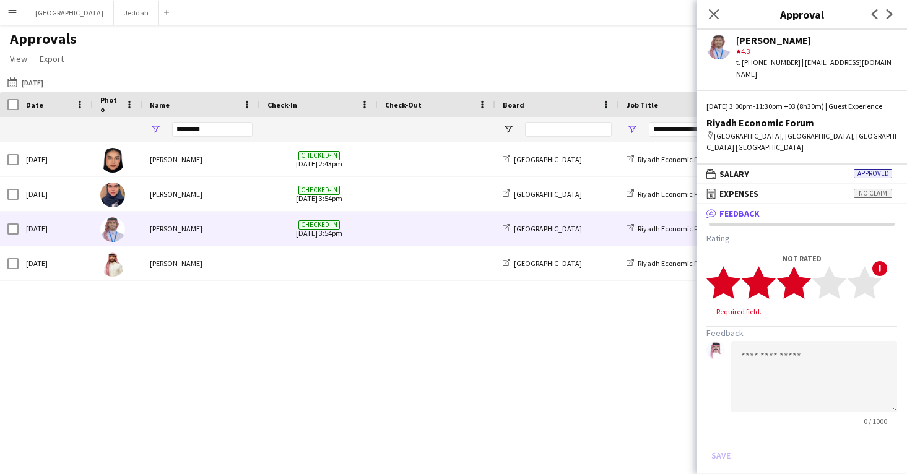
click at [801, 289] on polygon at bounding box center [794, 282] width 34 height 32
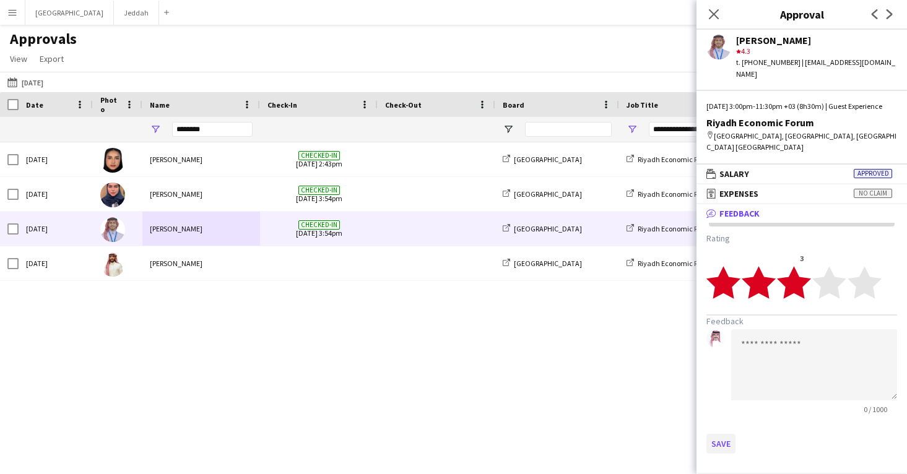
click at [721, 444] on button "Save" at bounding box center [721, 444] width 29 height 20
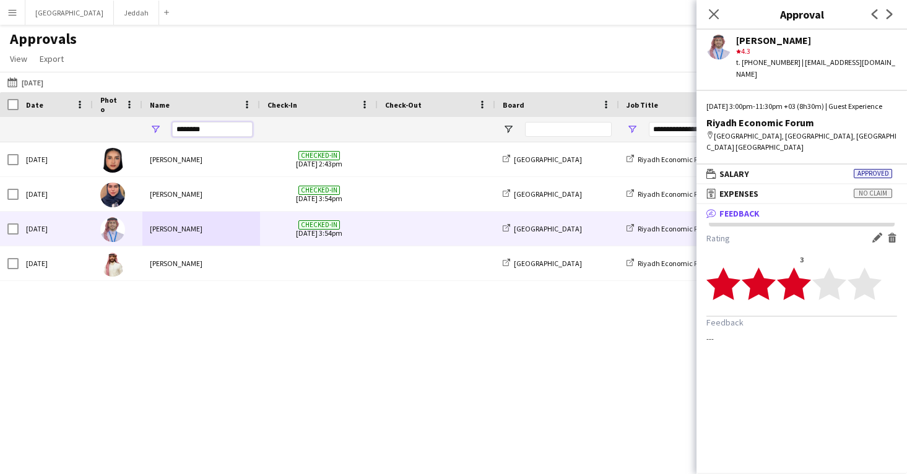
click at [196, 128] on input "********" at bounding box center [212, 129] width 81 height 15
paste input "Name Filter Input"
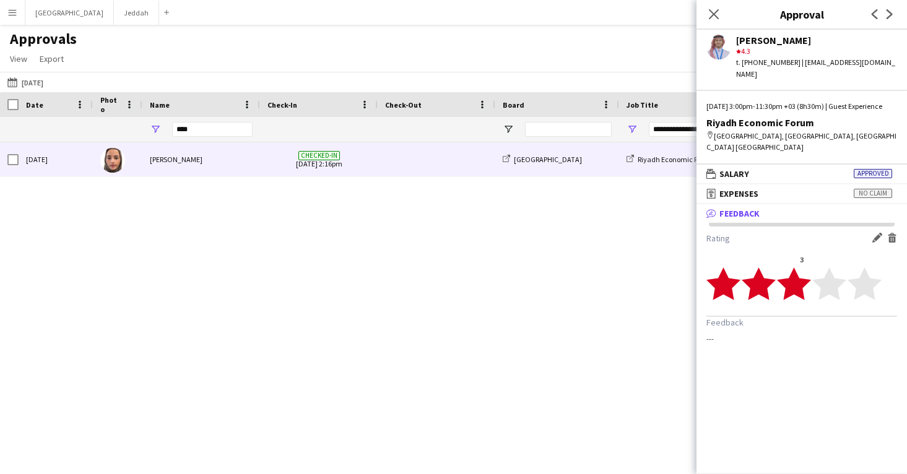
click at [229, 158] on div "Jore Binbaz" at bounding box center [201, 159] width 118 height 34
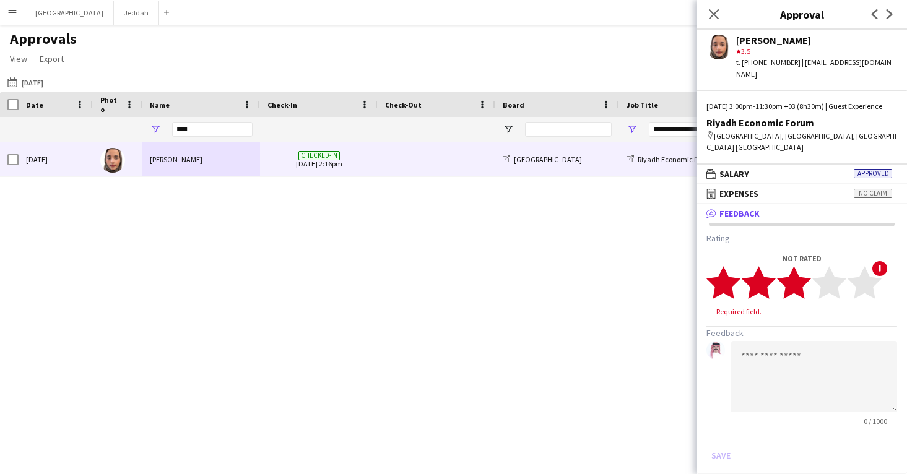
click at [798, 282] on polygon at bounding box center [794, 282] width 34 height 32
click at [728, 444] on button "Save" at bounding box center [721, 444] width 29 height 20
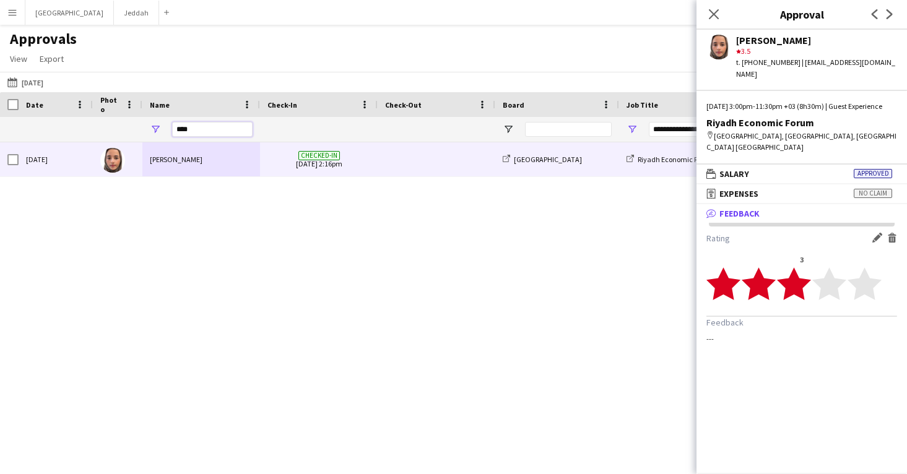
click at [226, 129] on input "****" at bounding box center [212, 129] width 81 height 15
paste input "Name Filter Input"
click at [279, 162] on span at bounding box center [319, 159] width 103 height 34
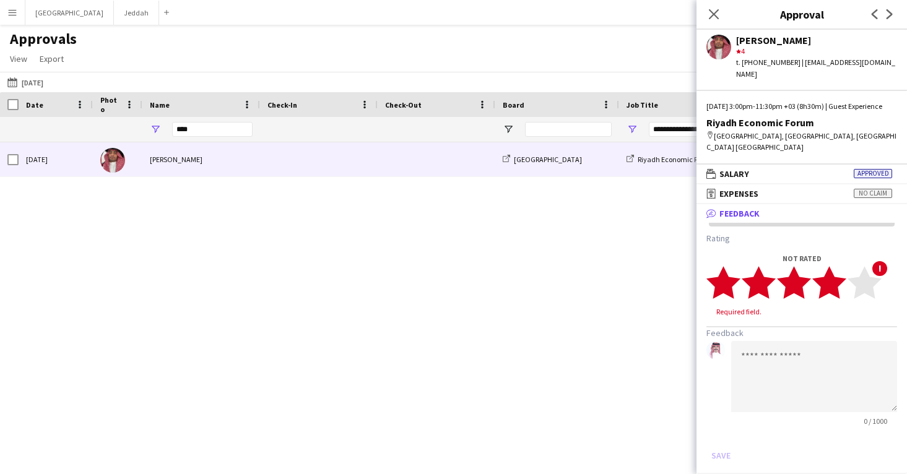
click at [836, 285] on polygon at bounding box center [830, 282] width 34 height 32
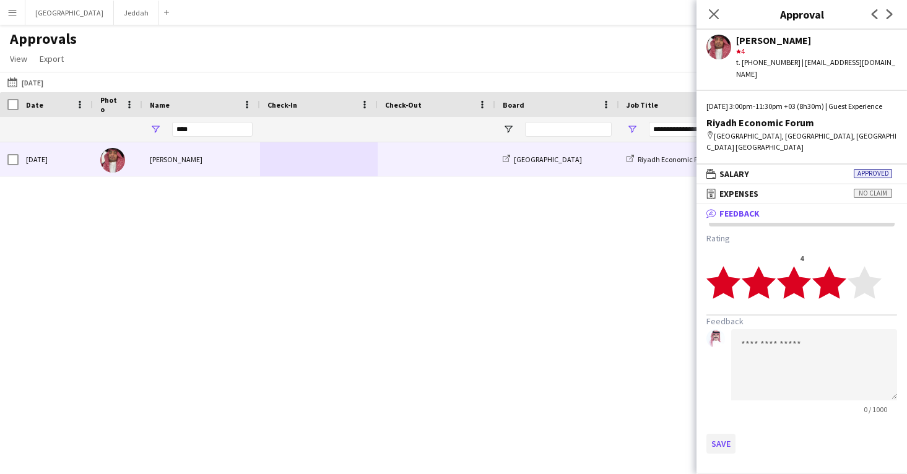
click at [716, 438] on button "Save" at bounding box center [721, 444] width 29 height 20
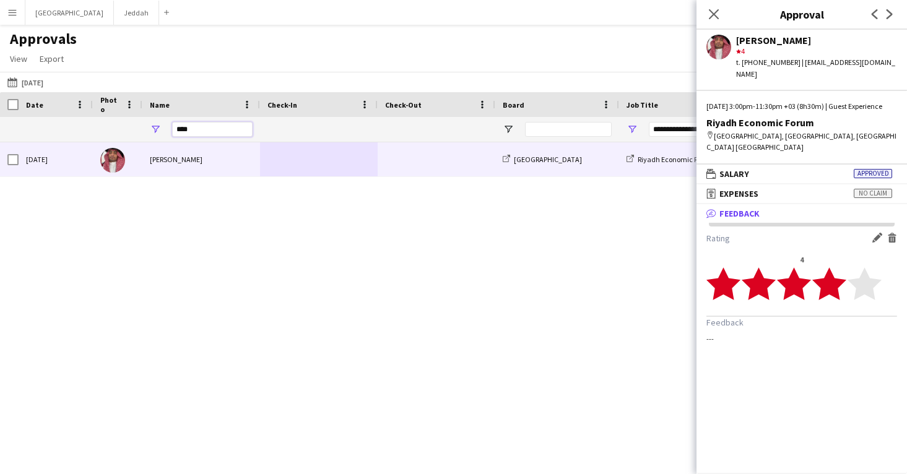
click at [217, 131] on input "****" at bounding box center [212, 129] width 81 height 15
paste input "Name Filter Input"
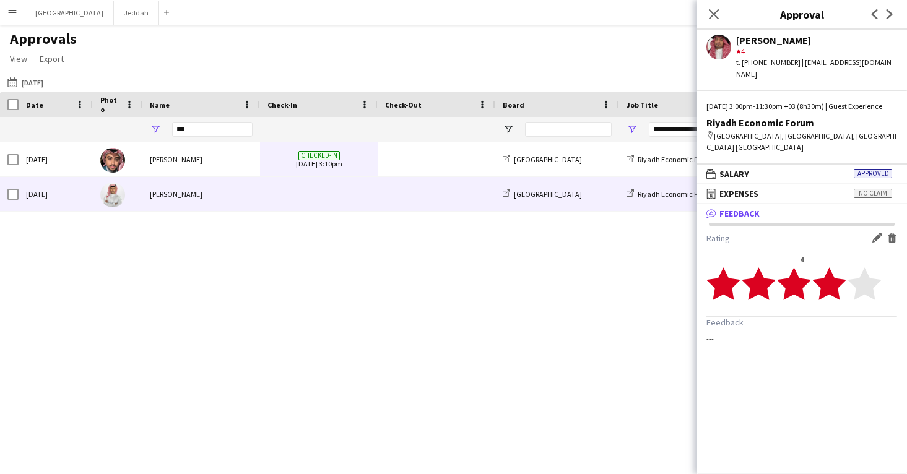
click at [267, 193] on div at bounding box center [319, 194] width 118 height 34
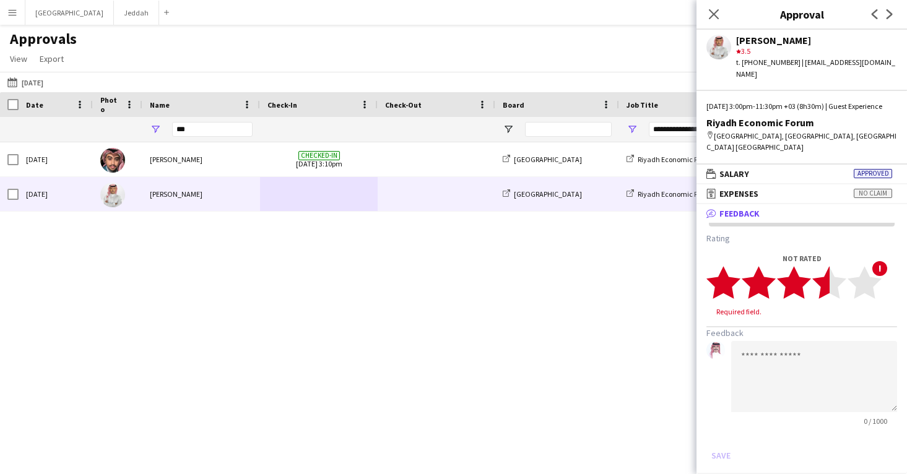
click at [828, 287] on polygon at bounding box center [830, 282] width 34 height 32
click at [710, 442] on button "Save" at bounding box center [721, 444] width 29 height 20
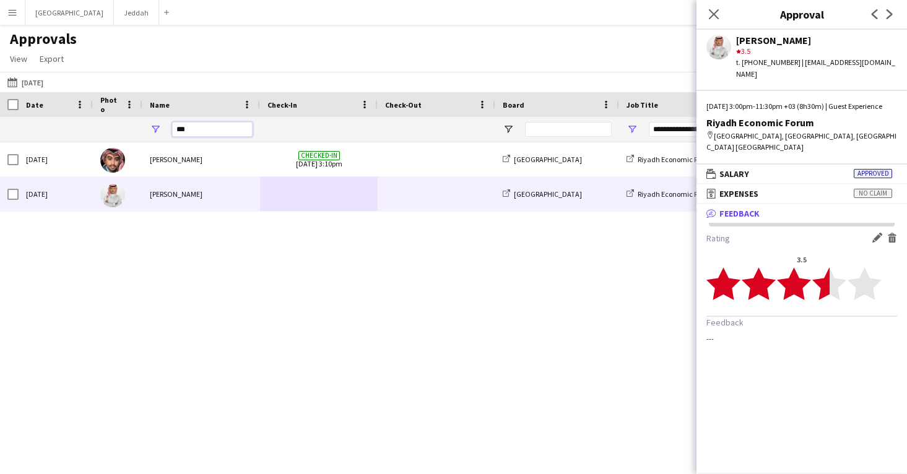
click at [241, 133] on input "***" at bounding box center [212, 129] width 81 height 15
paste input "**"
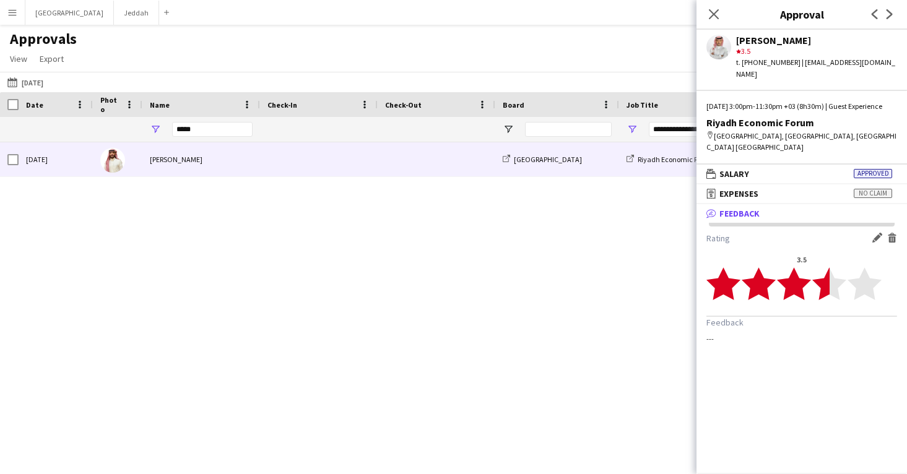
click at [245, 165] on div "Rayes Mohammed" at bounding box center [201, 159] width 118 height 34
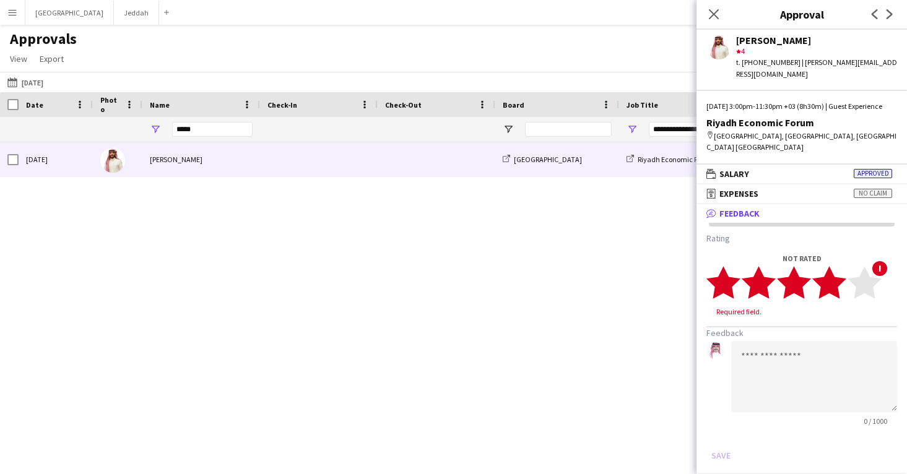
click at [833, 287] on polygon at bounding box center [830, 282] width 34 height 32
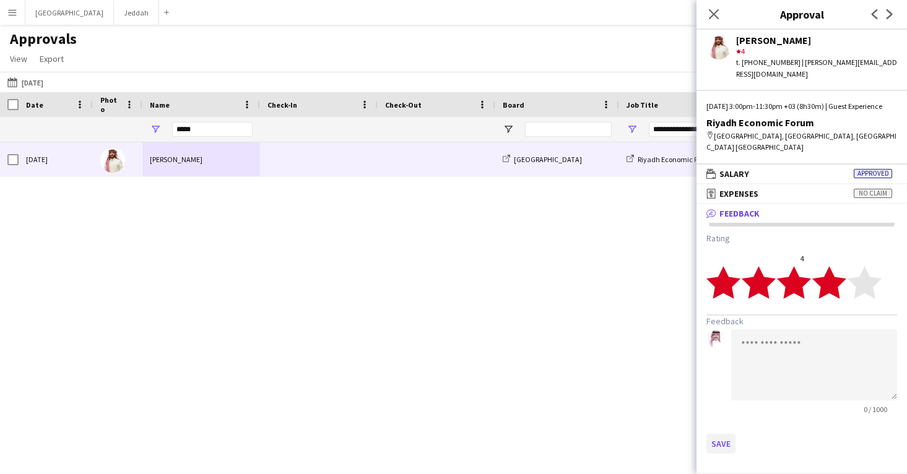
click at [722, 441] on button "Save" at bounding box center [721, 444] width 29 height 20
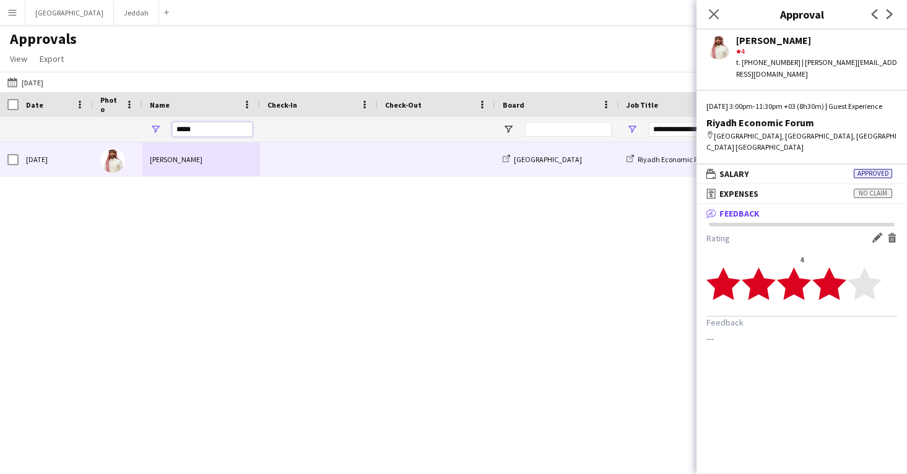
click at [217, 133] on input "*****" at bounding box center [212, 129] width 81 height 15
paste input "**"
type input "*******"
type input "***"
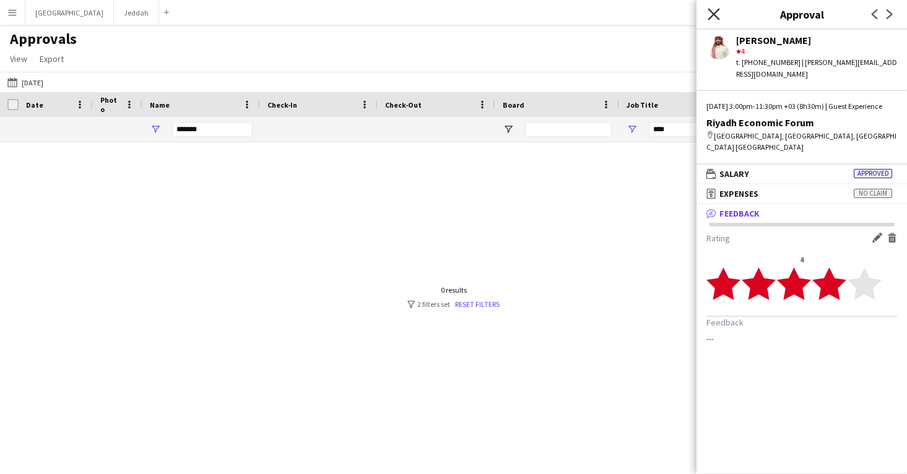
click at [714, 18] on icon "Close pop-in" at bounding box center [714, 14] width 12 height 12
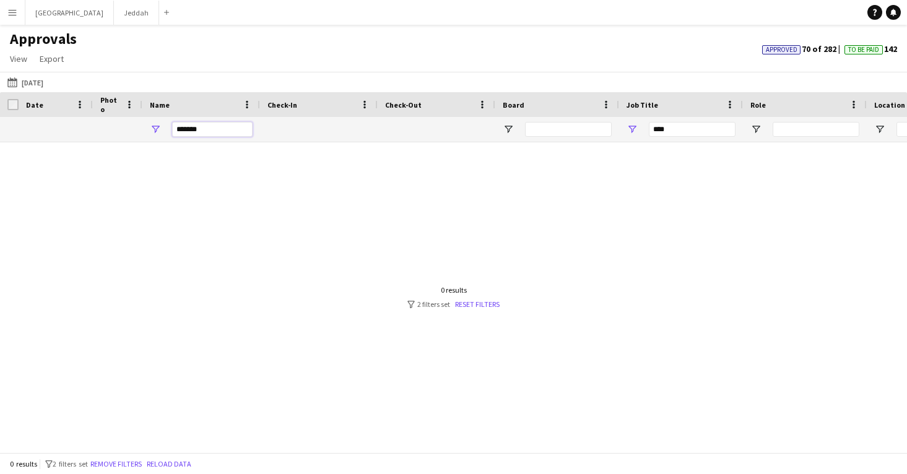
click at [185, 131] on input "*******" at bounding box center [212, 129] width 81 height 15
click at [183, 131] on input "*******" at bounding box center [212, 129] width 81 height 15
click at [212, 132] on input "********" at bounding box center [212, 129] width 81 height 15
click at [33, 83] on button "18-11-2024 18-11-2024" at bounding box center [25, 82] width 41 height 15
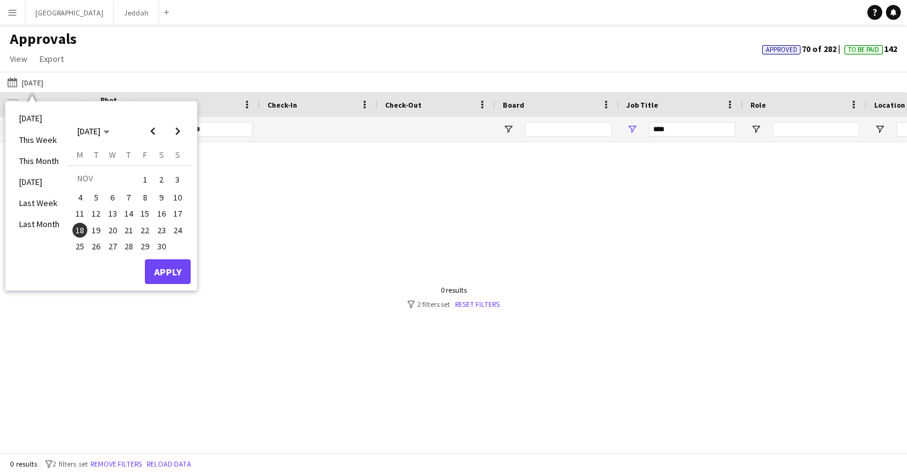
click at [175, 214] on span "17" at bounding box center [177, 214] width 15 height 15
click at [175, 273] on button "Apply" at bounding box center [168, 272] width 46 height 25
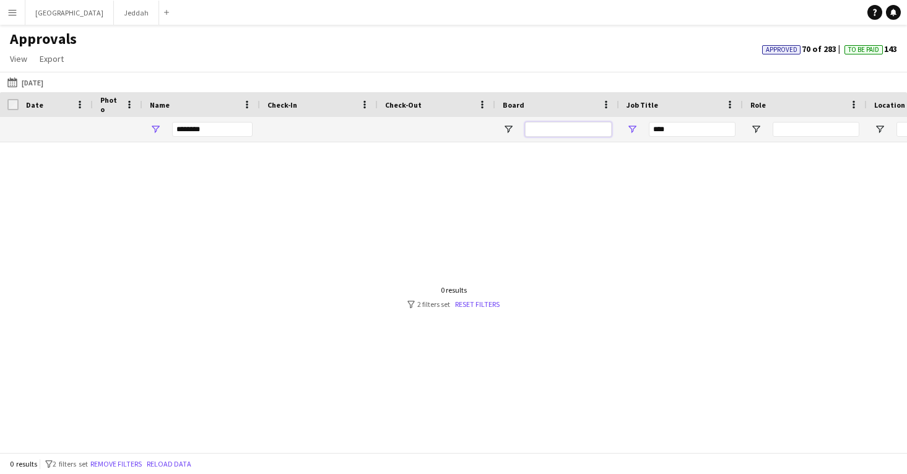
click at [569, 126] on input "Board Filter Input" at bounding box center [568, 129] width 87 height 15
click at [630, 130] on span "Open Filter Menu" at bounding box center [632, 129] width 11 height 11
click at [41, 85] on button "18-11-2024 17-11-2024" at bounding box center [25, 82] width 41 height 15
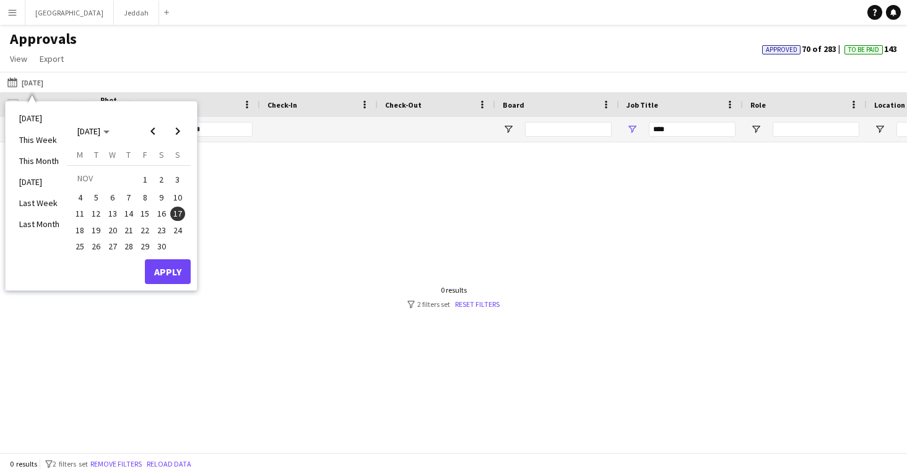
click at [97, 223] on span "19" at bounding box center [96, 230] width 15 height 15
click at [165, 271] on button "Apply" at bounding box center [168, 272] width 46 height 25
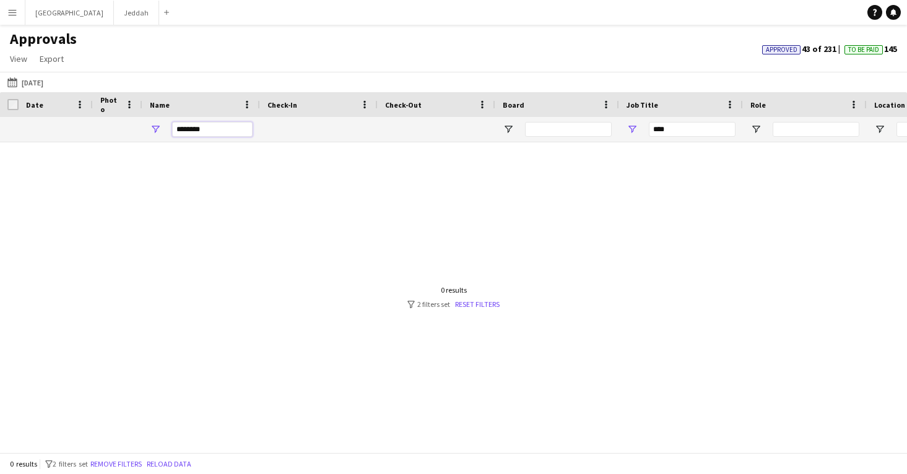
click at [222, 129] on input "********" at bounding box center [212, 129] width 81 height 15
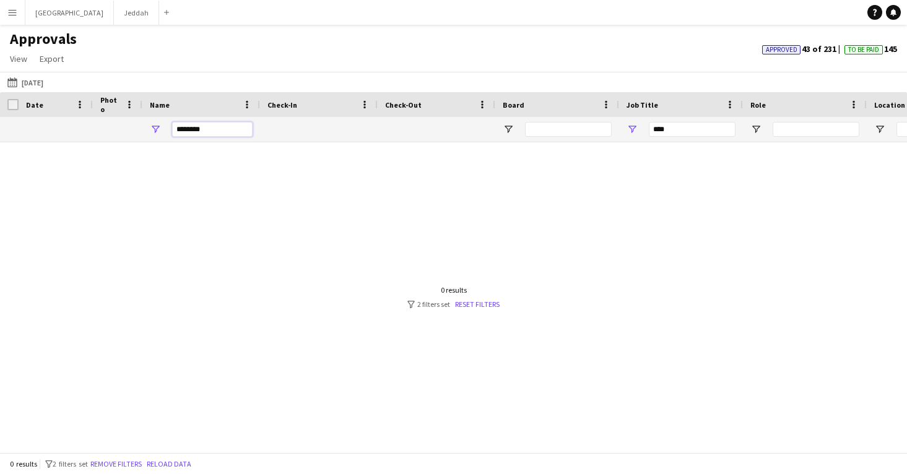
click at [222, 129] on input "********" at bounding box center [212, 129] width 81 height 15
paste input "Name Filter Input"
type input "*******"
type input "**********"
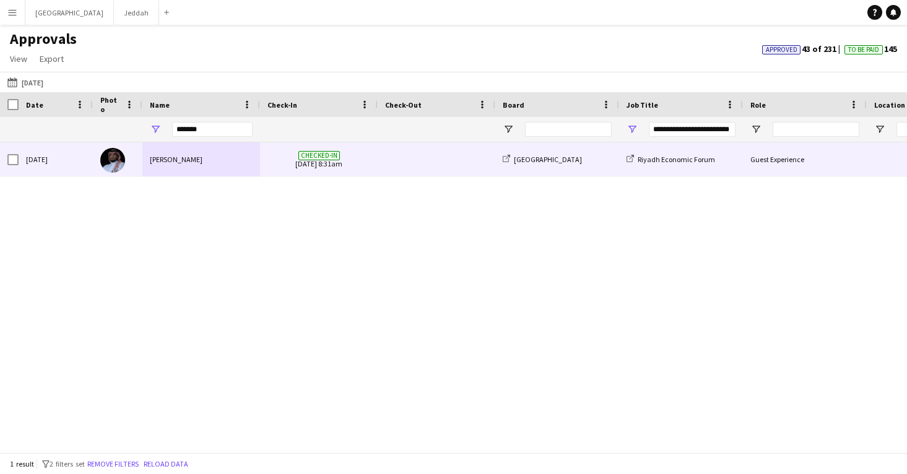
click at [263, 166] on div "Checked-in 19-11-2024 8:31am" at bounding box center [319, 159] width 118 height 34
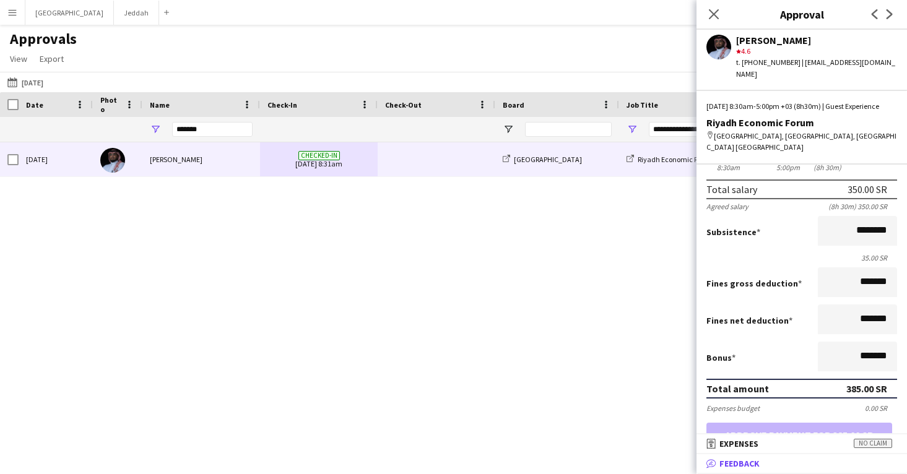
click at [744, 472] on mat-expansion-panel-header "bubble-pencil Feedback" at bounding box center [802, 464] width 211 height 19
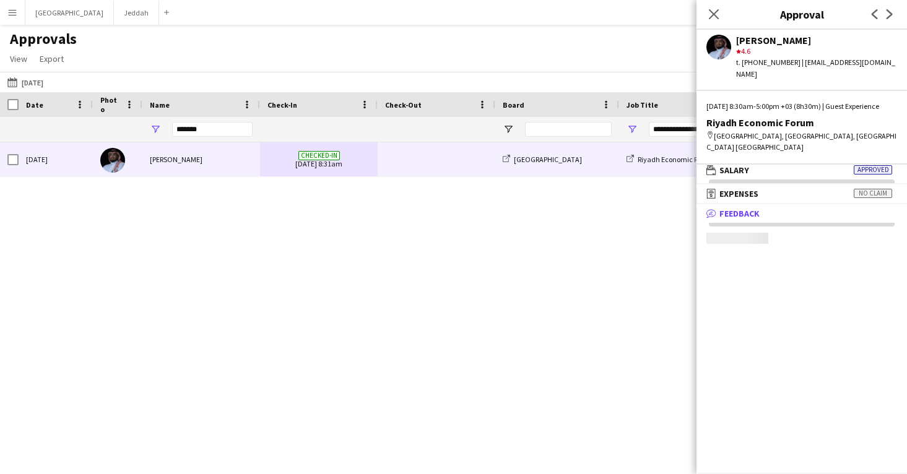
scroll to position [4, 0]
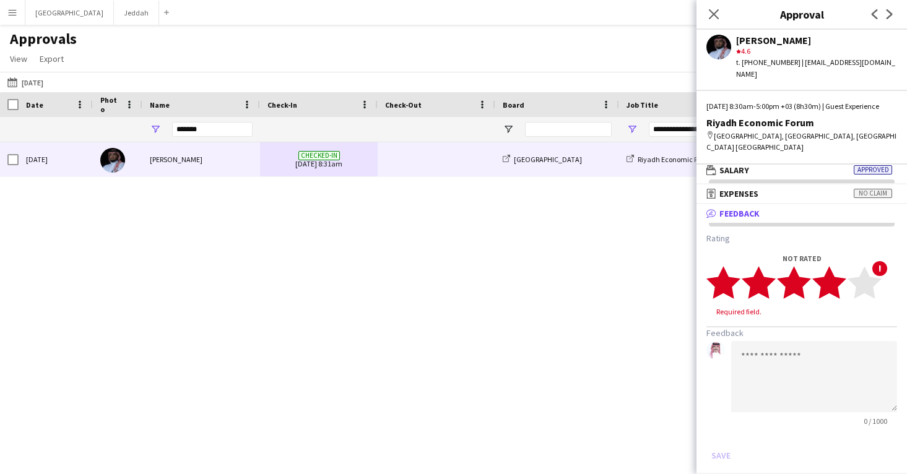
click at [831, 296] on icon "star" at bounding box center [830, 283] width 34 height 34
click at [721, 446] on button "Save" at bounding box center [721, 444] width 29 height 20
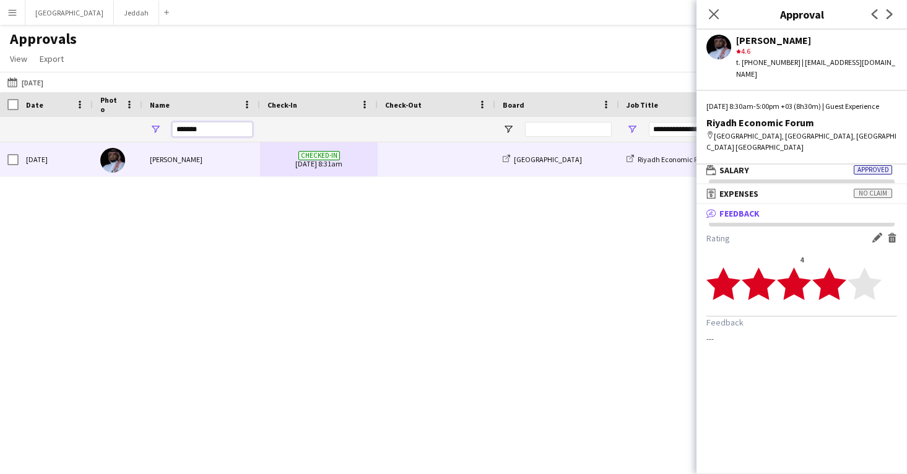
click at [210, 126] on input "*******" at bounding box center [212, 129] width 81 height 15
click at [210, 127] on input "*******" at bounding box center [212, 129] width 81 height 15
paste input "Name Filter Input"
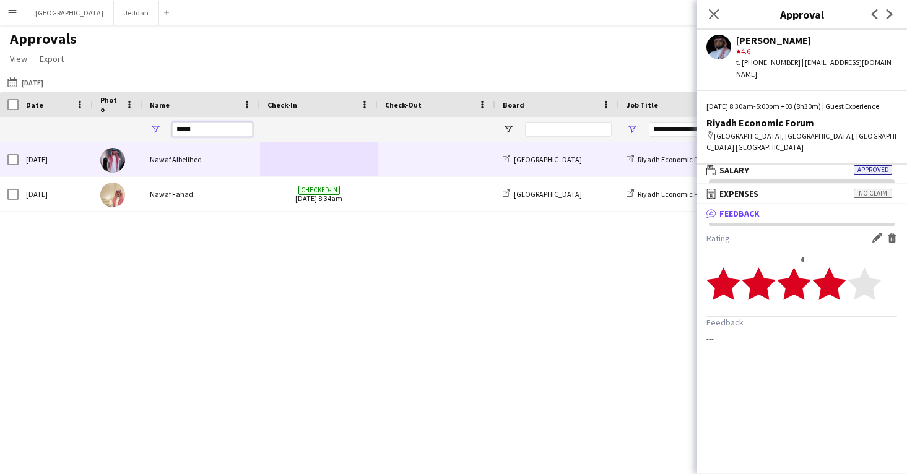
type input "*****"
click at [216, 155] on div "Nawaf Albelihed" at bounding box center [201, 159] width 118 height 34
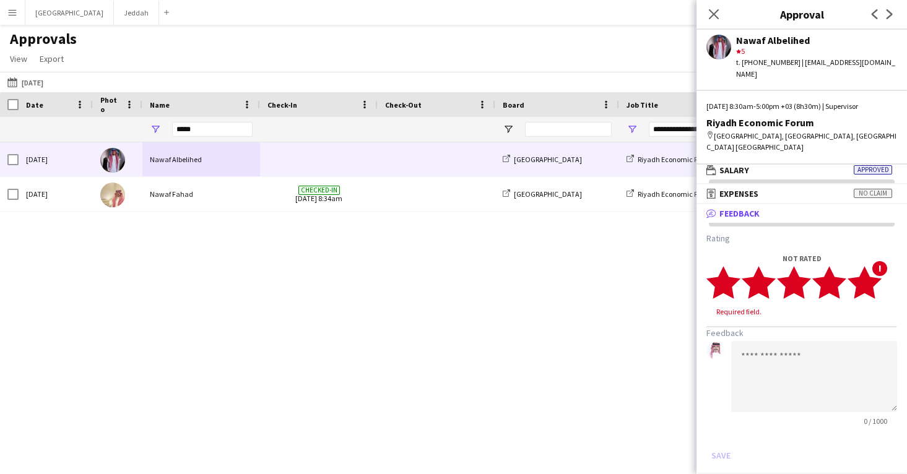
drag, startPoint x: 860, startPoint y: 279, endPoint x: 870, endPoint y: 279, distance: 9.9
click at [870, 279] on polygon at bounding box center [865, 282] width 34 height 32
click at [773, 362] on textarea at bounding box center [814, 365] width 166 height 71
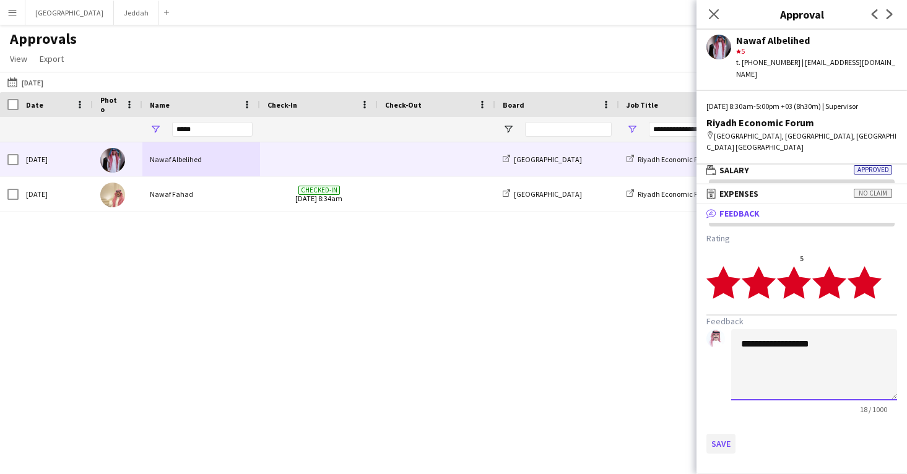
type textarea "**********"
click at [715, 435] on button "Save" at bounding box center [721, 444] width 29 height 20
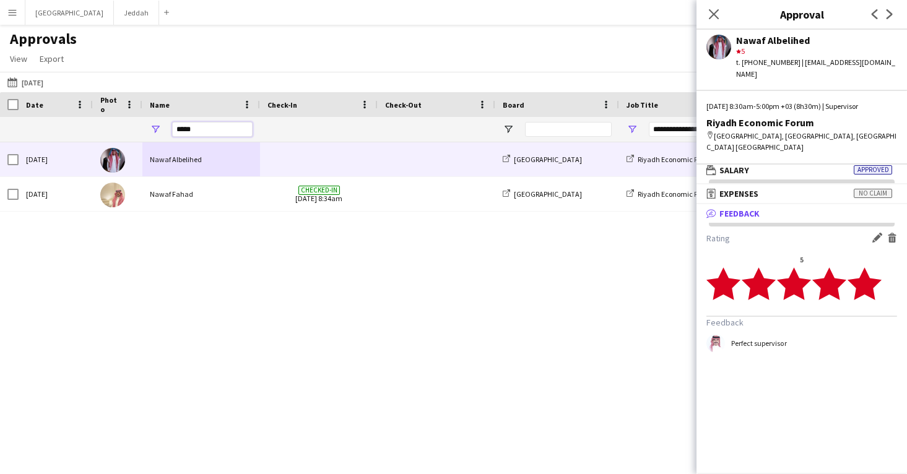
click at [224, 126] on input "*****" at bounding box center [212, 129] width 81 height 15
paste input "Name Filter Input"
type input "*****"
click at [238, 160] on div "Deema Bin Zuair" at bounding box center [201, 159] width 118 height 34
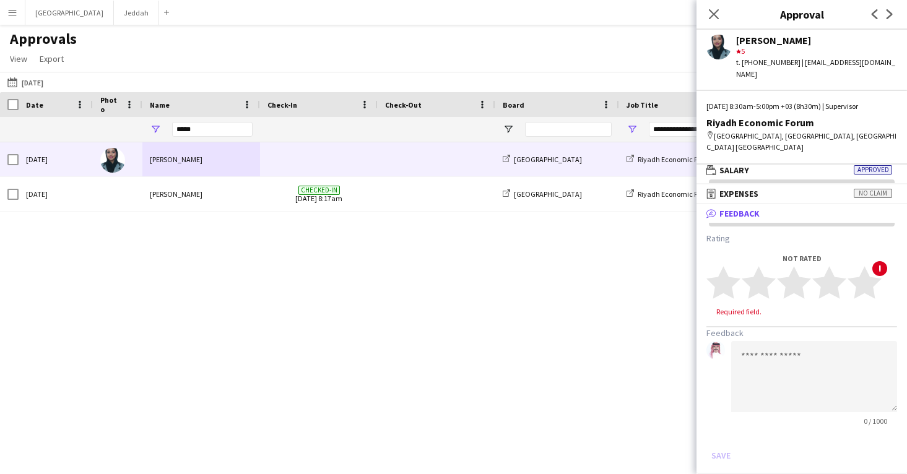
click at [884, 274] on div "Not rated star star star star star star star star star star !" at bounding box center [802, 279] width 191 height 51
click at [873, 274] on polygon at bounding box center [865, 282] width 34 height 32
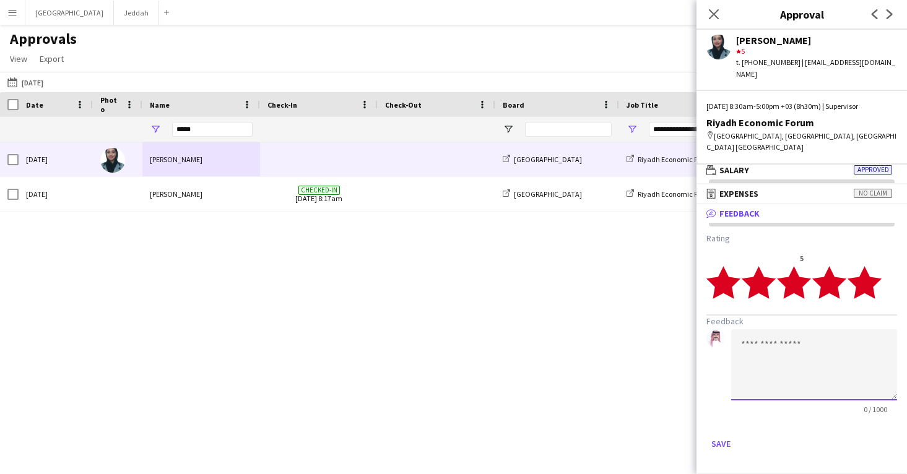
click at [842, 330] on textarea at bounding box center [814, 365] width 166 height 71
type textarea "**********"
click at [728, 434] on button "Save" at bounding box center [721, 444] width 29 height 20
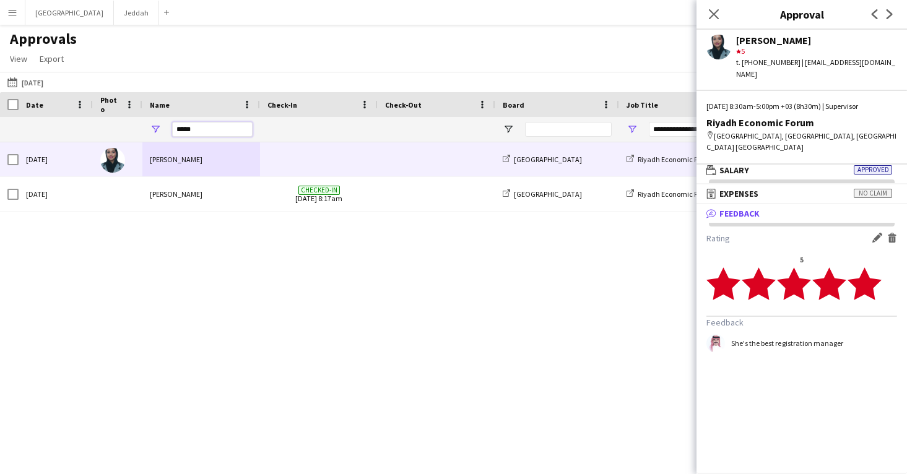
click at [201, 135] on input "*****" at bounding box center [212, 129] width 81 height 15
paste input "*"
type input "******"
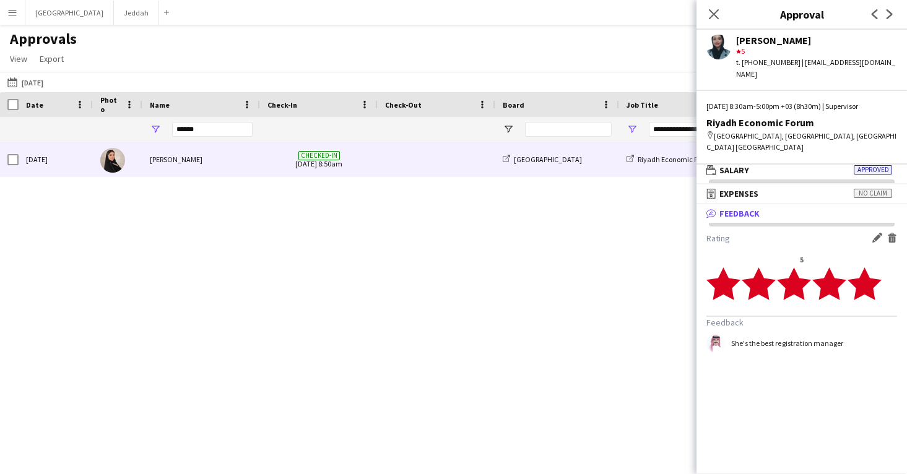
click at [231, 163] on div "Raneem Alshodokhi" at bounding box center [201, 159] width 118 height 34
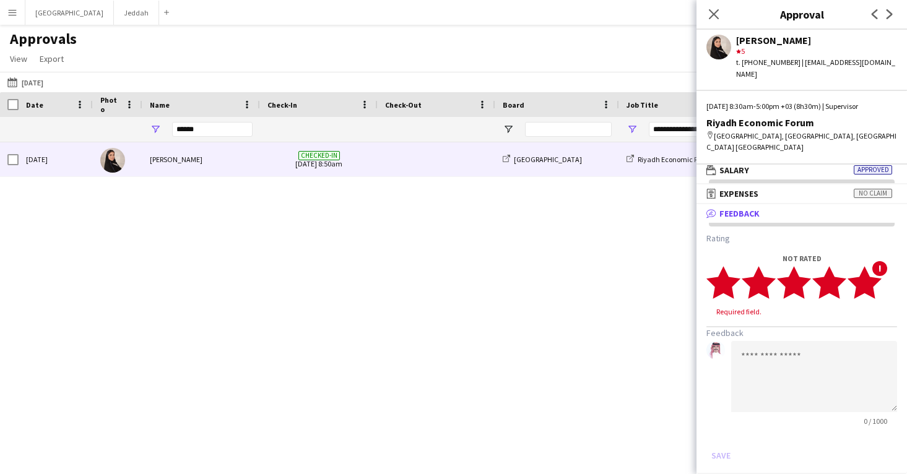
click at [874, 282] on polygon at bounding box center [865, 282] width 34 height 32
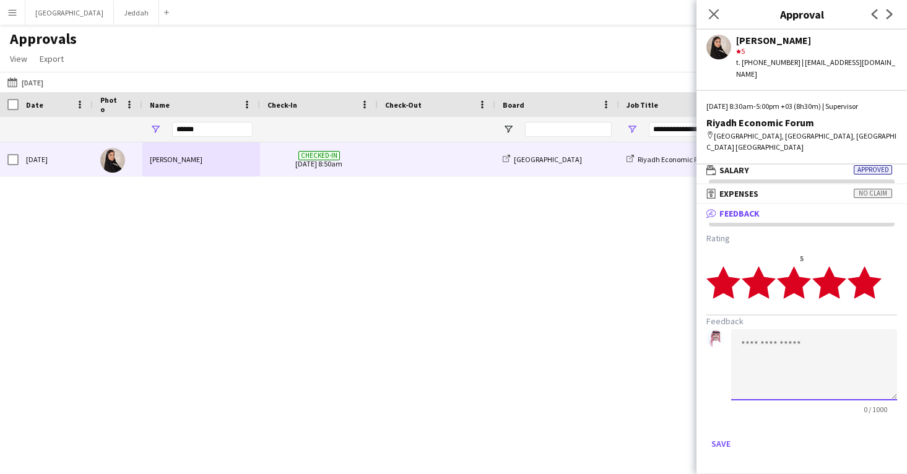
click at [821, 336] on textarea at bounding box center [814, 365] width 166 height 71
type textarea "**********"
click at [720, 434] on button "Save" at bounding box center [721, 444] width 29 height 20
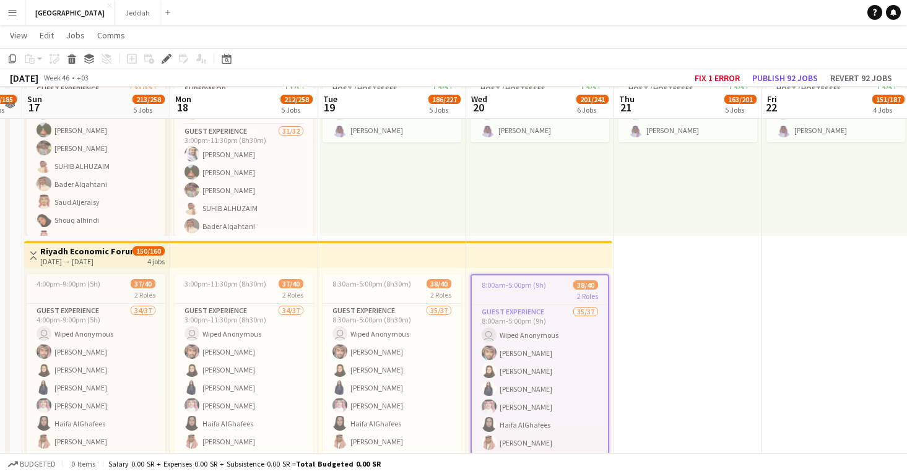
scroll to position [129, 0]
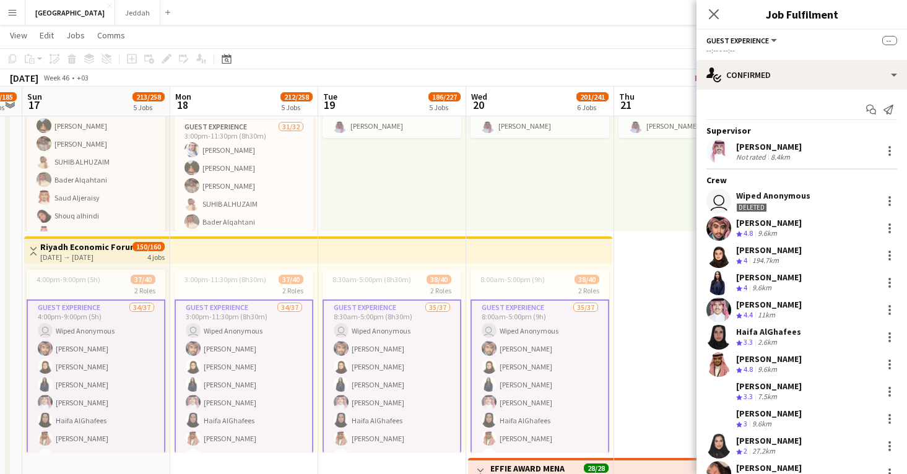
click at [722, 220] on app-user-avatar at bounding box center [719, 228] width 25 height 25
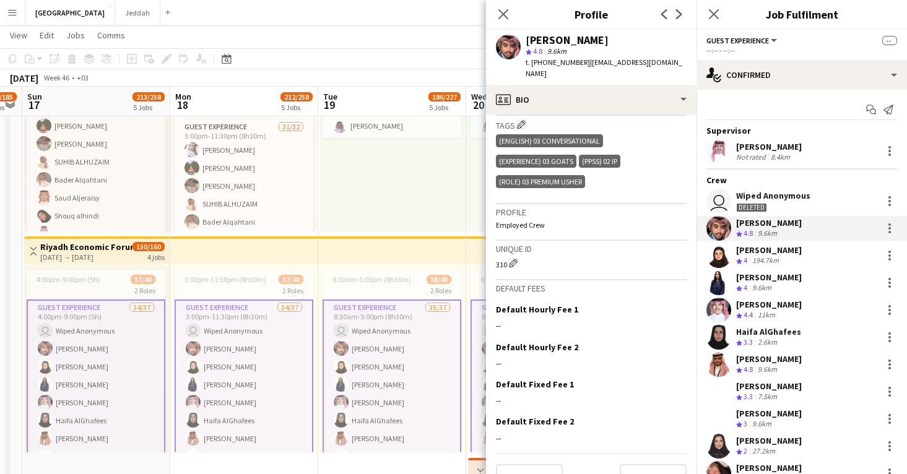
scroll to position [453, 0]
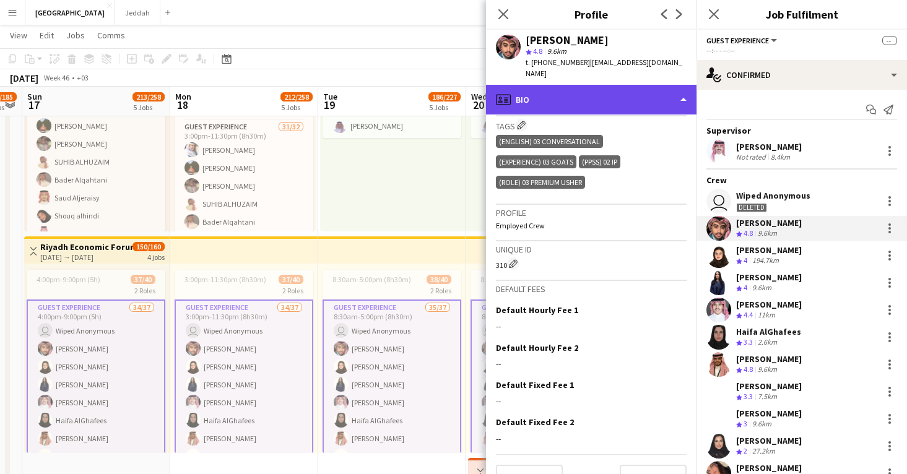
click at [605, 85] on div "profile Bio" at bounding box center [591, 100] width 211 height 30
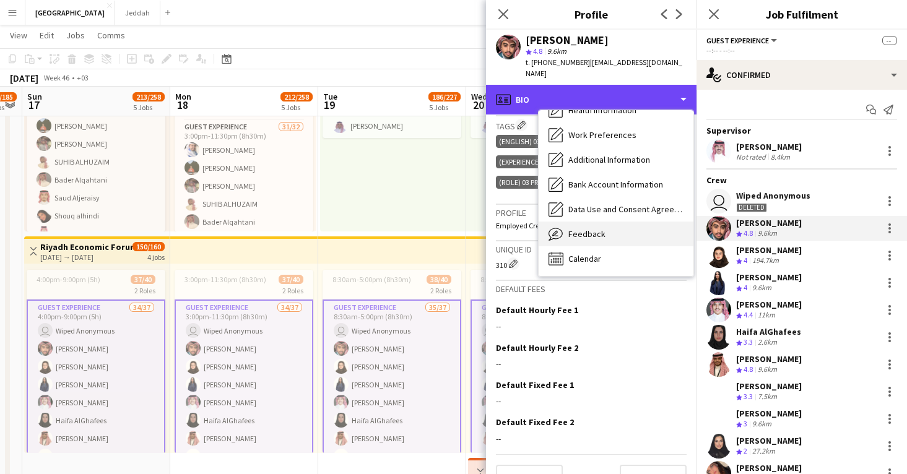
scroll to position [141, 0]
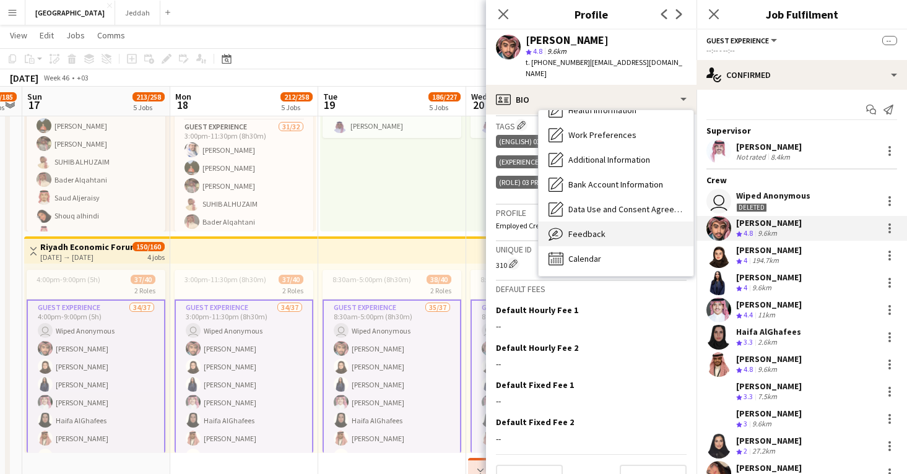
click at [610, 223] on div "Feedback Feedback" at bounding box center [616, 234] width 155 height 25
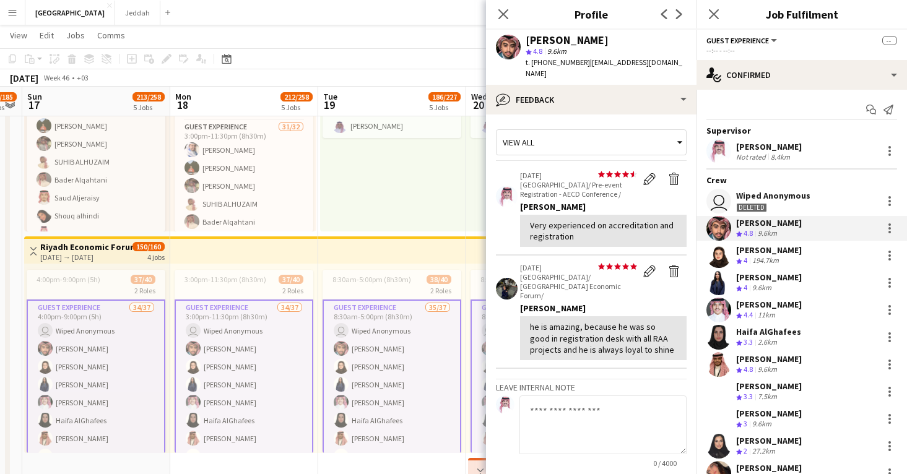
click at [722, 252] on app-user-avatar at bounding box center [719, 255] width 25 height 25
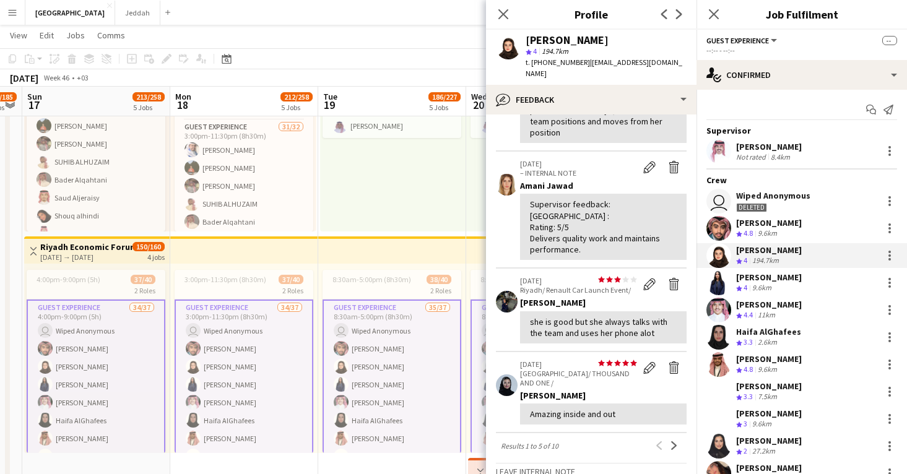
scroll to position [212, 0]
click at [720, 226] on app-user-avatar at bounding box center [719, 228] width 25 height 25
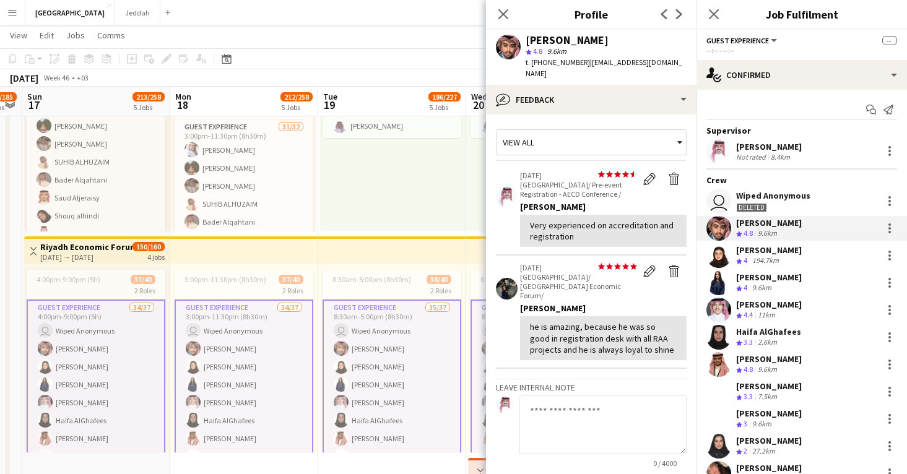
click at [720, 256] on app-user-avatar at bounding box center [719, 255] width 25 height 25
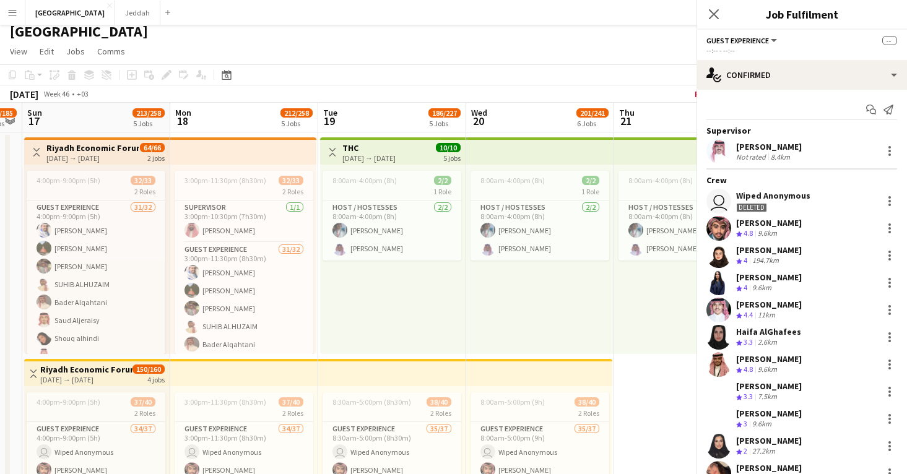
scroll to position [262, 0]
click at [723, 257] on app-user-avatar at bounding box center [719, 255] width 25 height 25
click at [707, 222] on div at bounding box center [719, 228] width 25 height 25
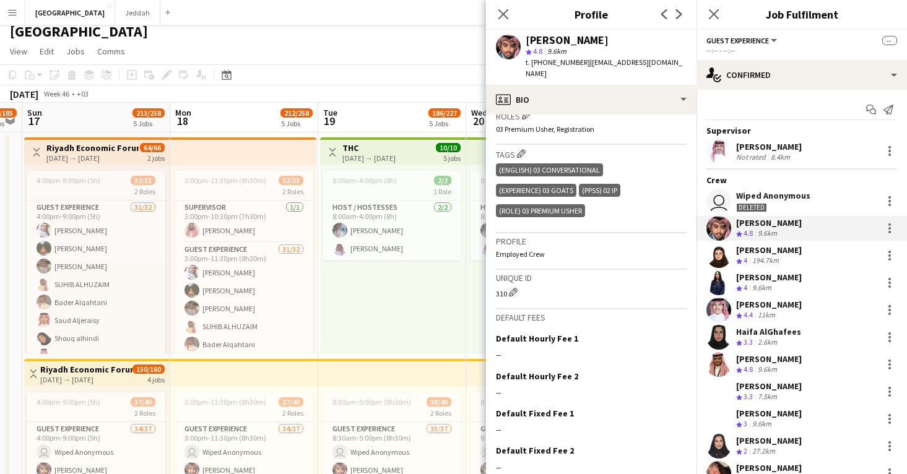
scroll to position [432, 0]
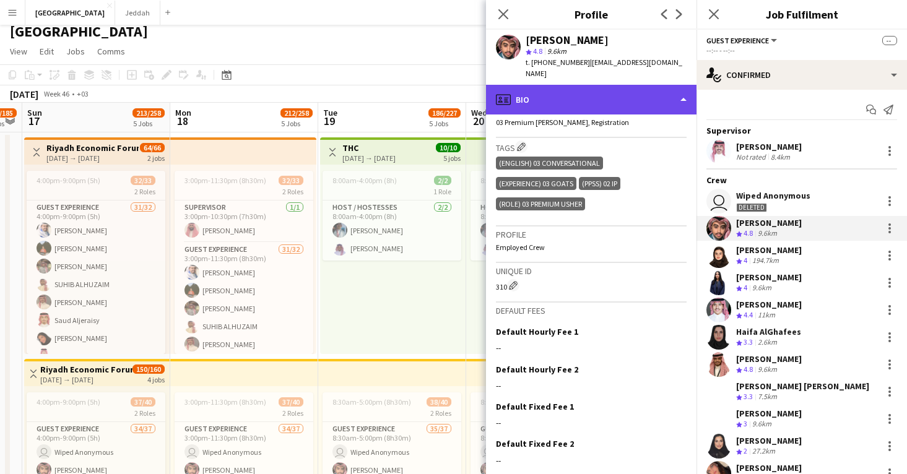
click at [596, 92] on div "profile Bio" at bounding box center [591, 100] width 211 height 30
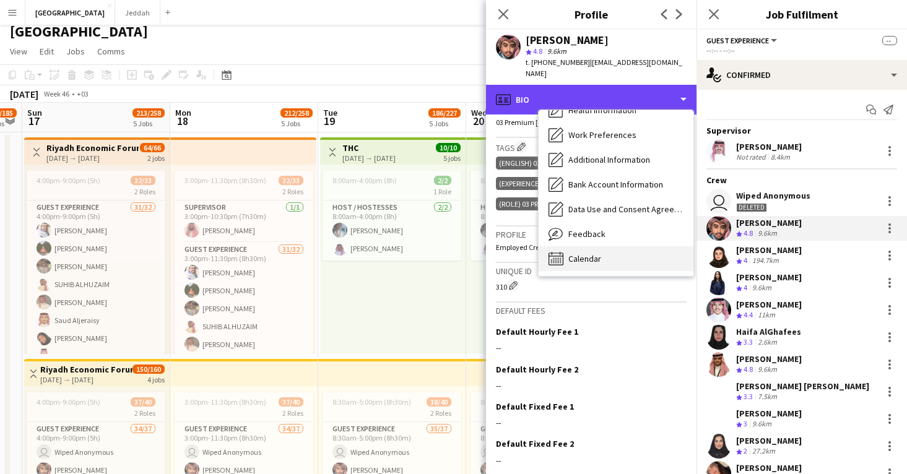
scroll to position [141, 0]
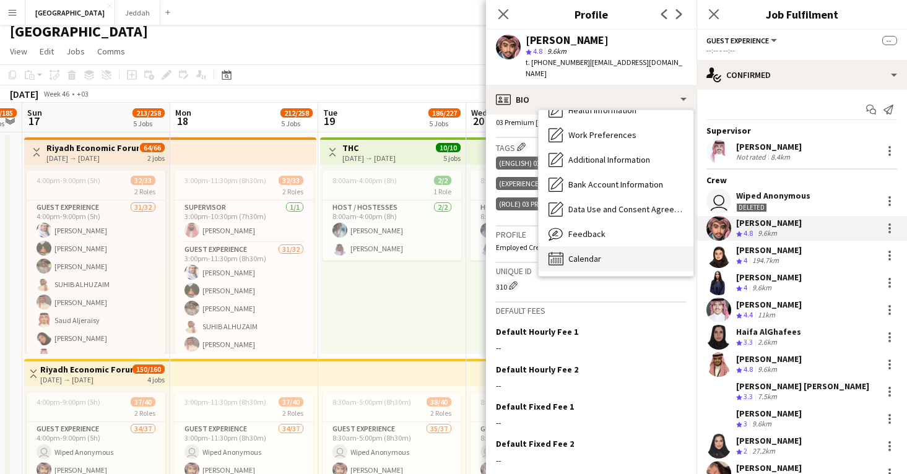
click at [570, 247] on div "Calendar Calendar" at bounding box center [616, 259] width 155 height 25
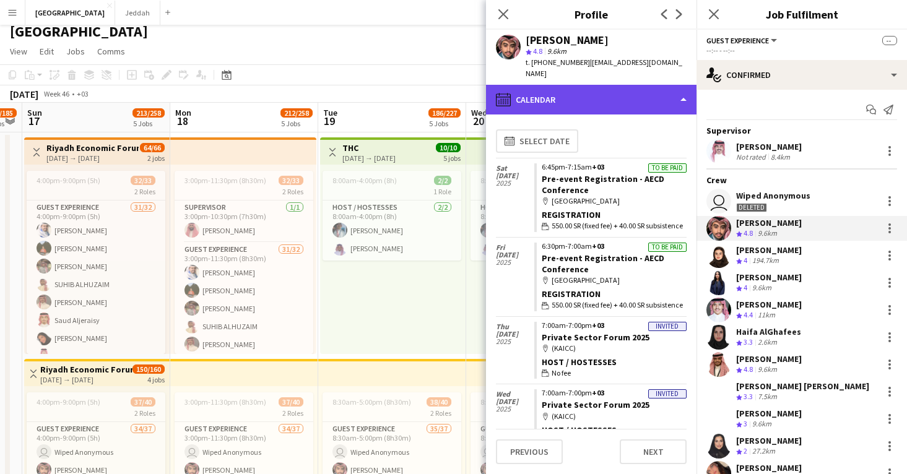
click at [574, 94] on div "calendar-full Calendar" at bounding box center [591, 100] width 211 height 30
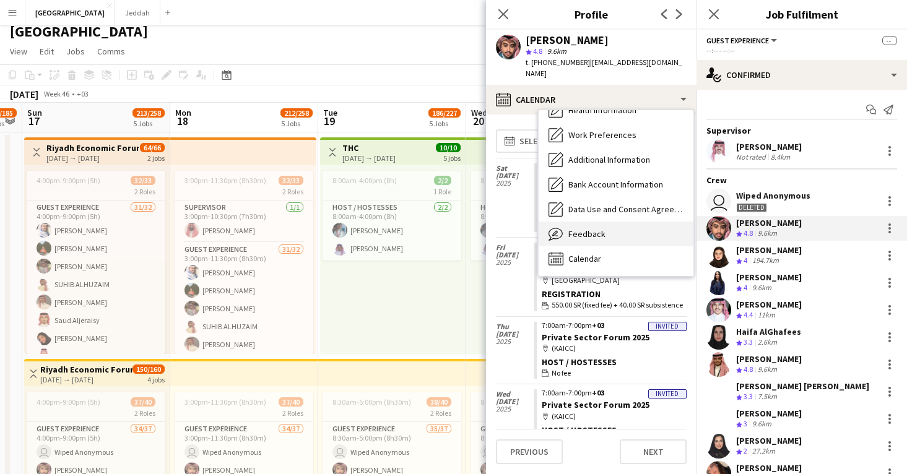
click at [588, 229] on span "Feedback" at bounding box center [587, 234] width 37 height 11
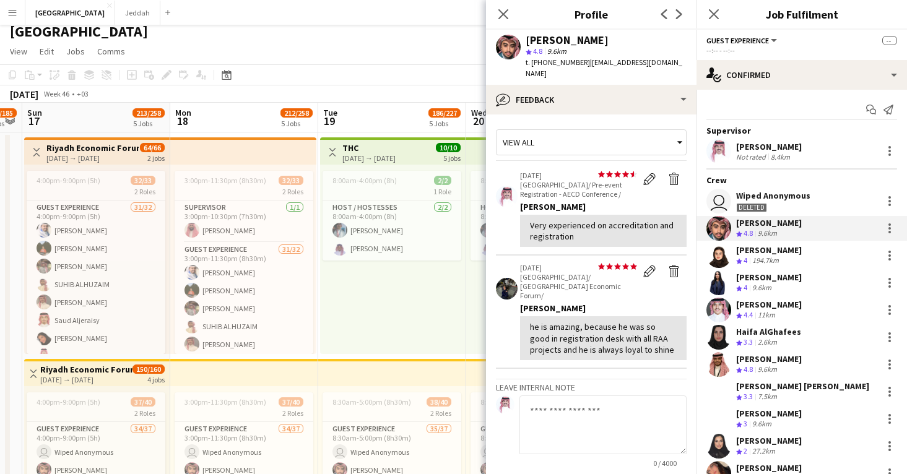
click at [729, 260] on app-user-avatar at bounding box center [719, 255] width 25 height 25
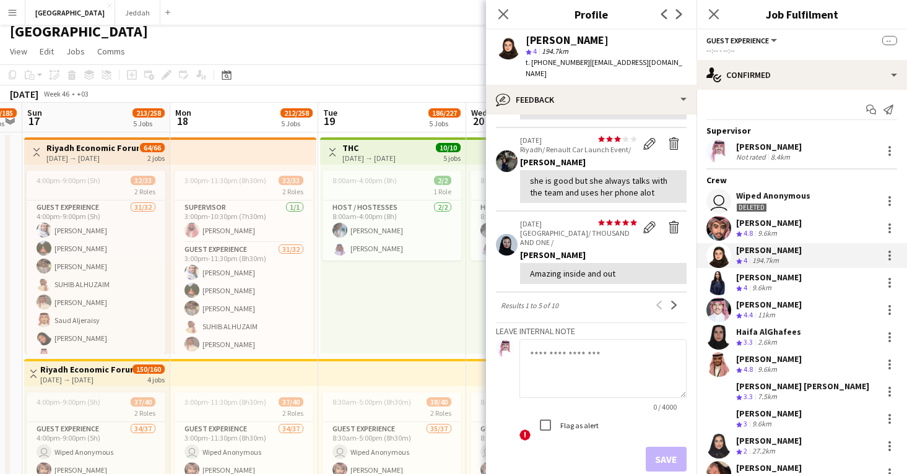
scroll to position [340, 0]
click at [718, 232] on app-user-avatar at bounding box center [719, 228] width 25 height 25
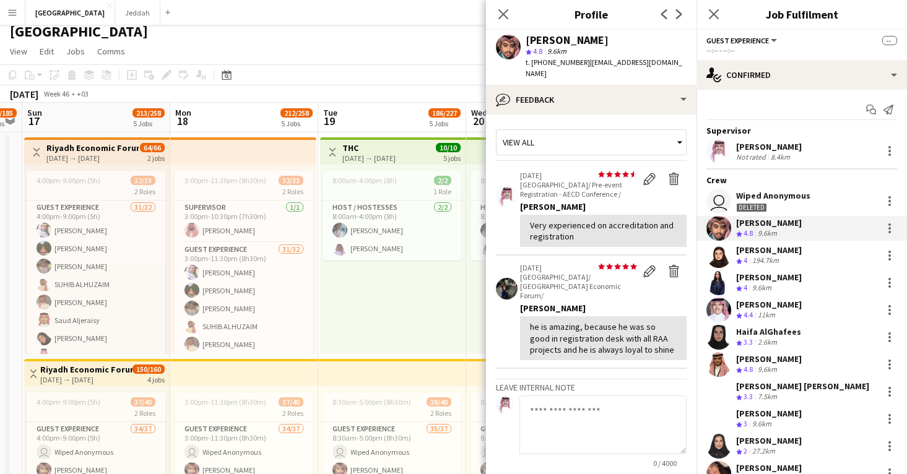
click at [718, 315] on app-user-avatar at bounding box center [719, 310] width 25 height 25
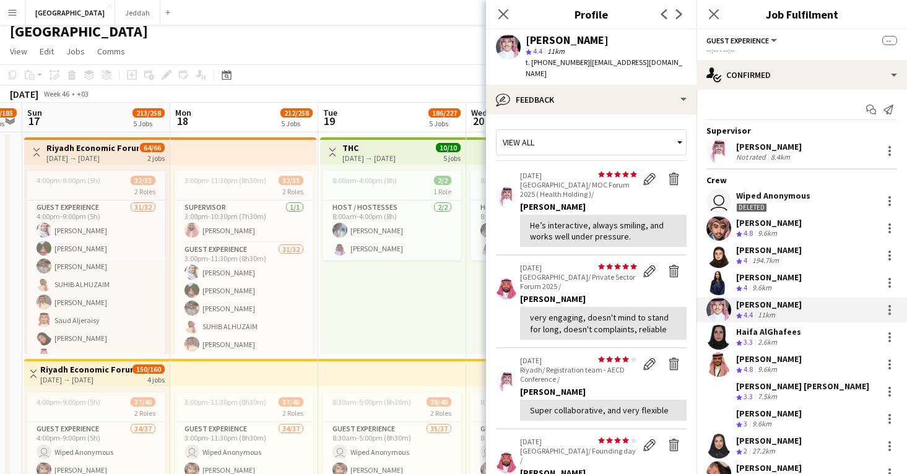
scroll to position [0, 0]
click at [725, 223] on app-user-avatar at bounding box center [719, 228] width 25 height 25
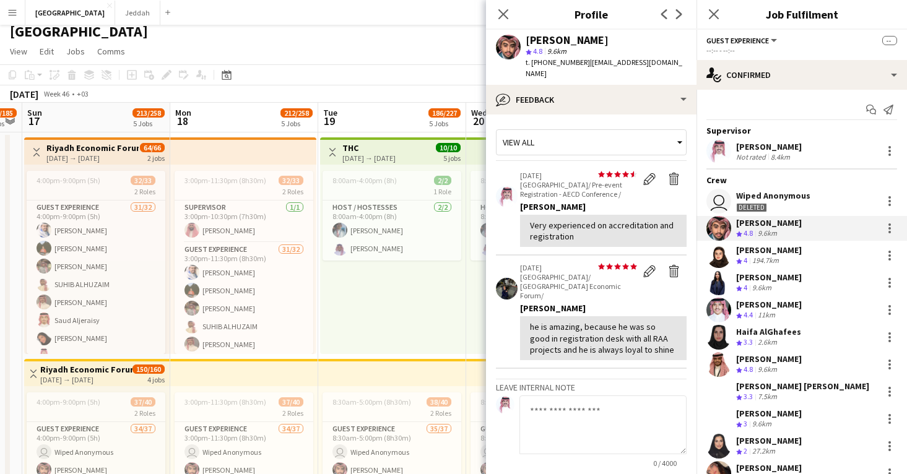
click at [724, 249] on app-user-avatar at bounding box center [719, 255] width 25 height 25
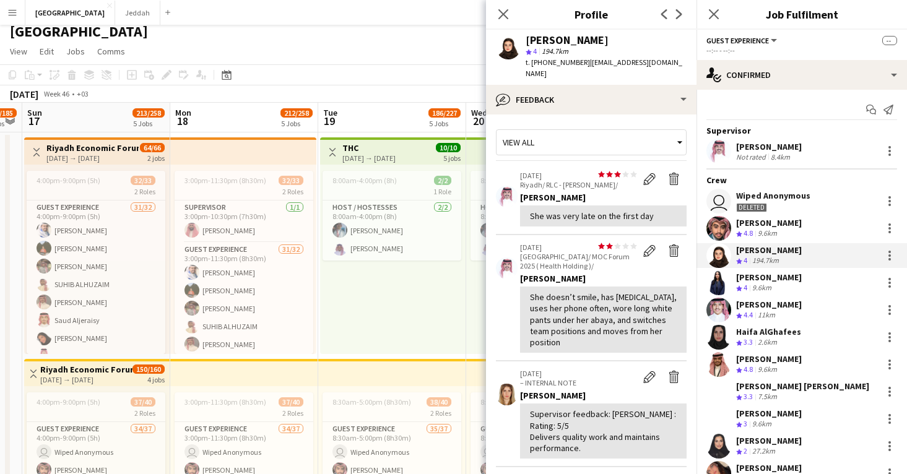
click at [537, 38] on div "Lana Aldraian" at bounding box center [567, 40] width 83 height 11
copy div "Lana"
click at [720, 279] on app-user-avatar at bounding box center [719, 283] width 25 height 25
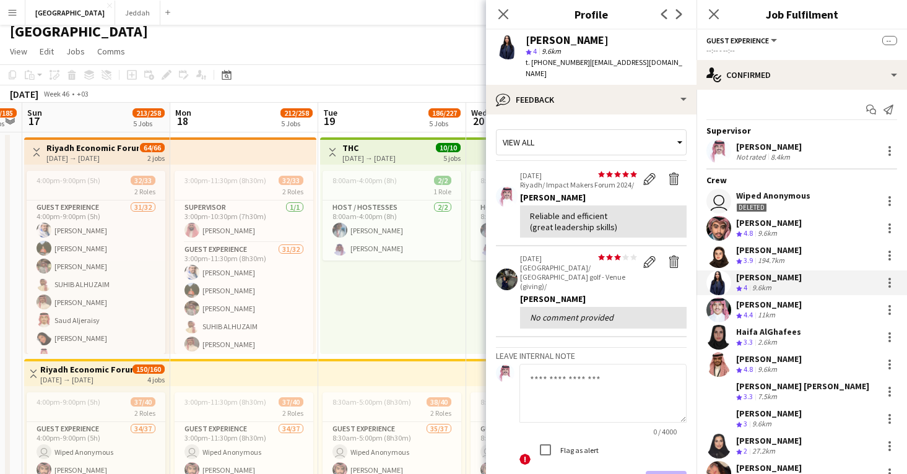
click at [541, 44] on div "Alya Binahmed" at bounding box center [567, 40] width 83 height 11
copy div "Alya"
click at [725, 306] on app-user-avatar at bounding box center [719, 310] width 25 height 25
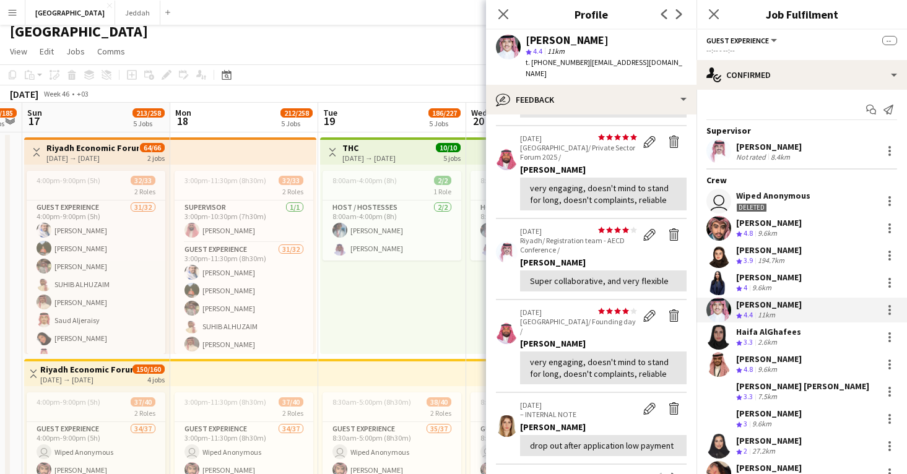
scroll to position [135, 0]
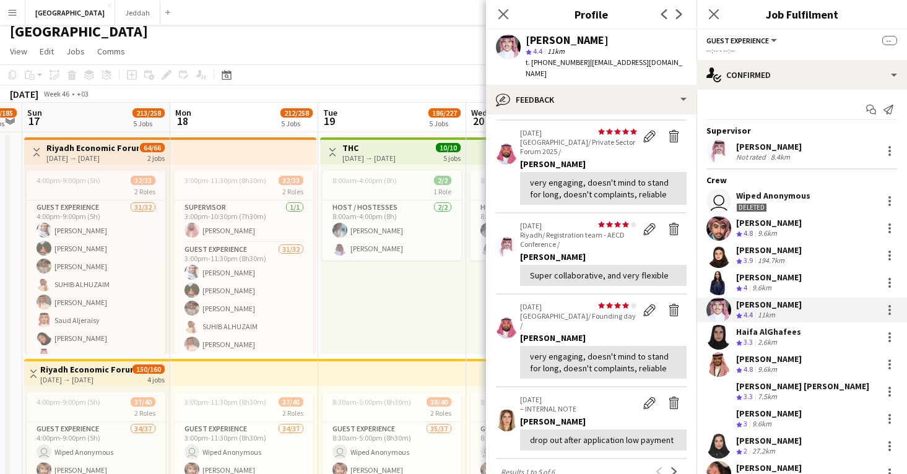
click at [543, 38] on div "Abdullah Alosimi" at bounding box center [567, 40] width 83 height 11
copy div "Abdullah"
click at [714, 334] on app-user-avatar at bounding box center [719, 337] width 25 height 25
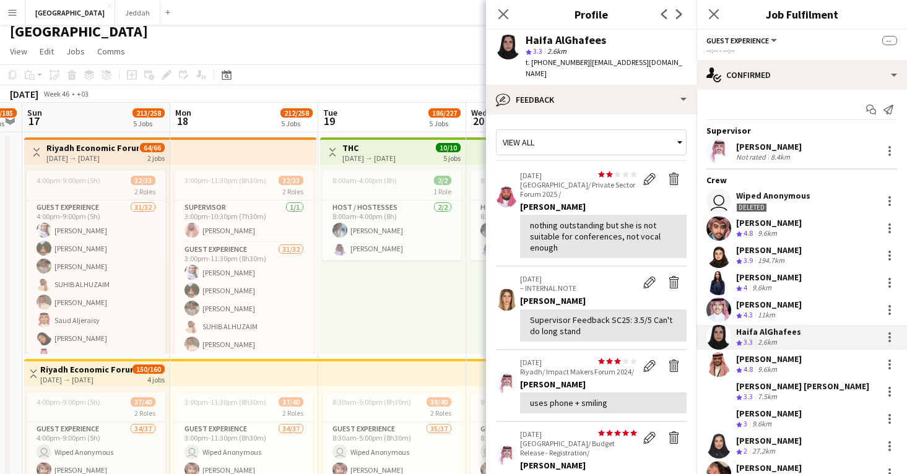
scroll to position [0, 0]
click at [541, 35] on div "Haifa AlGhafees" at bounding box center [566, 40] width 81 height 11
copy div "Haifa"
click at [726, 364] on app-user-avatar at bounding box center [719, 364] width 25 height 25
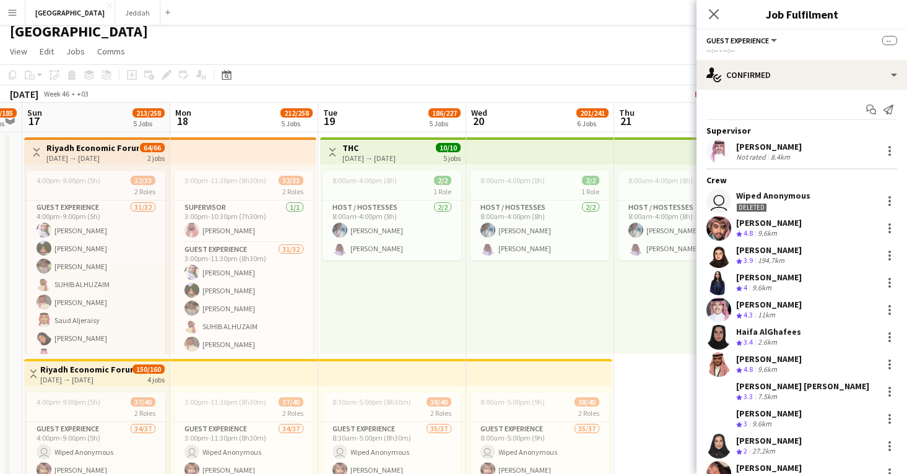
click at [718, 339] on app-user-avatar at bounding box center [719, 337] width 25 height 25
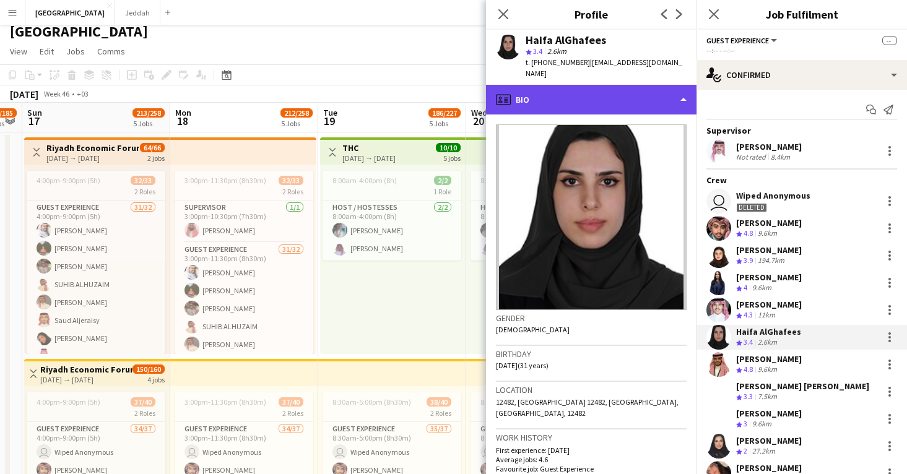
click at [594, 85] on div "profile Bio" at bounding box center [591, 100] width 211 height 30
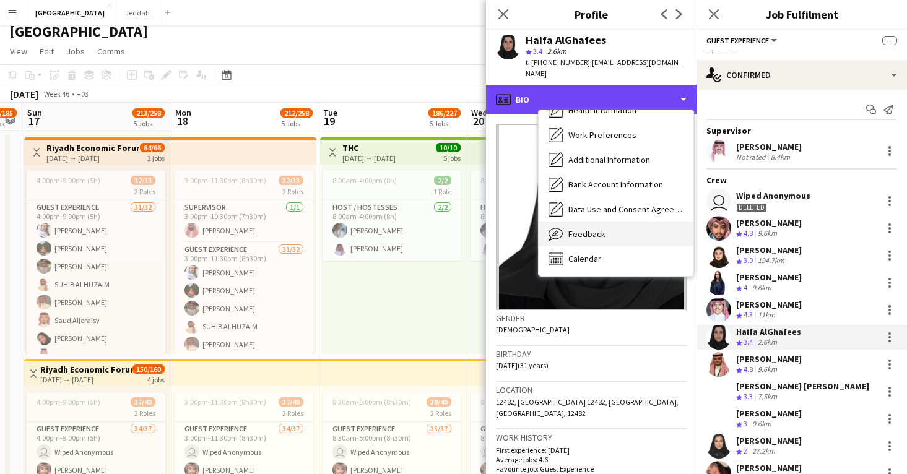
scroll to position [141, 0]
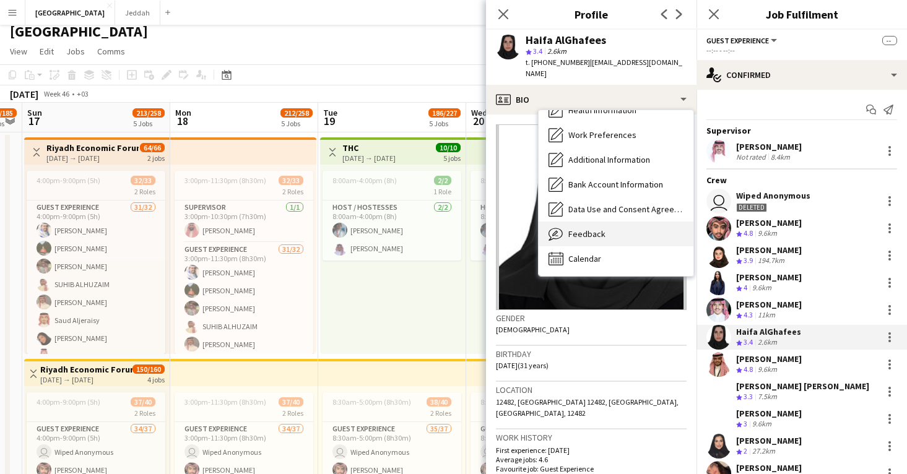
click at [598, 229] on span "Feedback" at bounding box center [587, 234] width 37 height 11
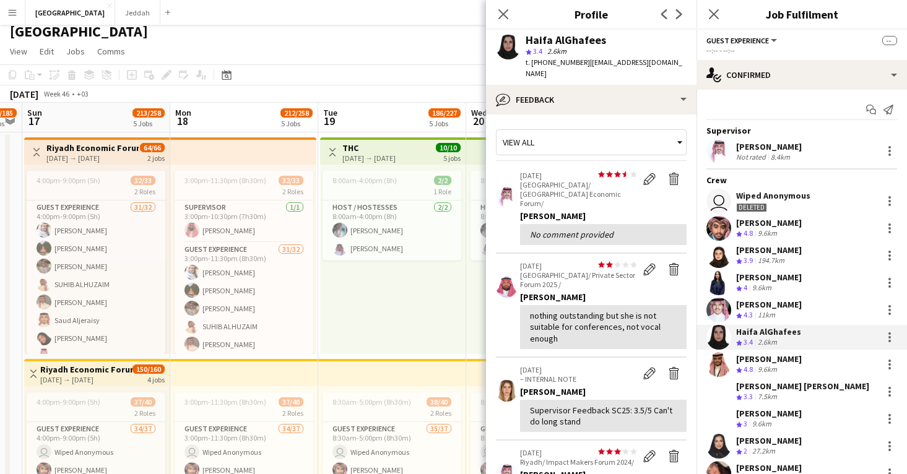
click at [719, 362] on app-user-avatar at bounding box center [719, 364] width 25 height 25
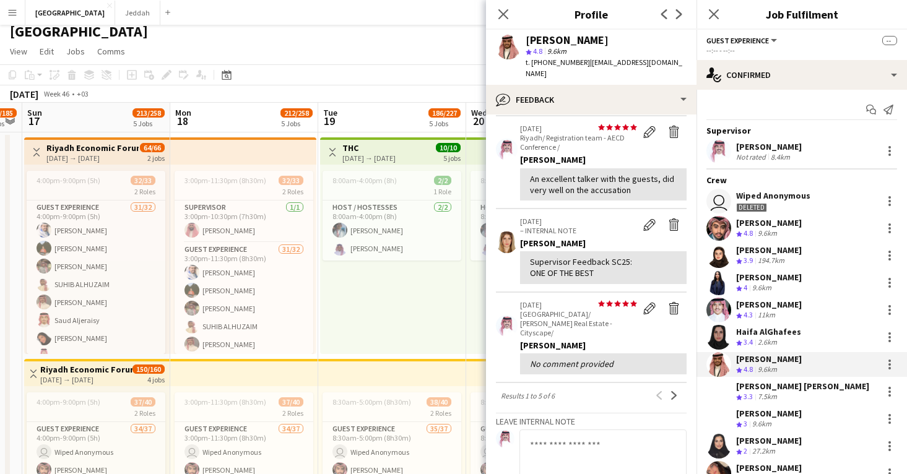
scroll to position [215, 0]
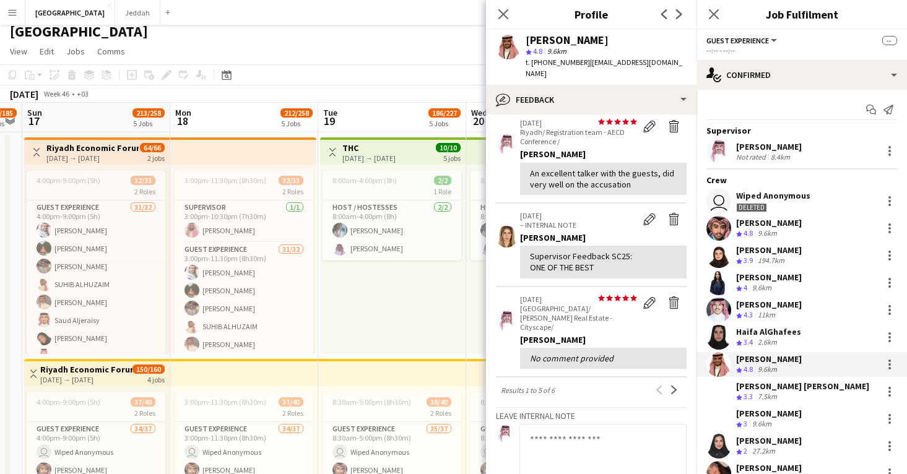
click at [552, 46] on div "star 4.8 9.6km" at bounding box center [606, 51] width 161 height 11
click at [552, 40] on div "Abdullah Aljarboa" at bounding box center [567, 40] width 83 height 11
copy div "Abdullah"
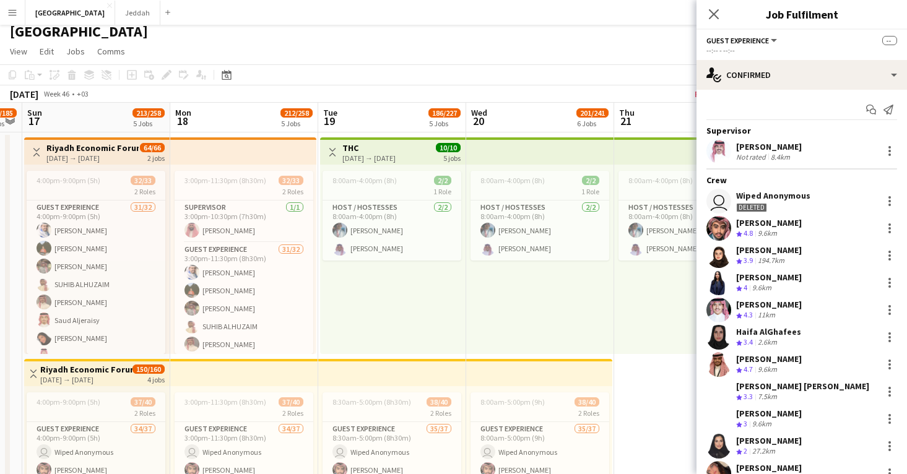
click at [722, 391] on app-user-avatar at bounding box center [719, 392] width 25 height 25
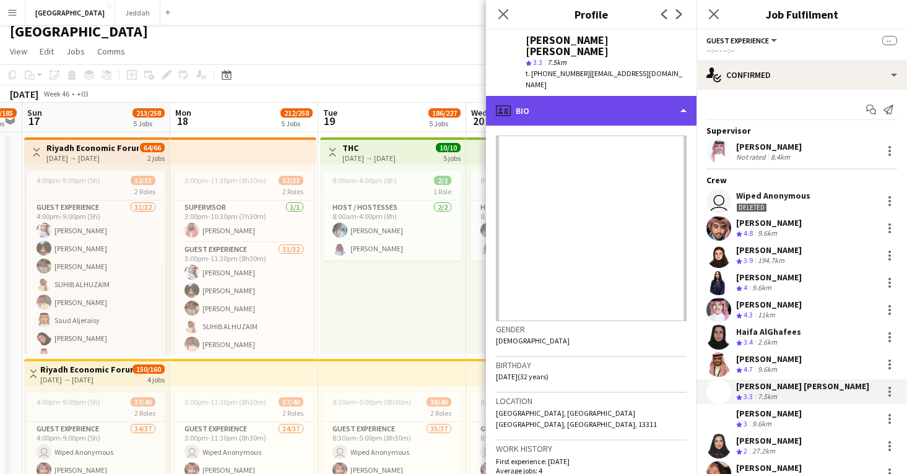
click at [526, 96] on div "profile Bio" at bounding box center [591, 111] width 211 height 30
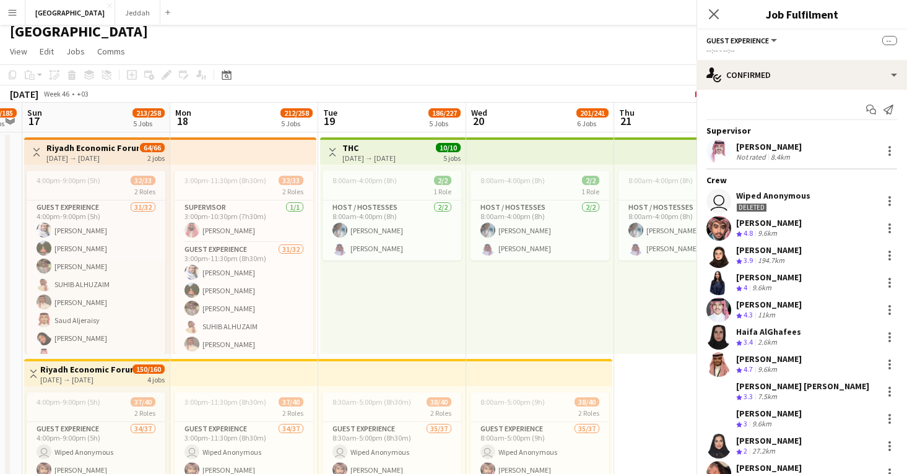
scroll to position [0, 0]
click at [723, 390] on app-user-avatar at bounding box center [719, 392] width 25 height 25
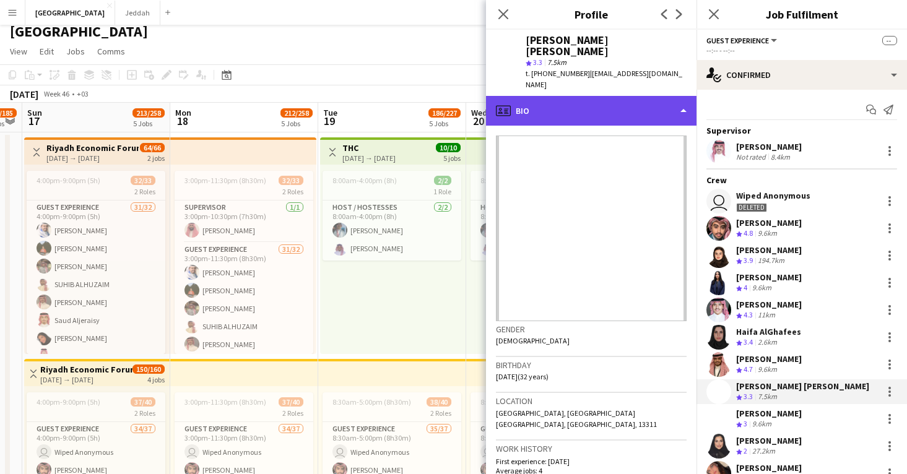
click at [611, 96] on div "profile Bio" at bounding box center [591, 111] width 211 height 30
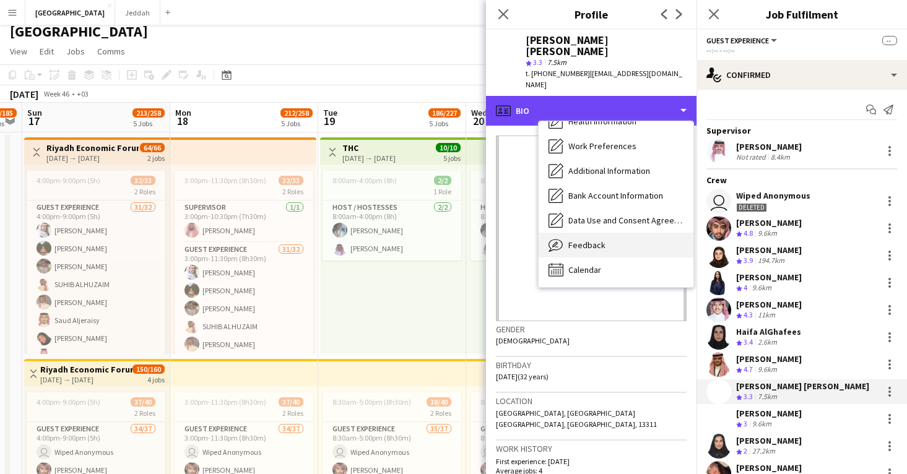
scroll to position [141, 0]
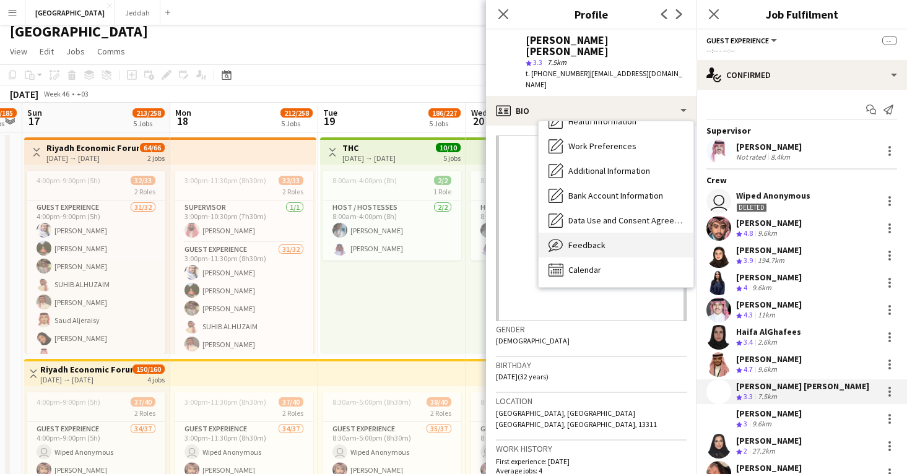
click at [628, 233] on div "Feedback Feedback" at bounding box center [616, 245] width 155 height 25
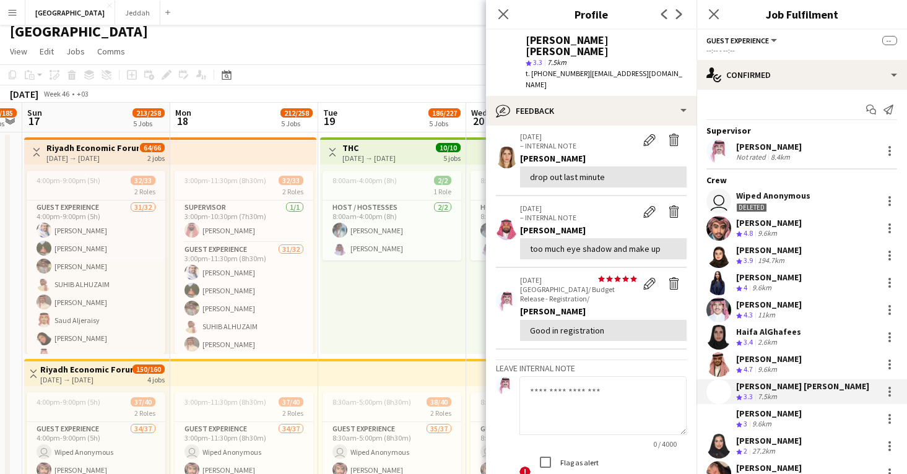
scroll to position [216, 0]
click at [534, 37] on div "Sara Fahad" at bounding box center [606, 46] width 161 height 22
copy div "Sara"
click at [725, 416] on app-user-avatar at bounding box center [719, 419] width 25 height 25
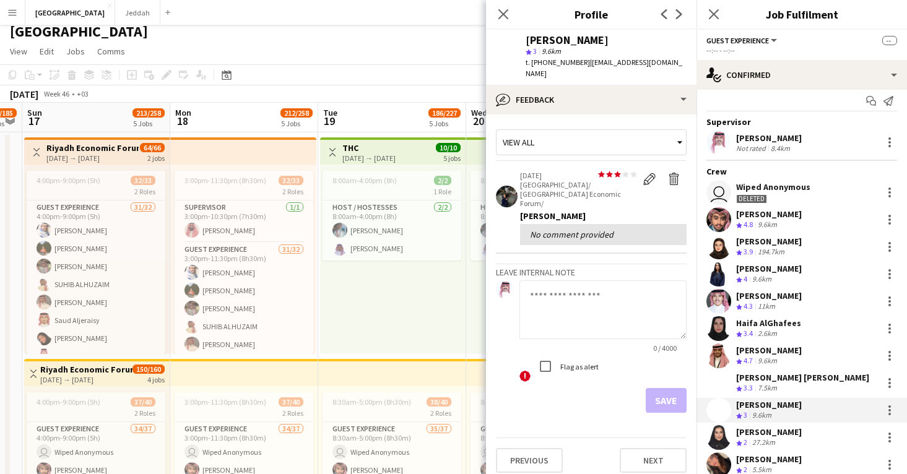
scroll to position [25, 0]
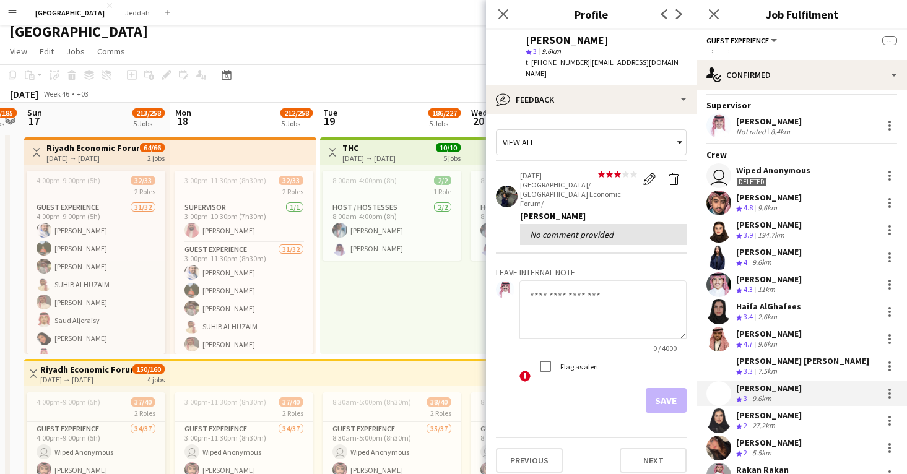
click at [722, 421] on app-user-avatar at bounding box center [719, 421] width 25 height 25
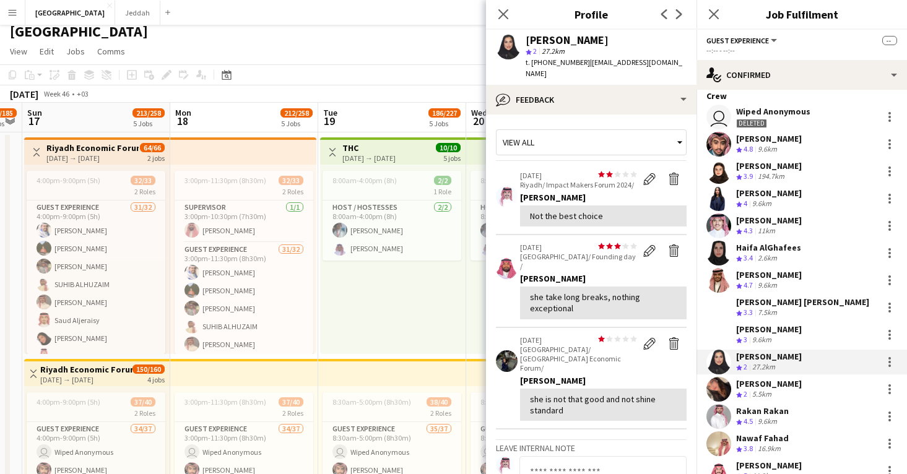
scroll to position [115, 0]
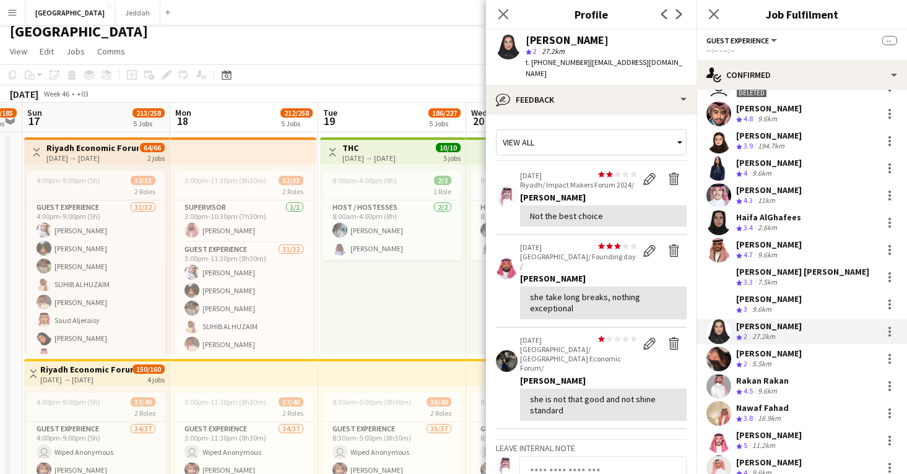
click at [721, 361] on app-user-avatar at bounding box center [719, 359] width 25 height 25
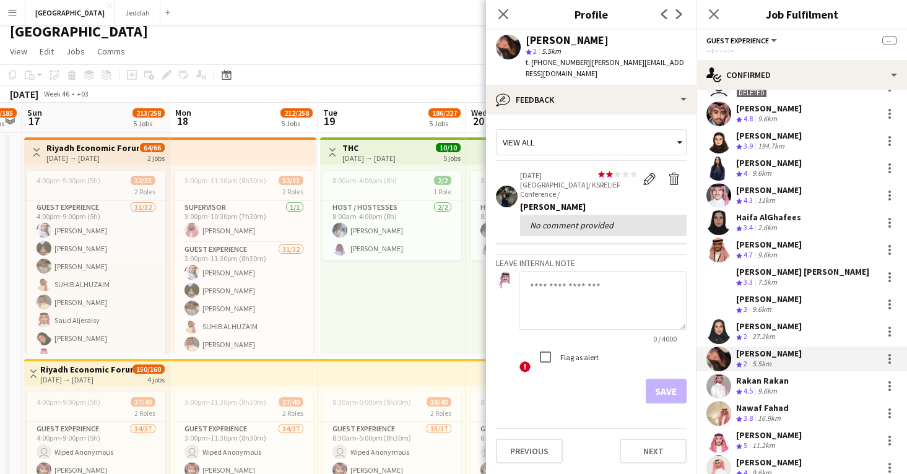
click at [536, 38] on div "Dana Mahfouz" at bounding box center [567, 40] width 83 height 11
copy div "Dana"
click at [720, 386] on app-user-avatar at bounding box center [719, 386] width 25 height 25
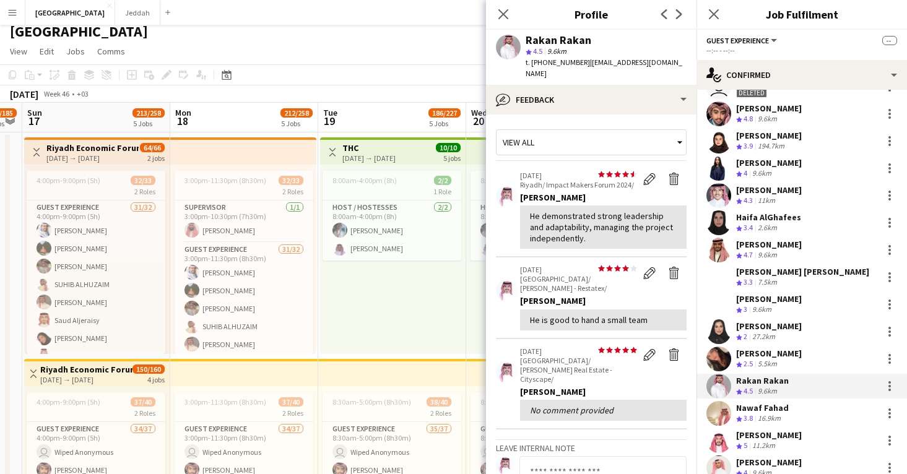
click at [532, 41] on div "Rakan Rakan" at bounding box center [559, 40] width 66 height 11
copy div "Rakan"
click at [725, 351] on app-user-avatar at bounding box center [719, 359] width 25 height 25
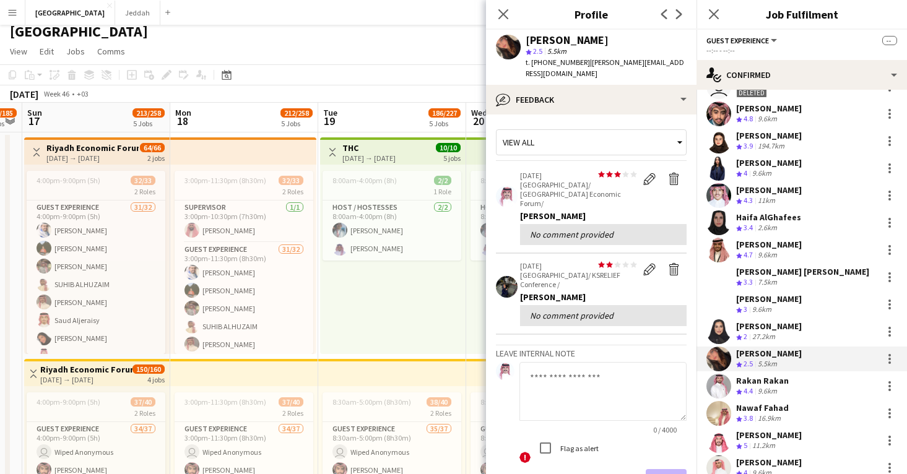
click at [713, 391] on app-user-avatar at bounding box center [719, 386] width 25 height 25
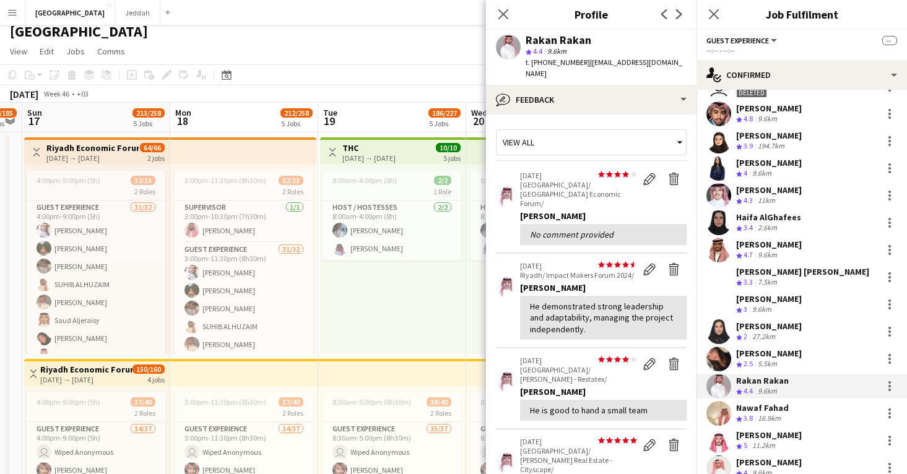
click at [719, 413] on app-user-avatar at bounding box center [719, 413] width 25 height 25
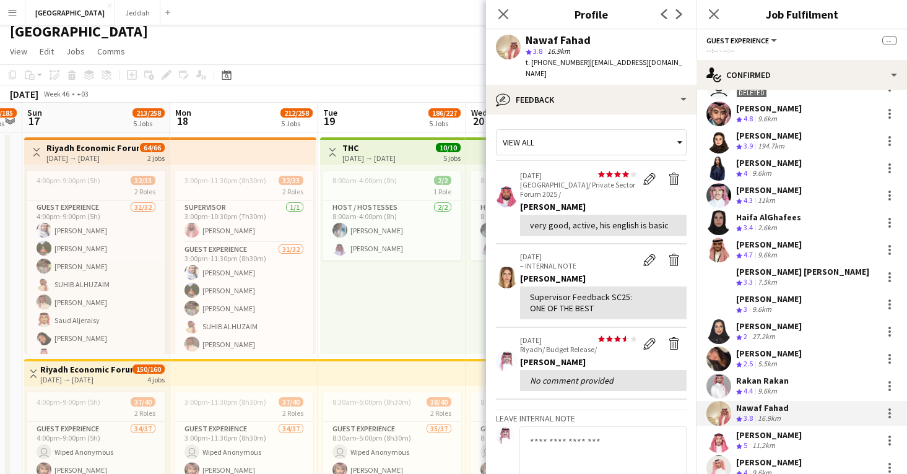
click at [543, 44] on div "Nawaf Fahad" at bounding box center [558, 40] width 65 height 11
copy div "Nawaf"
click at [714, 442] on app-user-avatar at bounding box center [719, 441] width 25 height 25
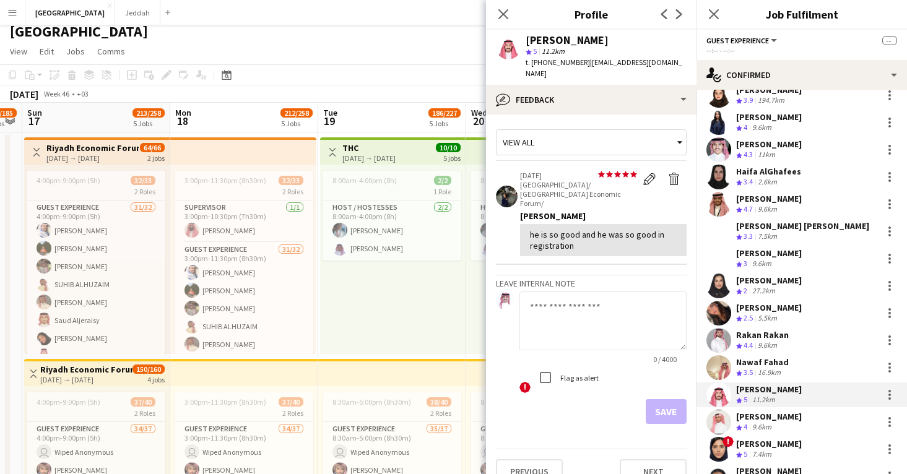
scroll to position [165, 0]
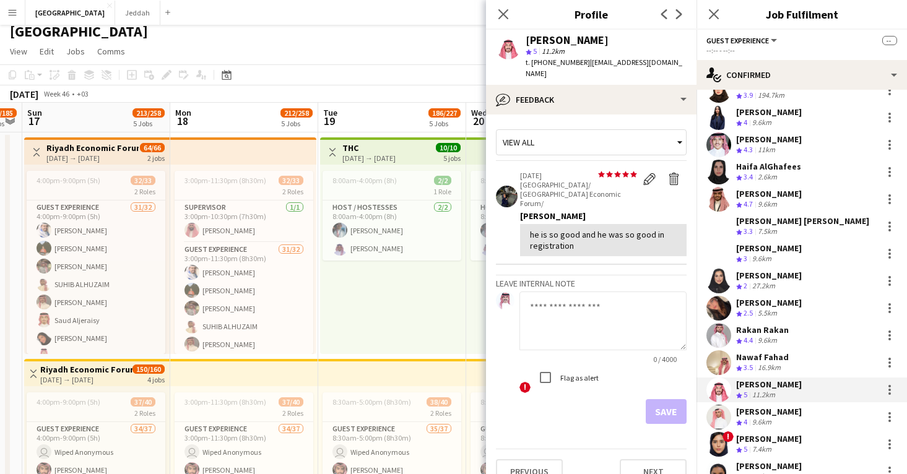
click at [728, 421] on app-user-avatar at bounding box center [719, 417] width 25 height 25
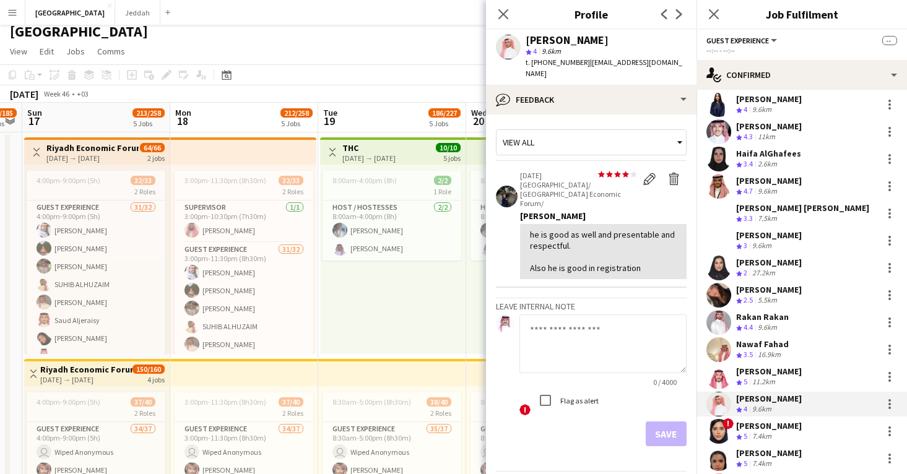
scroll to position [181, 0]
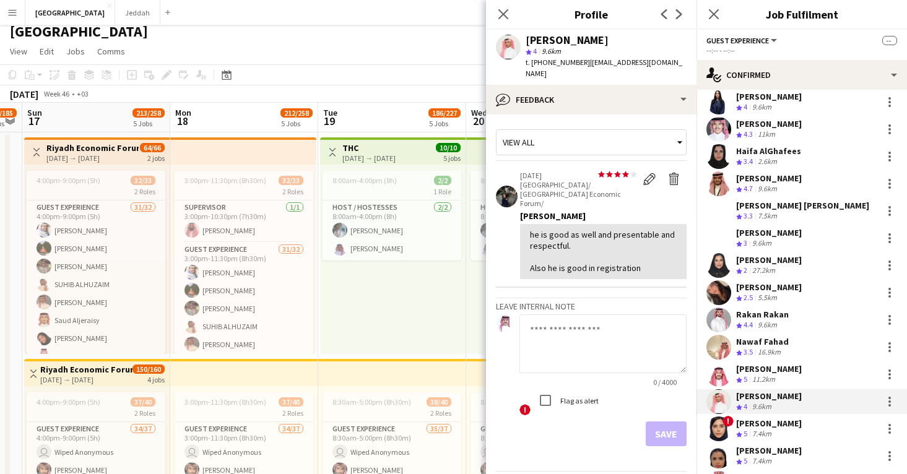
click at [722, 431] on app-user-avatar at bounding box center [719, 429] width 25 height 25
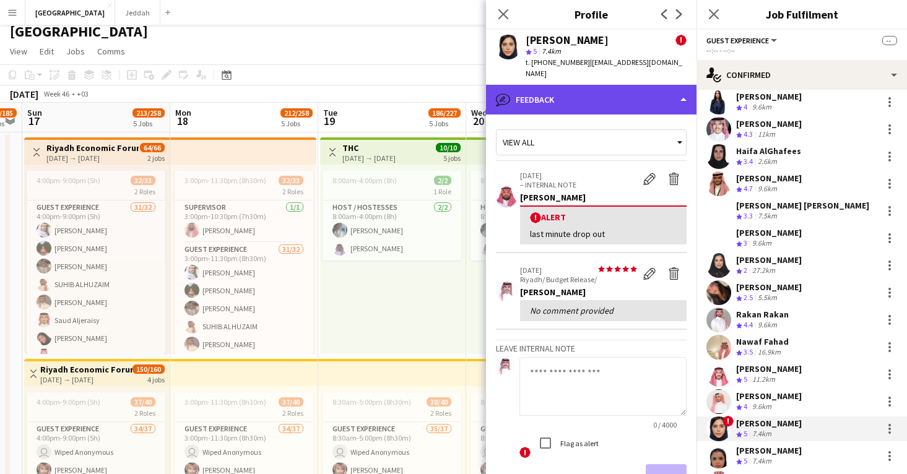
click at [599, 85] on div "bubble-pencil Feedback" at bounding box center [591, 100] width 211 height 30
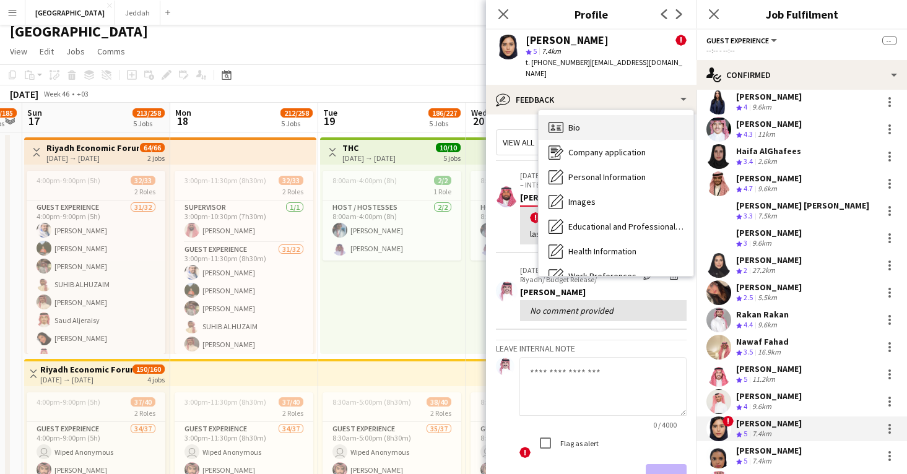
click at [604, 115] on div "Bio Bio" at bounding box center [616, 127] width 155 height 25
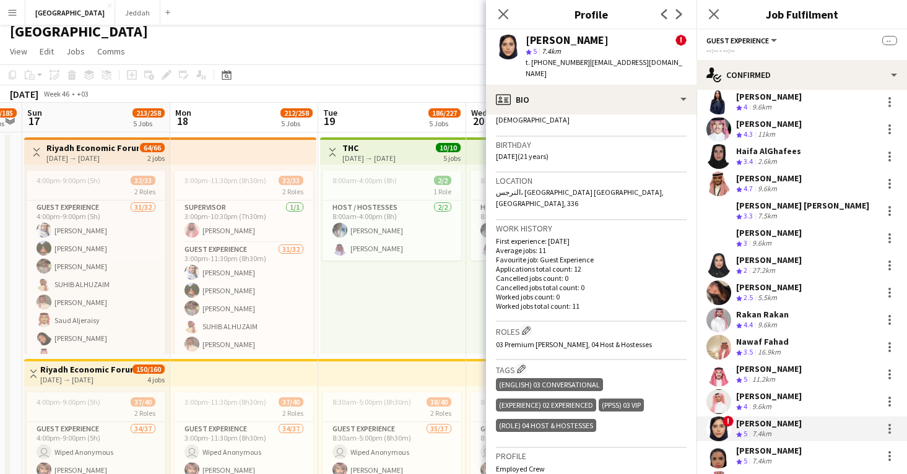
scroll to position [333, 0]
click at [551, 66] on span "t. +966530884266" at bounding box center [558, 62] width 64 height 9
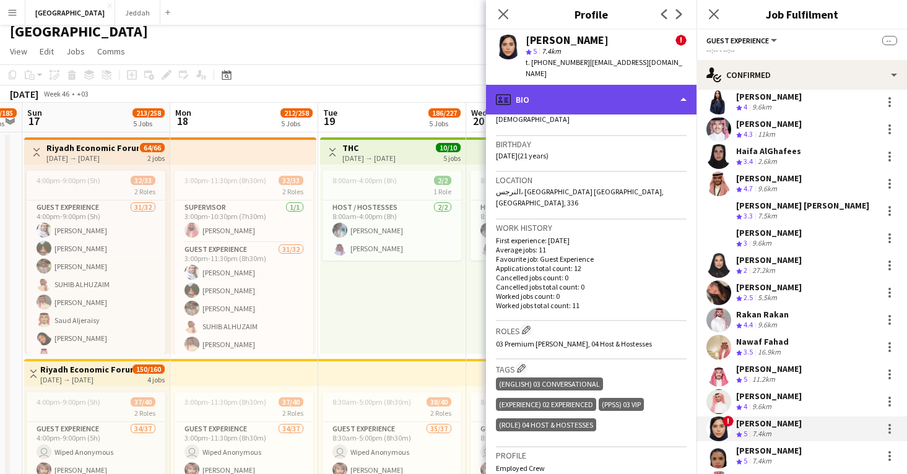
click at [567, 85] on div "profile Bio" at bounding box center [591, 100] width 211 height 30
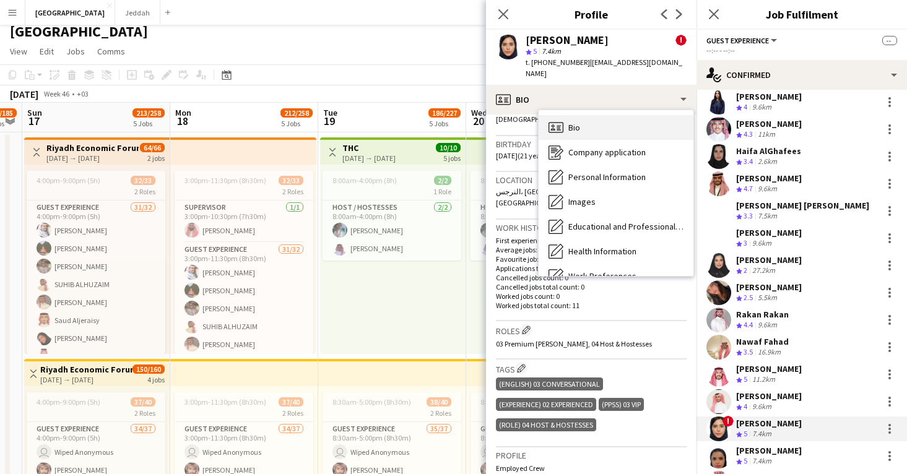
click at [576, 122] on span "Bio" at bounding box center [575, 127] width 12 height 11
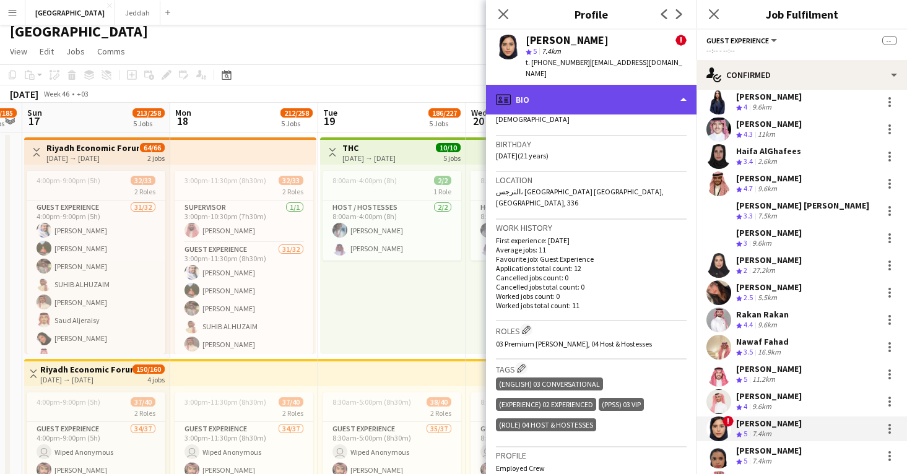
click at [575, 98] on div "profile Bio" at bounding box center [591, 100] width 211 height 30
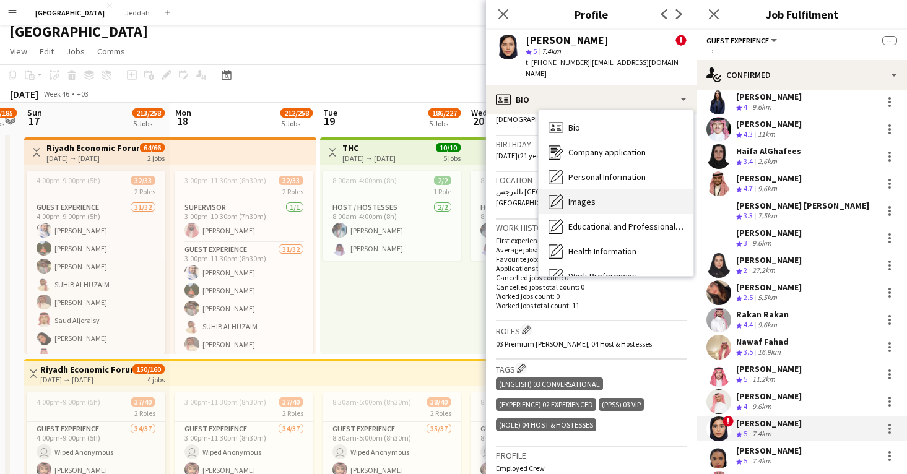
click at [579, 196] on span "Images" at bounding box center [582, 201] width 27 height 11
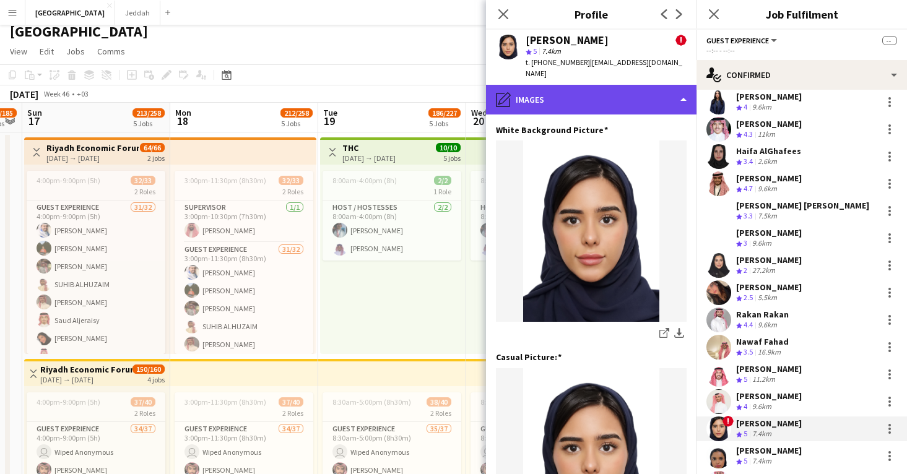
click at [577, 100] on div "pencil4 Images" at bounding box center [591, 100] width 211 height 30
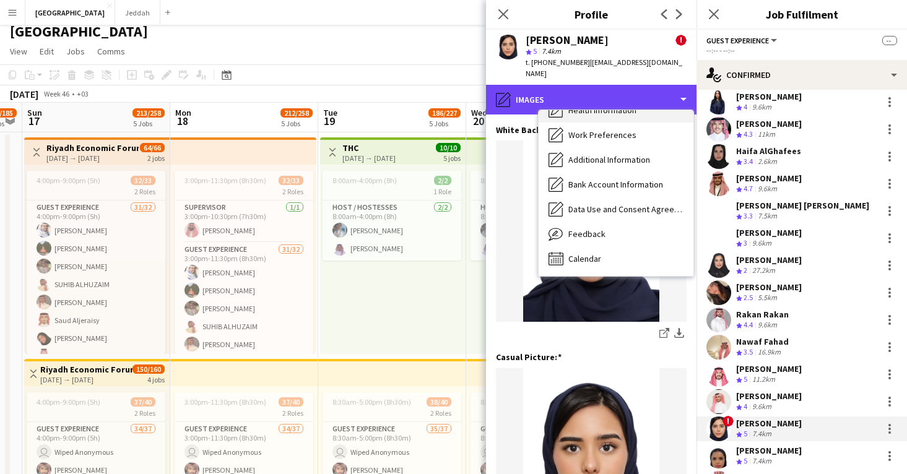
scroll to position [142, 0]
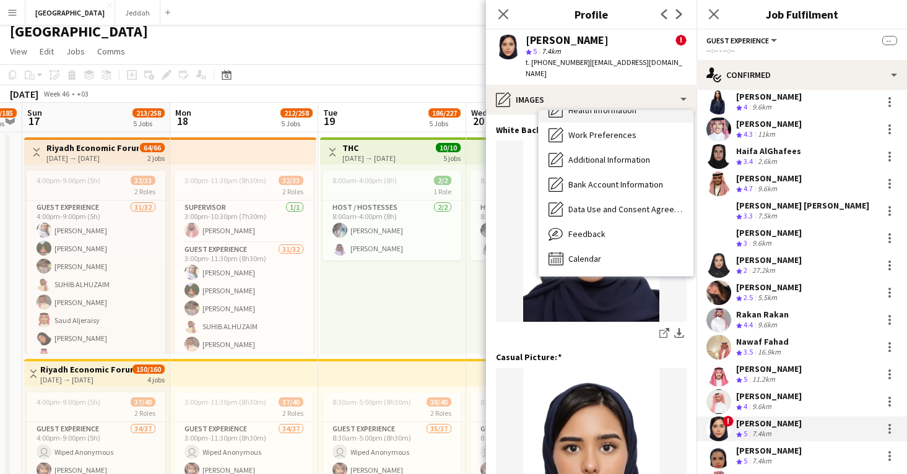
click at [606, 247] on div "Calendar Calendar" at bounding box center [616, 259] width 155 height 25
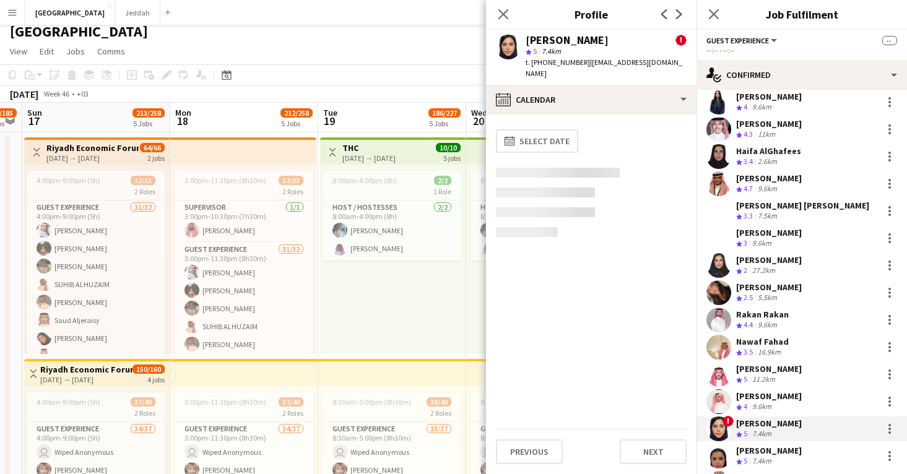
scroll to position [0, 0]
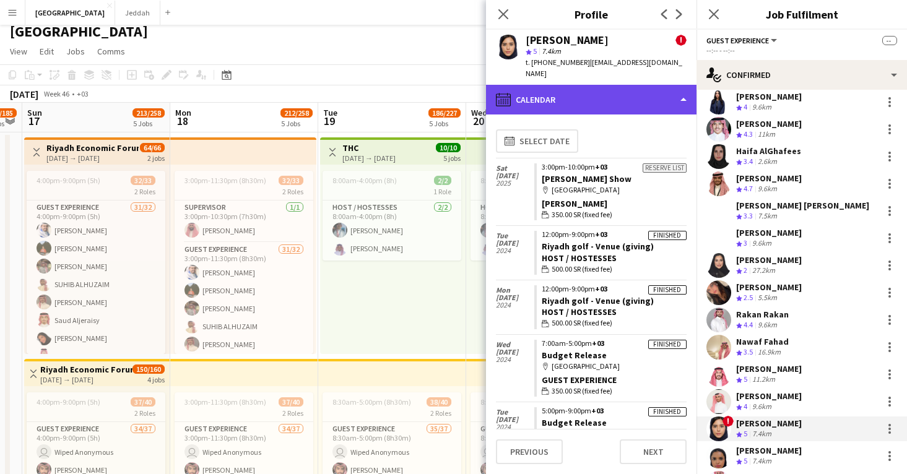
click at [601, 85] on div "calendar-full Calendar" at bounding box center [591, 100] width 211 height 30
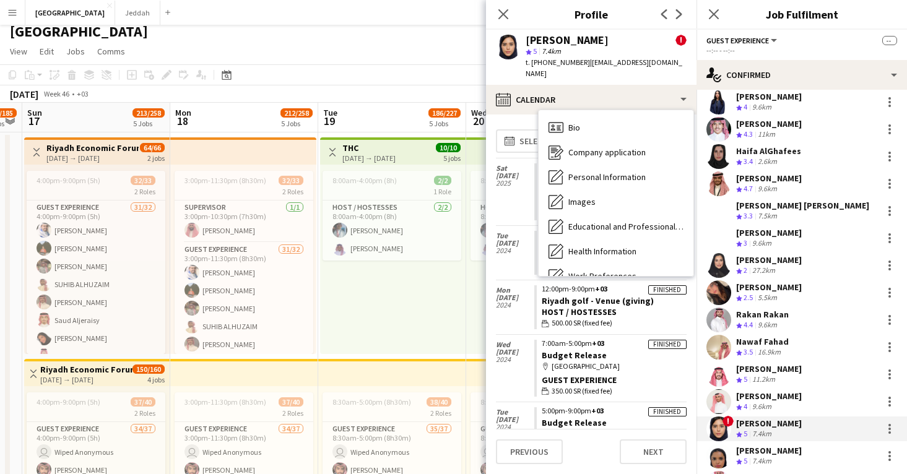
click at [612, 363] on div "Feedback Feedback" at bounding box center [616, 375] width 155 height 25
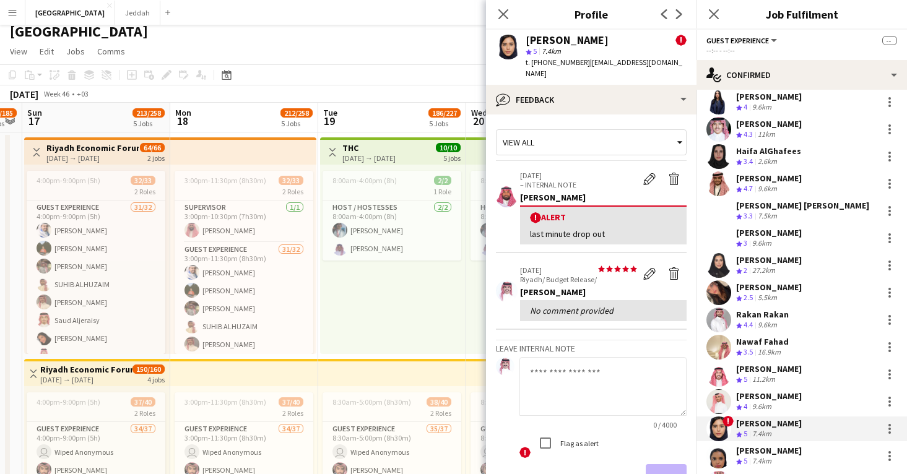
click at [541, 44] on div "leenh Alasem" at bounding box center [567, 40] width 83 height 11
copy div "leenh"
click at [719, 444] on app-user-avatar at bounding box center [719, 456] width 25 height 25
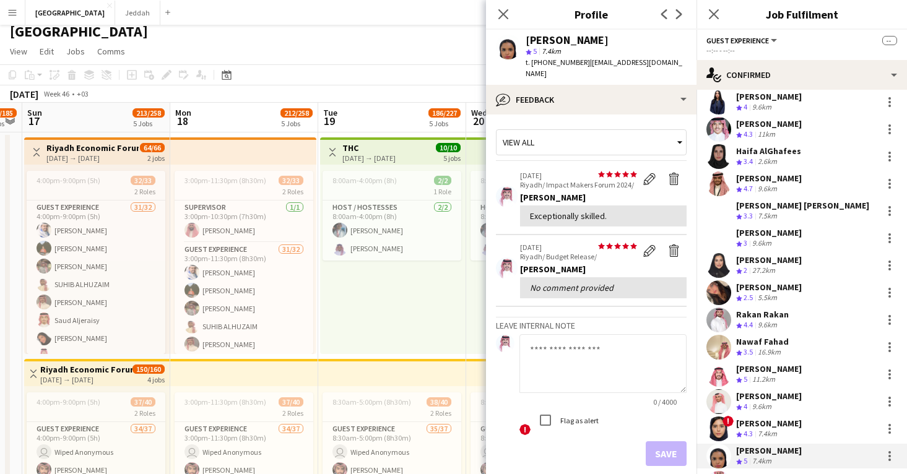
click at [538, 43] on div "Lama Alabdulrahman" at bounding box center [567, 40] width 83 height 11
click at [718, 430] on app-user-avatar at bounding box center [719, 429] width 25 height 25
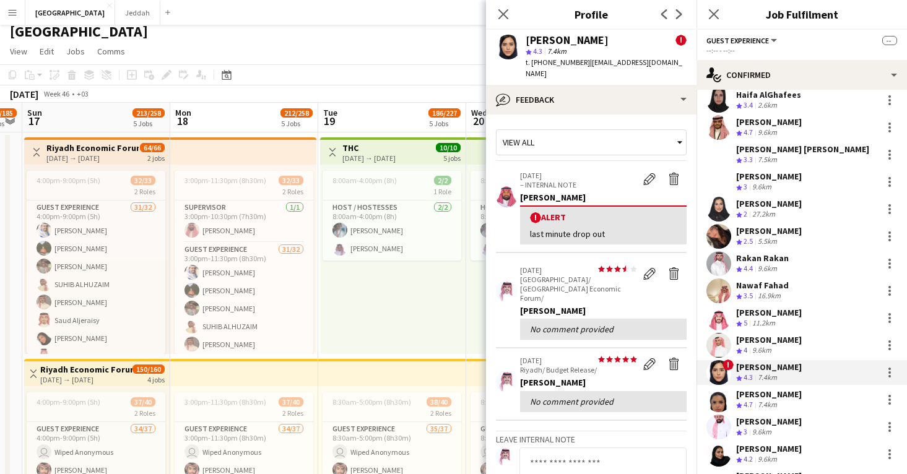
scroll to position [243, 0]
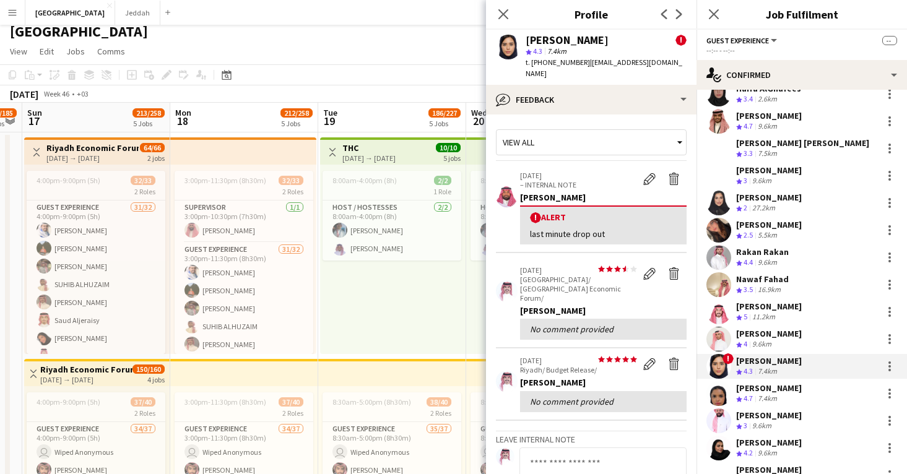
click at [718, 430] on app-user-avatar at bounding box center [719, 421] width 25 height 25
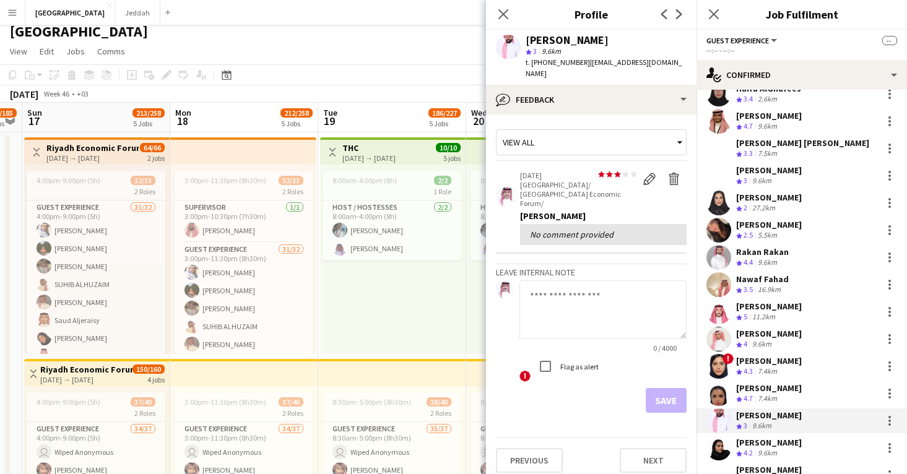
click at [720, 443] on app-user-avatar at bounding box center [719, 448] width 25 height 25
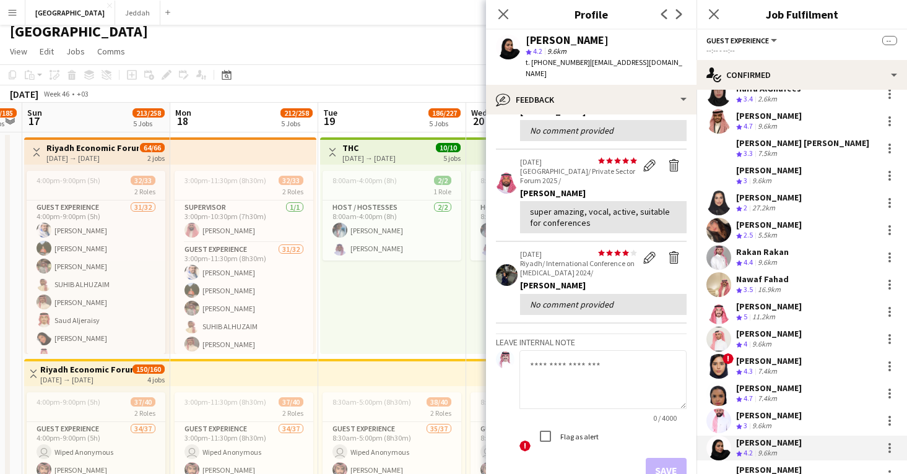
scroll to position [268, 0]
click at [539, 42] on div "Reuof Alqasem" at bounding box center [567, 40] width 83 height 11
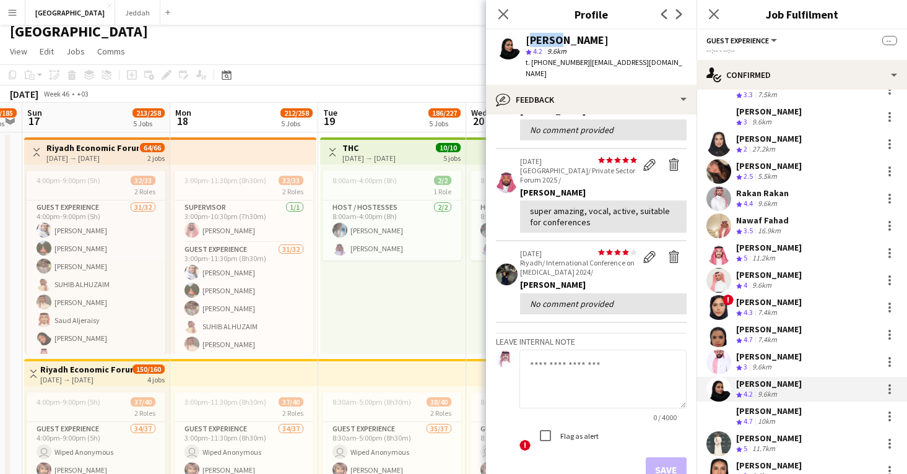
scroll to position [346, 0]
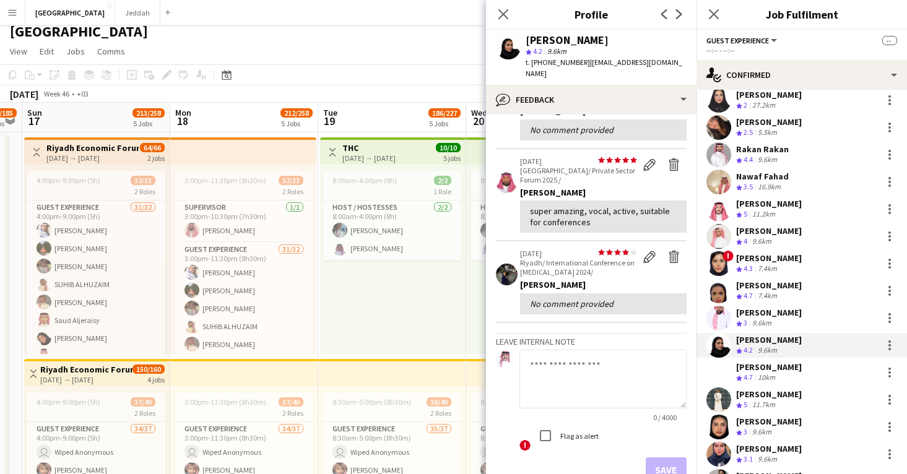
click at [727, 365] on app-user-avatar at bounding box center [719, 372] width 25 height 25
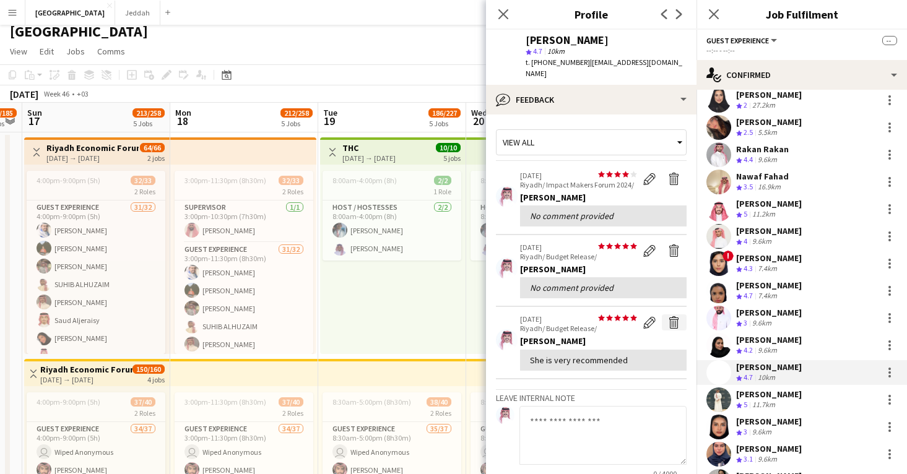
click at [674, 317] on app-icon "Delete feedback" at bounding box center [674, 323] width 12 height 12
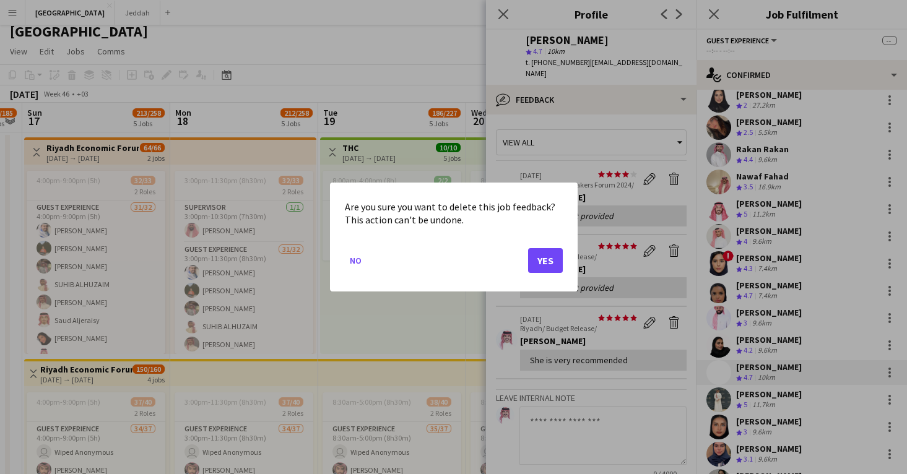
click at [549, 253] on button "Yes" at bounding box center [545, 260] width 35 height 25
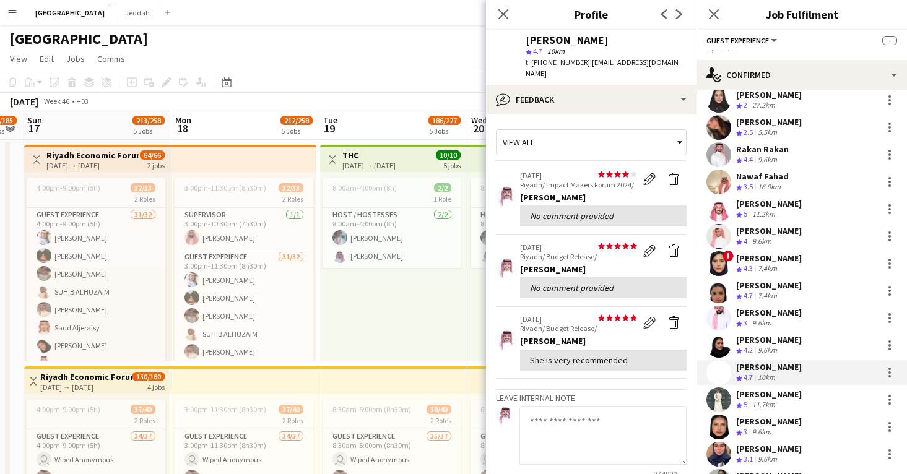
scroll to position [7, 0]
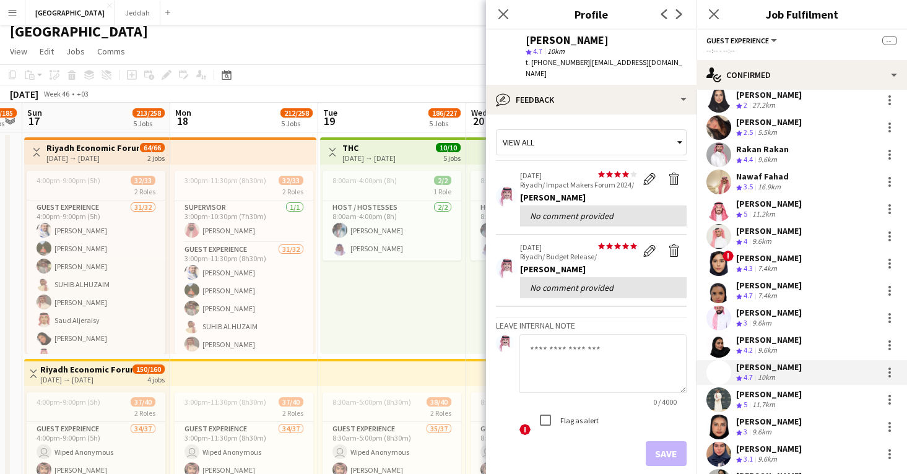
click at [541, 41] on div "Reyof Abdallaah" at bounding box center [567, 40] width 83 height 11
click at [718, 399] on app-user-avatar at bounding box center [719, 400] width 25 height 25
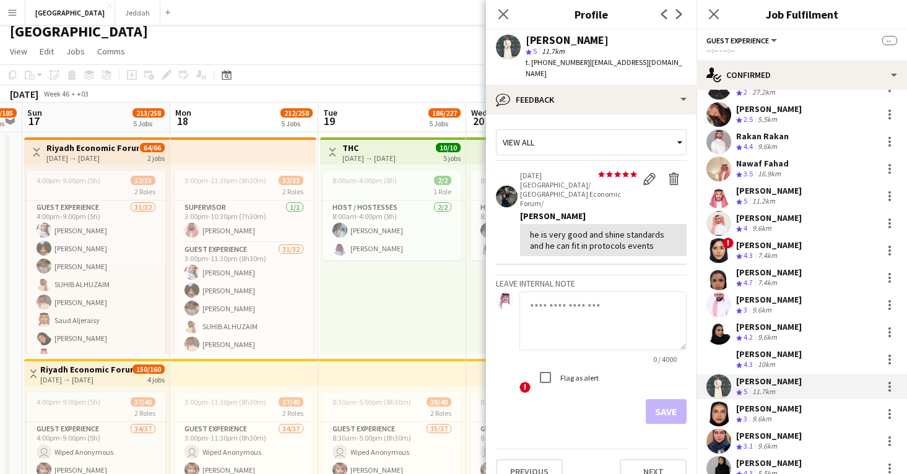
scroll to position [363, 0]
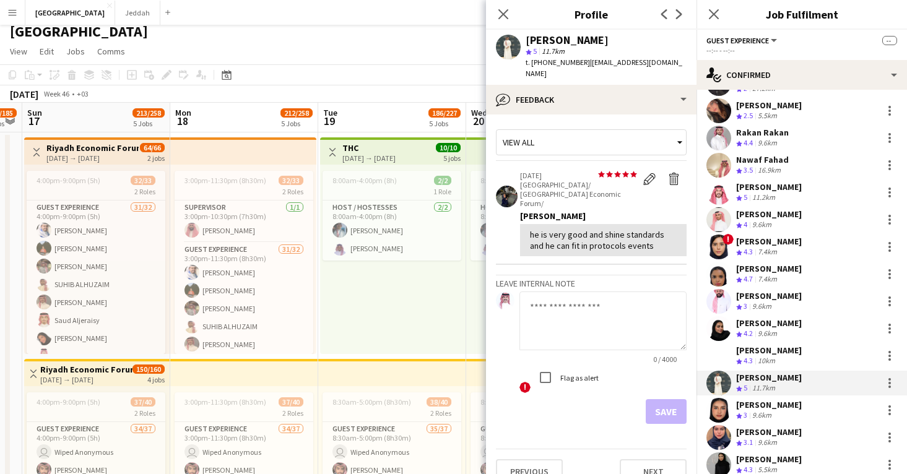
click at [715, 407] on app-user-avatar at bounding box center [719, 410] width 25 height 25
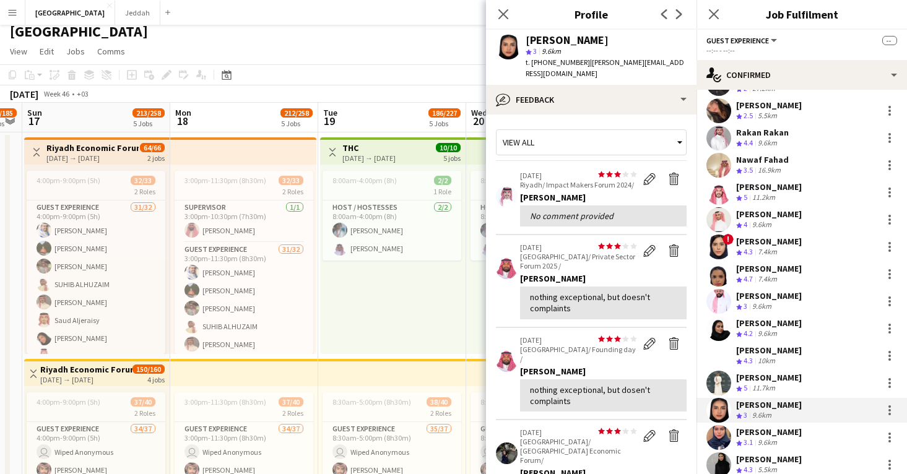
click at [712, 436] on app-user-avatar at bounding box center [719, 438] width 25 height 25
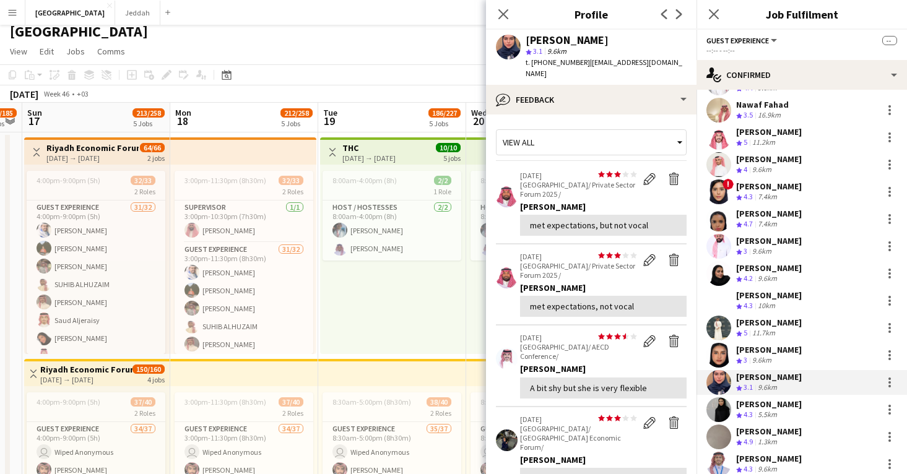
scroll to position [427, 0]
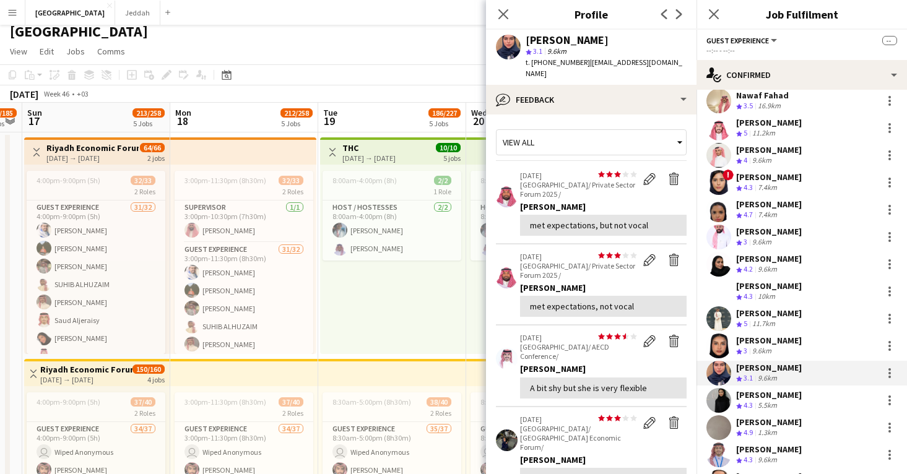
click at [716, 395] on app-user-avatar at bounding box center [719, 400] width 25 height 25
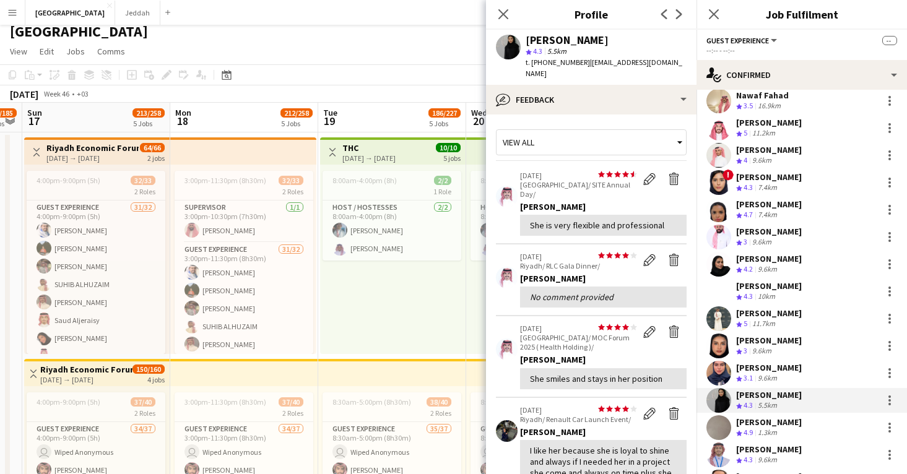
scroll to position [0, 0]
click at [541, 44] on div "Ahad Bader" at bounding box center [567, 40] width 83 height 11
click at [720, 427] on app-user-avatar at bounding box center [719, 428] width 25 height 25
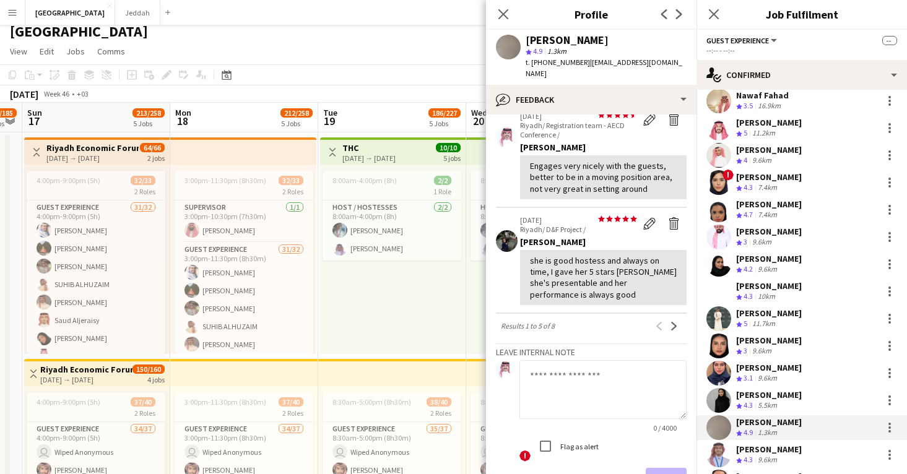
scroll to position [308, 0]
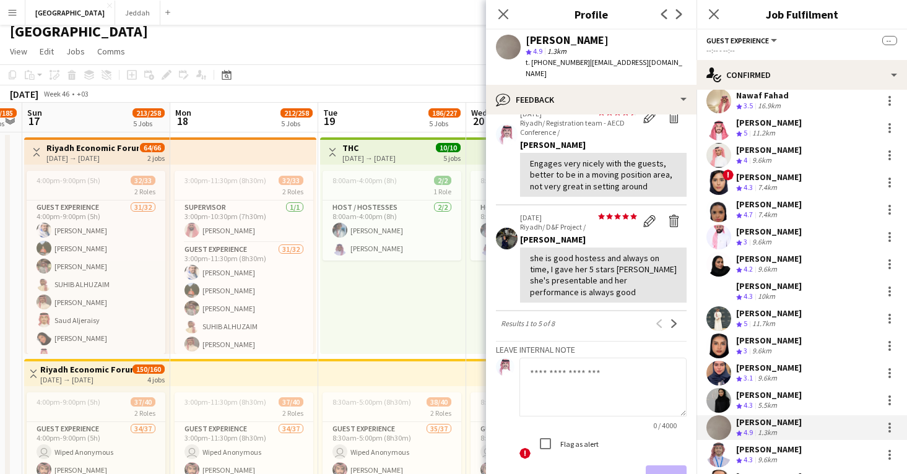
click at [546, 43] on div "Felwah Almuzaini" at bounding box center [567, 40] width 83 height 11
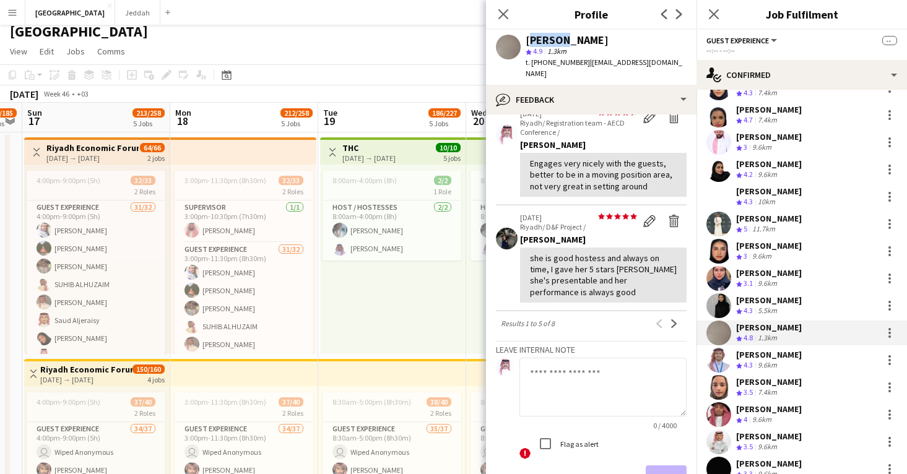
scroll to position [551, 0]
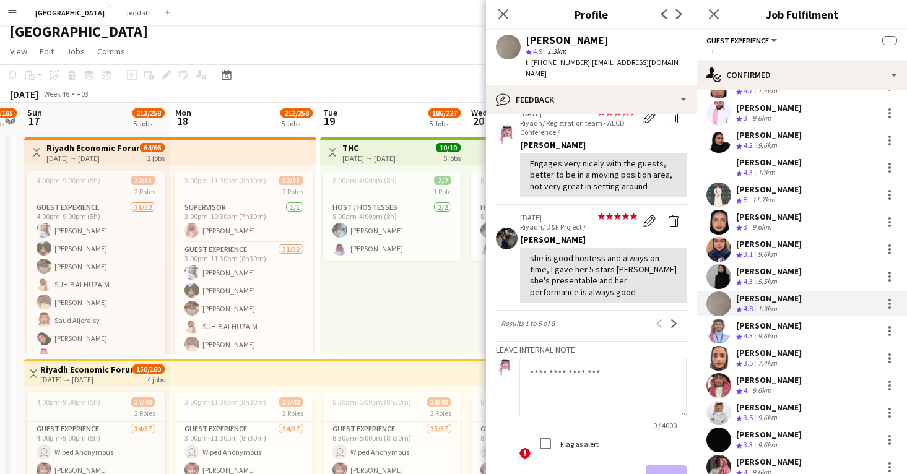
click at [723, 333] on app-user-avatar at bounding box center [719, 331] width 25 height 25
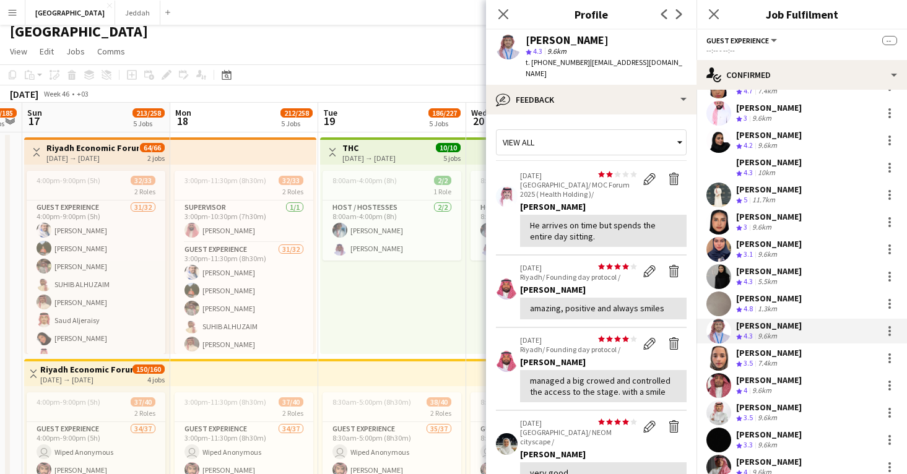
scroll to position [1, 0]
click at [552, 39] on div "Mohammed Alothman" at bounding box center [567, 40] width 83 height 11
click at [725, 356] on app-user-avatar at bounding box center [719, 358] width 25 height 25
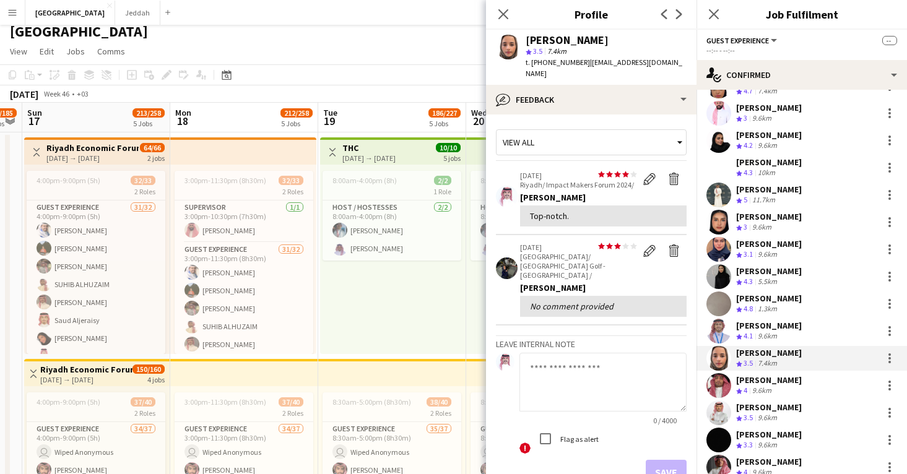
click at [543, 40] on div "Jore Binbaz" at bounding box center [567, 40] width 83 height 11
click at [723, 395] on app-user-avatar at bounding box center [719, 385] width 25 height 25
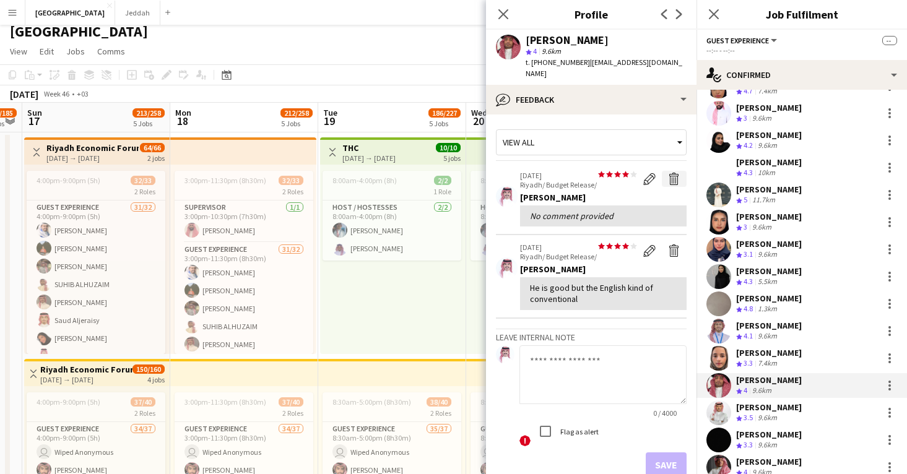
click at [672, 173] on app-icon "Delete feedback" at bounding box center [674, 179] width 12 height 12
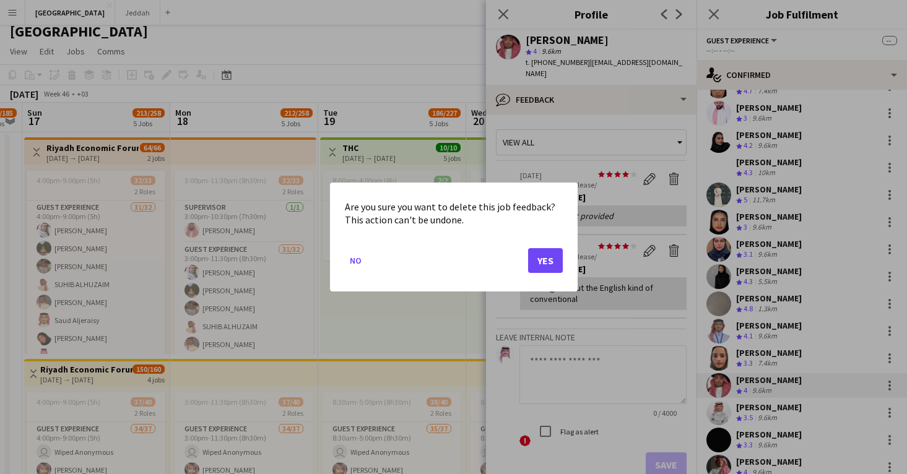
click at [553, 259] on button "Yes" at bounding box center [545, 260] width 35 height 25
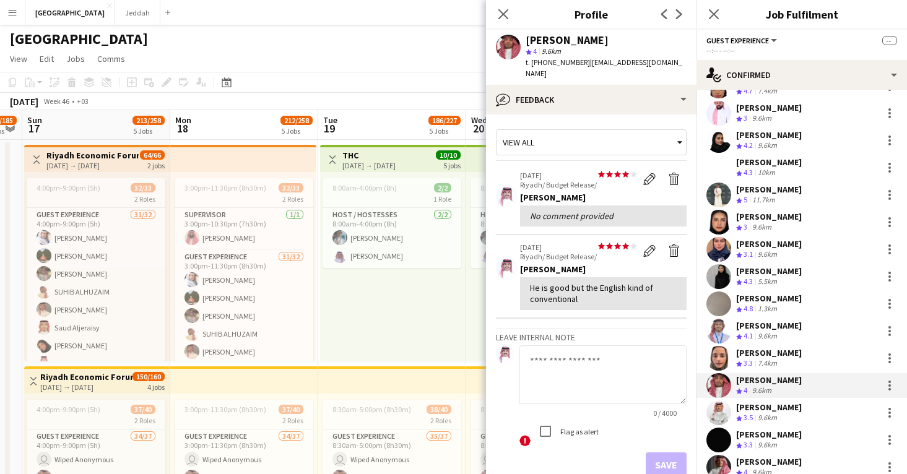
scroll to position [7, 0]
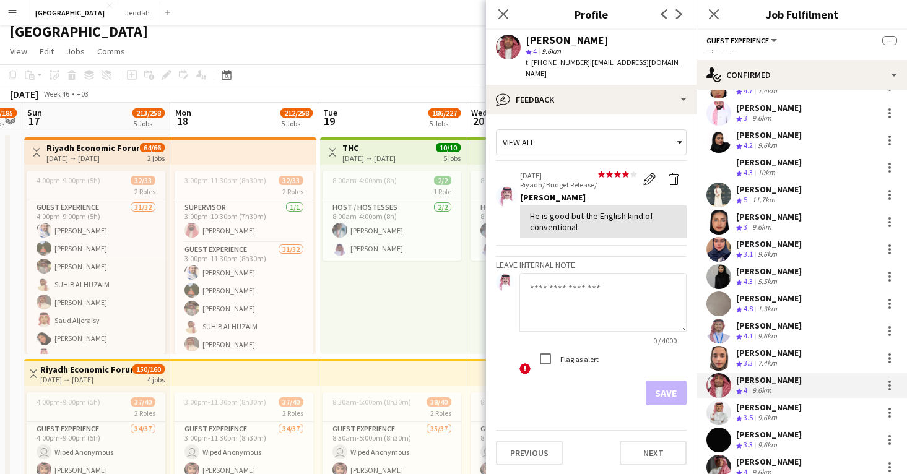
click at [540, 43] on div "Omar Alotaibi" at bounding box center [567, 40] width 83 height 11
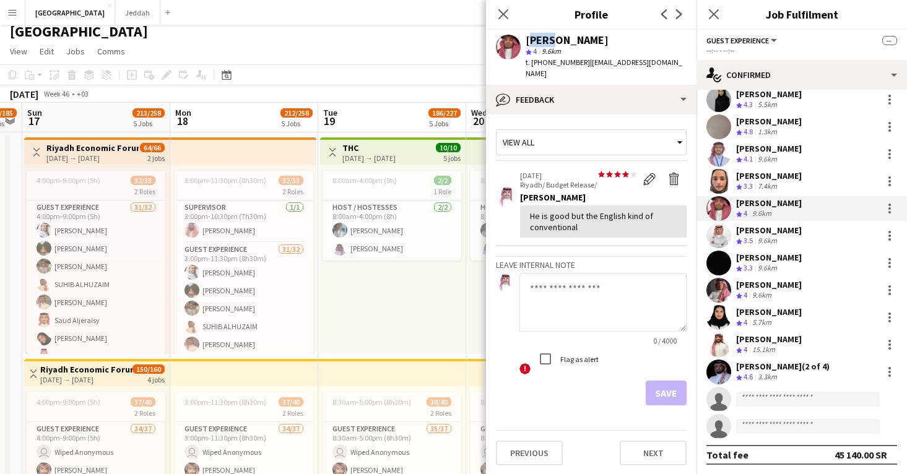
scroll to position [728, 0]
click at [720, 237] on app-user-avatar at bounding box center [719, 236] width 25 height 25
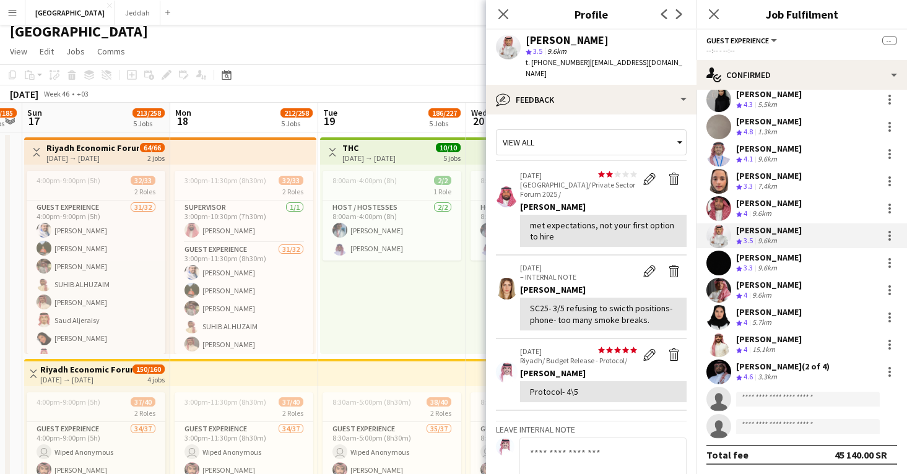
click at [530, 41] on div "[PERSON_NAME]" at bounding box center [567, 40] width 83 height 11
click at [718, 264] on app-user-avatar at bounding box center [719, 263] width 25 height 25
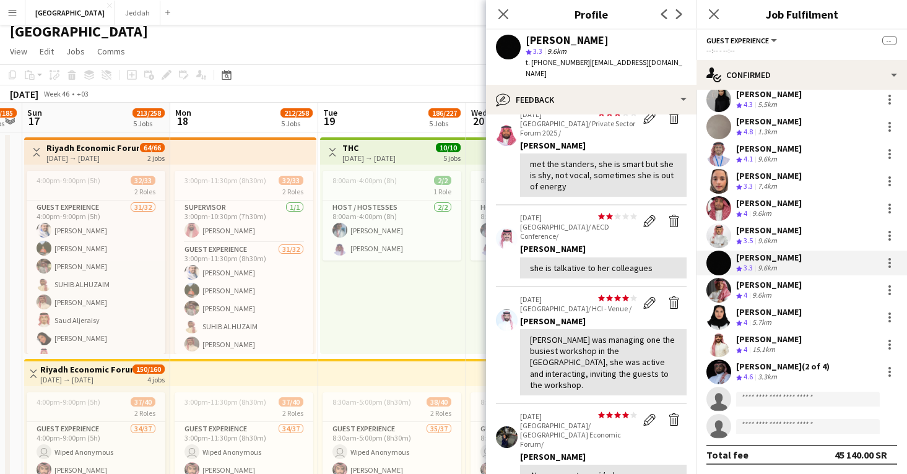
scroll to position [62, 0]
click at [720, 290] on app-user-avatar at bounding box center [719, 290] width 25 height 25
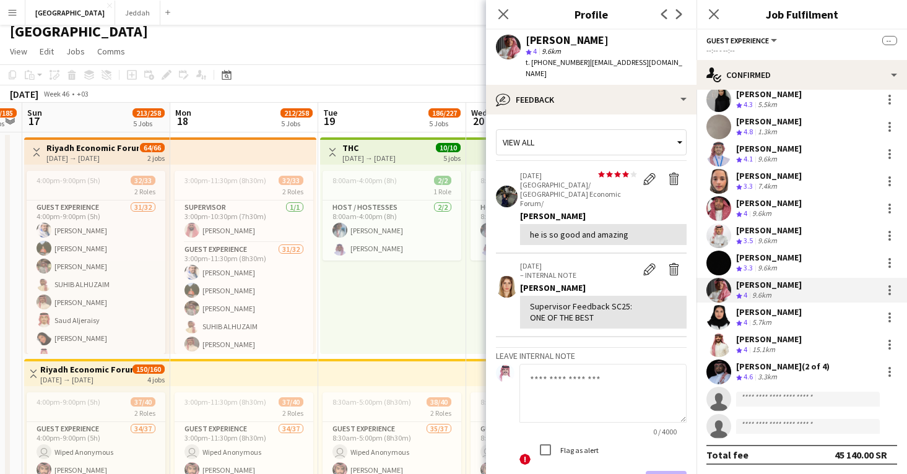
click at [720, 323] on app-user-avatar at bounding box center [719, 317] width 25 height 25
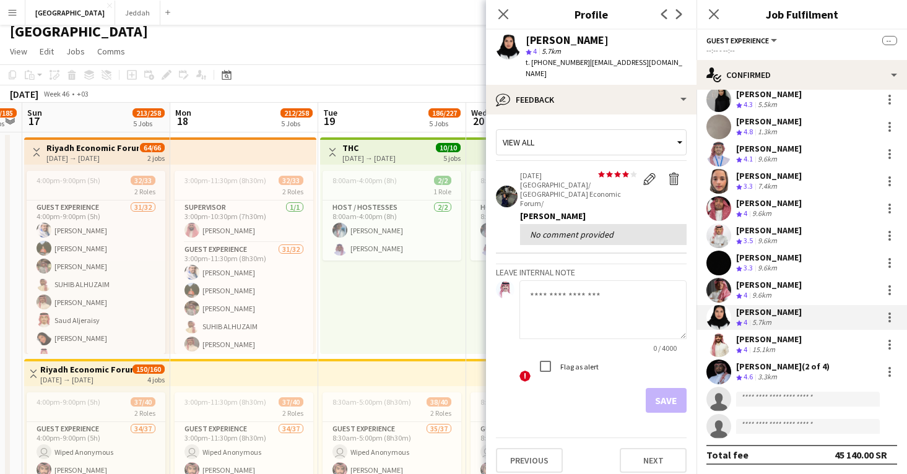
click at [720, 341] on app-user-avatar at bounding box center [719, 345] width 25 height 25
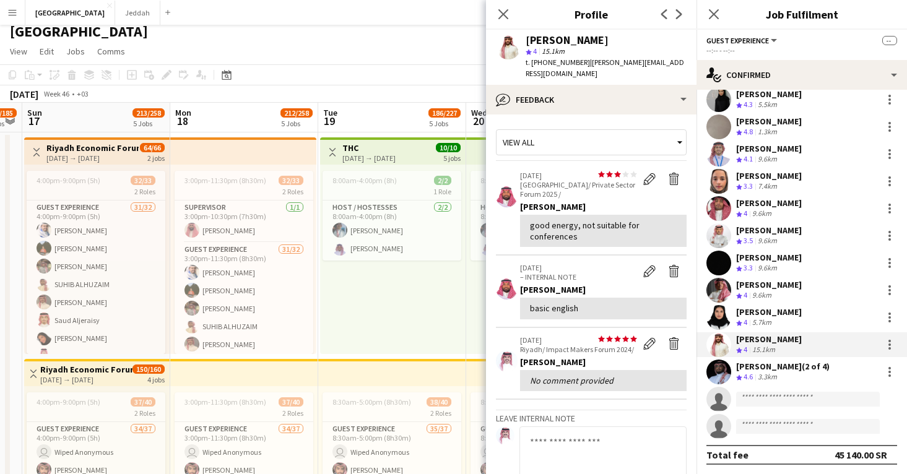
click at [538, 41] on div "Rayes Mohammed" at bounding box center [567, 40] width 83 height 11
click at [718, 370] on app-user-avatar at bounding box center [719, 372] width 25 height 25
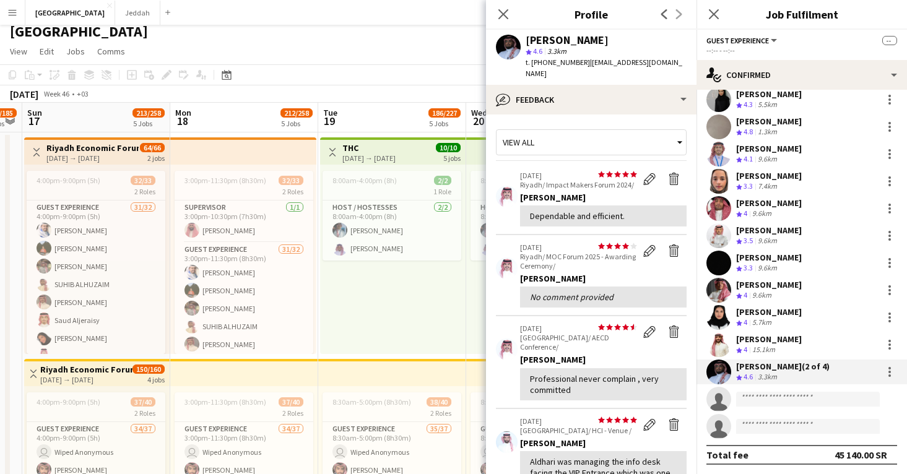
scroll to position [0, 0]
click at [539, 42] on div "[PERSON_NAME]" at bounding box center [567, 40] width 83 height 11
click at [504, 16] on icon "Close pop-in" at bounding box center [503, 14] width 12 height 12
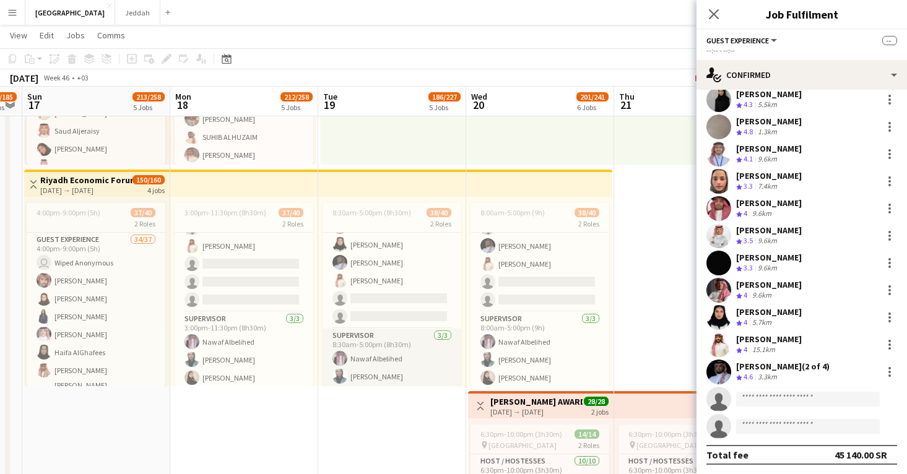
scroll to position [590, 0]
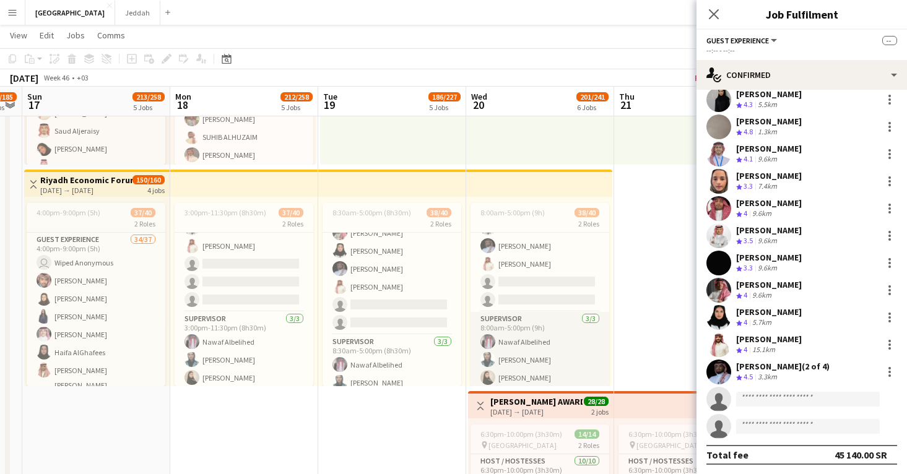
click at [554, 333] on app-card-role "Supervisor 3/3 8:00am-5:00pm (9h) Nawaf Albelihed Deema Bin Zuair Raneem Alshod…" at bounding box center [540, 351] width 139 height 78
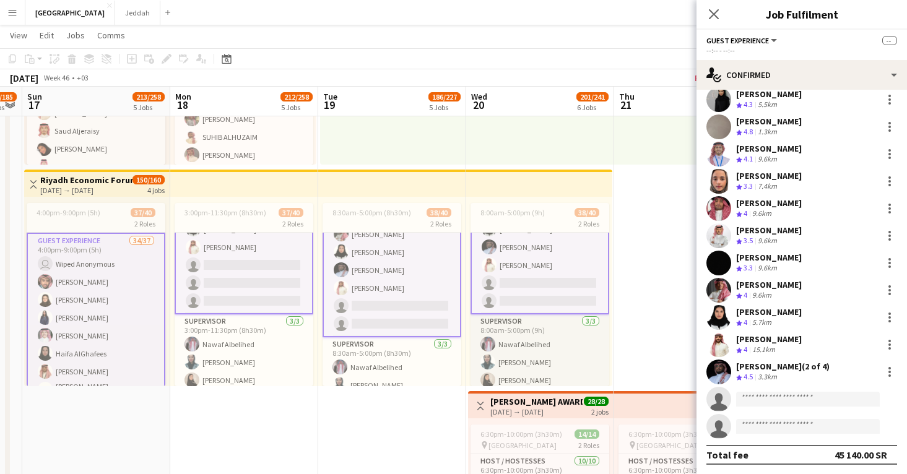
click at [551, 326] on app-card-role "Supervisor 3/3 8:00am-5:00pm (9h) Nawaf Albelihed Deema Bin Zuair Raneem Alshod…" at bounding box center [540, 354] width 139 height 78
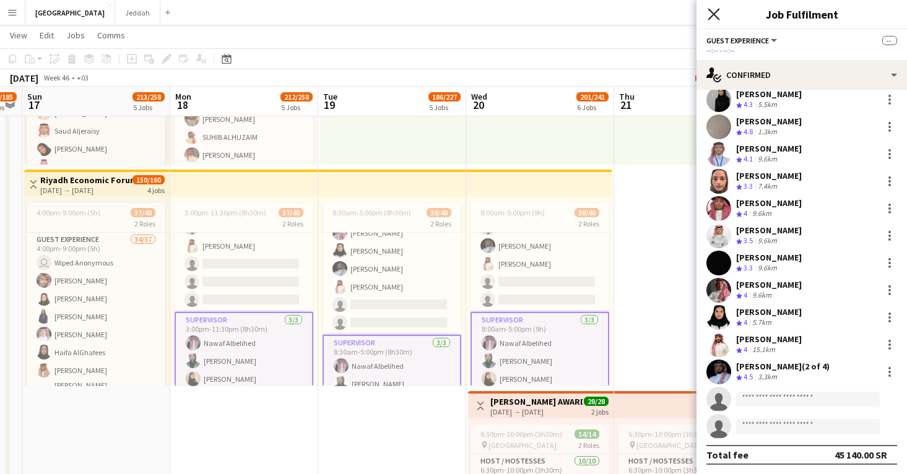
click at [714, 15] on icon "Close pop-in" at bounding box center [714, 14] width 12 height 12
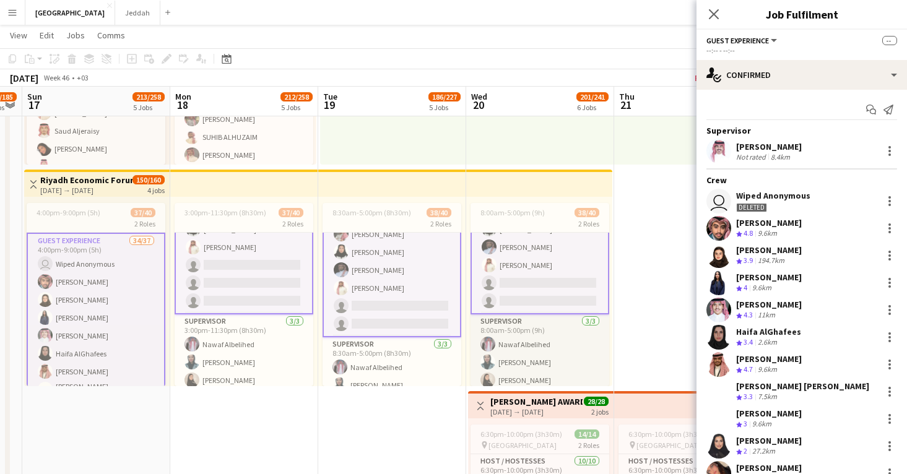
click at [544, 323] on app-card-role "Supervisor 3/3 8:00am-5:00pm (9h) Nawaf Albelihed Deema Bin Zuair Raneem Alshod…" at bounding box center [540, 354] width 139 height 78
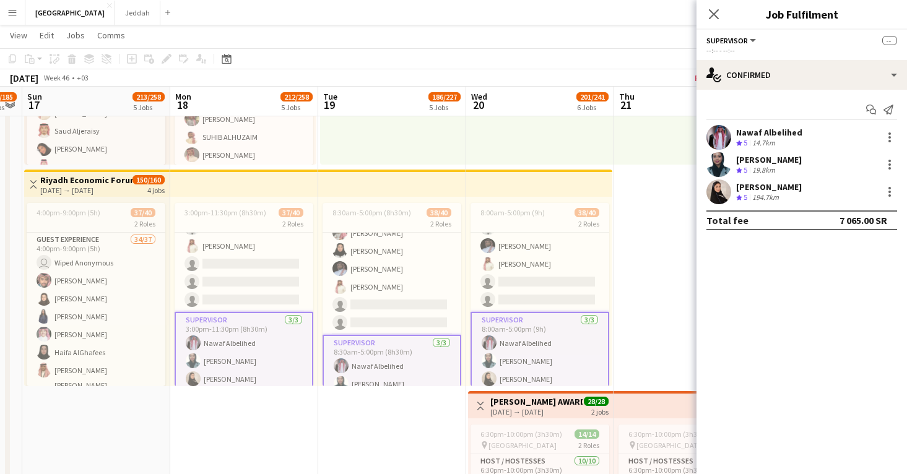
click at [714, 140] on app-user-avatar at bounding box center [719, 137] width 25 height 25
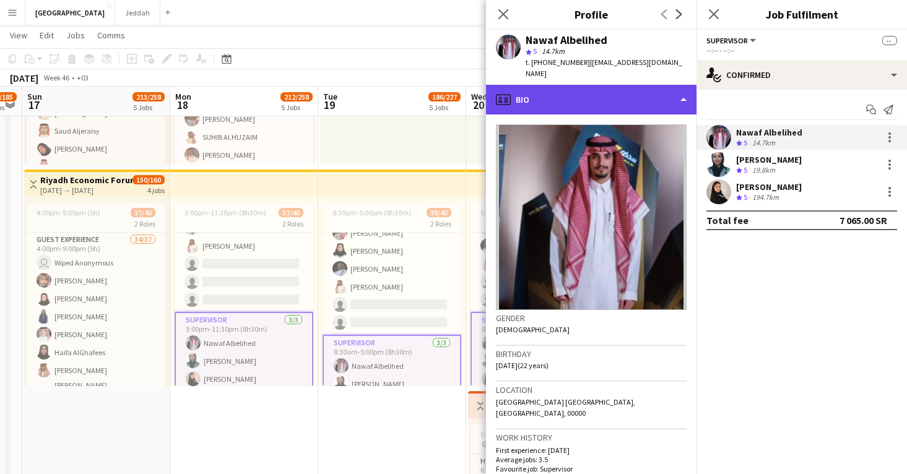
click at [597, 97] on div "profile Bio" at bounding box center [591, 100] width 211 height 30
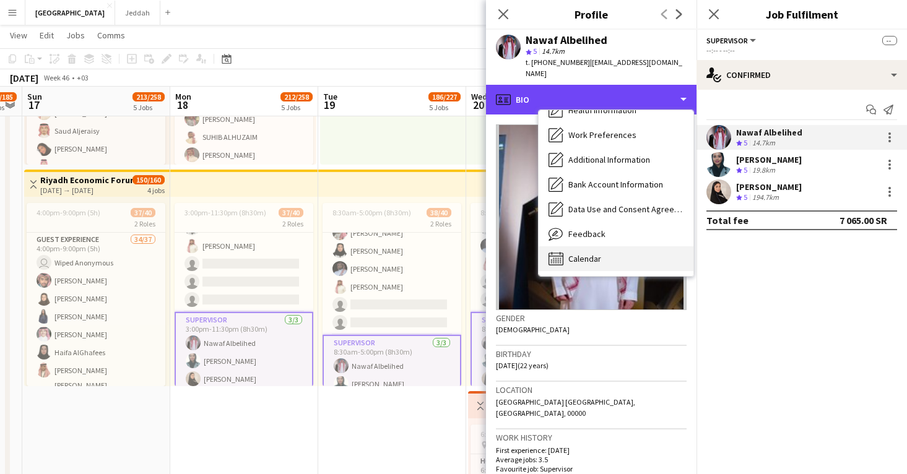
scroll to position [141, 0]
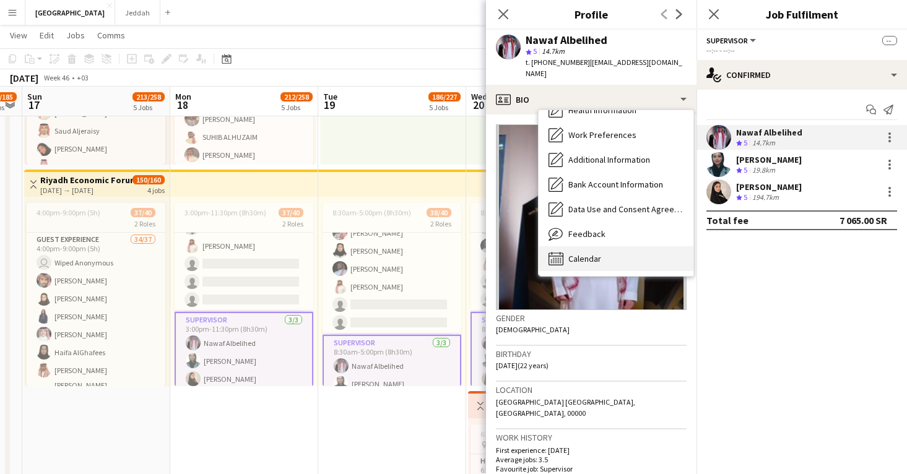
click at [612, 247] on div "Calendar Calendar" at bounding box center [616, 259] width 155 height 25
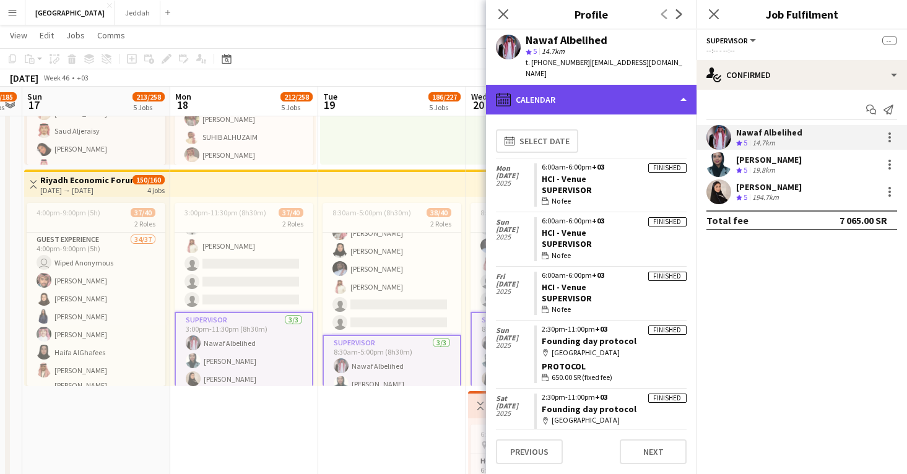
click at [603, 94] on div "calendar-full Calendar" at bounding box center [591, 100] width 211 height 30
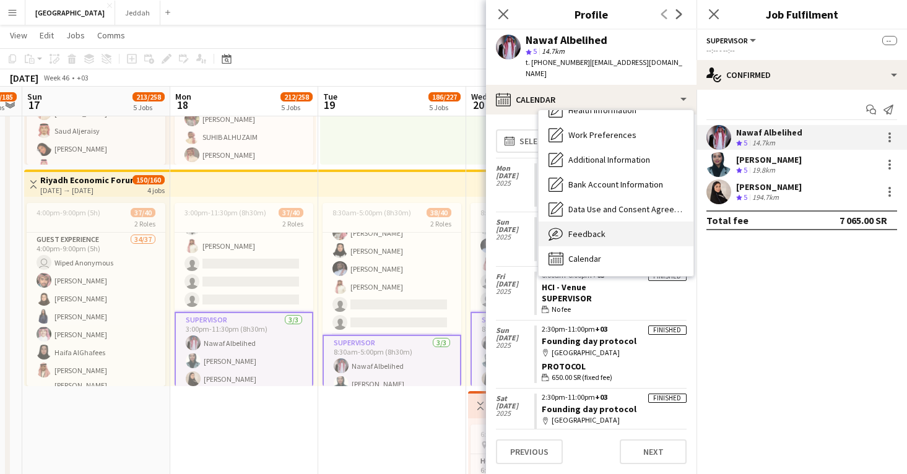
click at [613, 222] on div "Feedback Feedback" at bounding box center [616, 234] width 155 height 25
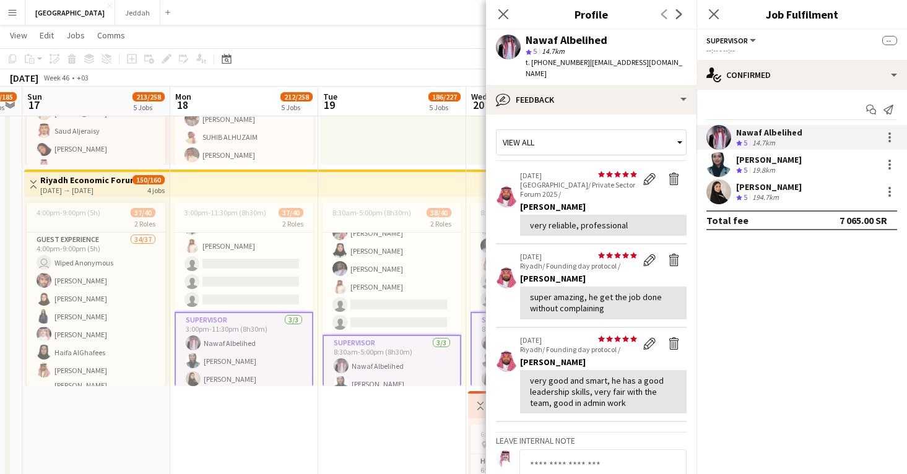
click at [544, 45] on div "Nawaf Albelihed" at bounding box center [567, 40] width 82 height 11
click at [718, 162] on app-user-avatar at bounding box center [719, 164] width 25 height 25
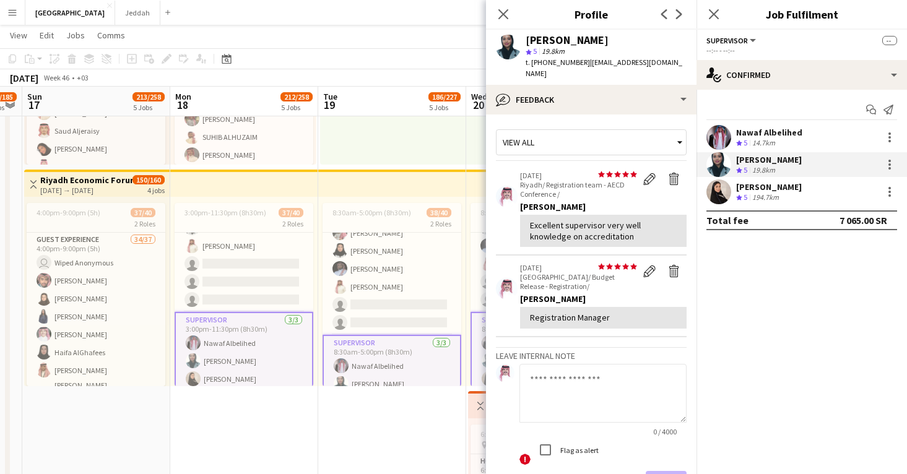
click at [549, 46] on span "19.8km" at bounding box center [553, 50] width 28 height 9
click at [543, 41] on div "Deema Bin Zuair" at bounding box center [567, 40] width 83 height 11
click at [719, 199] on app-user-avatar at bounding box center [719, 192] width 25 height 25
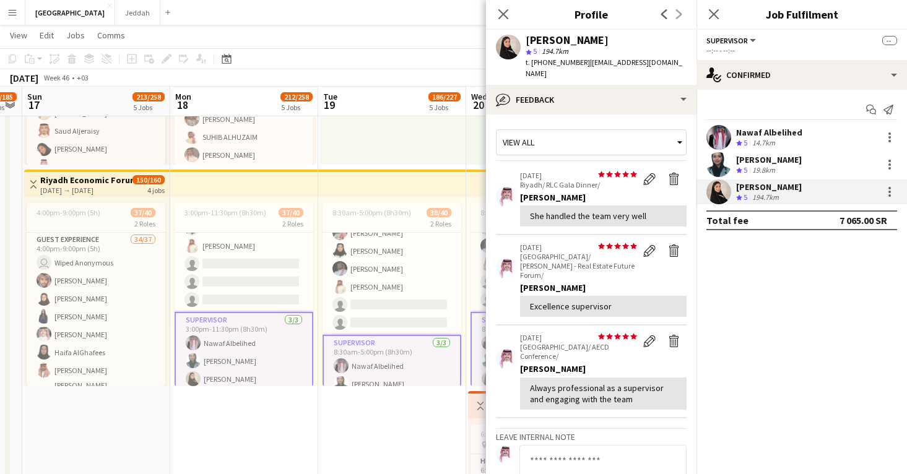
click at [540, 43] on div "Raneem Alshodokhi" at bounding box center [567, 40] width 83 height 11
click at [710, 8] on app-icon "Close pop-in" at bounding box center [714, 15] width 18 height 18
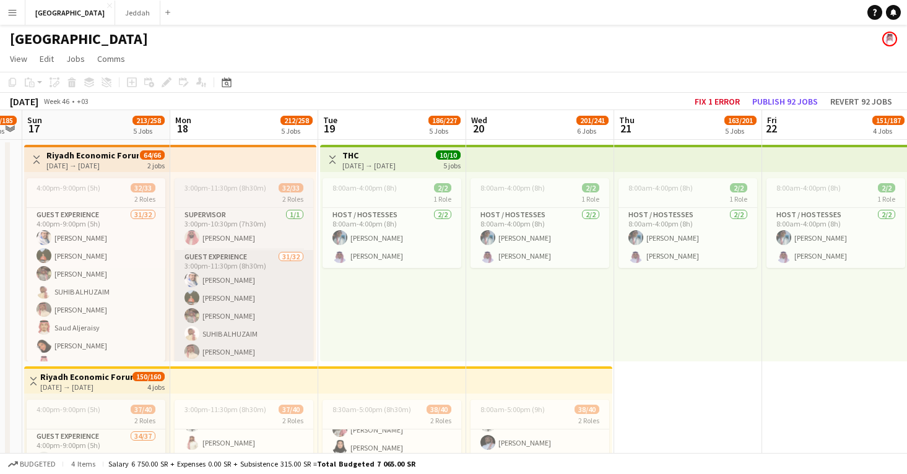
scroll to position [0, 0]
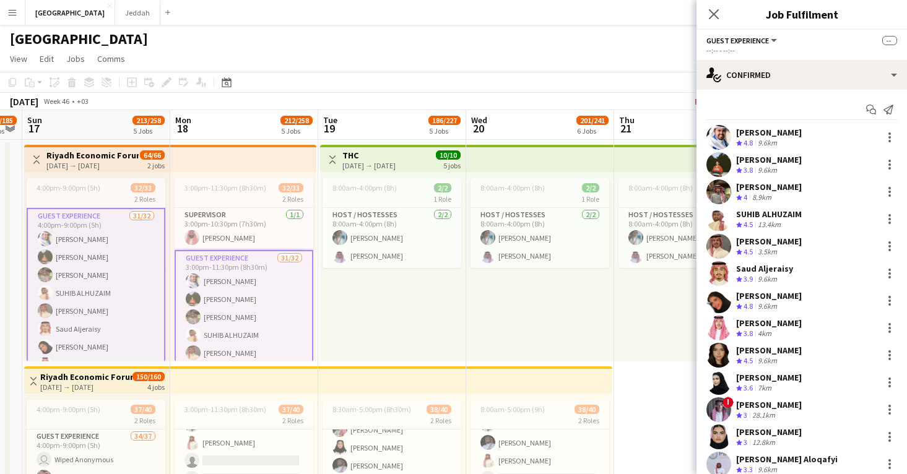
click at [719, 144] on app-user-avatar at bounding box center [719, 137] width 25 height 25
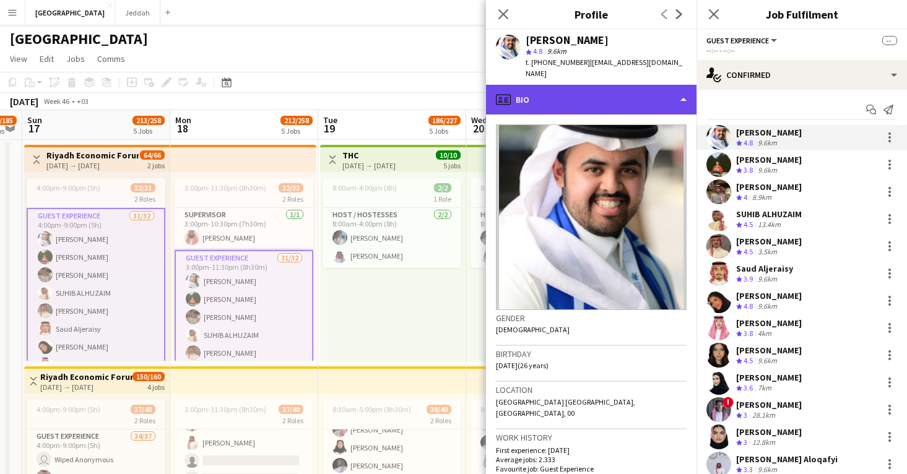
click at [618, 88] on div "profile Bio" at bounding box center [591, 100] width 211 height 30
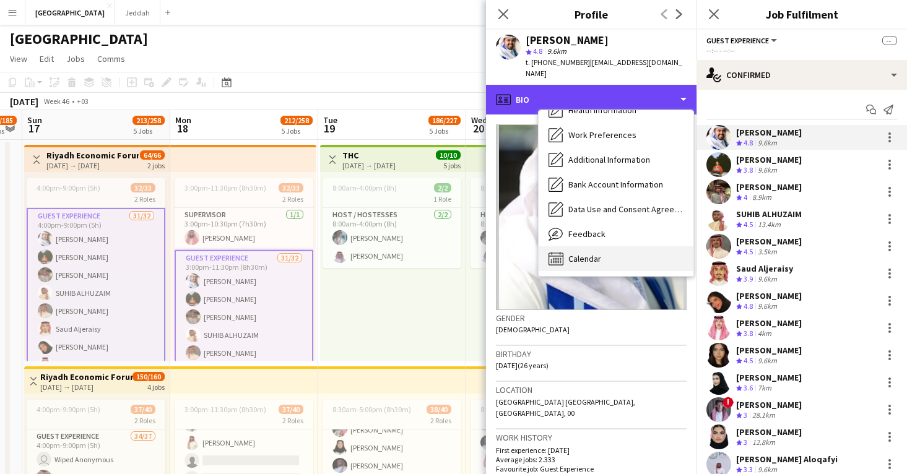
scroll to position [141, 0]
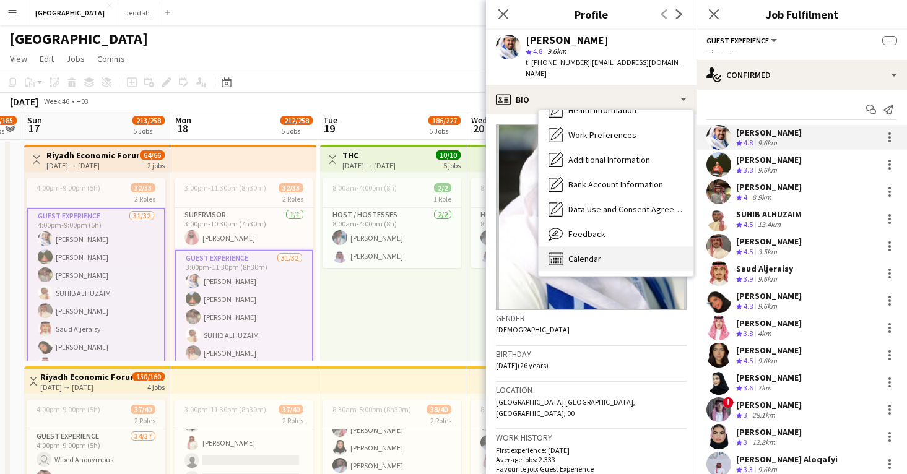
click at [625, 247] on div "Calendar Calendar" at bounding box center [616, 259] width 155 height 25
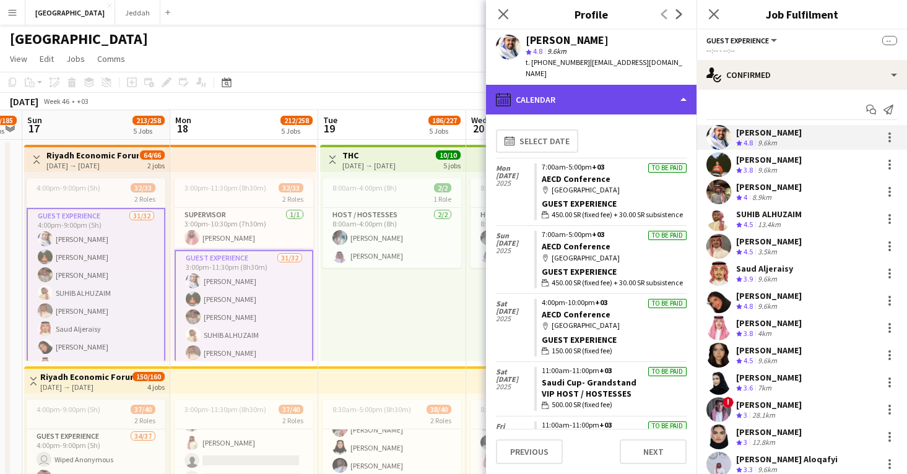
click at [609, 90] on div "calendar-full Calendar" at bounding box center [591, 100] width 211 height 30
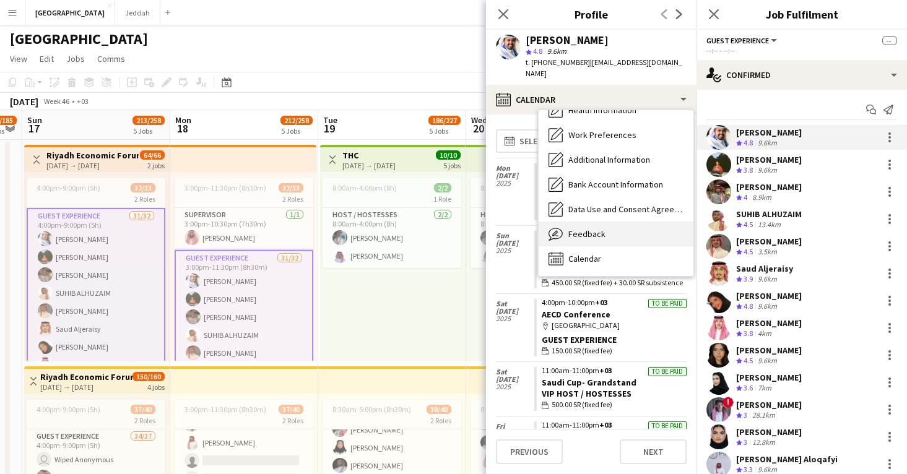
click at [626, 227] on div "Feedback Feedback" at bounding box center [616, 234] width 155 height 25
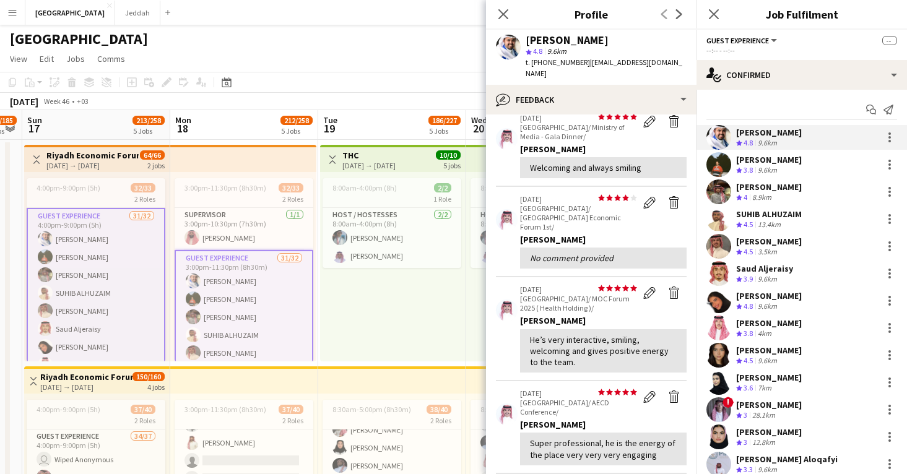
scroll to position [59, 0]
click at [721, 172] on app-user-avatar at bounding box center [719, 164] width 25 height 25
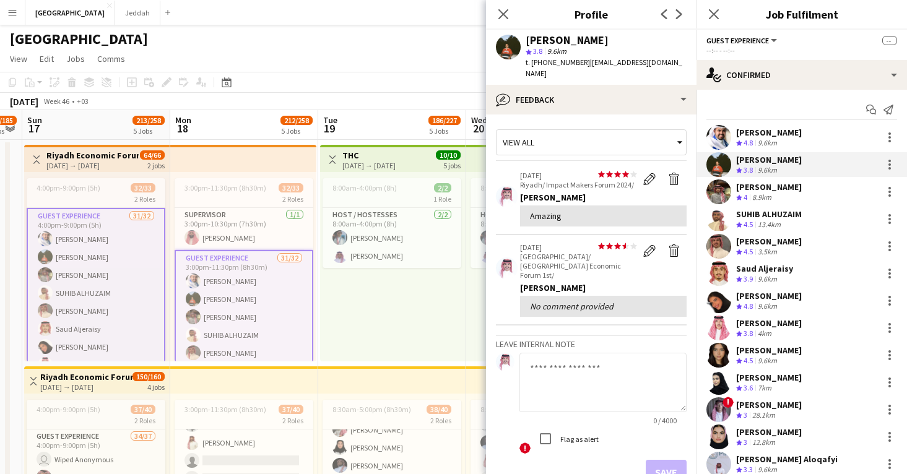
click at [722, 194] on app-user-avatar at bounding box center [719, 192] width 25 height 25
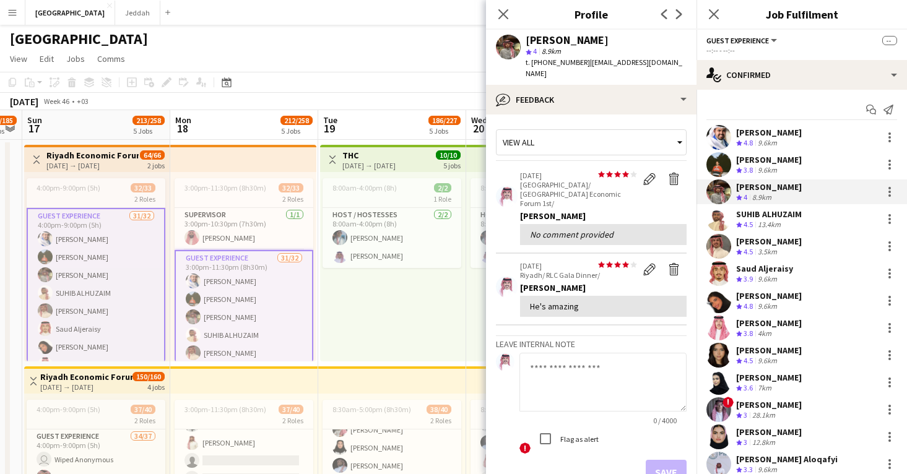
click at [722, 215] on app-user-avatar at bounding box center [719, 219] width 25 height 25
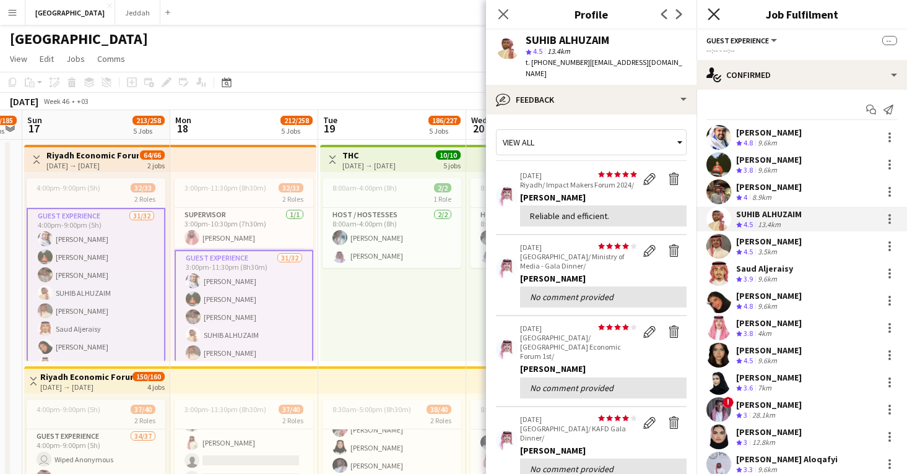
click at [712, 17] on icon at bounding box center [714, 14] width 12 height 12
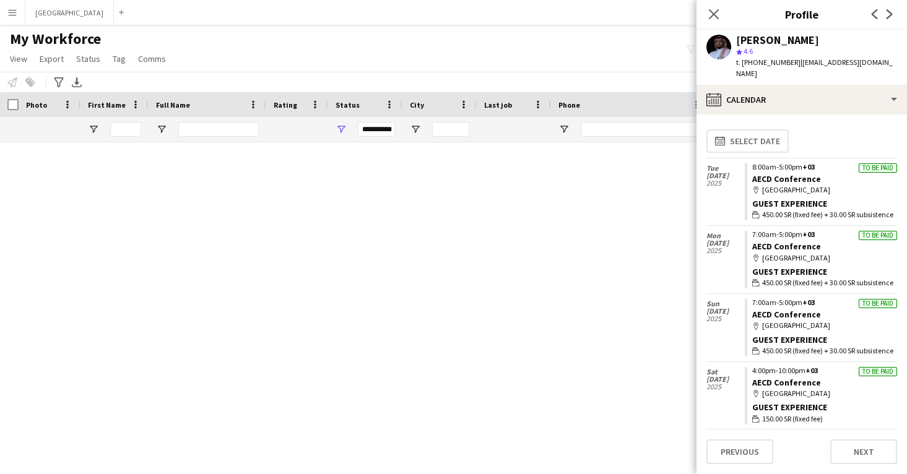
scroll to position [1286, 0]
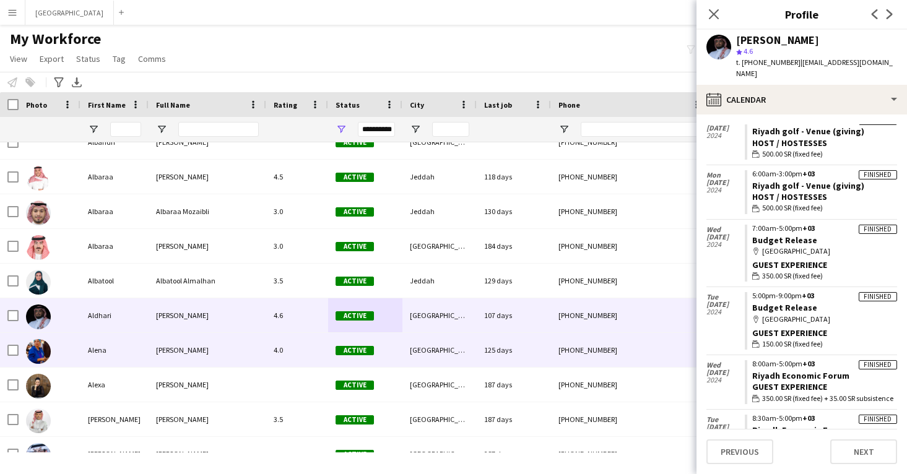
click at [580, 354] on div "[PHONE_NUMBER]" at bounding box center [630, 350] width 159 height 34
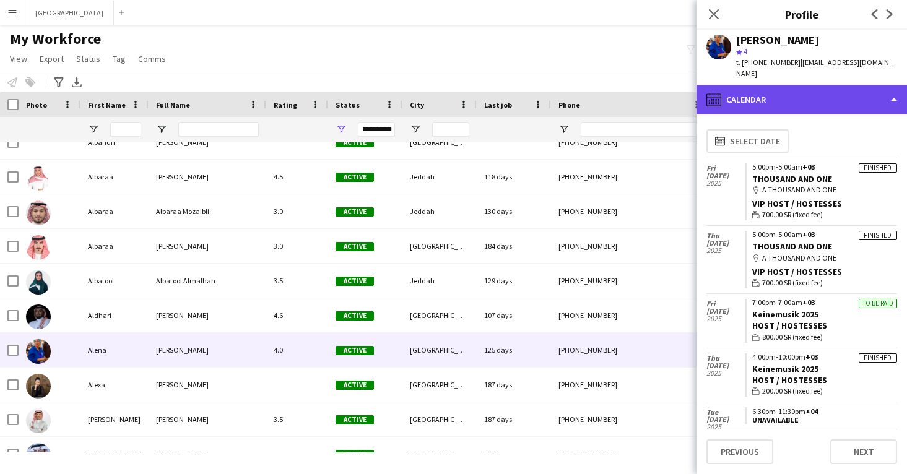
click at [741, 94] on div "calendar-full Calendar" at bounding box center [802, 100] width 211 height 30
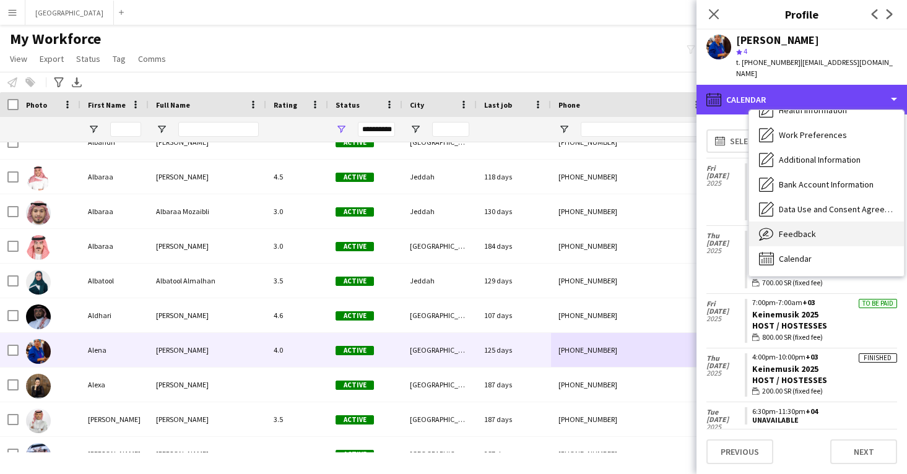
scroll to position [141, 0]
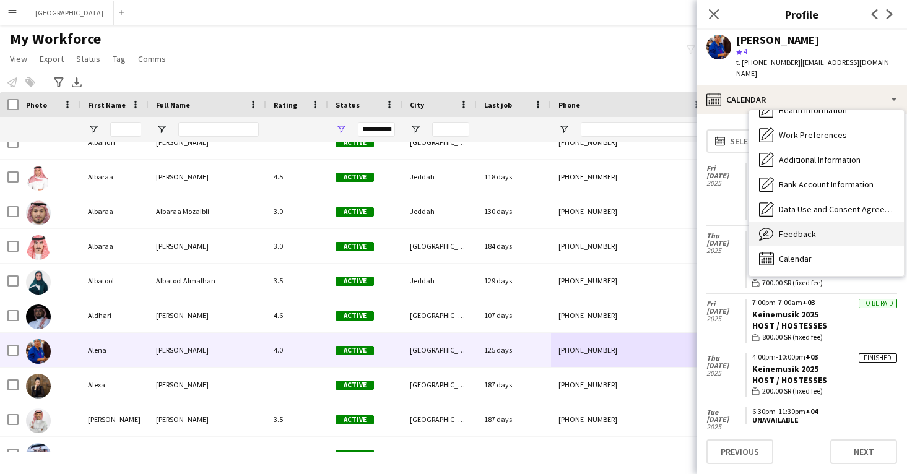
click at [782, 229] on span "Feedback" at bounding box center [797, 234] width 37 height 11
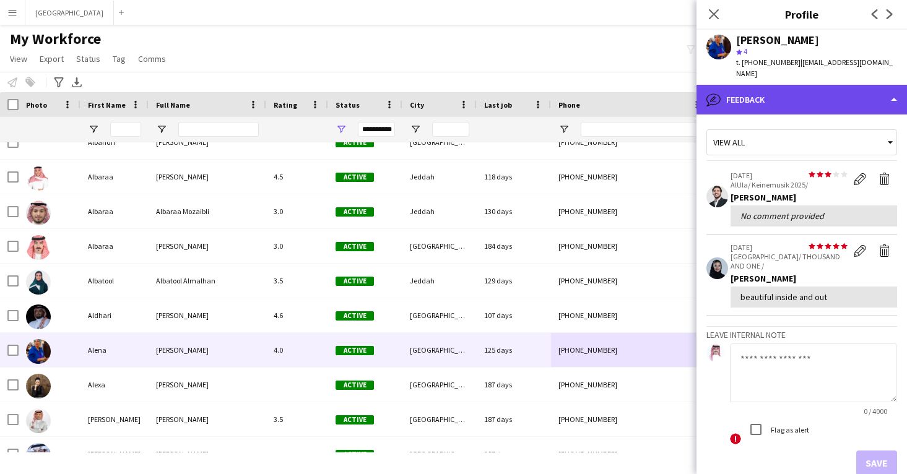
click at [780, 93] on div "bubble-pencil Feedback" at bounding box center [802, 100] width 211 height 30
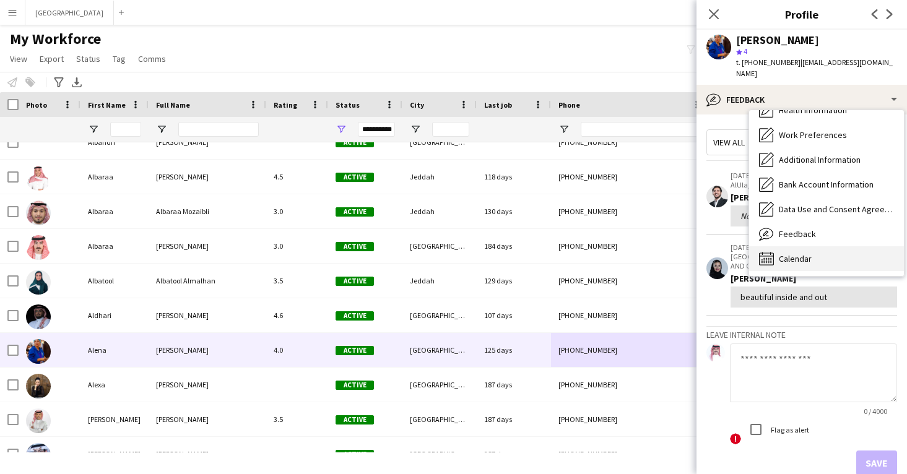
click at [787, 253] on span "Calendar" at bounding box center [795, 258] width 33 height 11
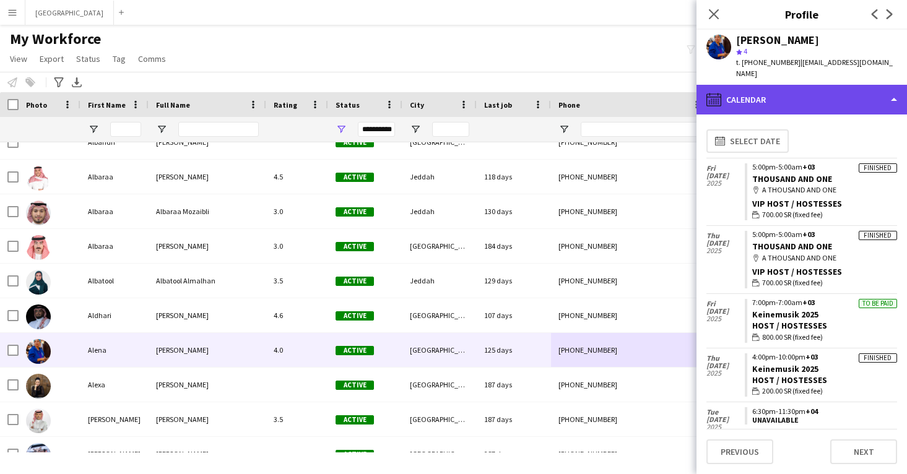
click at [783, 90] on div "calendar-full Calendar" at bounding box center [802, 100] width 211 height 30
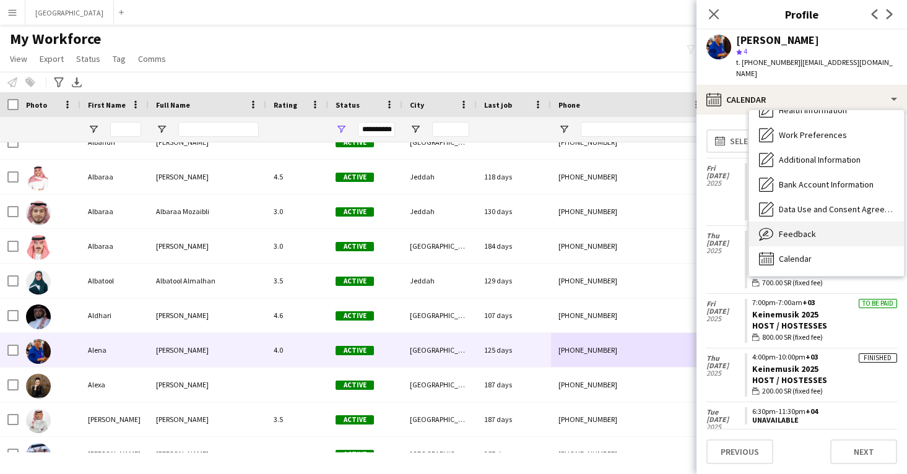
click at [796, 229] on span "Feedback" at bounding box center [797, 234] width 37 height 11
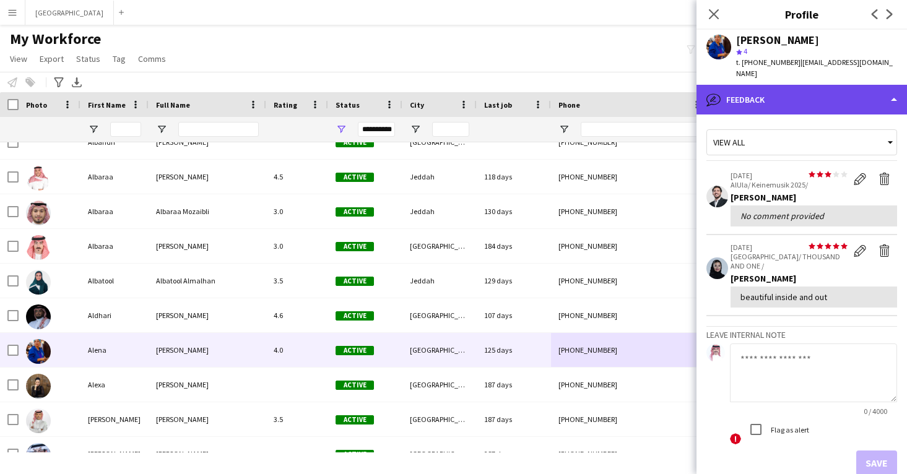
click at [796, 88] on div "bubble-pencil Feedback" at bounding box center [802, 100] width 211 height 30
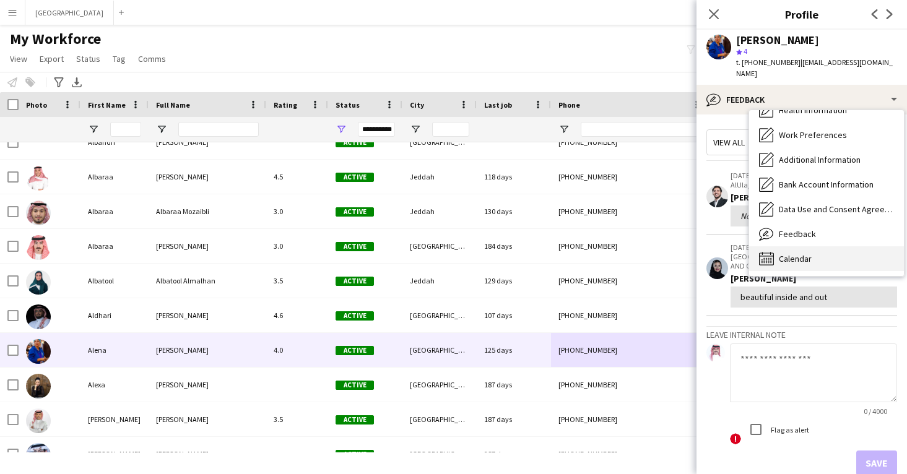
click at [793, 253] on span "Calendar" at bounding box center [795, 258] width 33 height 11
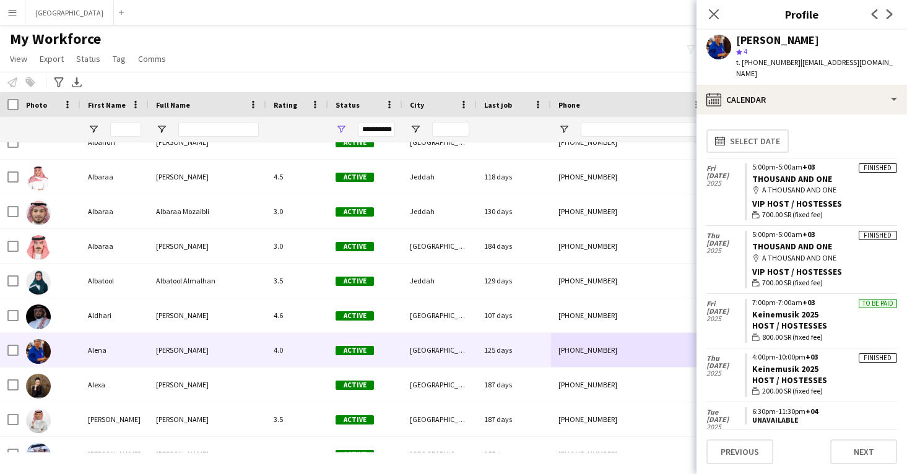
scroll to position [0, 0]
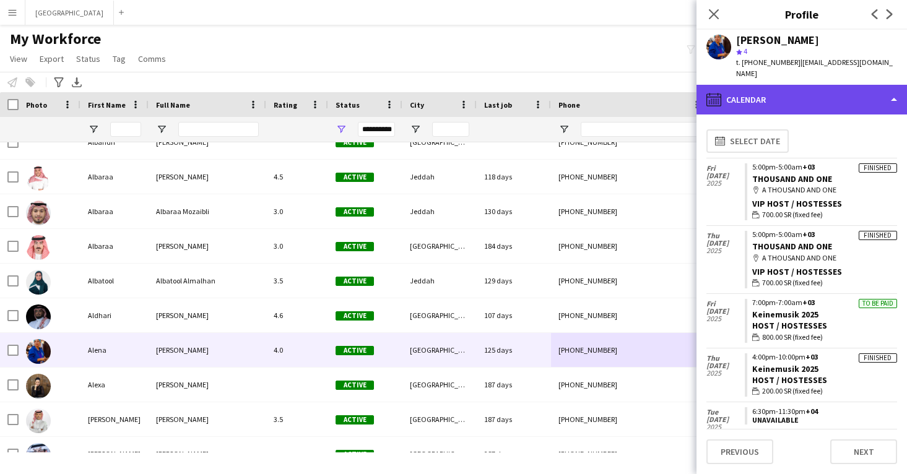
click at [780, 86] on div "calendar-full Calendar" at bounding box center [802, 100] width 211 height 30
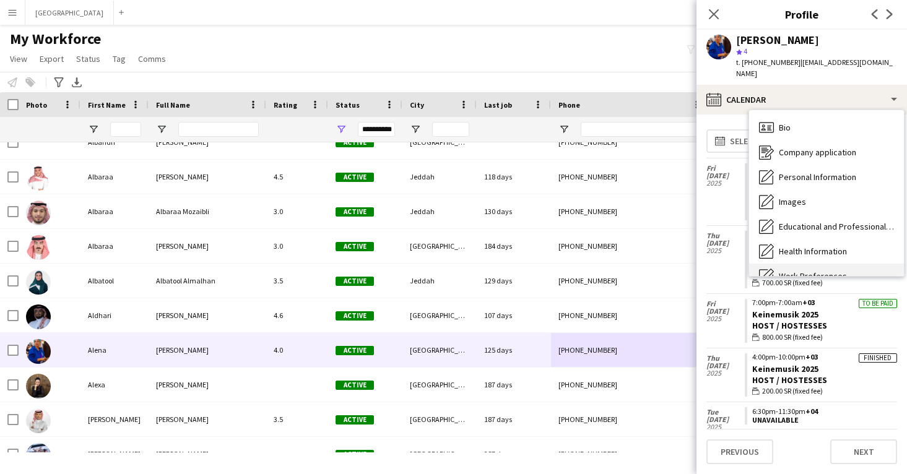
click at [787, 122] on span "Bio" at bounding box center [785, 127] width 12 height 11
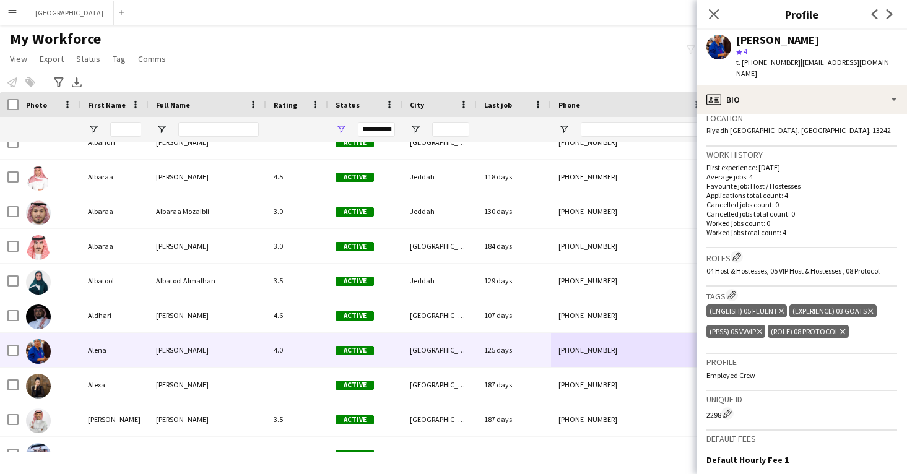
scroll to position [273, 0]
click at [735, 251] on app-icon "Edit crew company roles" at bounding box center [737, 255] width 9 height 9
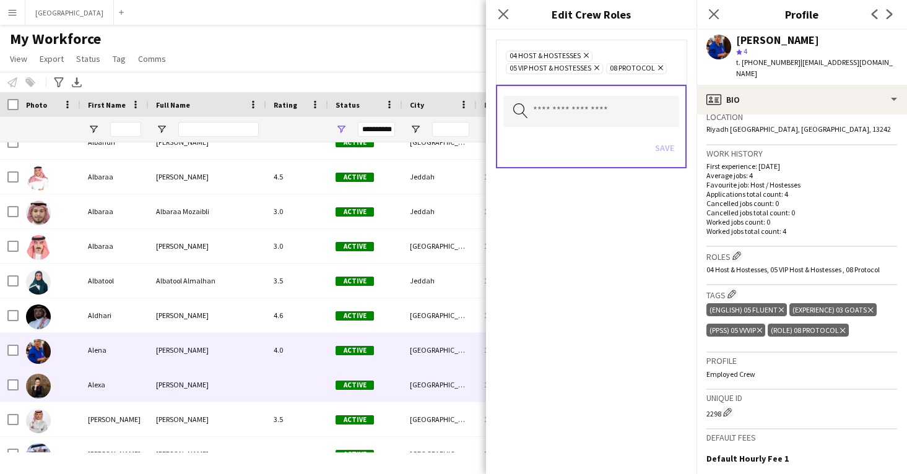
click at [347, 375] on div "Active" at bounding box center [365, 385] width 74 height 34
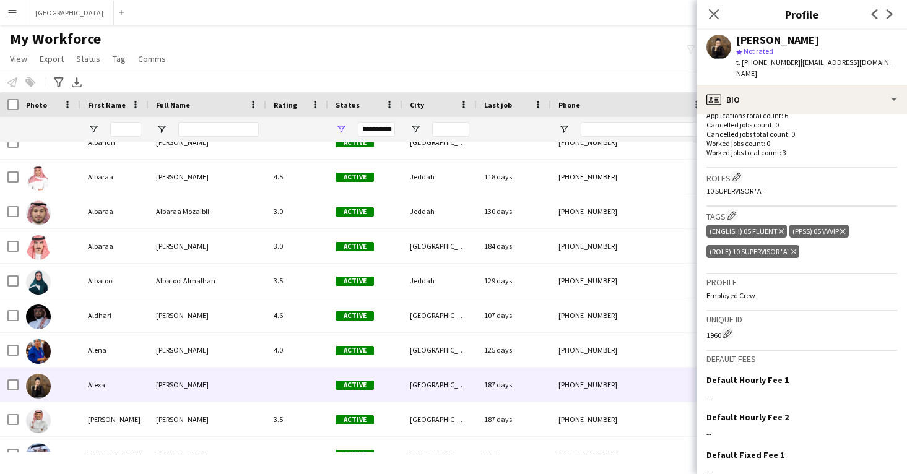
scroll to position [351, 0]
click at [735, 212] on app-icon "Edit crew company tags" at bounding box center [732, 216] width 9 height 9
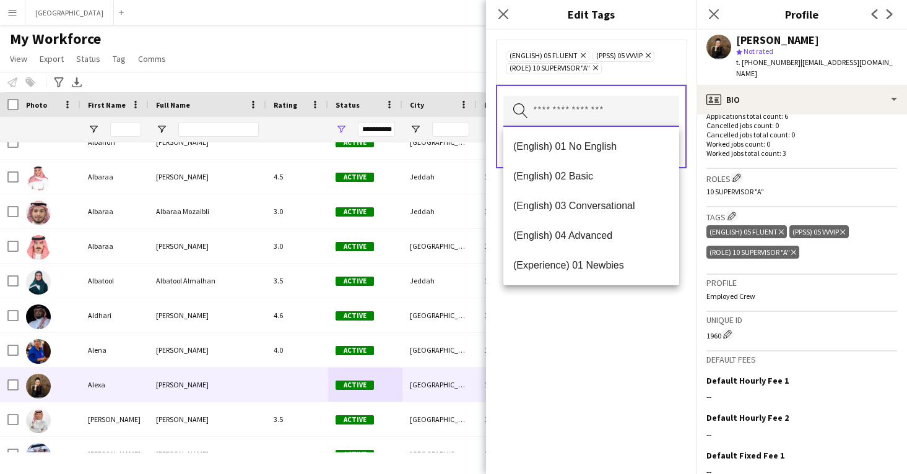
click at [603, 103] on input "text" at bounding box center [592, 111] width 176 height 31
click at [608, 258] on mat-option "(Experience) 01 Newbies" at bounding box center [592, 266] width 176 height 30
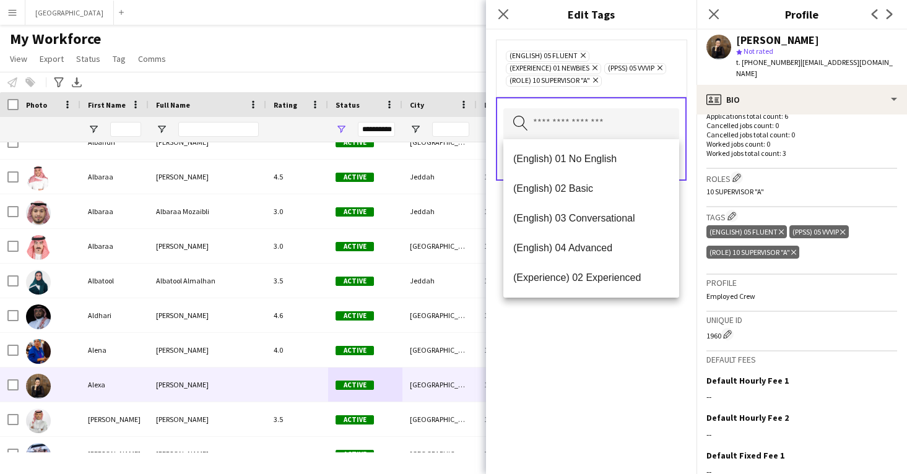
click at [627, 352] on div "(English) 05 Fluent Remove (Experience) 01 Newbies Remove (PPSS) 05 VVVIP Remov…" at bounding box center [591, 252] width 211 height 445
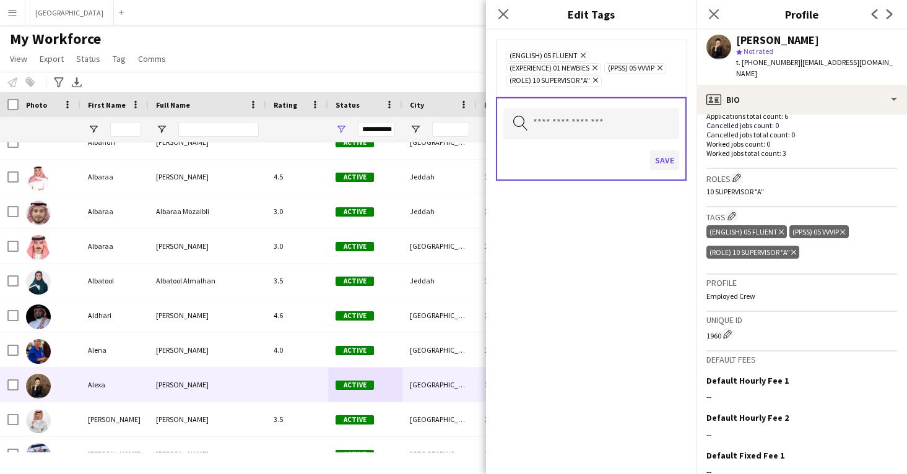
click at [665, 164] on button "Save" at bounding box center [664, 161] width 29 height 20
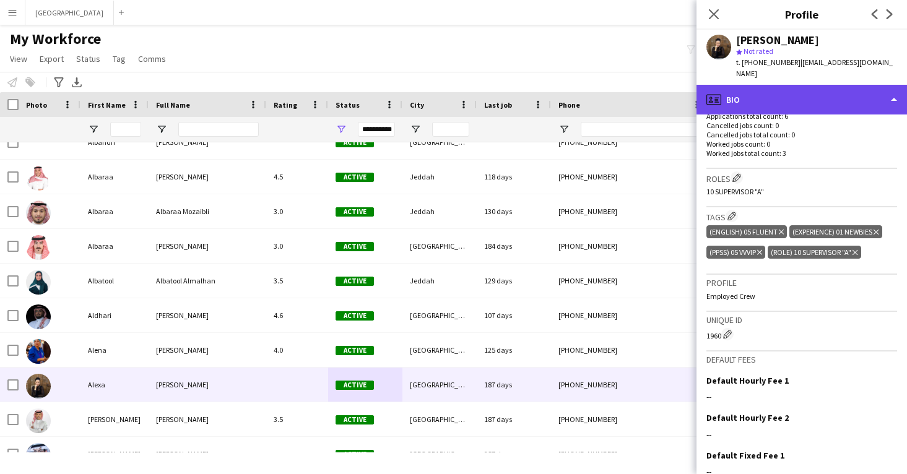
click at [769, 102] on div "profile Bio" at bounding box center [802, 100] width 211 height 30
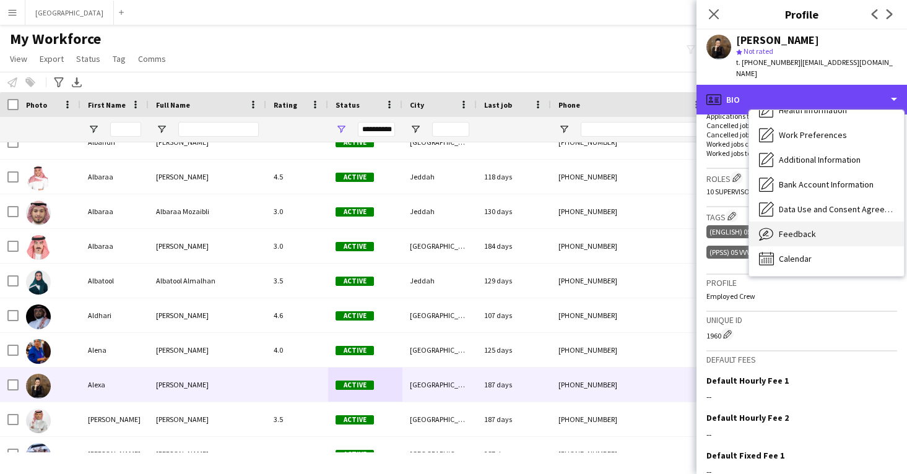
scroll to position [142, 0]
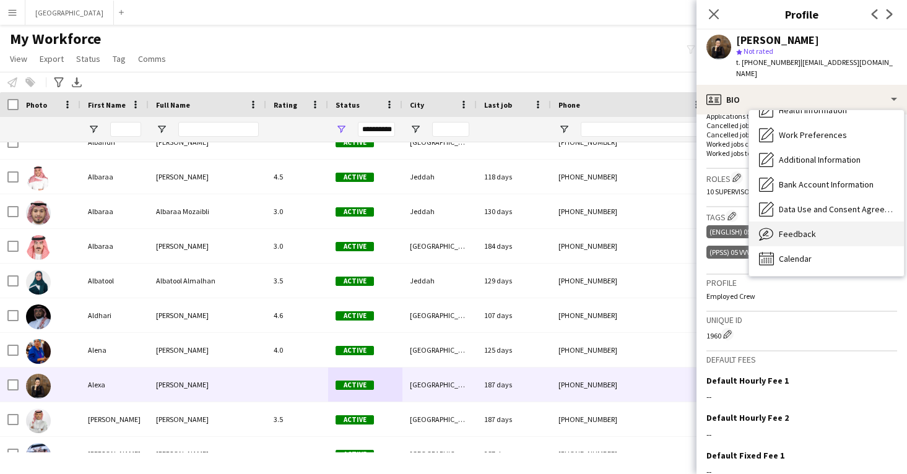
click at [784, 229] on span "Feedback" at bounding box center [797, 234] width 37 height 11
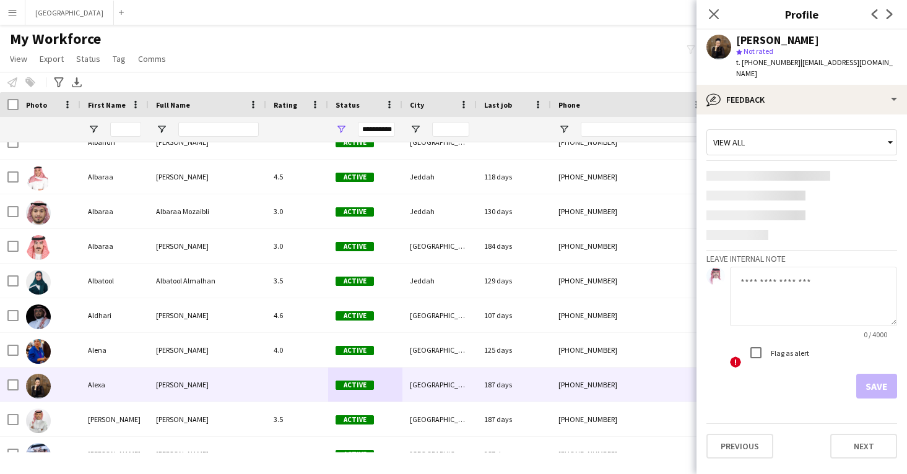
scroll to position [0, 0]
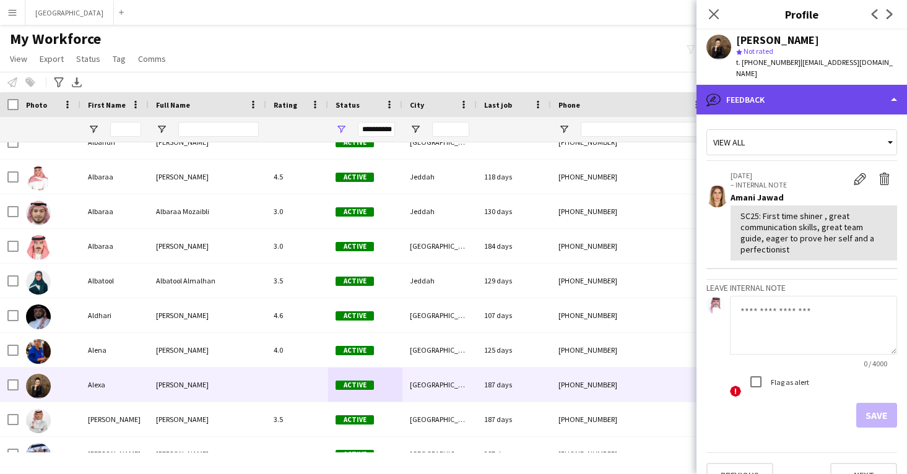
click at [782, 85] on div "bubble-pencil Feedback" at bounding box center [802, 100] width 211 height 30
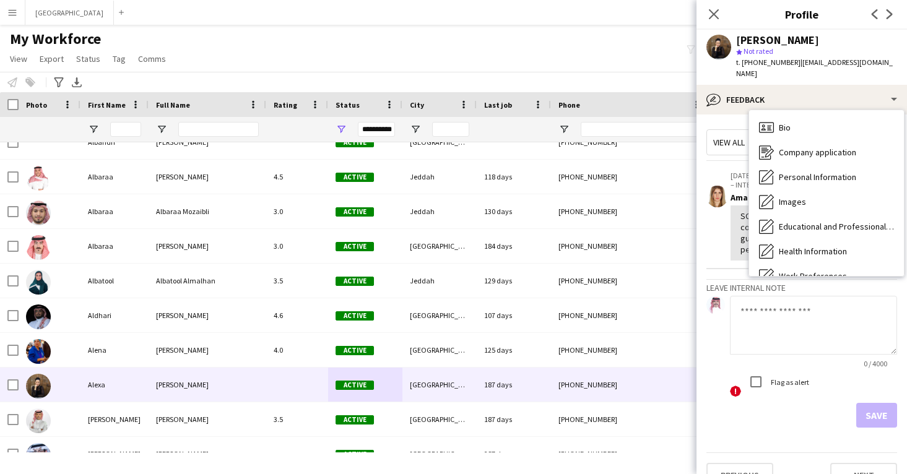
click at [800, 395] on span "Calendar" at bounding box center [795, 400] width 33 height 11
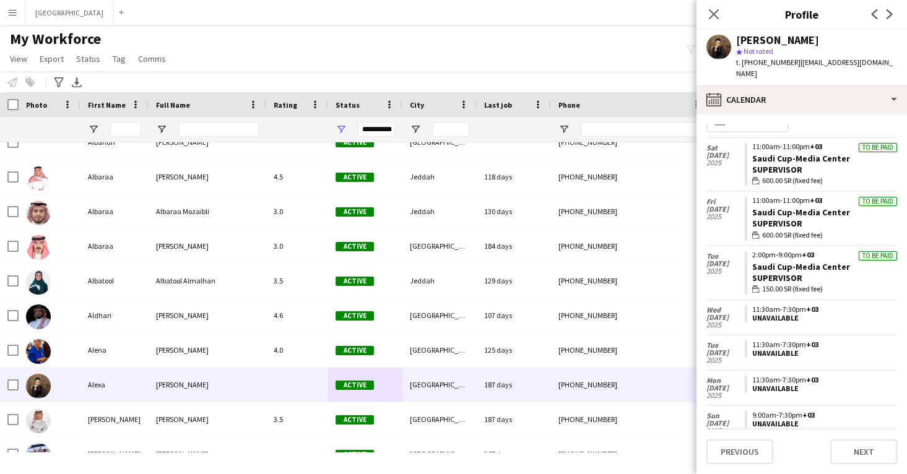
scroll to position [20, 0]
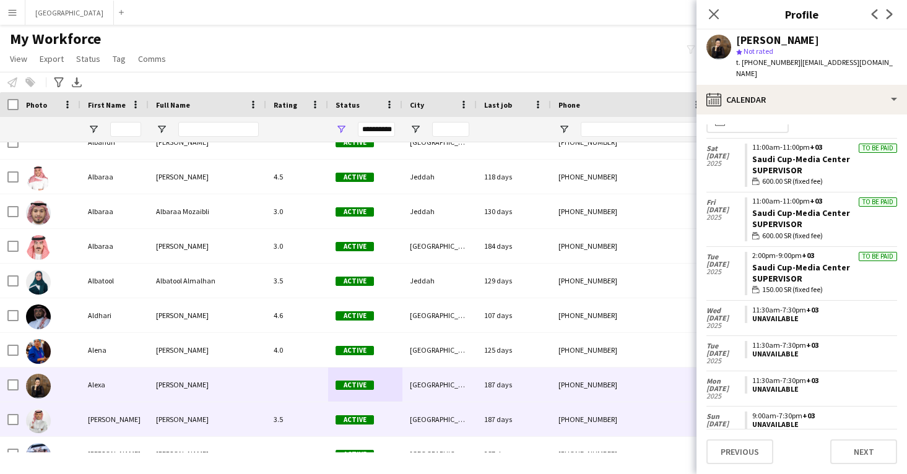
click at [486, 427] on div "187 days" at bounding box center [514, 420] width 74 height 34
